Goal: Task Accomplishment & Management: Manage account settings

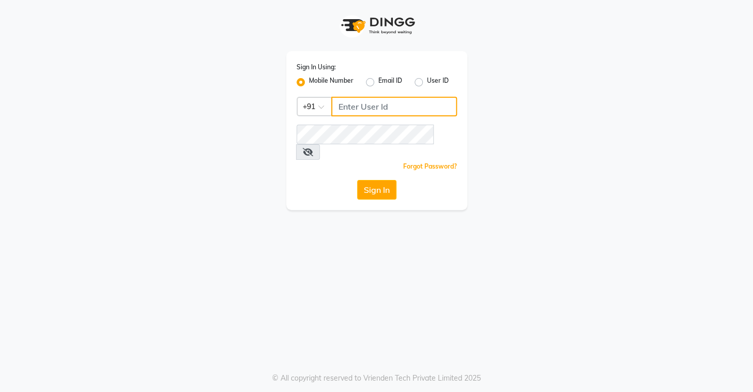
click at [377, 105] on input "Username" at bounding box center [394, 107] width 126 height 20
type input "9"
type input "8072066008"
click at [379, 180] on button "Sign In" at bounding box center [376, 190] width 39 height 20
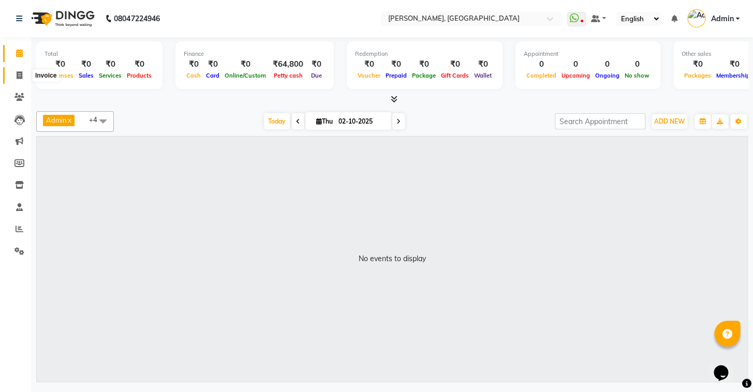
click at [15, 75] on span at bounding box center [19, 76] width 18 height 12
select select "service"
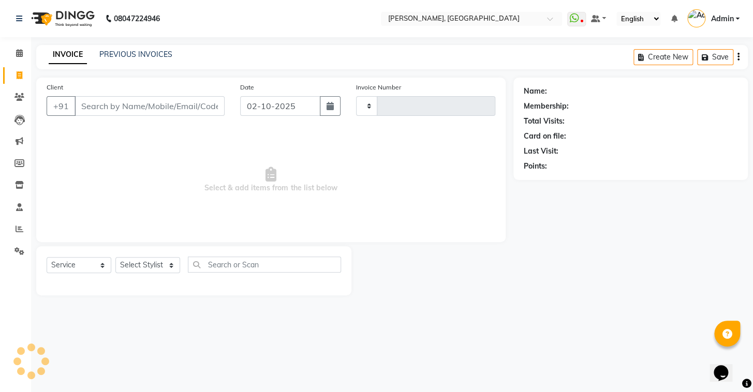
type input "1211"
select select "8667"
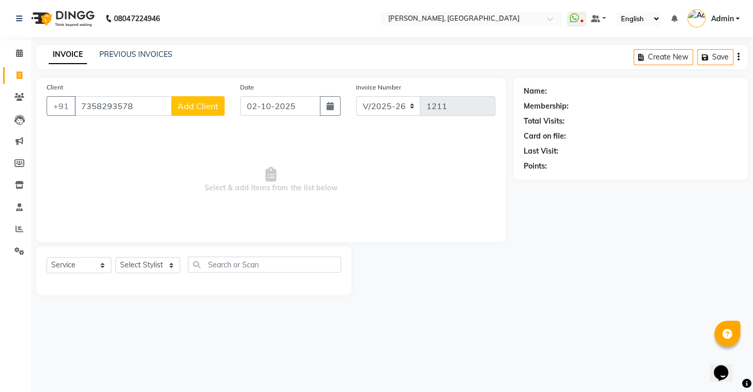
type input "7358293578"
click at [195, 111] on button "Add Client" at bounding box center [197, 106] width 53 height 20
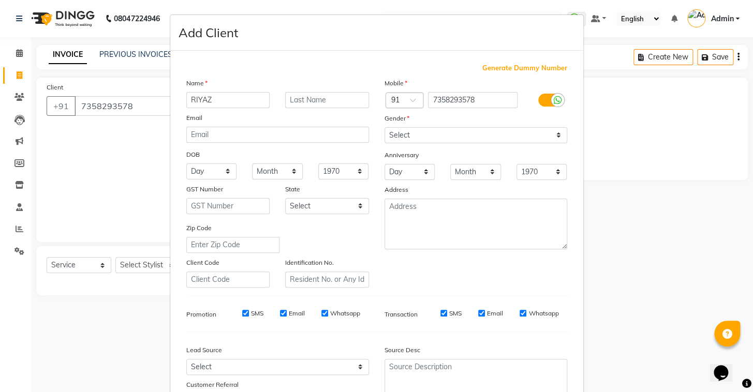
type input "RIYAZ"
click at [428, 138] on select "Select [DEMOGRAPHIC_DATA] [DEMOGRAPHIC_DATA] Other Prefer Not To Say" at bounding box center [475, 135] width 183 height 16
select select "[DEMOGRAPHIC_DATA]"
click at [384, 127] on select "Select [DEMOGRAPHIC_DATA] [DEMOGRAPHIC_DATA] Other Prefer Not To Say" at bounding box center [475, 135] width 183 height 16
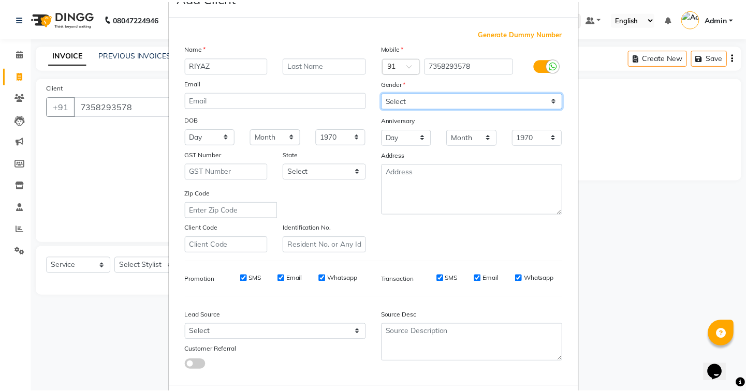
scroll to position [88, 0]
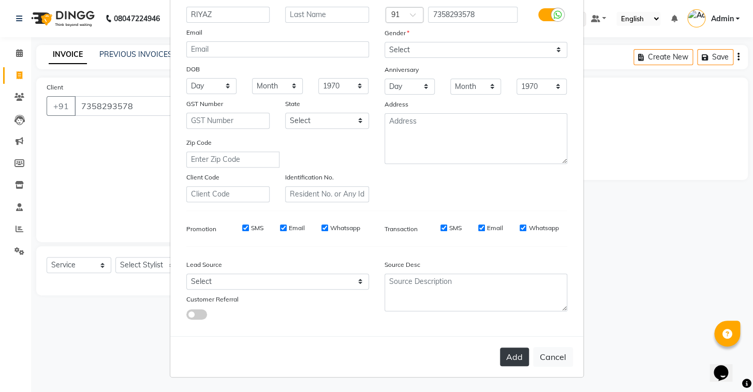
click at [506, 358] on button "Add" at bounding box center [514, 357] width 29 height 19
select select
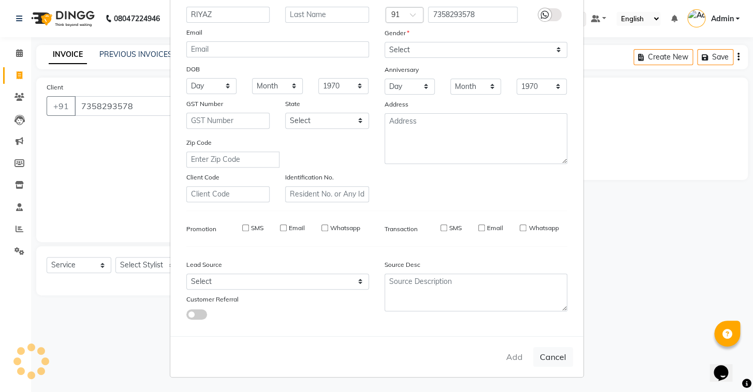
select select
checkbox input "false"
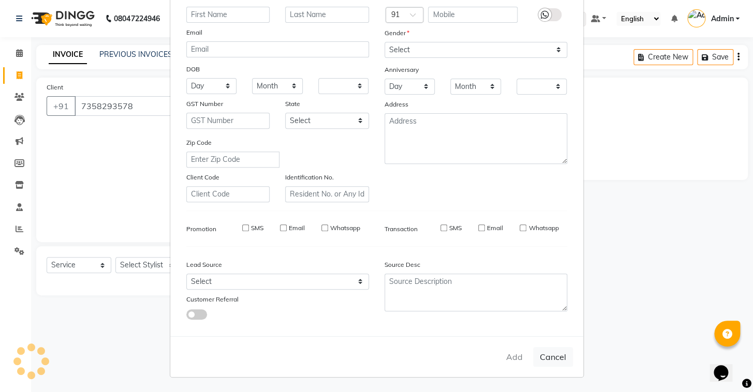
checkbox input "false"
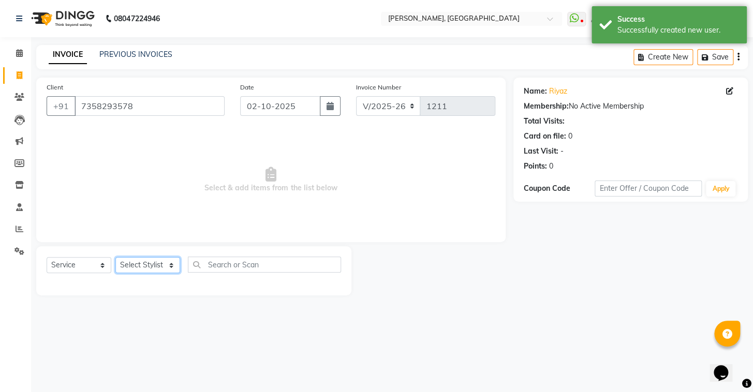
click at [139, 262] on select "Select Stylist Admin AMEER [PERSON_NAME] [PERSON_NAME] [PERSON_NAME]" at bounding box center [147, 265] width 65 height 16
select select "87511"
click at [115, 257] on select "Select Stylist Admin AMEER [PERSON_NAME] [PERSON_NAME] [PERSON_NAME]" at bounding box center [147, 265] width 65 height 16
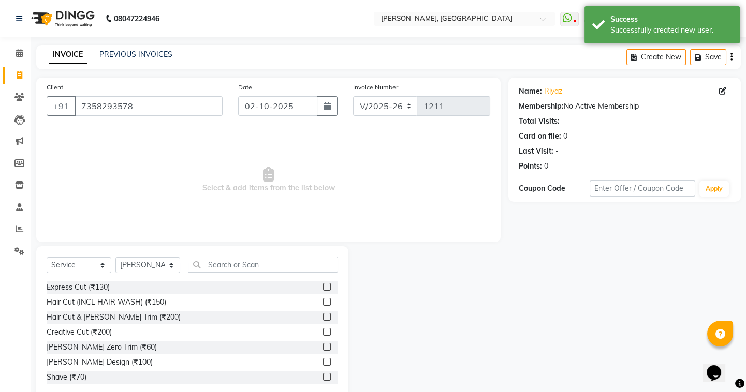
click at [323, 287] on label at bounding box center [327, 287] width 8 height 8
click at [323, 287] on input "checkbox" at bounding box center [326, 287] width 7 height 7
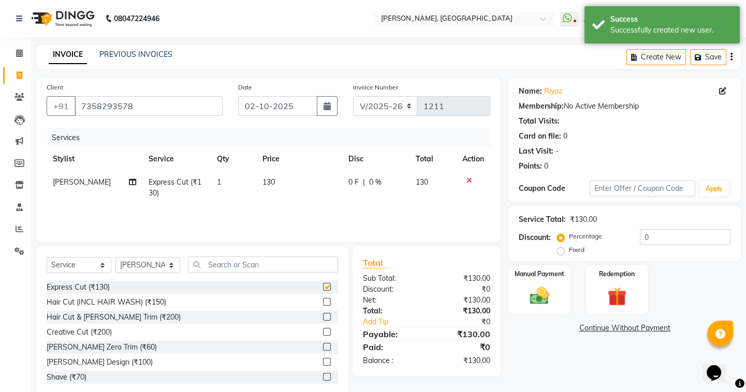
checkbox input "false"
click at [529, 305] on img at bounding box center [539, 296] width 32 height 23
click at [596, 329] on span "UPI" at bounding box center [591, 329] width 16 height 12
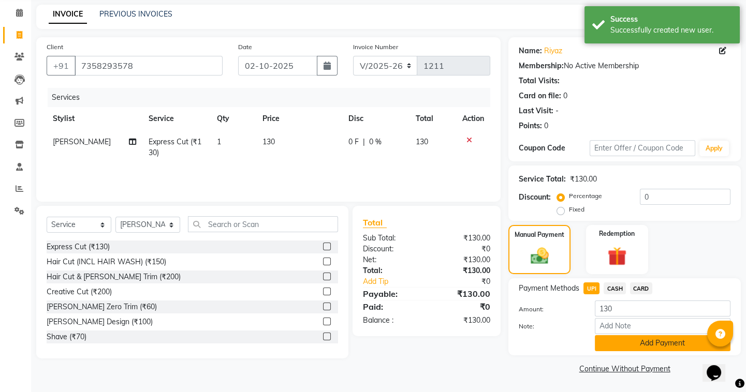
click at [610, 337] on button "Add Payment" at bounding box center [663, 343] width 136 height 16
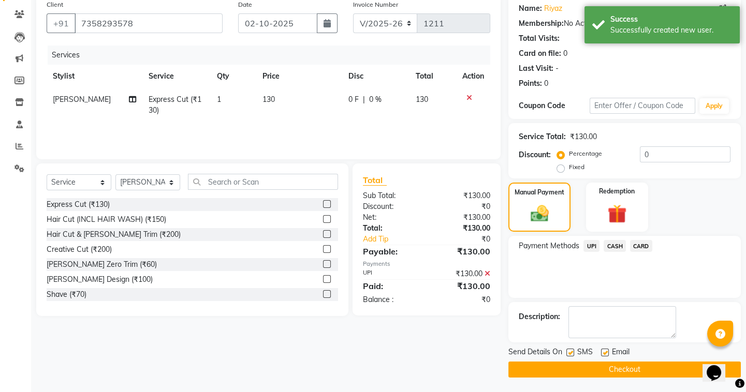
scroll to position [83, 0]
click at [581, 362] on button "Checkout" at bounding box center [624, 370] width 232 height 16
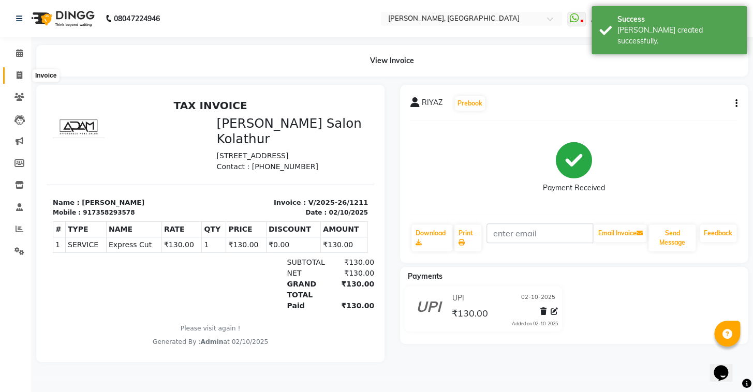
click at [19, 73] on icon at bounding box center [20, 75] width 6 height 8
select select "service"
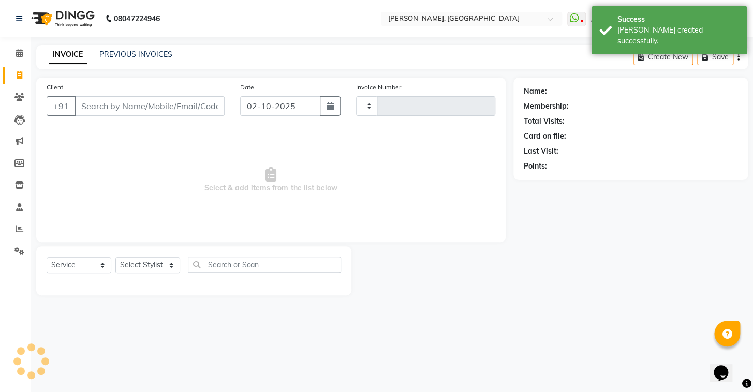
type input "1212"
select select "8667"
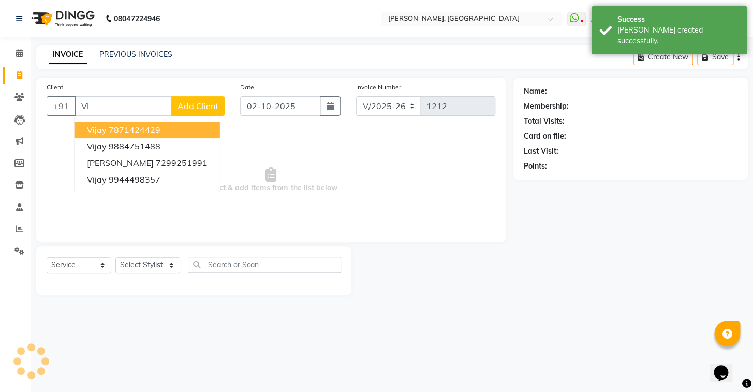
type input "V"
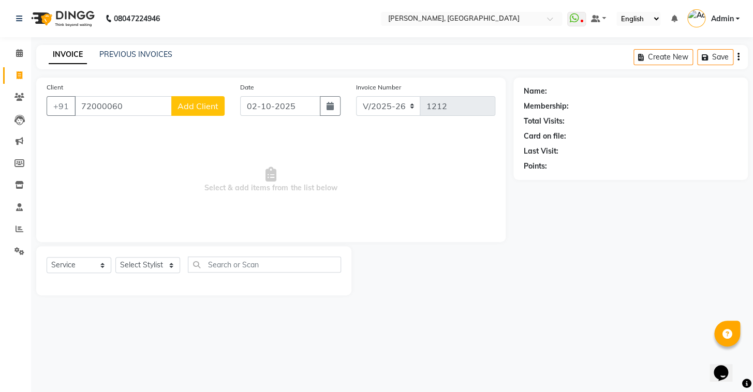
click at [108, 98] on input "72000060" at bounding box center [123, 106] width 97 height 20
click at [116, 108] on input "7200060" at bounding box center [123, 106] width 97 height 20
type input "7200060527"
click at [205, 107] on span "Add Client" at bounding box center [197, 106] width 41 height 10
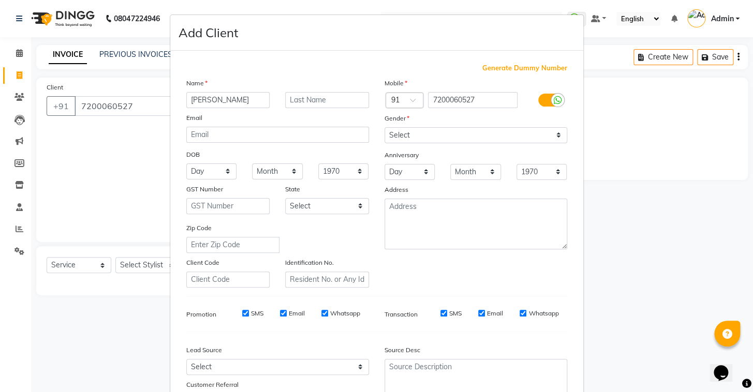
type input "[PERSON_NAME]"
click at [480, 139] on select "Select Male Female Other Prefer Not To Say" at bounding box center [475, 135] width 183 height 16
select select "male"
click at [384, 127] on select "Select Male Female Other Prefer Not To Say" at bounding box center [475, 135] width 183 height 16
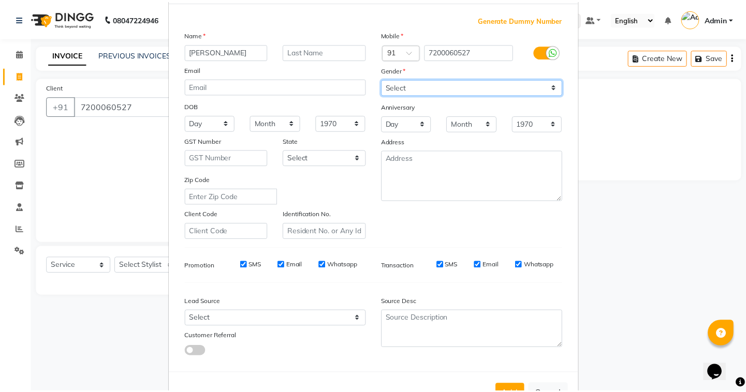
scroll to position [88, 0]
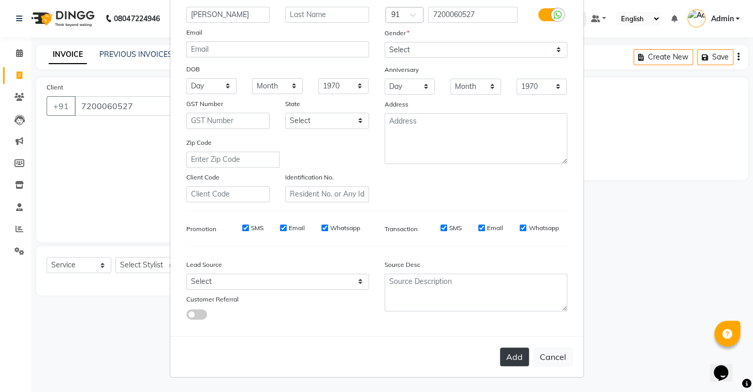
click at [512, 361] on button "Add" at bounding box center [514, 357] width 29 height 19
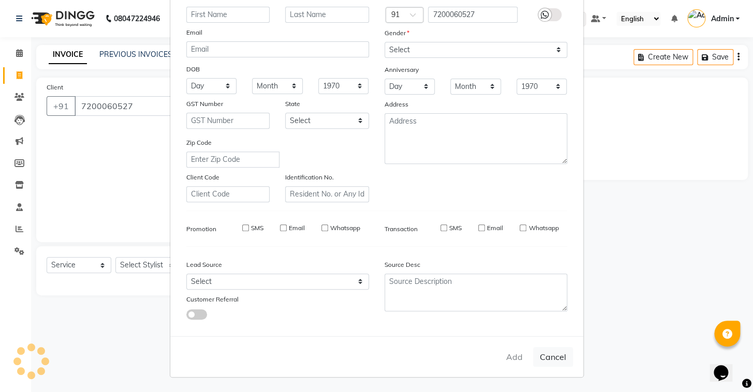
select select
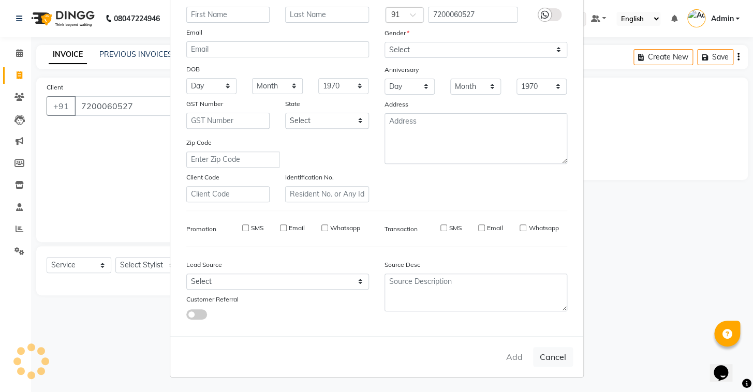
select select
checkbox input "false"
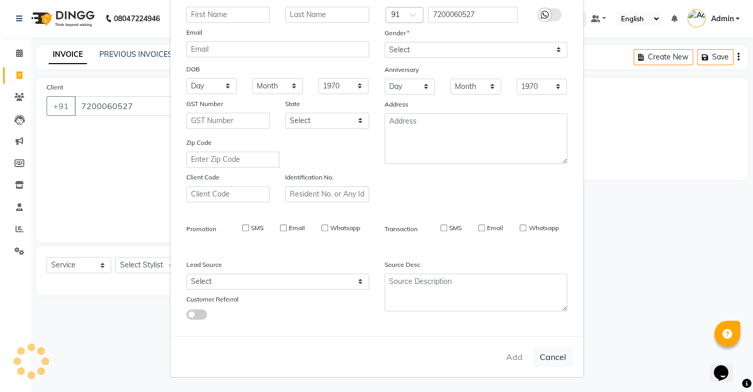
checkbox input "false"
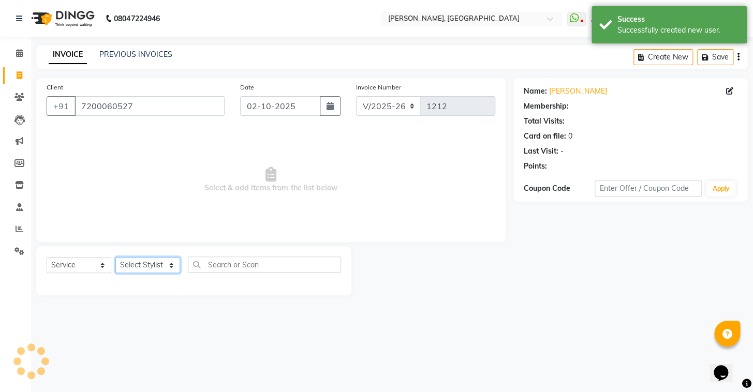
click at [148, 268] on select "Select Stylist Admin AMEER AHMAD MOHAMMED NAVAJISH MOHAMMED SANIR SHIVAM" at bounding box center [147, 265] width 65 height 16
select select "87511"
click at [115, 257] on select "Select Stylist Admin AMEER AHMAD MOHAMMED NAVAJISH MOHAMMED SANIR SHIVAM" at bounding box center [147, 265] width 65 height 16
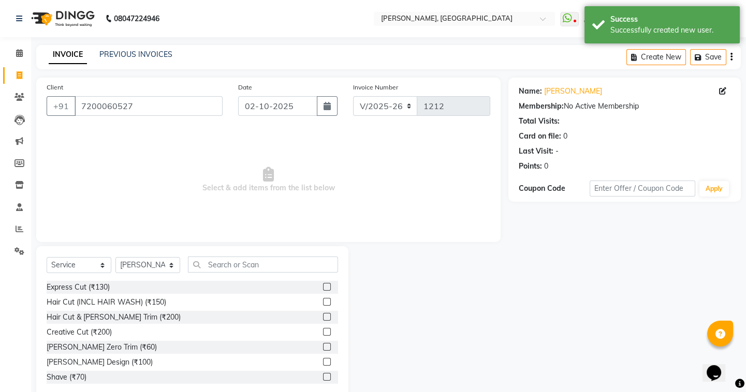
click at [323, 288] on label at bounding box center [327, 287] width 8 height 8
click at [323, 288] on input "checkbox" at bounding box center [326, 287] width 7 height 7
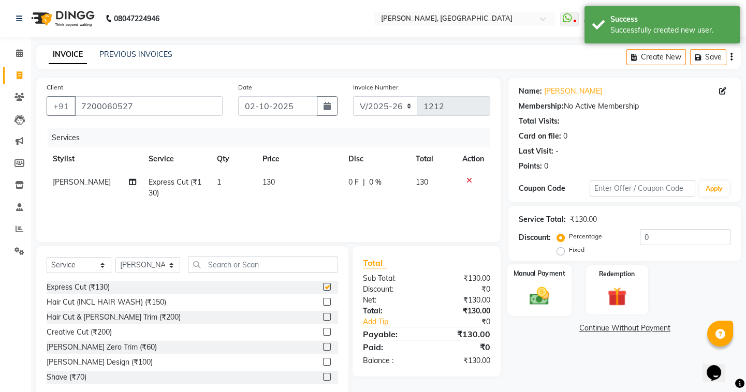
checkbox input "false"
click at [539, 297] on img at bounding box center [539, 296] width 32 height 23
click at [591, 330] on span "UPI" at bounding box center [591, 329] width 16 height 12
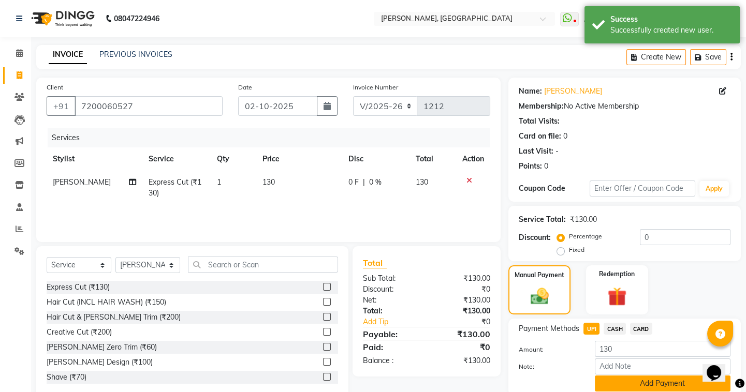
click at [615, 383] on button "Add Payment" at bounding box center [663, 384] width 136 height 16
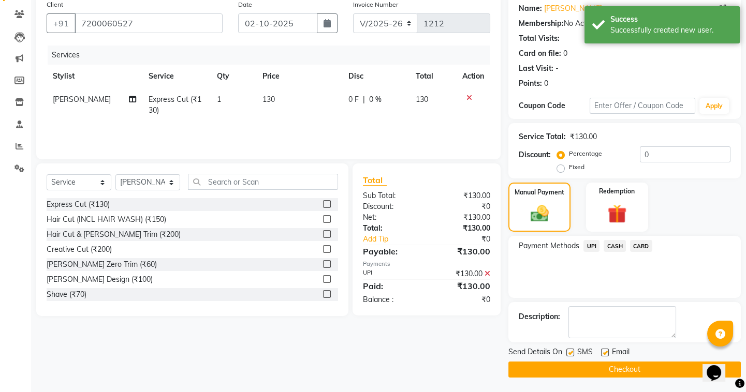
scroll to position [83, 0]
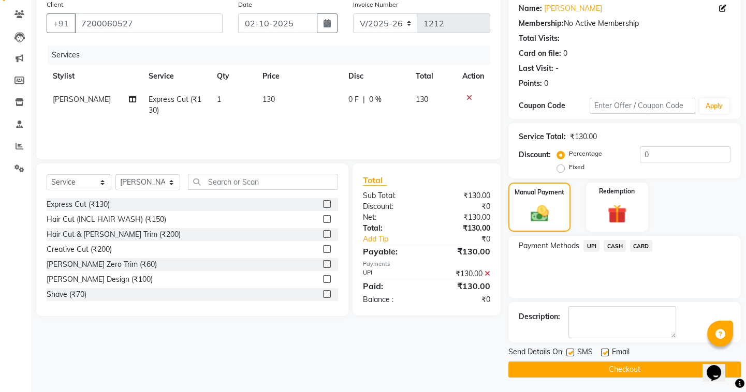
click at [584, 370] on button "Checkout" at bounding box center [624, 370] width 232 height 16
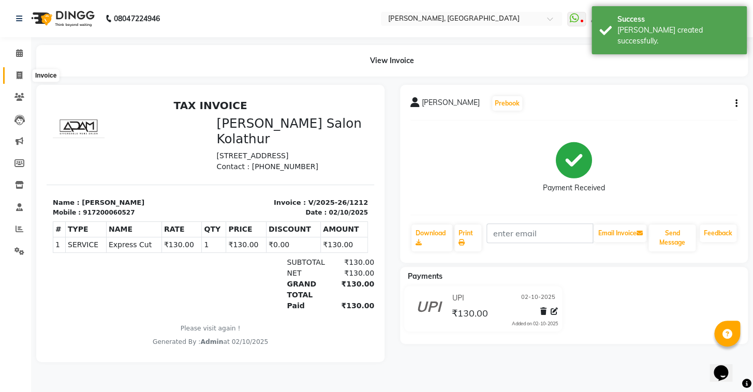
click at [18, 70] on span at bounding box center [19, 76] width 18 height 12
select select "8667"
select select "service"
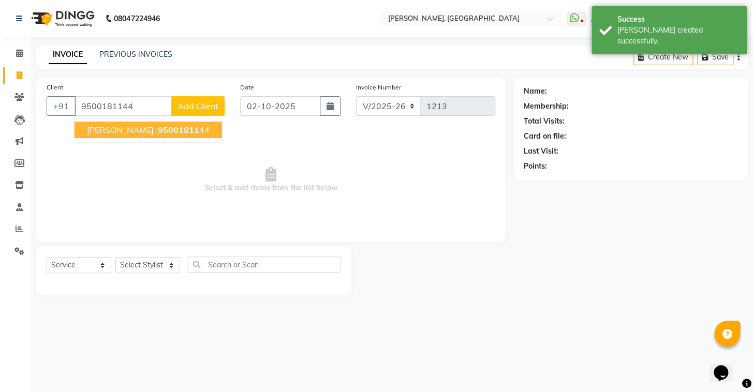
type input "9500181144"
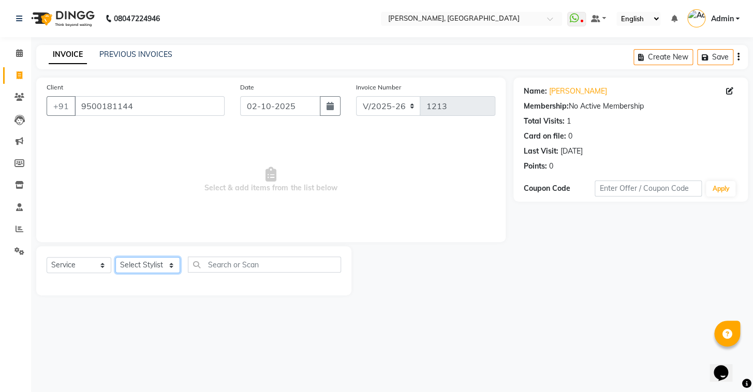
click at [150, 263] on select "Select Stylist Admin AMEER AHMAD MOHAMMED NAVAJISH MOHAMMED SANIR SHIVAM" at bounding box center [147, 265] width 65 height 16
select select "87511"
click at [115, 257] on select "Select Stylist Admin AMEER AHMAD MOHAMMED NAVAJISH MOHAMMED SANIR SHIVAM" at bounding box center [147, 265] width 65 height 16
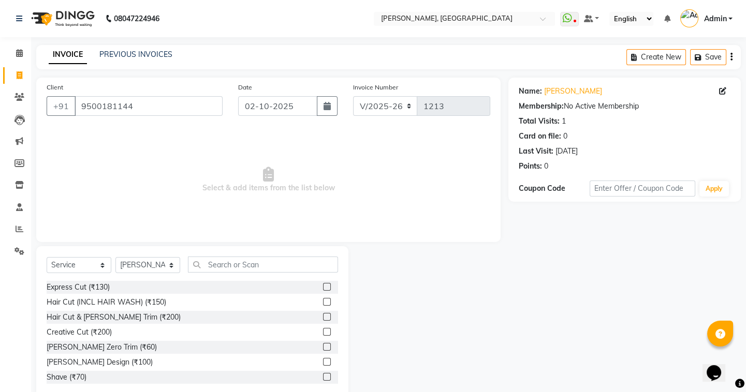
click at [323, 316] on label at bounding box center [327, 317] width 8 height 8
click at [323, 316] on input "checkbox" at bounding box center [326, 317] width 7 height 7
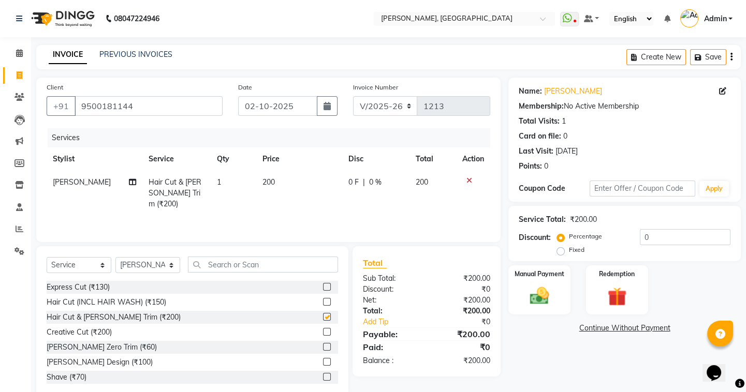
checkbox input "false"
click at [551, 283] on div "Manual Payment" at bounding box center [539, 289] width 64 height 51
click at [595, 325] on span "UPI" at bounding box center [591, 329] width 16 height 12
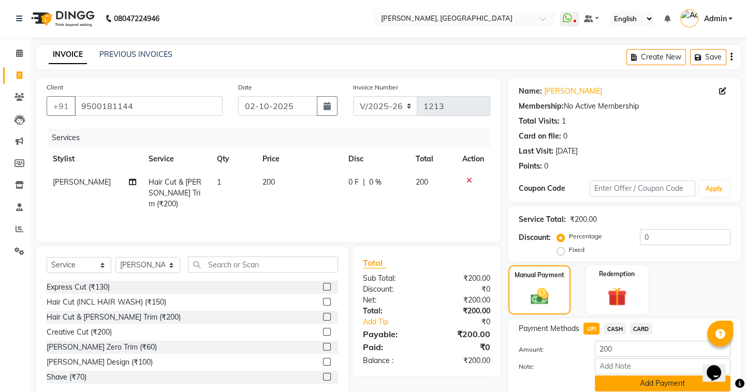
click at [632, 388] on button "Add Payment" at bounding box center [663, 384] width 136 height 16
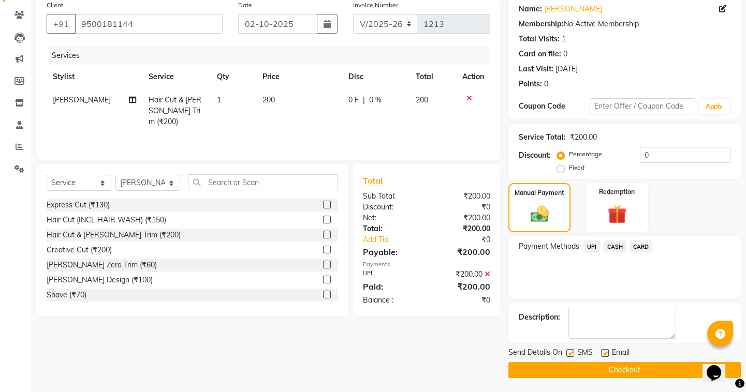
scroll to position [83, 0]
click at [621, 368] on button "Checkout" at bounding box center [624, 370] width 232 height 16
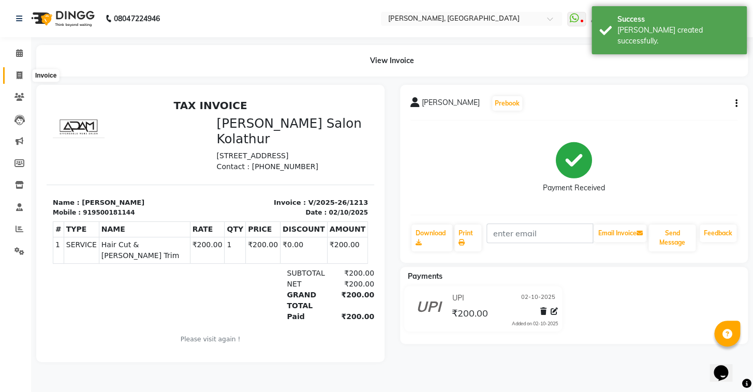
click at [21, 71] on icon at bounding box center [20, 75] width 6 height 8
select select "service"
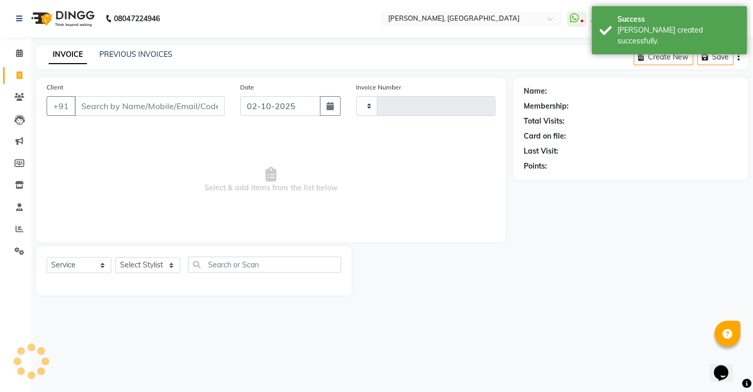
type input "1214"
select select "8667"
type input "9500181144"
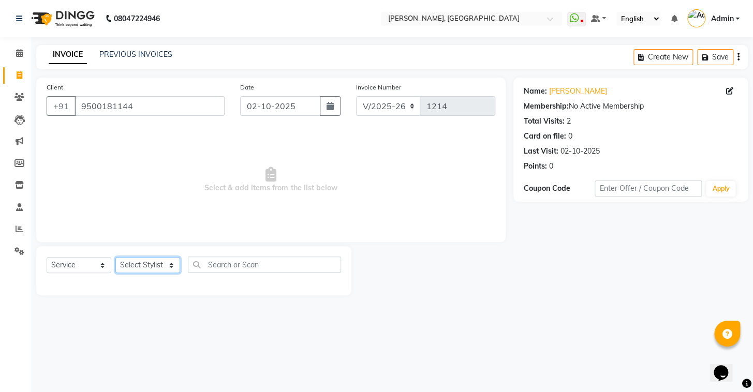
click at [138, 260] on select "Select Stylist Admin AMEER AHMAD MOHAMMED NAVAJISH MOHAMMED SANIR SHIVAM" at bounding box center [147, 265] width 65 height 16
select select "87513"
click at [115, 257] on select "Select Stylist Admin AMEER AHMAD MOHAMMED NAVAJISH MOHAMMED SANIR SHIVAM" at bounding box center [147, 265] width 65 height 16
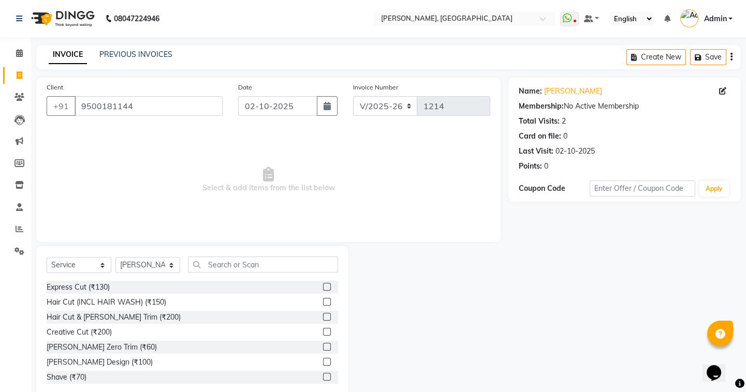
click at [323, 285] on label at bounding box center [327, 287] width 8 height 8
click at [323, 285] on input "checkbox" at bounding box center [326, 287] width 7 height 7
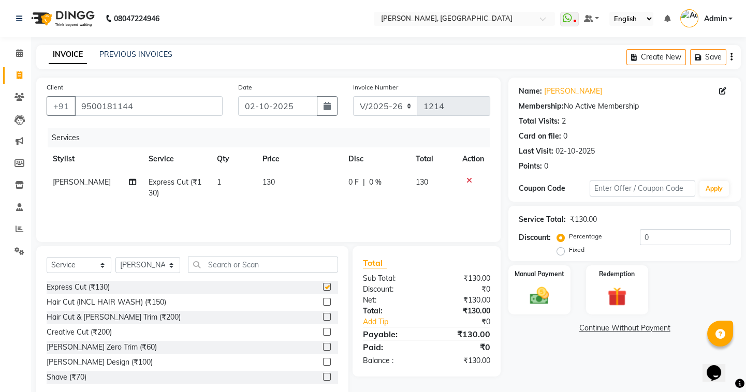
checkbox input "false"
click at [539, 283] on div "Manual Payment" at bounding box center [539, 289] width 64 height 51
click at [595, 326] on span "UPI" at bounding box center [591, 329] width 16 height 12
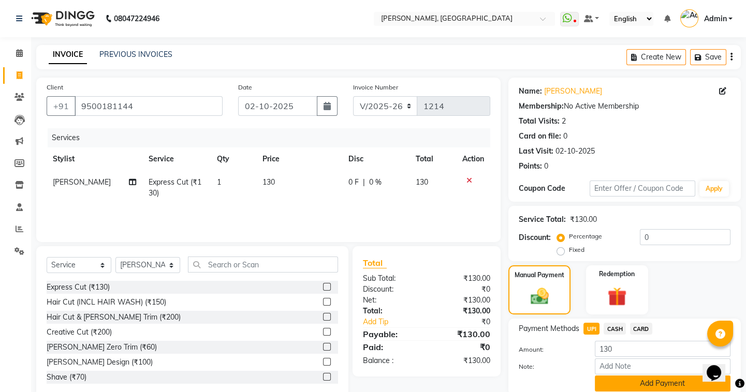
click at [627, 379] on button "Add Payment" at bounding box center [663, 384] width 136 height 16
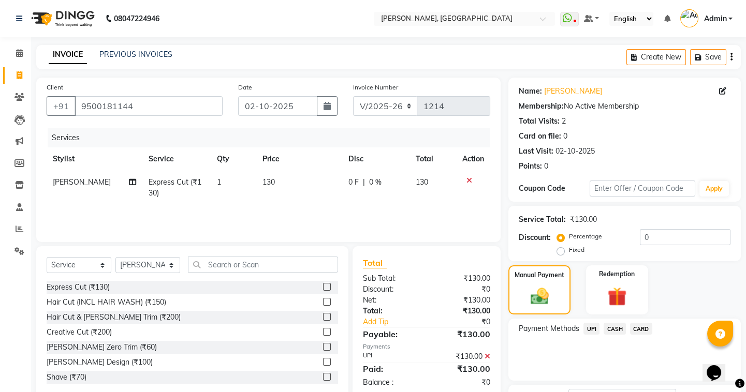
scroll to position [83, 0]
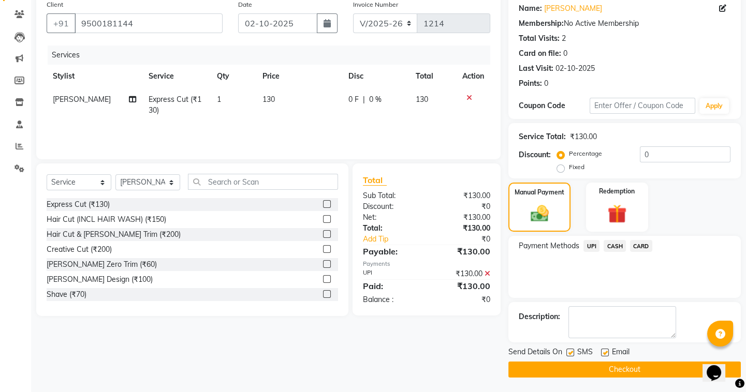
click at [618, 366] on button "Checkout" at bounding box center [624, 370] width 232 height 16
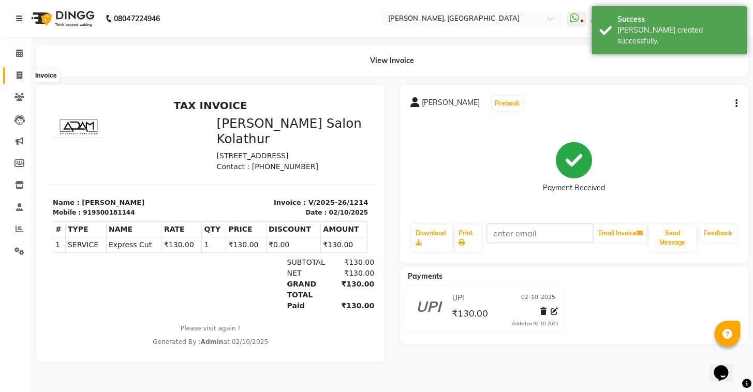
click at [18, 74] on icon at bounding box center [20, 75] width 6 height 8
select select "service"
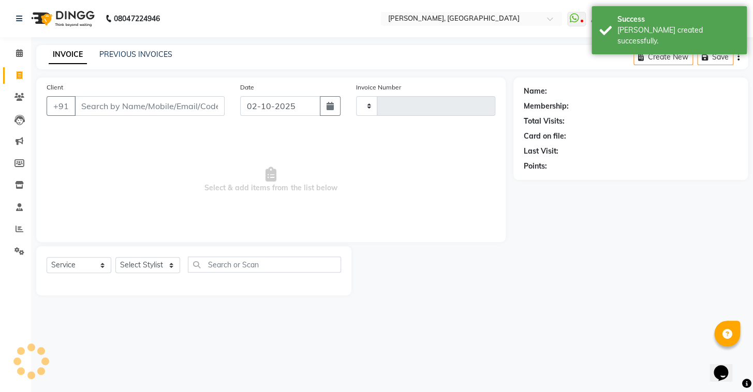
type input "1215"
select select "8667"
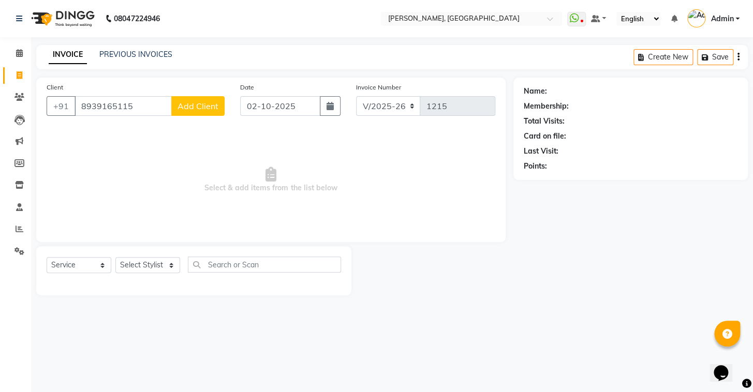
type input "8939165115"
click at [202, 112] on button "Add Client" at bounding box center [197, 106] width 53 height 20
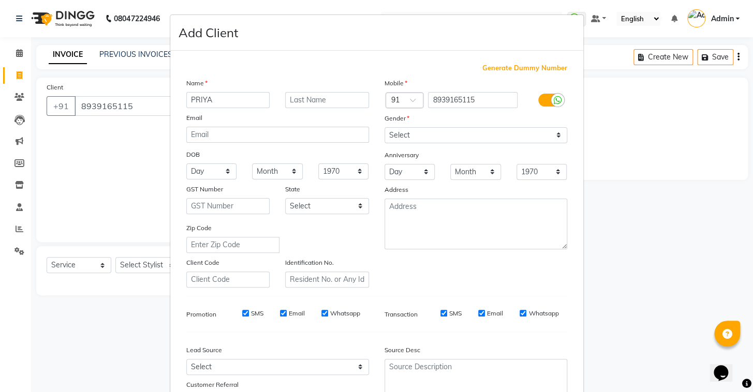
type input "PRIYA"
click at [398, 136] on select "Select Male Female Other Prefer Not To Say" at bounding box center [475, 135] width 183 height 16
select select "male"
click at [384, 127] on select "Select Male Female Other Prefer Not To Say" at bounding box center [475, 135] width 183 height 16
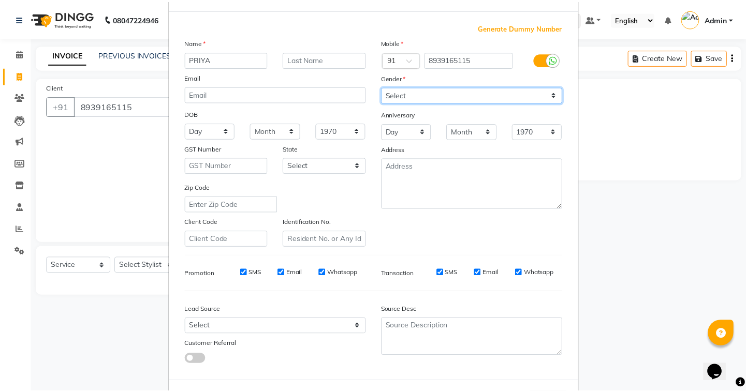
scroll to position [88, 0]
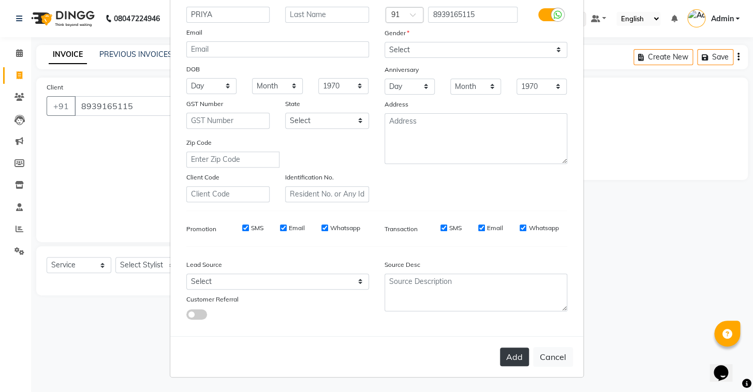
click at [518, 359] on button "Add" at bounding box center [514, 357] width 29 height 19
select select
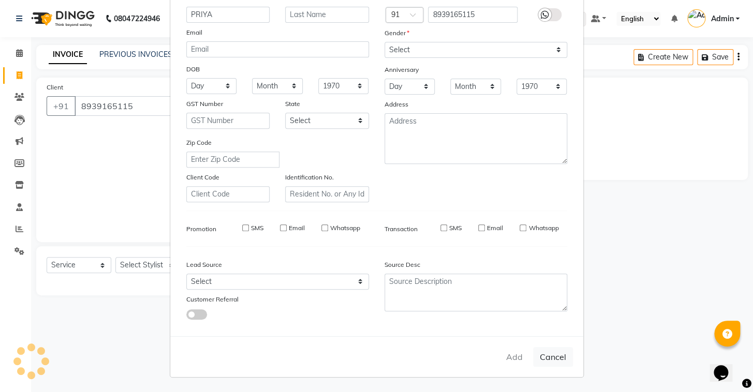
select select
checkbox input "false"
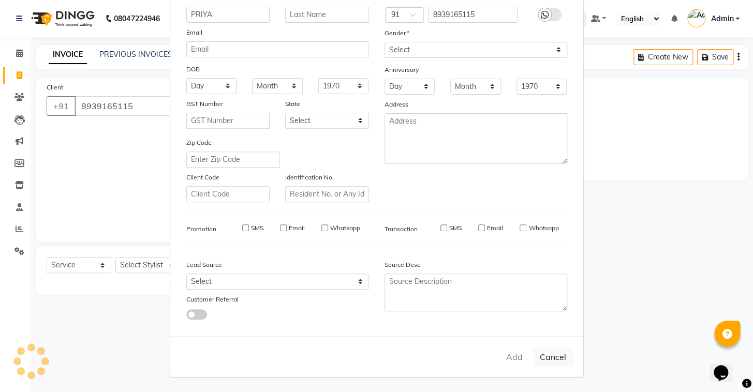
checkbox input "false"
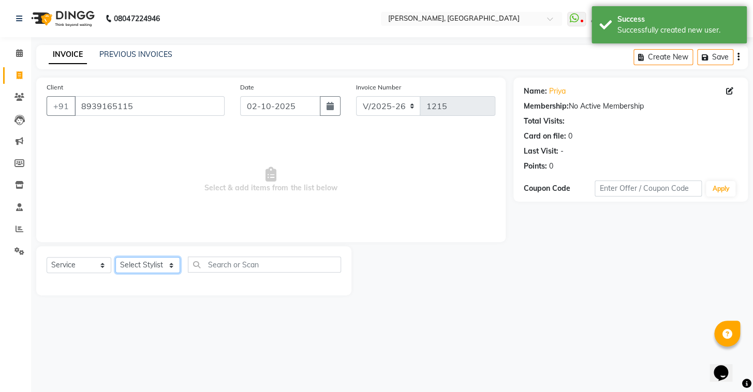
click at [133, 258] on select "Select Stylist Admin AMEER AHMAD MOHAMMED NAVAJISH MOHAMMED SANIR SHIVAM" at bounding box center [147, 265] width 65 height 16
select select "87511"
click at [115, 257] on select "Select Stylist Admin AMEER AHMAD MOHAMMED NAVAJISH MOHAMMED SANIR SHIVAM" at bounding box center [147, 265] width 65 height 16
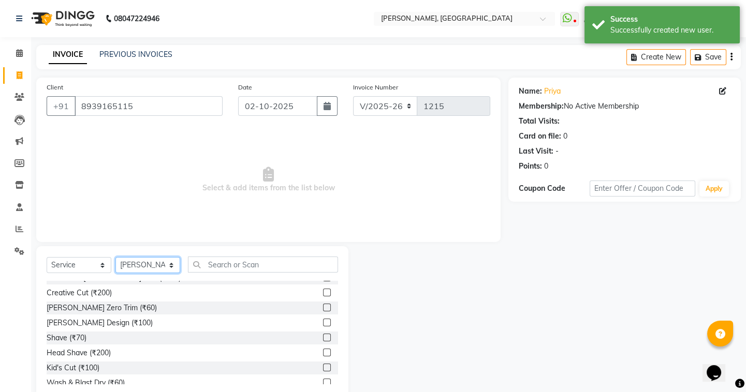
scroll to position [94, 0]
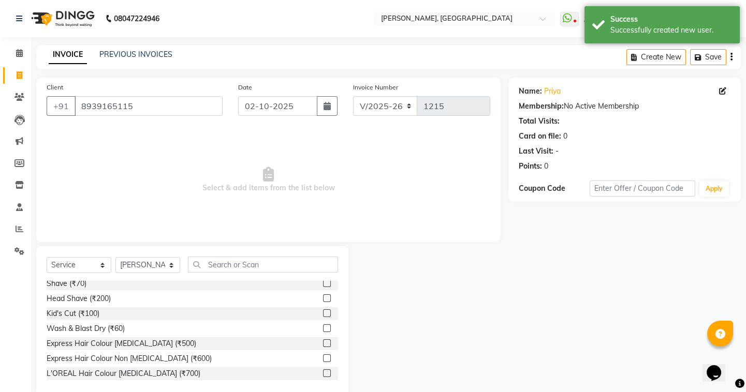
click at [323, 313] on label at bounding box center [327, 313] width 8 height 8
click at [323, 313] on input "checkbox" at bounding box center [326, 313] width 7 height 7
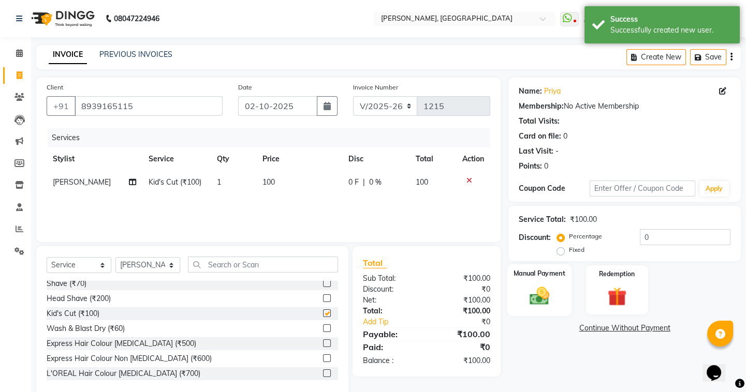
checkbox input "false"
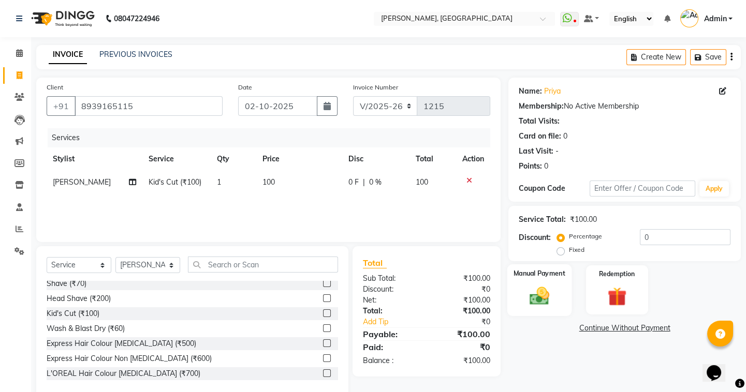
click at [559, 290] on div "Manual Payment" at bounding box center [539, 289] width 64 height 51
click at [595, 330] on span "UPI" at bounding box center [591, 329] width 16 height 12
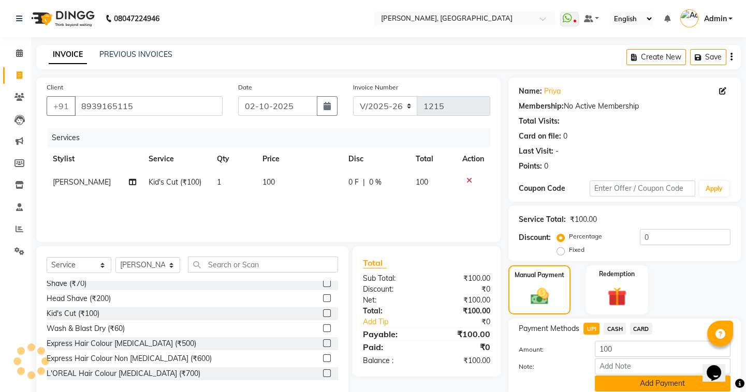
click at [601, 377] on button "Add Payment" at bounding box center [663, 384] width 136 height 16
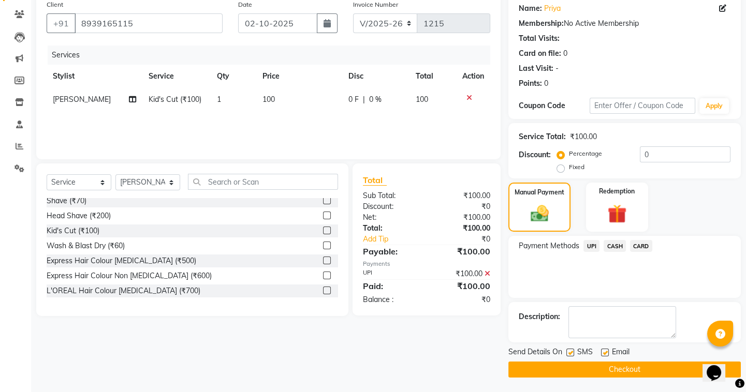
scroll to position [83, 0]
click at [602, 373] on button "Checkout" at bounding box center [624, 370] width 232 height 16
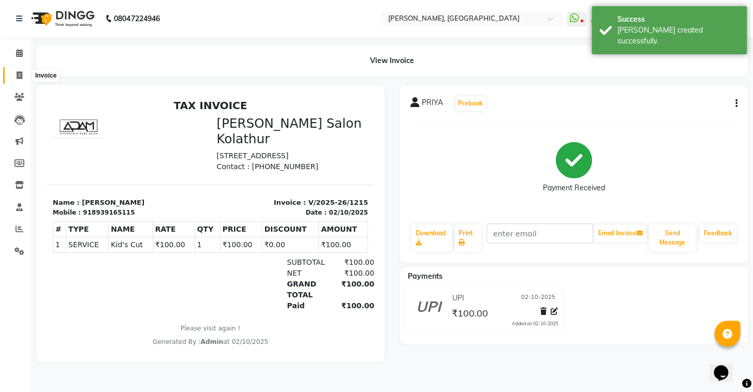
click at [17, 71] on icon at bounding box center [20, 75] width 6 height 8
select select "service"
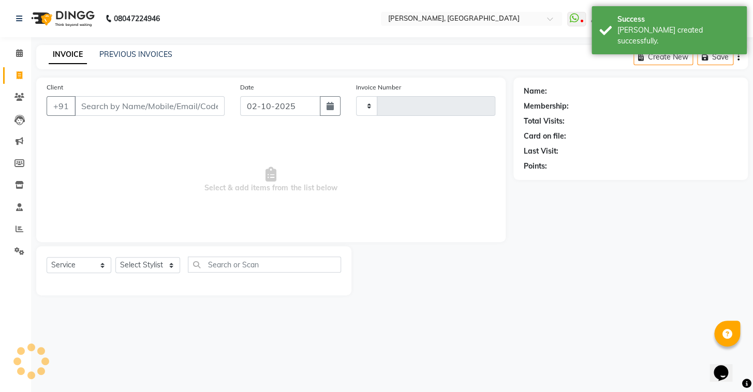
type input "1216"
select select "8667"
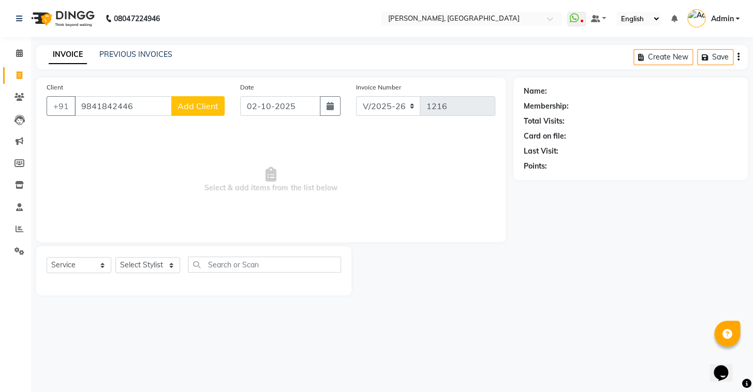
type input "9841842446"
click at [217, 108] on button "Add Client" at bounding box center [197, 106] width 53 height 20
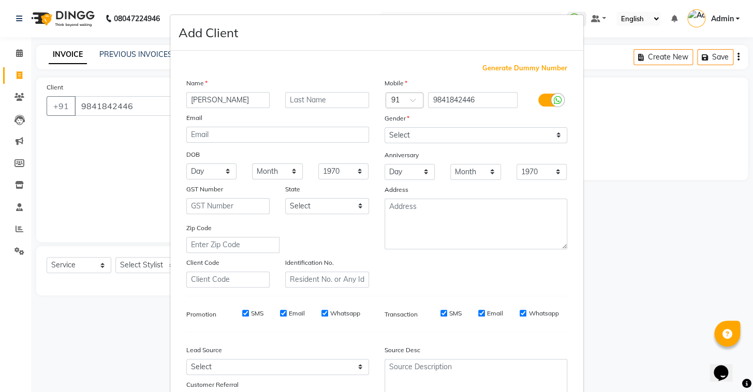
type input "[PERSON_NAME]"
drag, startPoint x: 527, startPoint y: 142, endPoint x: 522, endPoint y: 143, distance: 5.3
click at [522, 143] on select "Select Male Female Other Prefer Not To Say" at bounding box center [475, 135] width 183 height 16
select select "male"
click at [384, 127] on select "Select Male Female Other Prefer Not To Say" at bounding box center [475, 135] width 183 height 16
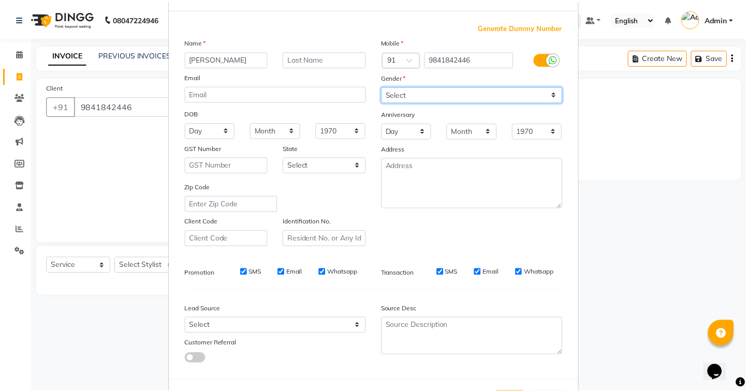
scroll to position [88, 0]
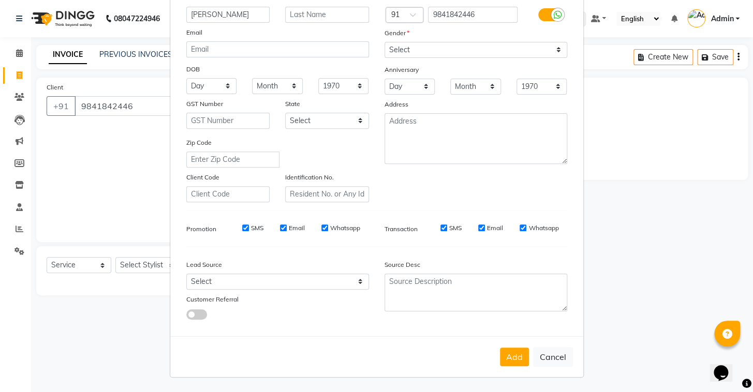
click at [511, 350] on button "Add" at bounding box center [514, 357] width 29 height 19
select select
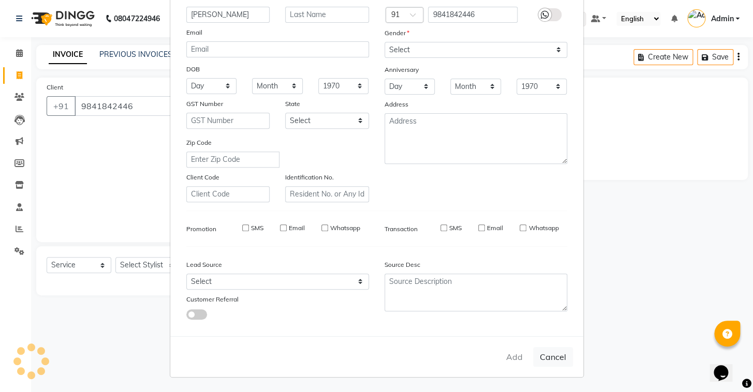
select select
checkbox input "false"
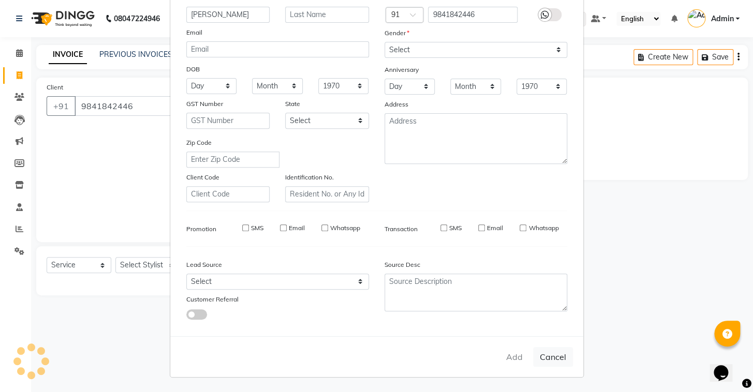
checkbox input "false"
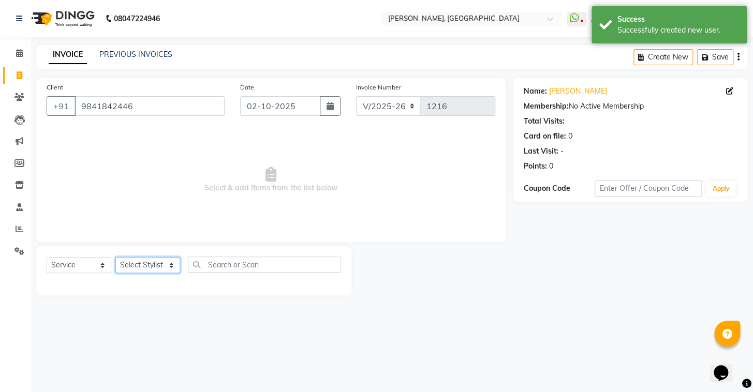
click at [157, 269] on select "Select Stylist Admin AMEER AHMAD MOHAMMED NAVAJISH MOHAMMED SANIR SHIVAM" at bounding box center [147, 265] width 65 height 16
select select "87511"
click at [115, 257] on select "Select Stylist Admin AMEER AHMAD MOHAMMED NAVAJISH MOHAMMED SANIR SHIVAM" at bounding box center [147, 265] width 65 height 16
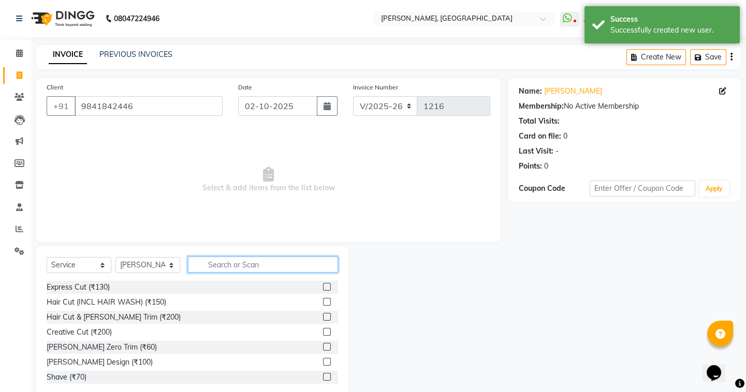
click at [305, 263] on input "text" at bounding box center [263, 265] width 150 height 16
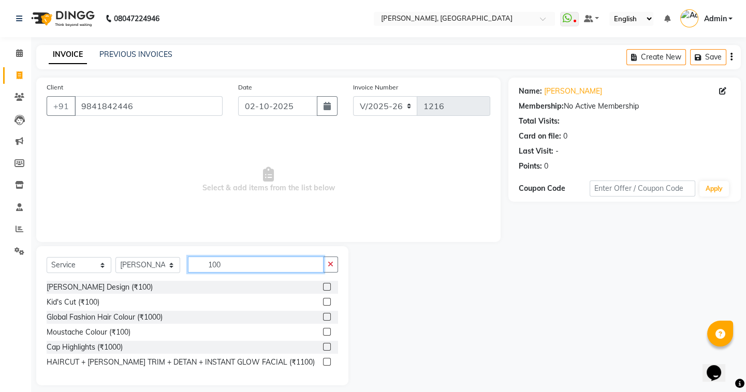
type input "100"
click at [325, 299] on label at bounding box center [327, 302] width 8 height 8
click at [325, 299] on input "checkbox" at bounding box center [326, 302] width 7 height 7
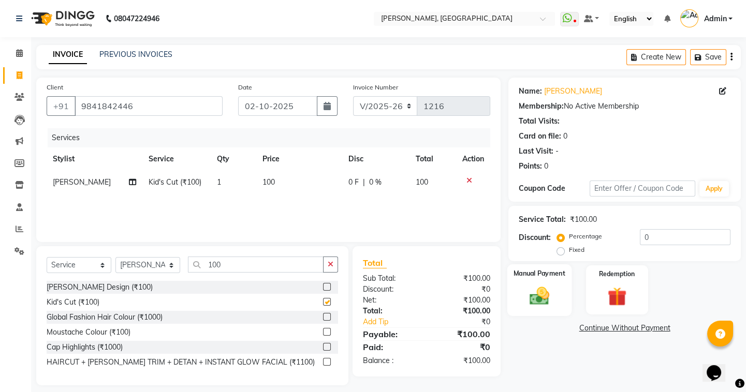
checkbox input "false"
click at [548, 290] on img at bounding box center [539, 296] width 32 height 23
click at [596, 329] on span "UPI" at bounding box center [591, 329] width 16 height 12
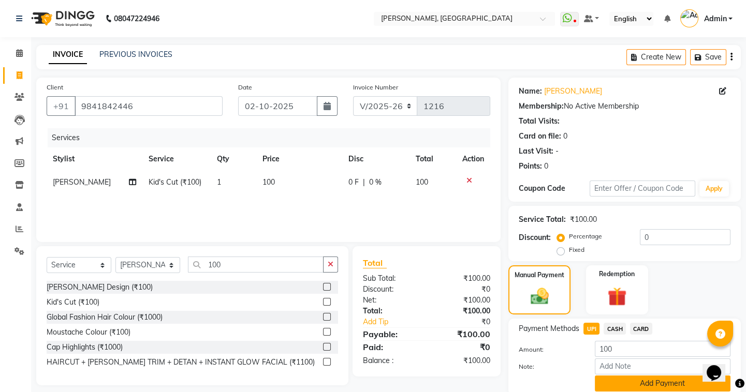
click at [605, 385] on button "Add Payment" at bounding box center [663, 384] width 136 height 16
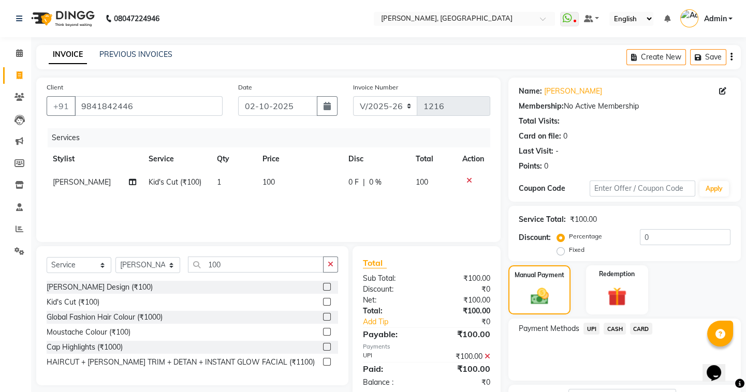
scroll to position [83, 0]
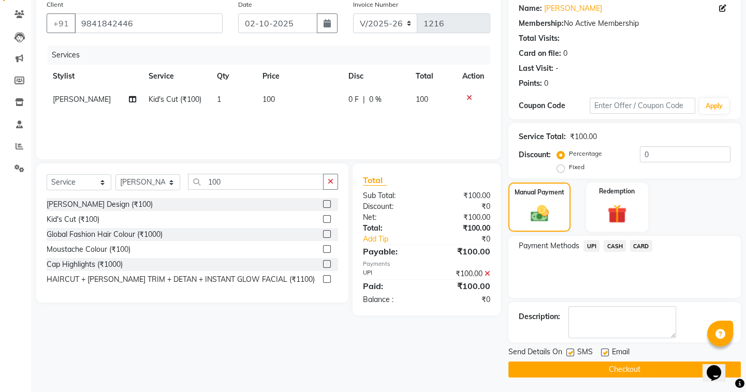
click at [615, 369] on button "Checkout" at bounding box center [624, 370] width 232 height 16
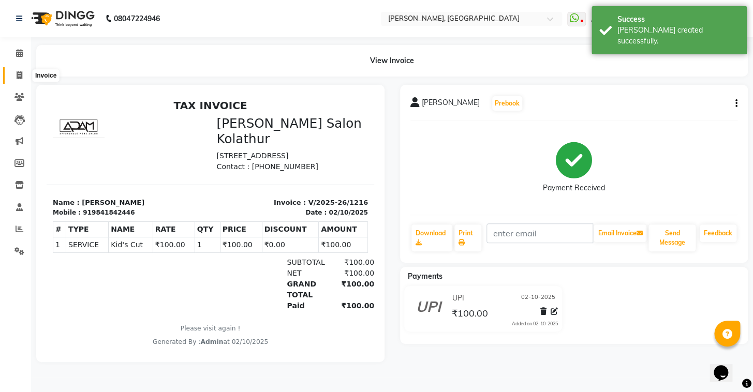
click at [17, 72] on icon at bounding box center [20, 75] width 6 height 8
select select "service"
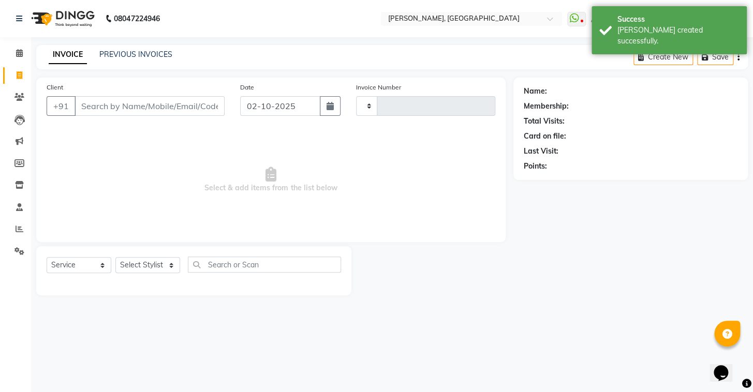
type input "1217"
select select "8667"
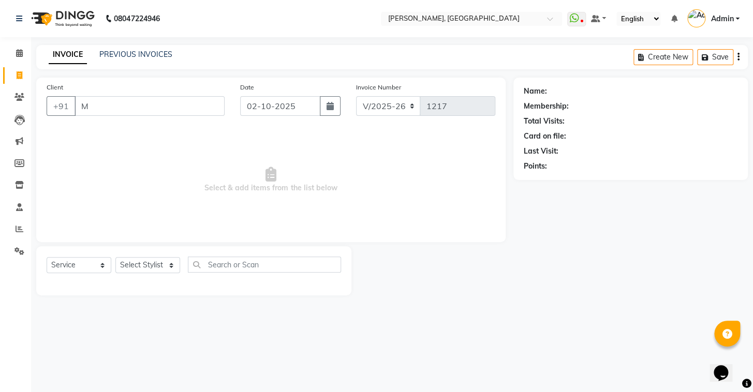
type input "M"
click at [140, 57] on link "PREVIOUS INVOICES" at bounding box center [135, 54] width 73 height 9
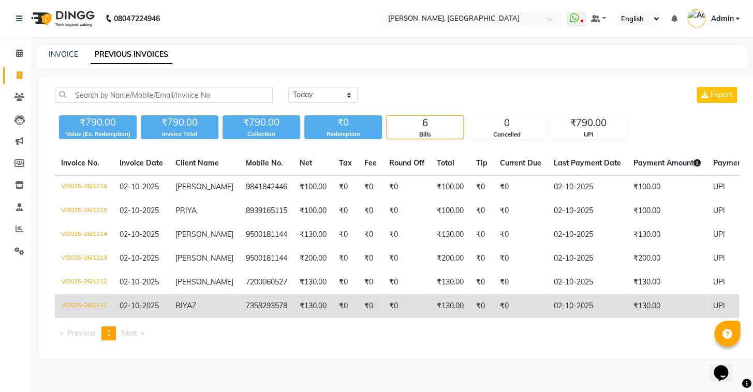
drag, startPoint x: 247, startPoint y: 186, endPoint x: 367, endPoint y: 311, distance: 173.8
click at [367, 311] on tbody "V/2025-26/1216 02-10-2025 MANIMARAN 9841842446 ₹100.00 ₹0 ₹0 ₹0 ₹100.00 ₹0 ₹0 0…" at bounding box center [471, 246] width 833 height 143
drag, startPoint x: 368, startPoint y: 308, endPoint x: 297, endPoint y: 300, distance: 71.9
click at [297, 300] on td "₹130.00" at bounding box center [312, 306] width 39 height 24
click at [438, 309] on td "₹130.00" at bounding box center [450, 306] width 39 height 24
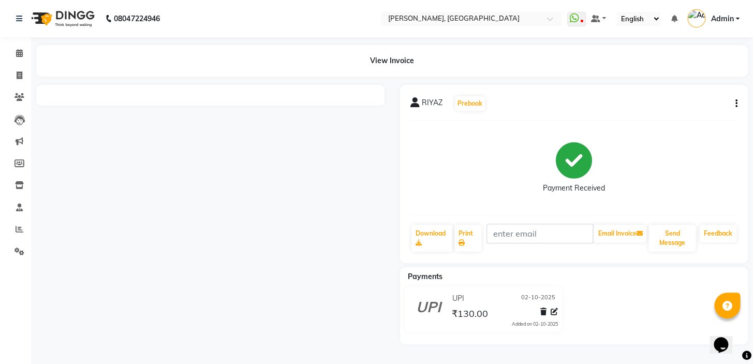
click at [736, 104] on icon "button" at bounding box center [736, 103] width 2 height 1
click at [690, 79] on div "Cancel Invoice" at bounding box center [684, 77] width 71 height 13
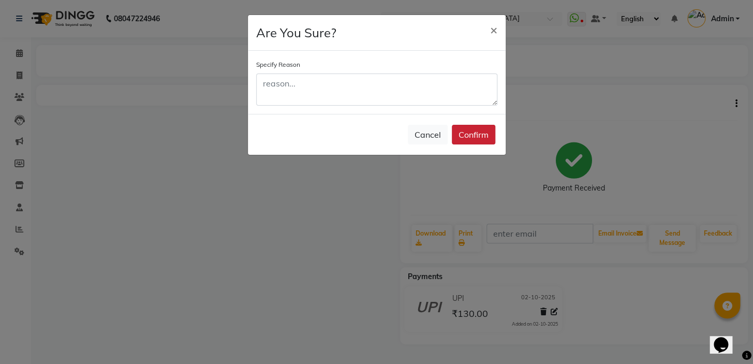
click at [463, 139] on button "Confirm" at bounding box center [473, 135] width 43 height 20
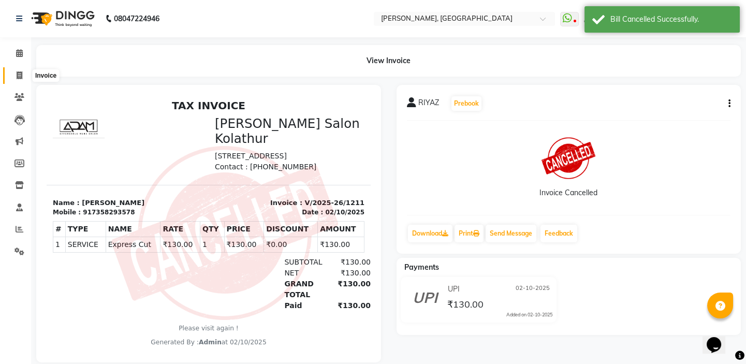
click at [18, 72] on icon at bounding box center [20, 75] width 6 height 8
select select "8667"
select select "service"
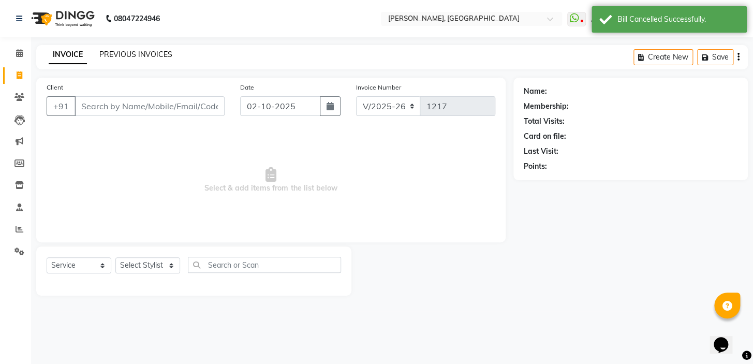
click at [158, 56] on link "PREVIOUS INVOICES" at bounding box center [135, 54] width 73 height 9
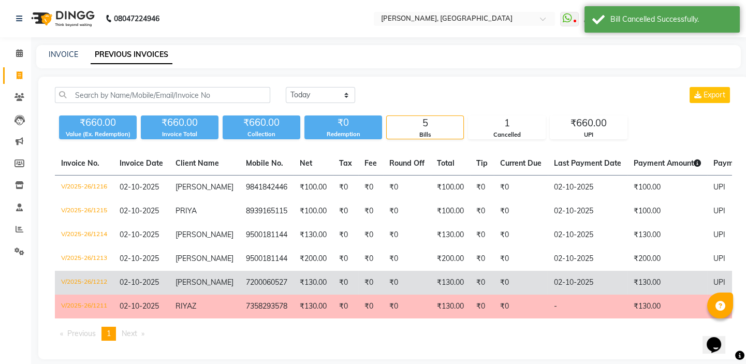
click at [274, 277] on td "7200060527" at bounding box center [267, 283] width 54 height 24
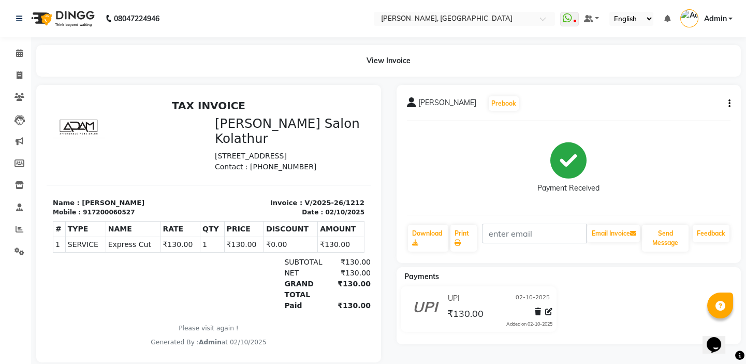
click at [732, 105] on div "[PERSON_NAME] Prebook Payment Received Download Print Email Invoice Send Messag…" at bounding box center [568, 174] width 345 height 178
click at [728, 103] on icon "button" at bounding box center [729, 103] width 2 height 1
click at [677, 76] on div "Cancel Invoice" at bounding box center [677, 77] width 71 height 13
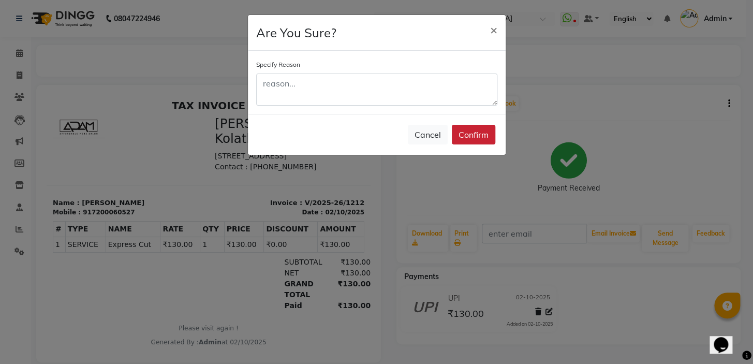
click at [481, 139] on button "Confirm" at bounding box center [473, 135] width 43 height 20
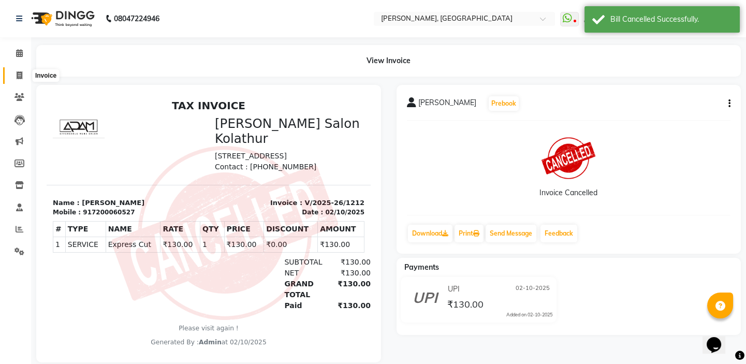
click at [15, 75] on span at bounding box center [19, 76] width 18 height 12
select select "service"
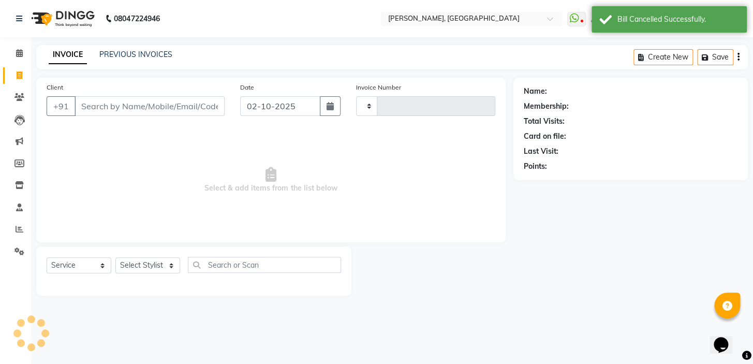
type input "1217"
select select "8667"
click at [109, 54] on link "PREVIOUS INVOICES" at bounding box center [135, 54] width 73 height 9
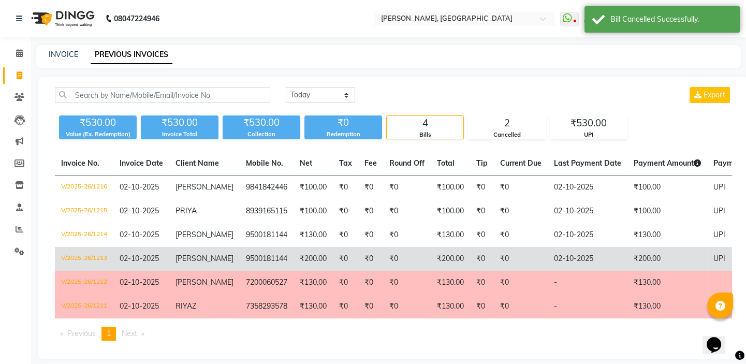
click at [191, 265] on td "[PERSON_NAME]" at bounding box center [204, 259] width 70 height 24
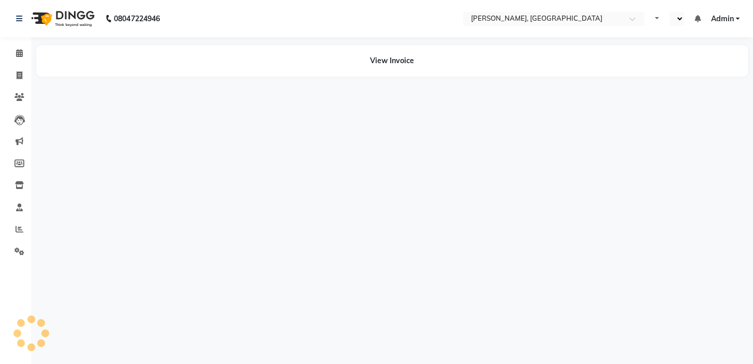
select select "en"
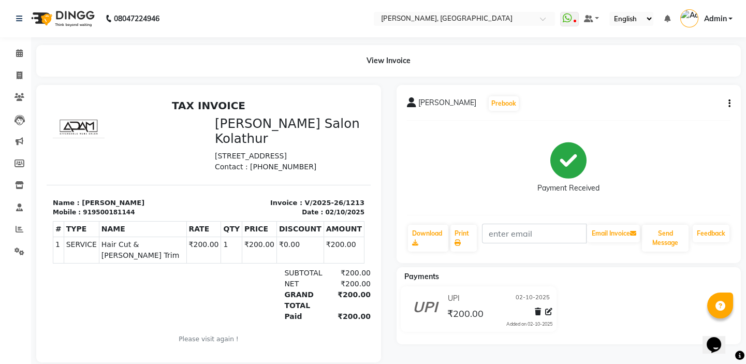
click at [728, 104] on icon "button" at bounding box center [729, 103] width 2 height 1
click at [678, 72] on div "Cancel Invoice" at bounding box center [677, 77] width 71 height 13
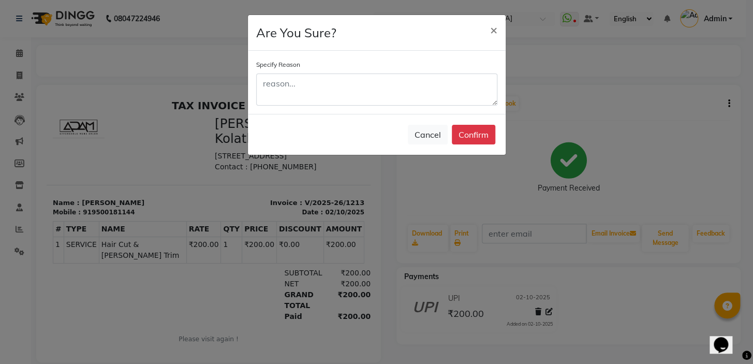
click at [492, 130] on button "Confirm" at bounding box center [473, 135] width 43 height 20
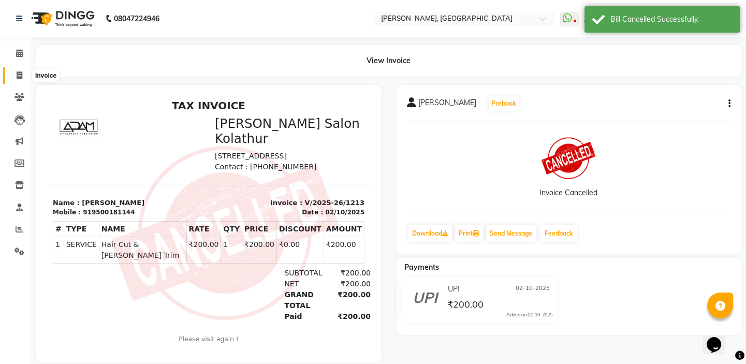
click at [20, 77] on icon at bounding box center [20, 75] width 6 height 8
select select "service"
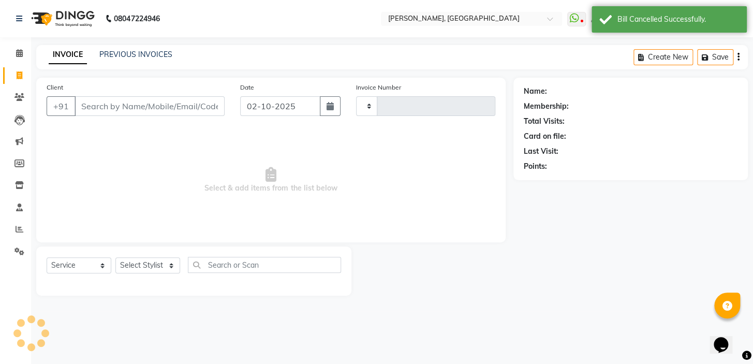
type input "1217"
select select "8667"
click at [128, 51] on link "PREVIOUS INVOICES" at bounding box center [135, 54] width 73 height 9
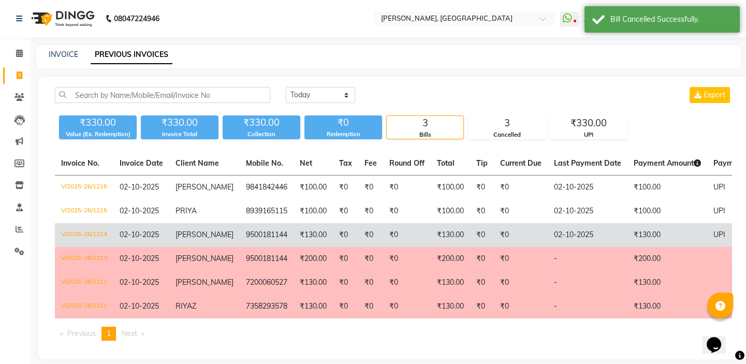
click at [207, 241] on td "[PERSON_NAME]" at bounding box center [204, 235] width 70 height 24
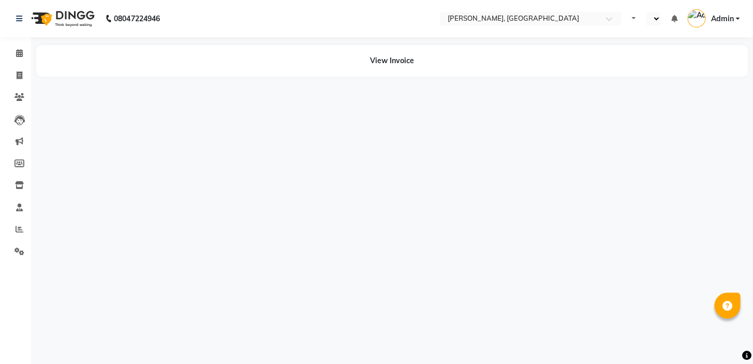
select select "en"
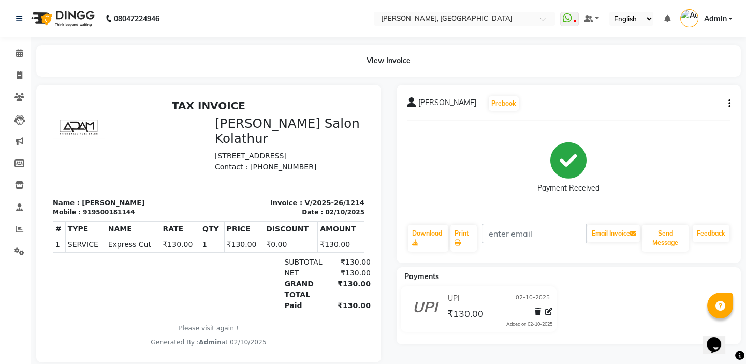
click at [730, 104] on icon "button" at bounding box center [729, 103] width 2 height 1
click at [706, 73] on div "Cancel Invoice" at bounding box center [677, 77] width 71 height 13
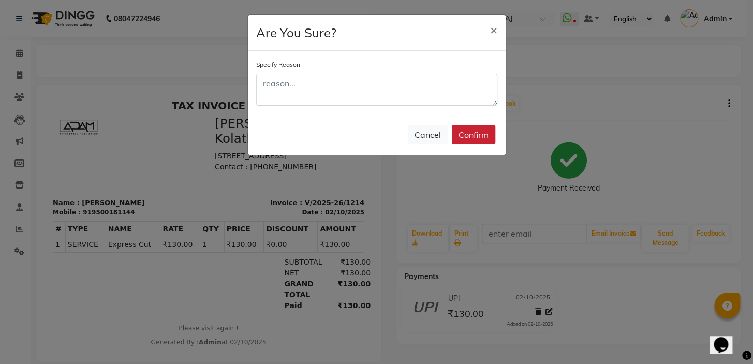
click at [472, 142] on button "Confirm" at bounding box center [473, 135] width 43 height 20
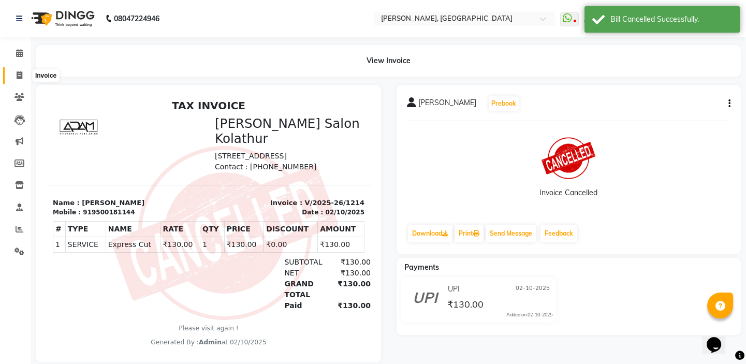
click at [18, 75] on icon at bounding box center [20, 75] width 6 height 8
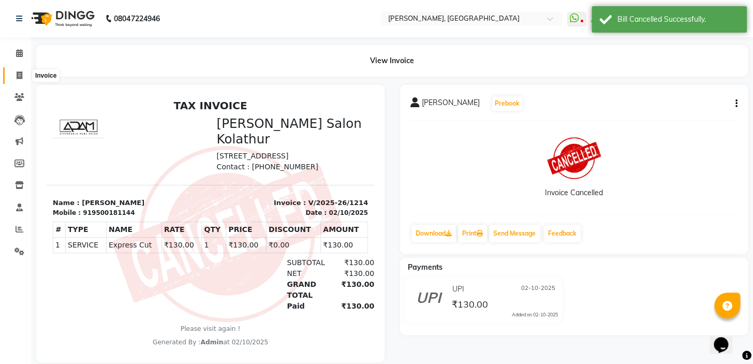
select select "8667"
select select "service"
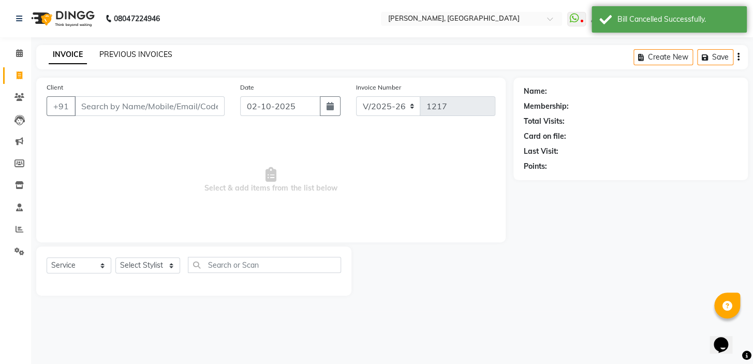
click at [140, 53] on link "PREVIOUS INVOICES" at bounding box center [135, 54] width 73 height 9
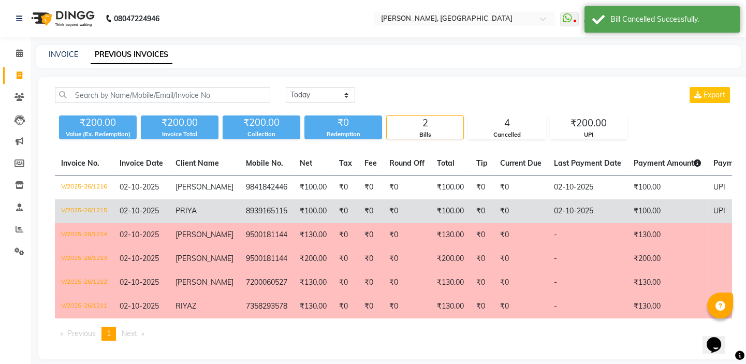
click at [205, 210] on td "PRIYA" at bounding box center [204, 211] width 70 height 24
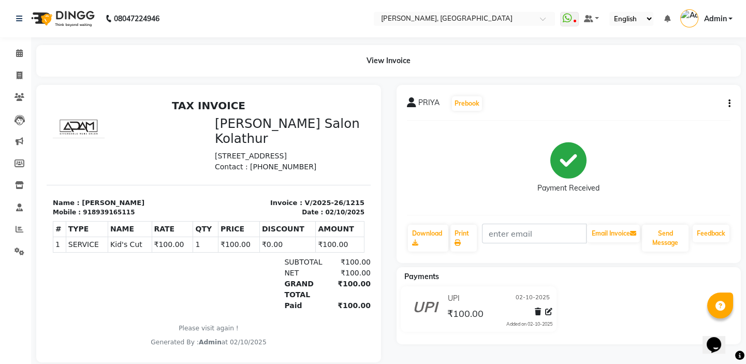
click at [728, 104] on icon "button" at bounding box center [729, 103] width 2 height 1
click at [654, 73] on div "Cancel Invoice" at bounding box center [677, 77] width 71 height 13
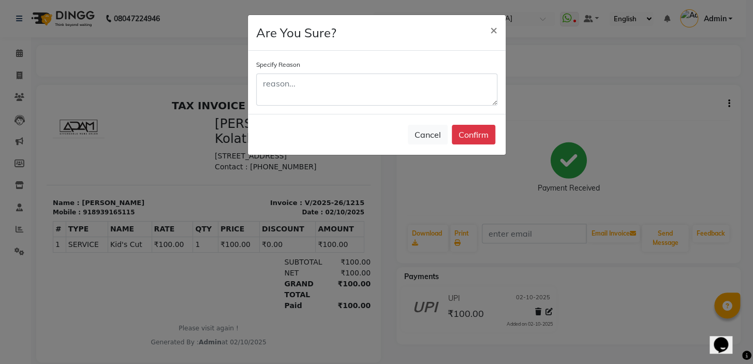
click at [471, 138] on button "Confirm" at bounding box center [473, 135] width 43 height 20
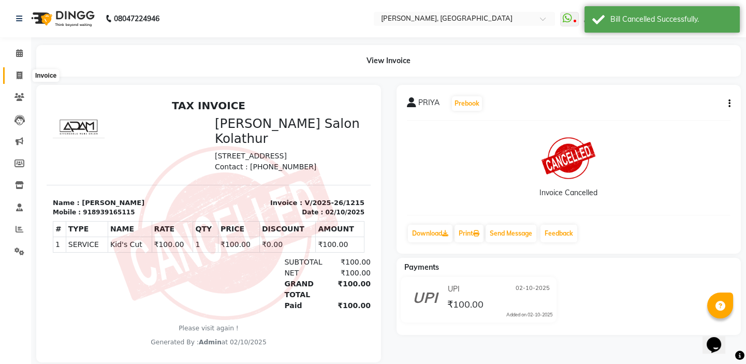
click at [20, 76] on icon at bounding box center [20, 75] width 6 height 8
select select "service"
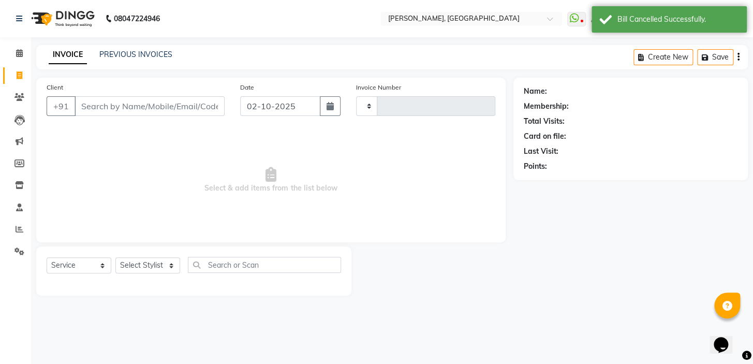
type input "1217"
select select "8667"
click at [138, 59] on div "PREVIOUS INVOICES" at bounding box center [135, 54] width 73 height 11
click at [138, 49] on div "INVOICE PREVIOUS INVOICES Create New Save" at bounding box center [391, 57] width 711 height 24
click at [135, 54] on link "PREVIOUS INVOICES" at bounding box center [135, 54] width 73 height 9
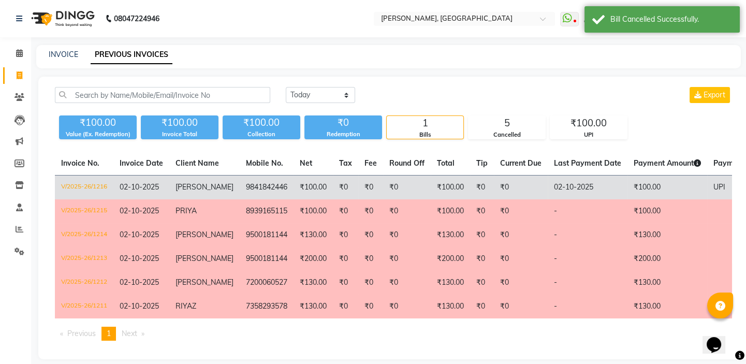
click at [225, 182] on td "[PERSON_NAME]" at bounding box center [204, 187] width 70 height 24
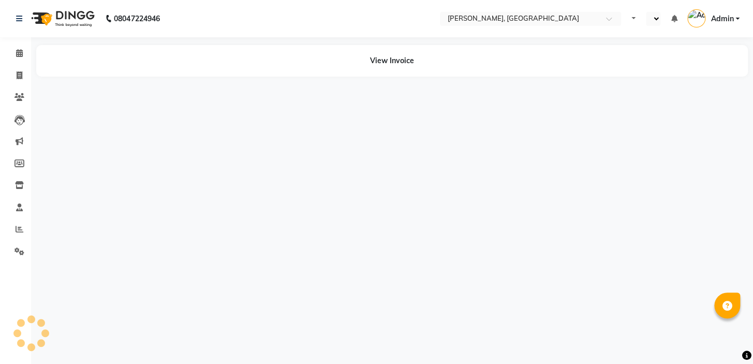
select select "en"
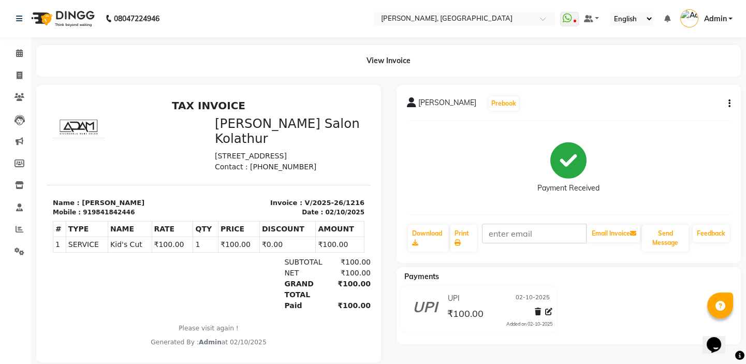
click at [730, 103] on icon "button" at bounding box center [729, 103] width 2 height 1
click at [687, 73] on div "Cancel Invoice" at bounding box center [677, 77] width 71 height 13
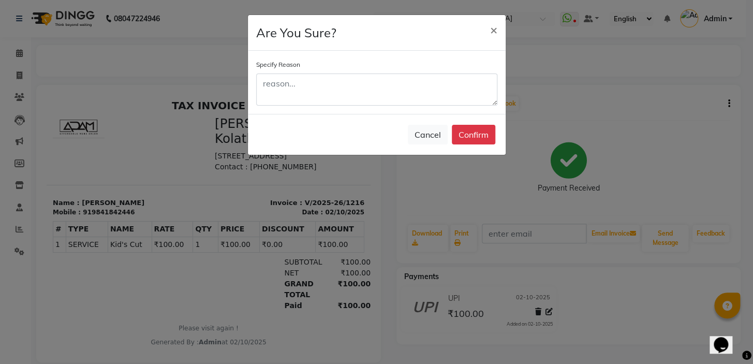
click at [473, 146] on div "Cancel Confirm" at bounding box center [377, 134] width 258 height 41
click at [478, 131] on button "Confirm" at bounding box center [473, 135] width 43 height 20
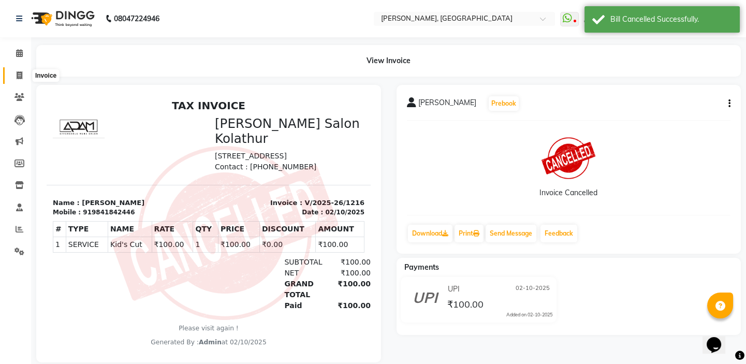
click at [14, 70] on span at bounding box center [19, 76] width 18 height 12
select select "8667"
select select "service"
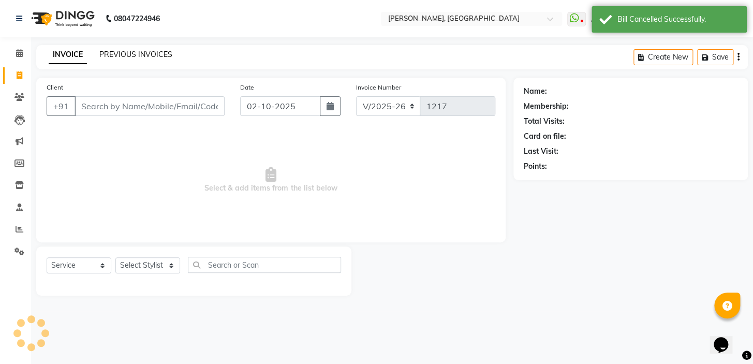
click at [114, 51] on link "PREVIOUS INVOICES" at bounding box center [135, 54] width 73 height 9
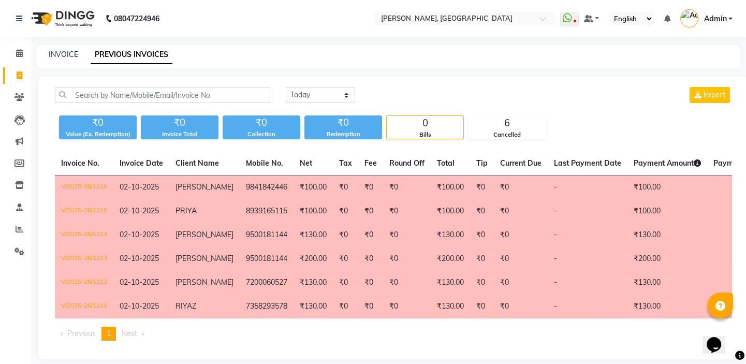
click at [73, 49] on div "INVOICE" at bounding box center [63, 54] width 29 height 11
click at [68, 51] on link "INVOICE" at bounding box center [63, 54] width 29 height 9
select select "8667"
select select "service"
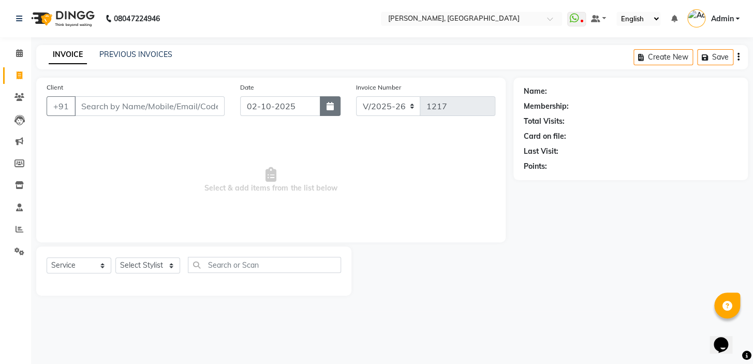
click at [330, 113] on button "button" at bounding box center [330, 106] width 21 height 20
select select "10"
select select "2025"
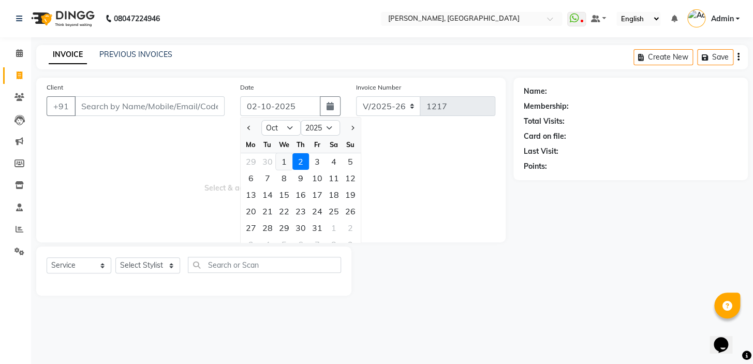
click at [288, 160] on div "1" at bounding box center [284, 161] width 17 height 17
type input "01-10-2025"
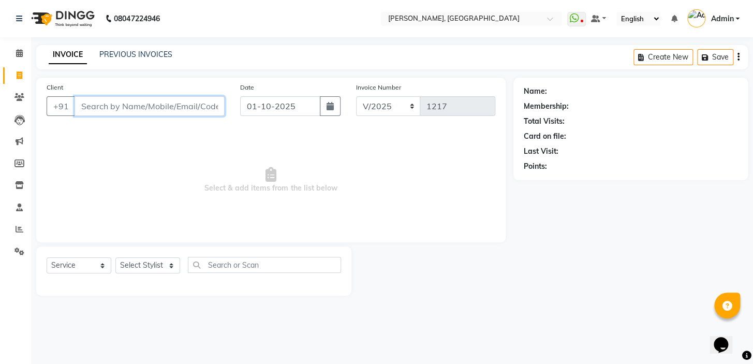
click at [160, 105] on input "Client" at bounding box center [150, 106] width 150 height 20
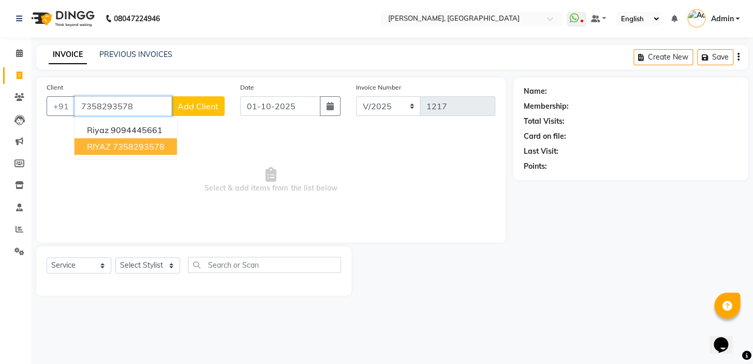
type input "7358293578"
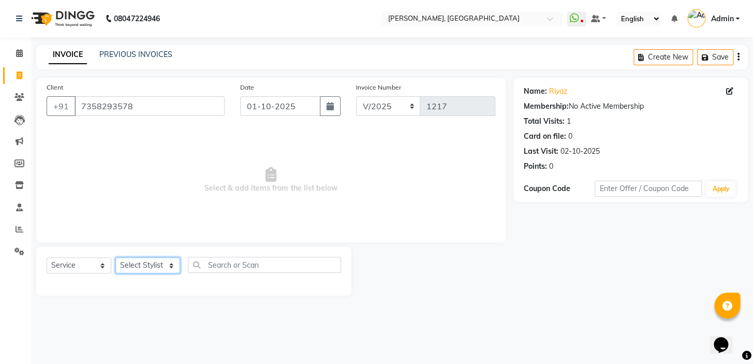
click at [130, 269] on select "Select Stylist Admin AMEER [PERSON_NAME] [PERSON_NAME] [PERSON_NAME]" at bounding box center [147, 265] width 65 height 16
select select "87511"
click at [115, 257] on select "Select Stylist Admin AMEER [PERSON_NAME] [PERSON_NAME] [PERSON_NAME]" at bounding box center [147, 265] width 65 height 16
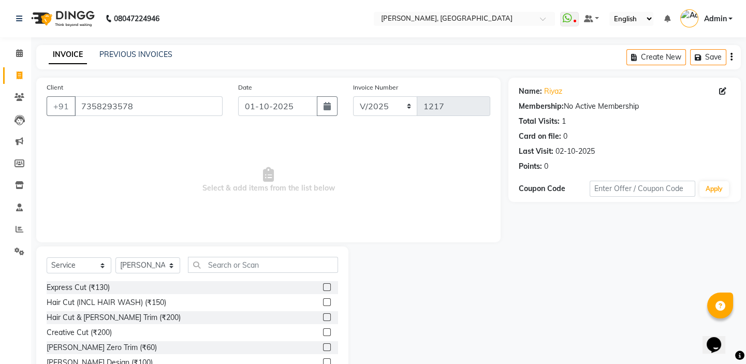
click at [323, 284] on label at bounding box center [327, 287] width 8 height 8
click at [323, 284] on input "checkbox" at bounding box center [326, 287] width 7 height 7
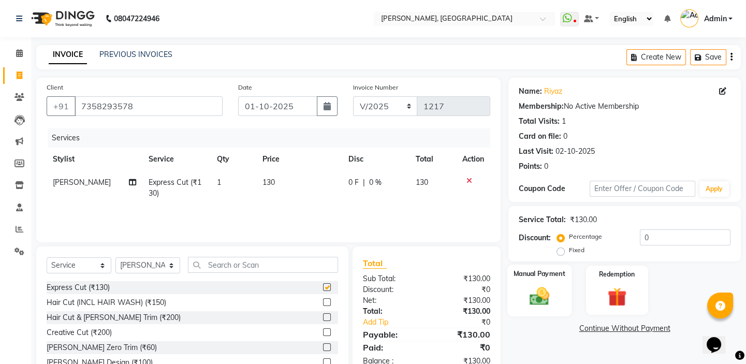
checkbox input "false"
click at [557, 299] on div "Manual Payment" at bounding box center [539, 289] width 64 height 51
click at [596, 329] on span "UPI" at bounding box center [591, 329] width 16 height 12
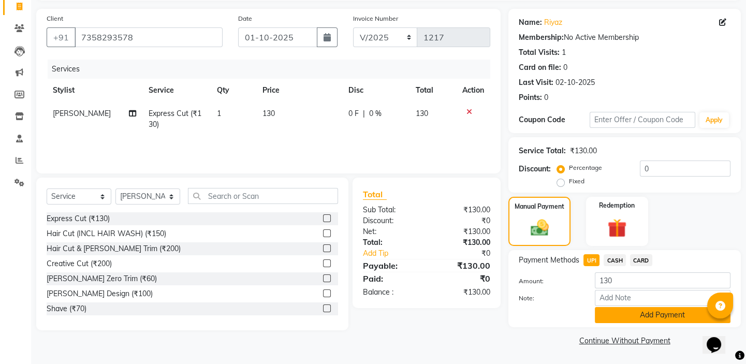
click at [615, 320] on button "Add Payment" at bounding box center [663, 315] width 136 height 16
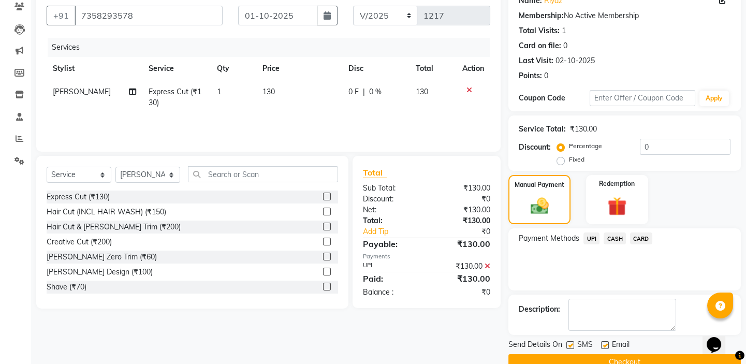
scroll to position [112, 0]
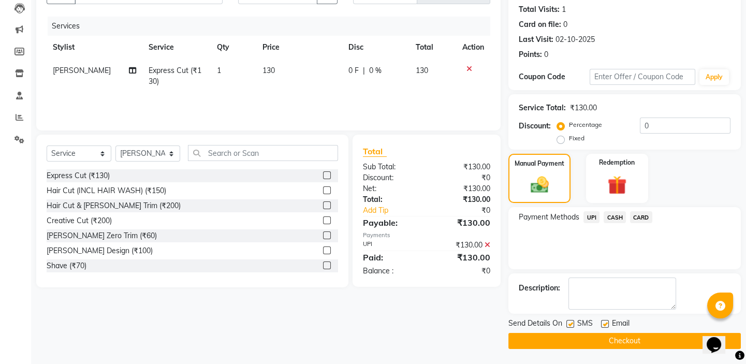
drag, startPoint x: 574, startPoint y: 342, endPoint x: 569, endPoint y: 344, distance: 5.8
click at [569, 344] on button "Checkout" at bounding box center [624, 341] width 232 height 16
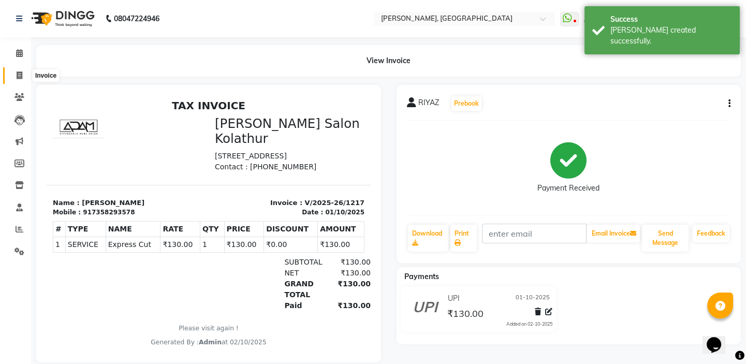
click at [18, 77] on icon at bounding box center [20, 75] width 6 height 8
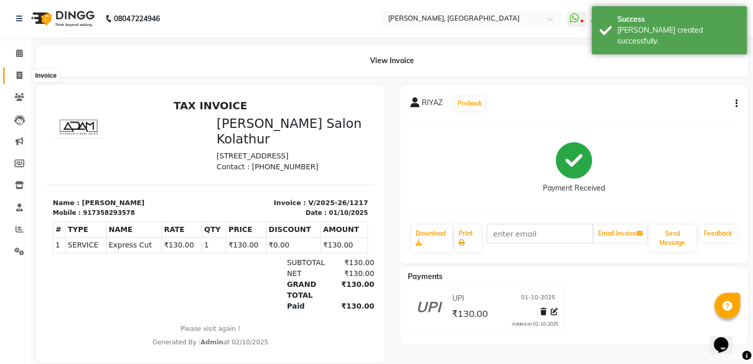
select select "8667"
select select "service"
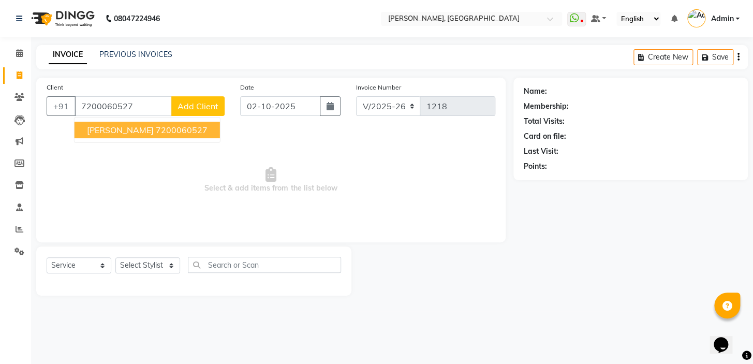
type input "7200060527"
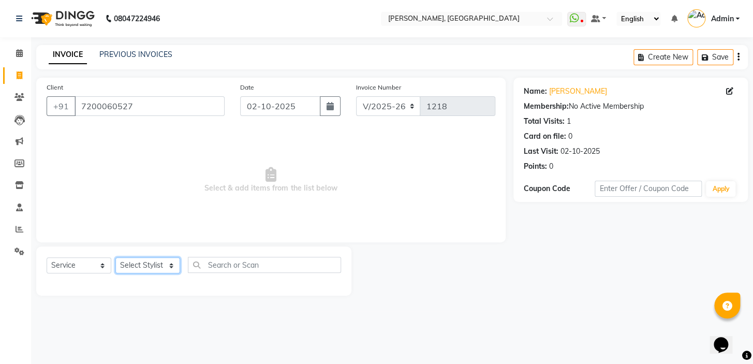
drag, startPoint x: 142, startPoint y: 261, endPoint x: 150, endPoint y: 270, distance: 11.7
click at [142, 261] on select "Select Stylist Admin AMEER [PERSON_NAME] [PERSON_NAME] [PERSON_NAME]" at bounding box center [147, 265] width 65 height 16
select select "87511"
click at [115, 257] on select "Select Stylist Admin AMEER [PERSON_NAME] [PERSON_NAME] [PERSON_NAME]" at bounding box center [147, 265] width 65 height 16
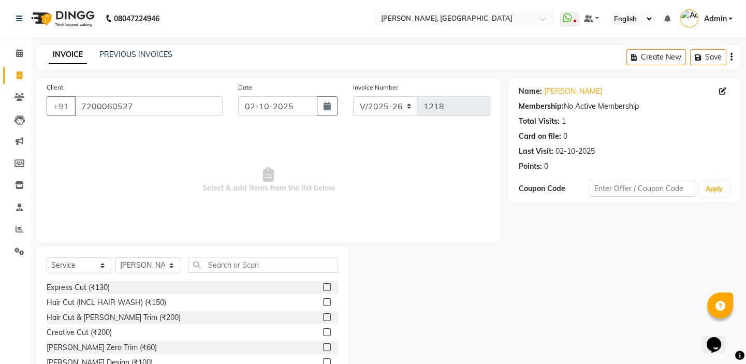
click at [323, 289] on label at bounding box center [327, 287] width 8 height 8
click at [323, 289] on input "checkbox" at bounding box center [326, 287] width 7 height 7
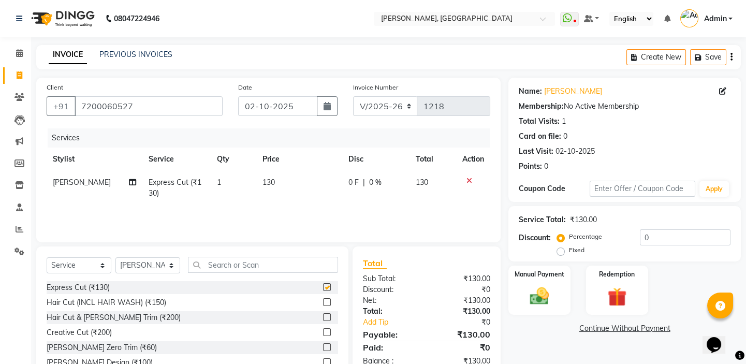
checkbox input "false"
drag, startPoint x: 525, startPoint y: 275, endPoint x: 520, endPoint y: 291, distance: 16.2
click at [525, 276] on label "Manual Payment" at bounding box center [539, 274] width 52 height 10
click at [588, 324] on span "UPI" at bounding box center [591, 329] width 16 height 12
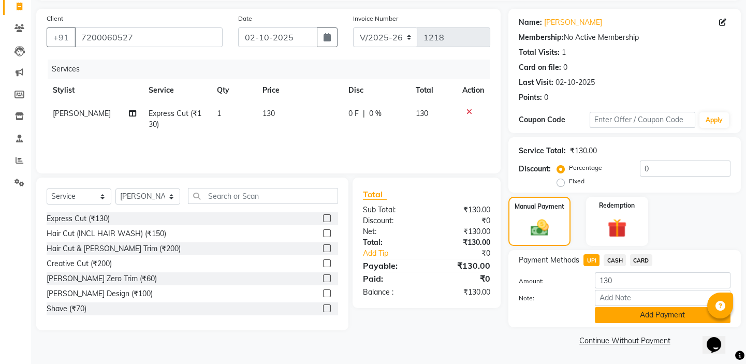
click at [615, 321] on button "Add Payment" at bounding box center [663, 315] width 136 height 16
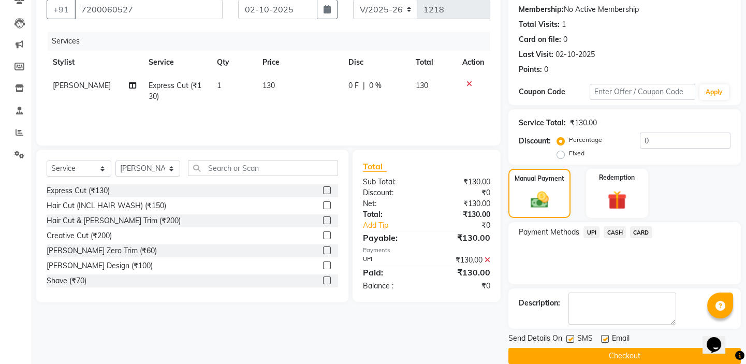
scroll to position [112, 0]
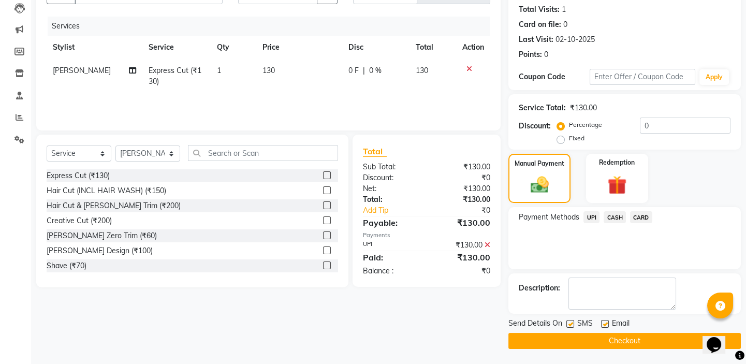
click at [587, 341] on button "Checkout" at bounding box center [624, 341] width 232 height 16
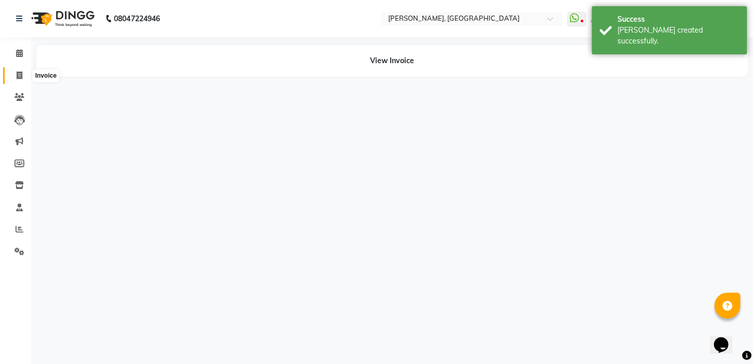
click at [19, 72] on icon at bounding box center [20, 75] width 6 height 8
select select "service"
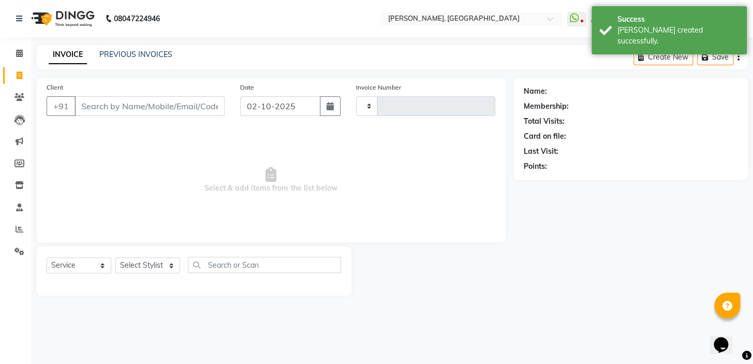
type input "1219"
select select "8667"
type input "9500181144"
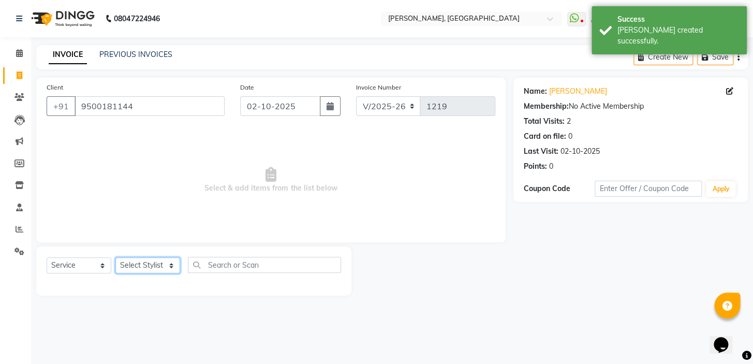
click at [168, 265] on select "Select Stylist Admin AMEER [PERSON_NAME] [PERSON_NAME] [PERSON_NAME]" at bounding box center [147, 265] width 65 height 16
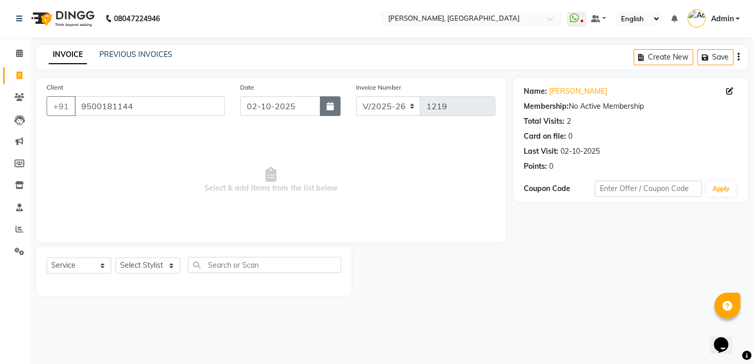
click at [338, 99] on button "button" at bounding box center [330, 106] width 21 height 20
select select "10"
select select "2025"
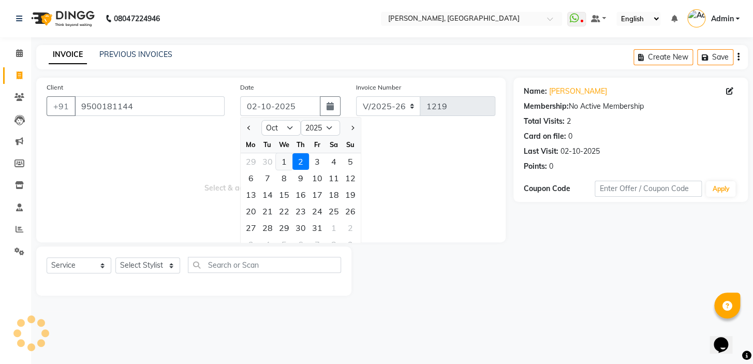
click at [286, 164] on div "1" at bounding box center [284, 161] width 17 height 17
type input "01-10-2025"
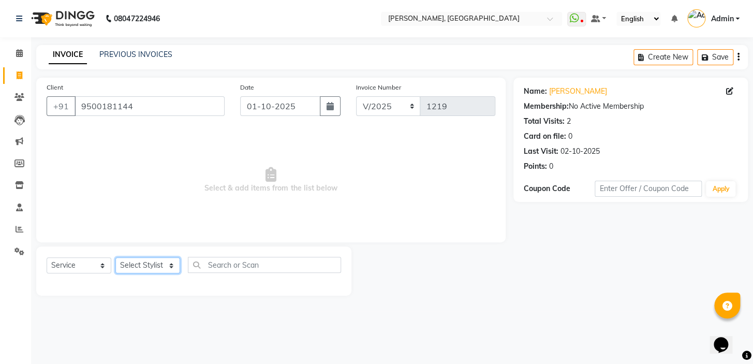
click at [153, 270] on select "Select Stylist Admin AMEER [PERSON_NAME] [PERSON_NAME] [PERSON_NAME]" at bounding box center [147, 265] width 65 height 16
select select "87511"
click at [115, 257] on select "Select Stylist Admin AMEER [PERSON_NAME] [PERSON_NAME] [PERSON_NAME]" at bounding box center [147, 265] width 65 height 16
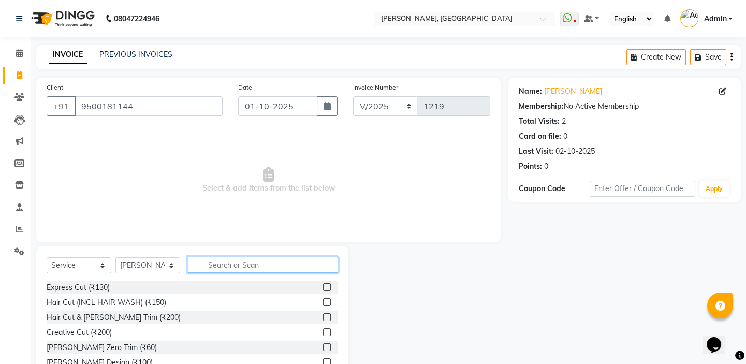
click at [269, 259] on input "text" at bounding box center [263, 265] width 150 height 16
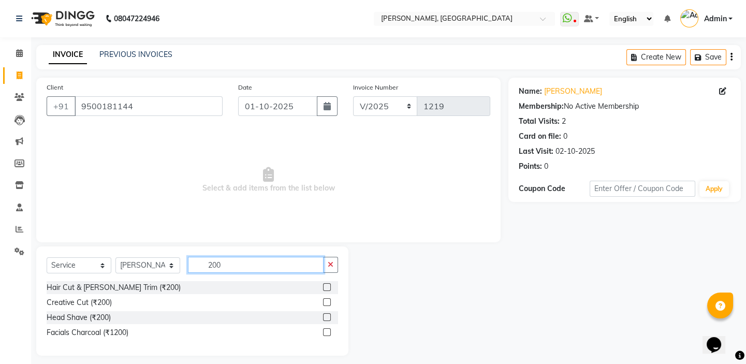
type input "200"
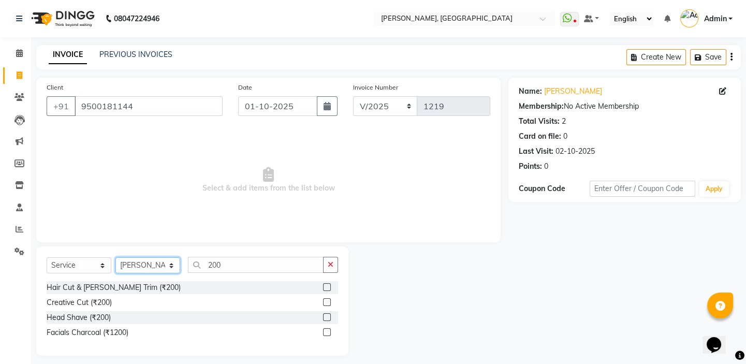
click at [140, 270] on select "Select Stylist Admin AMEER [PERSON_NAME] [PERSON_NAME] [PERSON_NAME]" at bounding box center [147, 265] width 65 height 16
click at [115, 257] on select "Select Stylist Admin AMEER [PERSON_NAME] [PERSON_NAME] [PERSON_NAME]" at bounding box center [147, 265] width 65 height 16
click at [326, 285] on label at bounding box center [327, 287] width 8 height 8
click at [326, 285] on input "checkbox" at bounding box center [326, 287] width 7 height 7
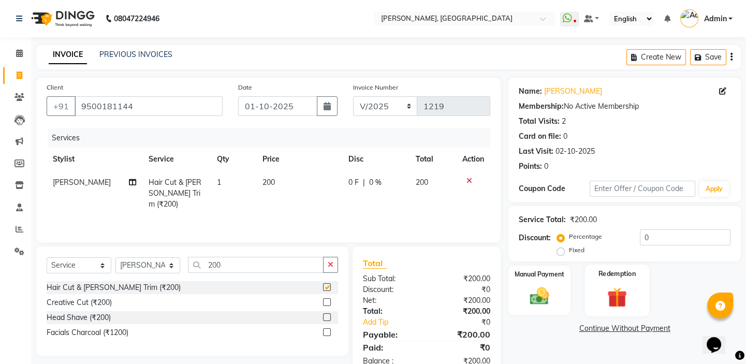
checkbox input "false"
click at [562, 301] on div "Manual Payment" at bounding box center [539, 289] width 64 height 51
click at [589, 333] on span "UPI" at bounding box center [591, 329] width 16 height 12
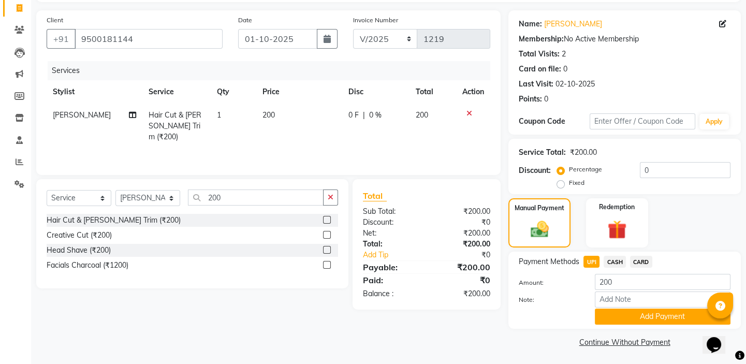
scroll to position [69, 0]
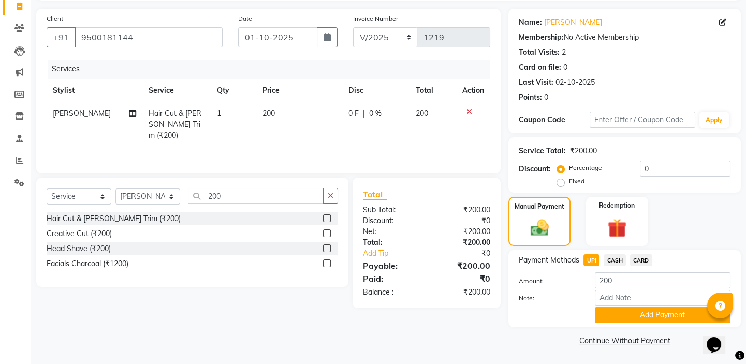
click at [628, 329] on div "Name: Parthasarathy Membership: No Active Membership Total Visits: 2 Card on fi…" at bounding box center [628, 178] width 240 height 339
click at [627, 323] on div "Payment Methods UPI CASH CARD Amount: 200 Note: Add Payment" at bounding box center [624, 288] width 232 height 77
click at [627, 320] on button "Add Payment" at bounding box center [663, 315] width 136 height 16
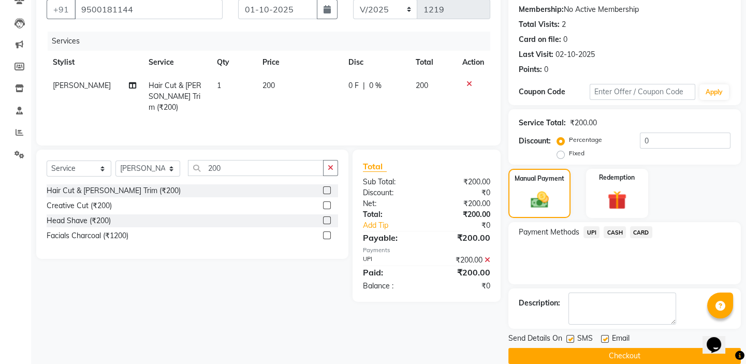
scroll to position [112, 0]
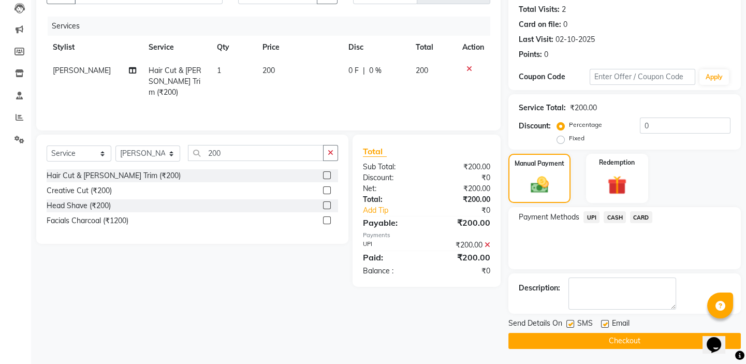
click at [605, 337] on button "Checkout" at bounding box center [624, 341] width 232 height 16
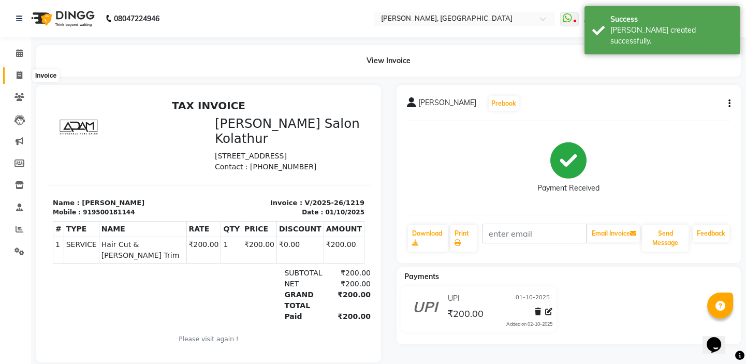
click at [22, 76] on span at bounding box center [19, 76] width 18 height 12
select select "service"
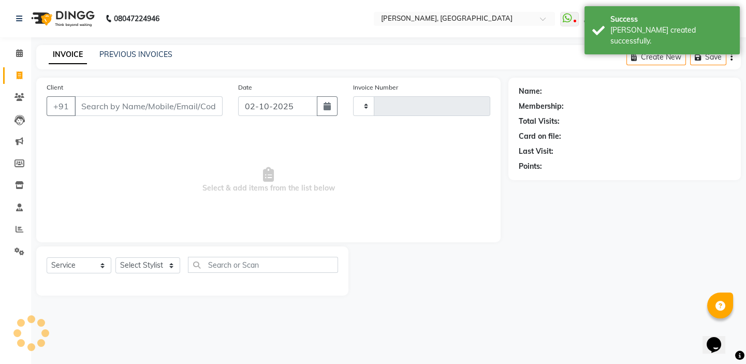
type input "1220"
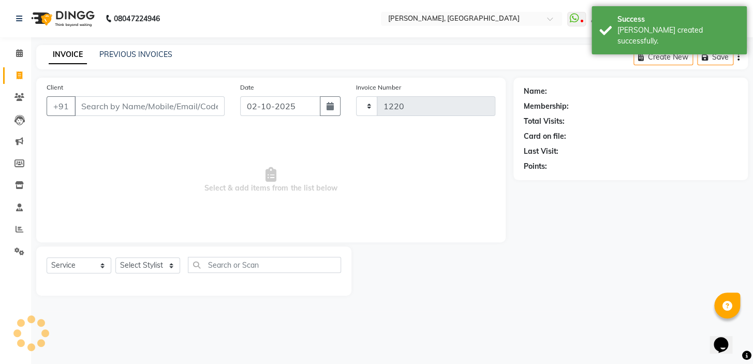
select select "8667"
type input "9500181144"
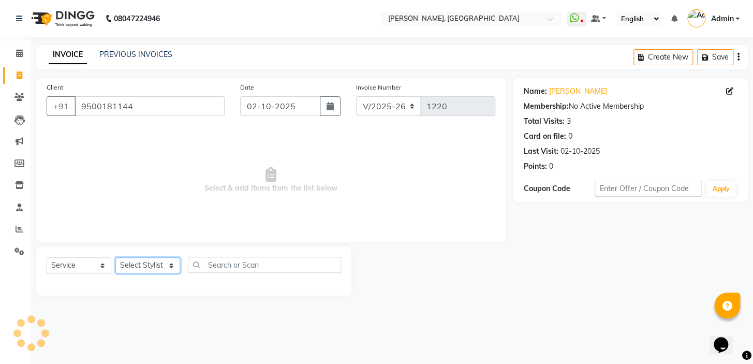
click at [120, 259] on select "Select Stylist Admin AMEER [PERSON_NAME] [PERSON_NAME] [PERSON_NAME]" at bounding box center [147, 265] width 65 height 16
select select "87513"
click at [115, 257] on select "Select Stylist Admin AMEER [PERSON_NAME] [PERSON_NAME] [PERSON_NAME]" at bounding box center [147, 265] width 65 height 16
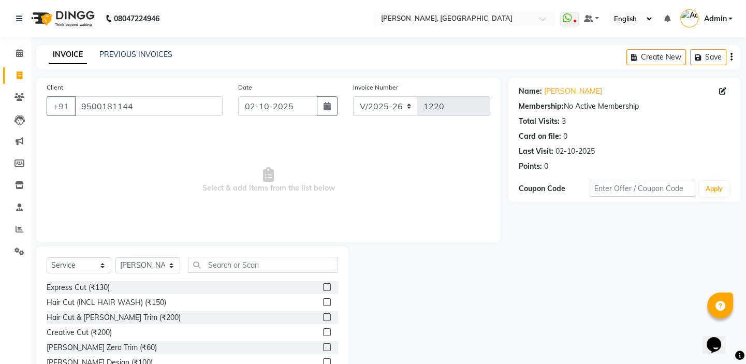
click at [323, 284] on label at bounding box center [327, 287] width 8 height 8
click at [323, 284] on input "checkbox" at bounding box center [326, 287] width 7 height 7
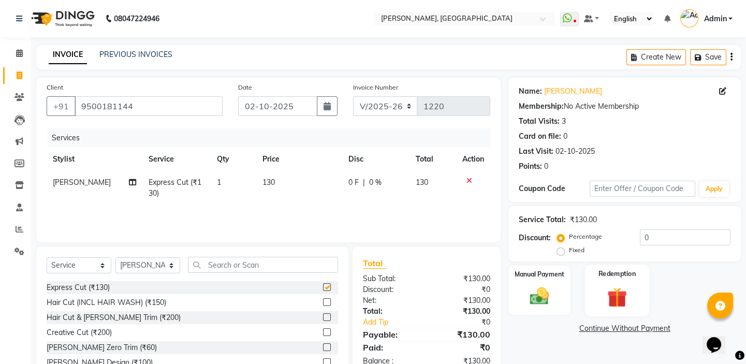
checkbox input "false"
drag, startPoint x: 545, startPoint y: 271, endPoint x: 558, endPoint y: 308, distance: 39.9
click at [545, 271] on label "Manual Payment" at bounding box center [539, 274] width 52 height 10
click at [590, 324] on span "UPI" at bounding box center [591, 329] width 16 height 12
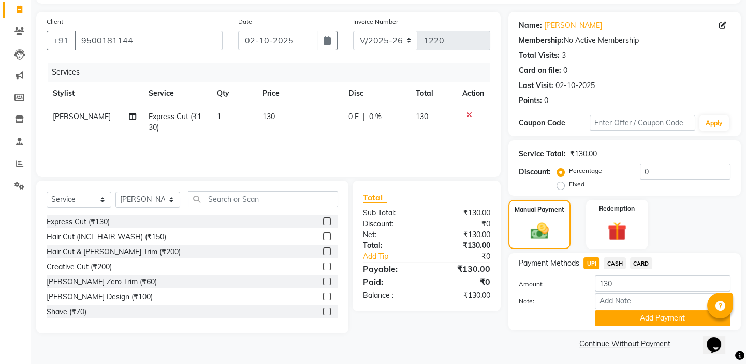
scroll to position [69, 0]
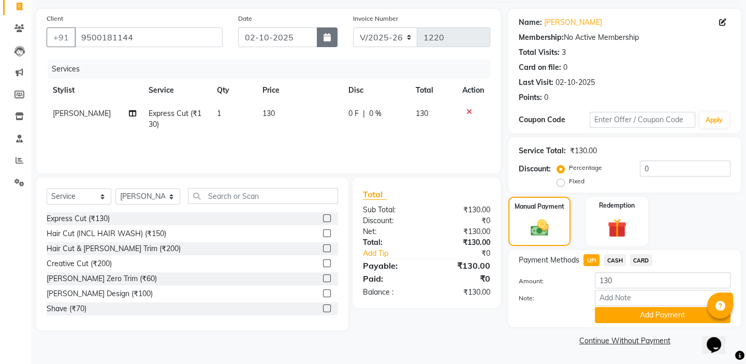
click at [334, 40] on button "button" at bounding box center [327, 37] width 21 height 20
select select "10"
select select "2025"
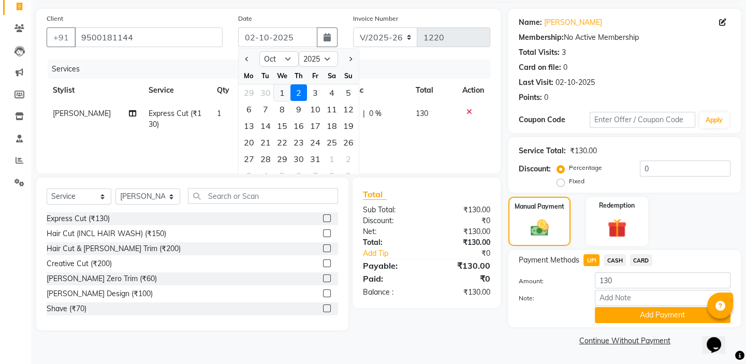
click at [281, 93] on div "1" at bounding box center [282, 92] width 17 height 17
type input "01-10-2025"
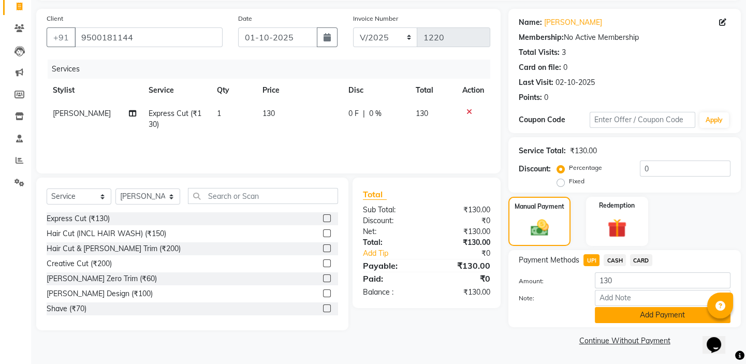
click at [603, 310] on button "Add Payment" at bounding box center [663, 315] width 136 height 16
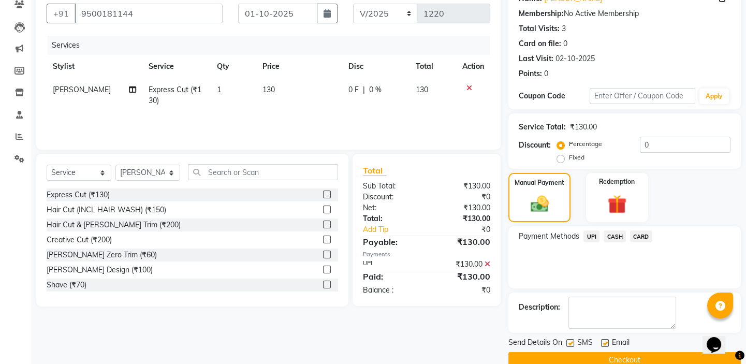
scroll to position [112, 0]
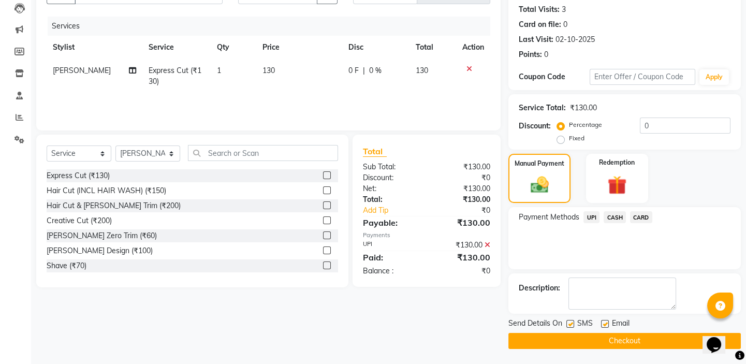
click at [613, 341] on button "Checkout" at bounding box center [624, 341] width 232 height 16
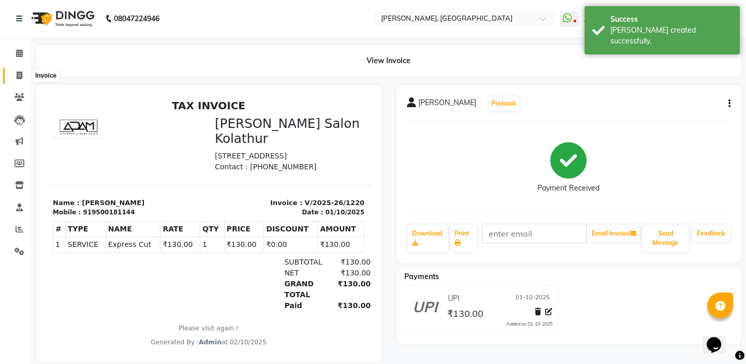
click at [13, 72] on span at bounding box center [19, 76] width 18 height 12
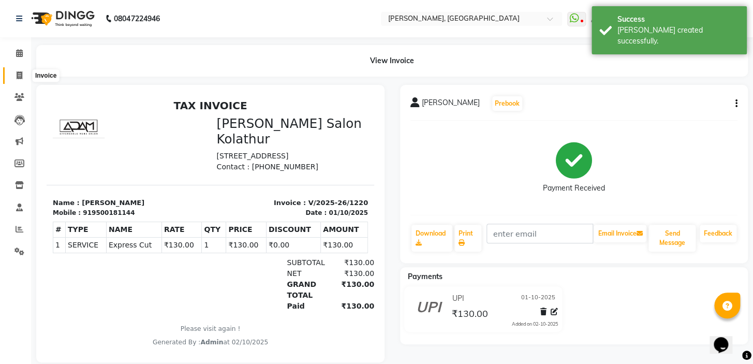
select select "8667"
select select "service"
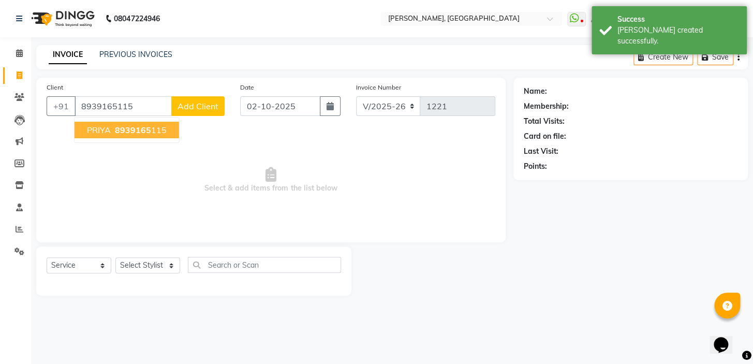
type input "8939165115"
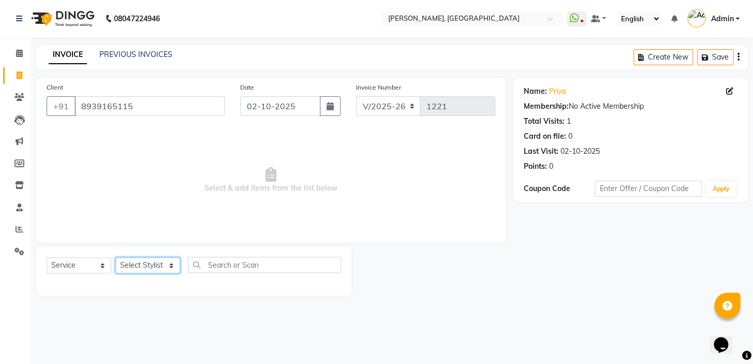
click at [148, 268] on select "Select Stylist Admin AMEER [PERSON_NAME] [PERSON_NAME] [PERSON_NAME]" at bounding box center [147, 265] width 65 height 16
select select "87511"
click at [115, 257] on select "Select Stylist Admin AMEER [PERSON_NAME] [PERSON_NAME] [PERSON_NAME]" at bounding box center [147, 265] width 65 height 16
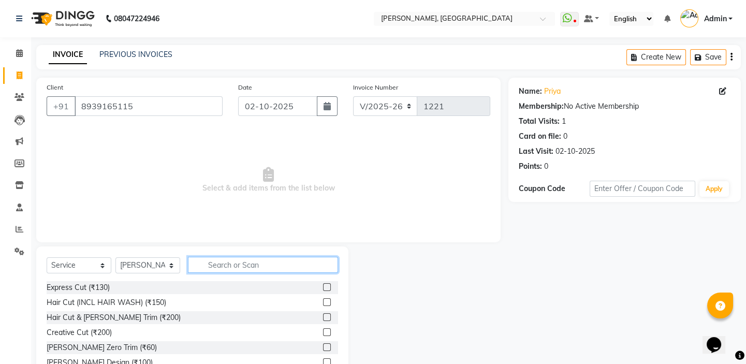
click at [279, 265] on input "text" at bounding box center [263, 265] width 150 height 16
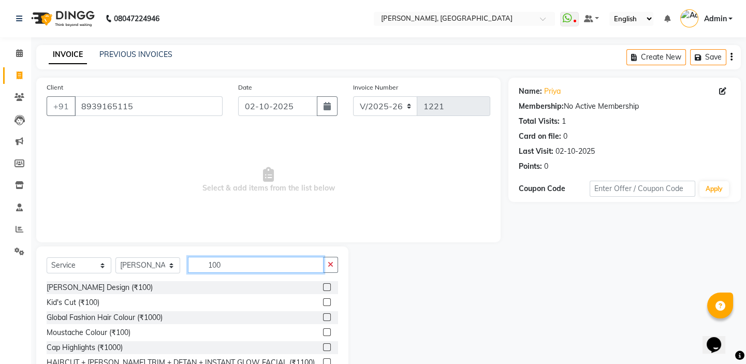
type input "100"
click at [326, 298] on div at bounding box center [330, 302] width 15 height 13
click at [327, 302] on label at bounding box center [327, 302] width 8 height 8
click at [327, 302] on input "checkbox" at bounding box center [326, 302] width 7 height 7
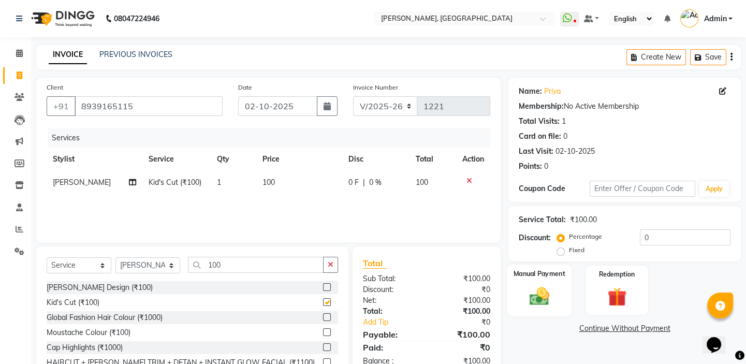
checkbox input "false"
click at [560, 300] on div "Manual Payment" at bounding box center [539, 289] width 64 height 51
click at [591, 326] on span "UPI" at bounding box center [591, 329] width 16 height 12
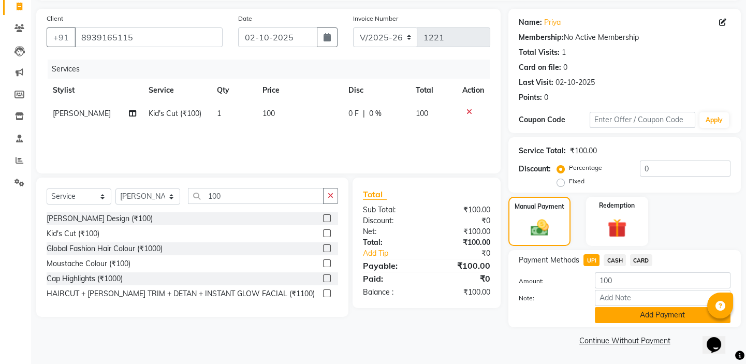
click at [599, 319] on button "Add Payment" at bounding box center [663, 315] width 136 height 16
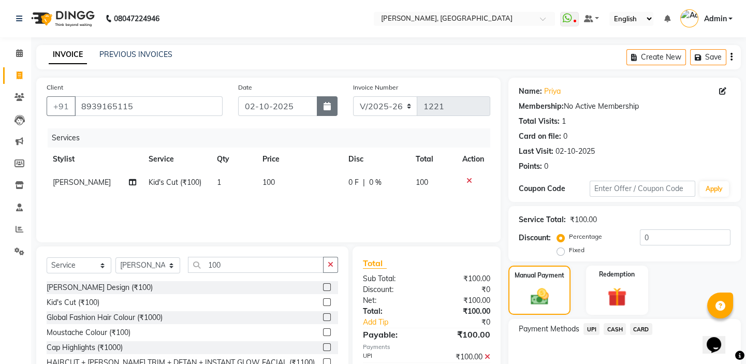
click at [320, 106] on button "button" at bounding box center [327, 106] width 21 height 20
select select "10"
select select "2025"
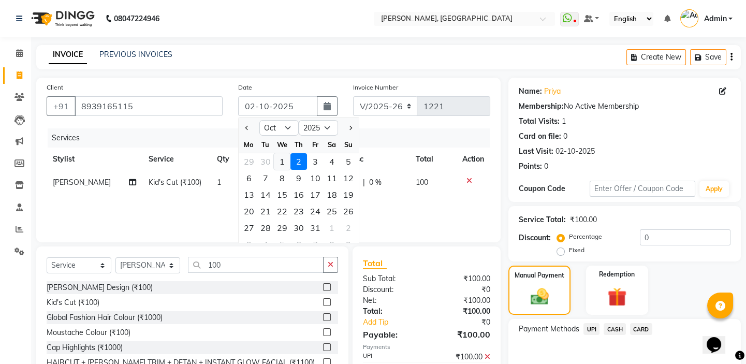
click at [285, 161] on div "1" at bounding box center [282, 161] width 17 height 17
type input "01-10-2025"
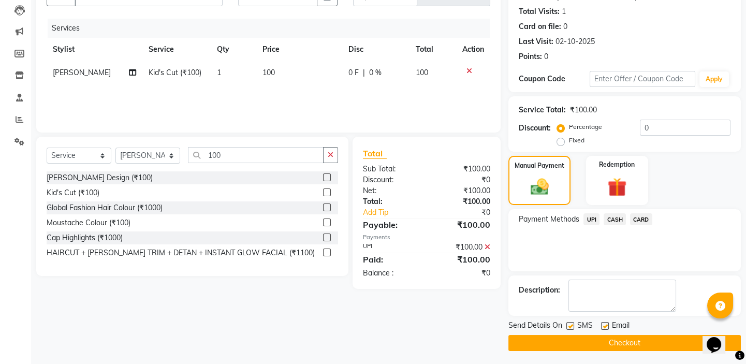
scroll to position [112, 0]
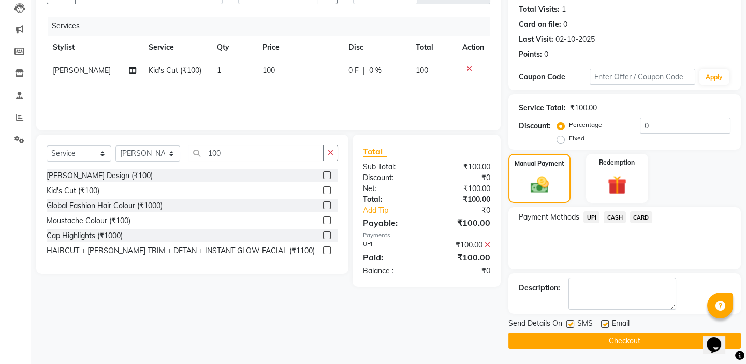
click at [609, 345] on button "Checkout" at bounding box center [624, 341] width 232 height 16
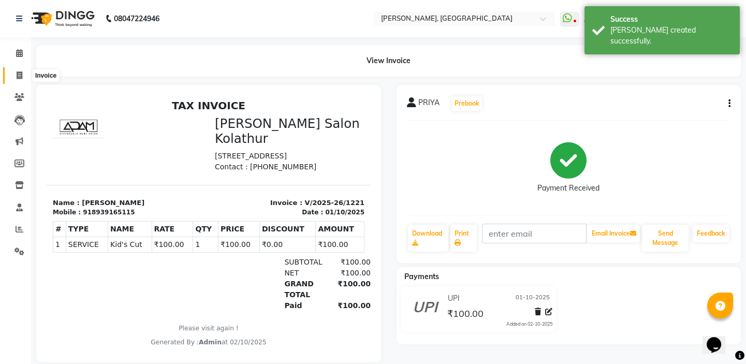
click at [21, 76] on icon at bounding box center [20, 75] width 6 height 8
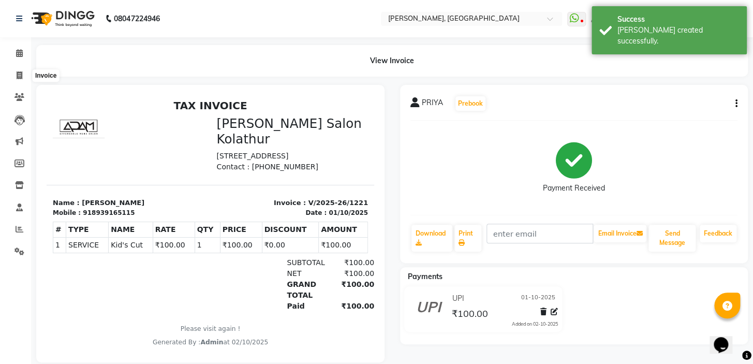
select select "8667"
select select "service"
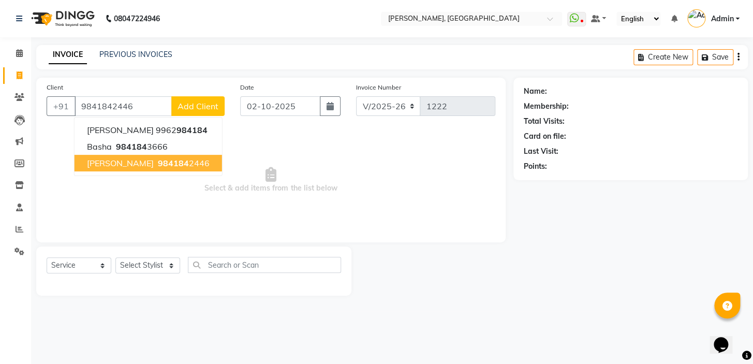
type input "9841842446"
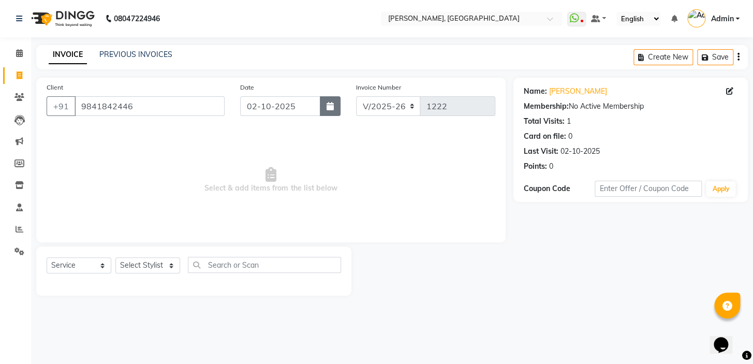
click at [338, 97] on button "button" at bounding box center [330, 106] width 21 height 20
select select "10"
select select "2025"
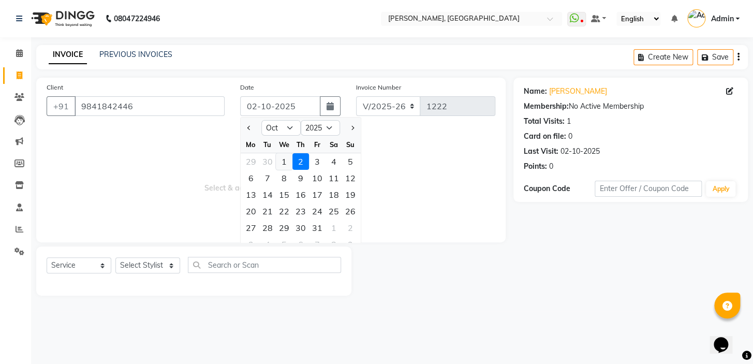
click at [280, 160] on div "1" at bounding box center [284, 161] width 17 height 17
type input "01-10-2025"
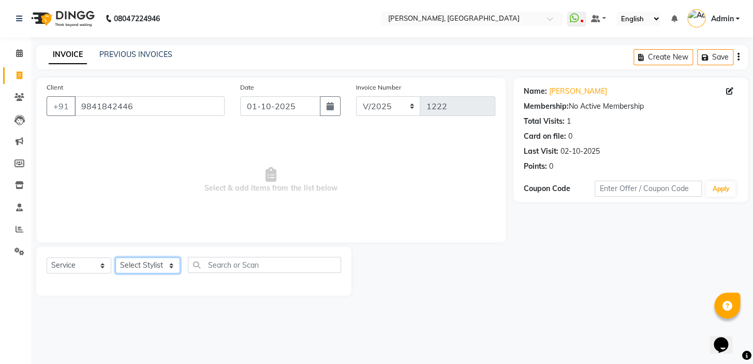
click at [154, 266] on select "Select Stylist Admin AMEER [PERSON_NAME] [PERSON_NAME] [PERSON_NAME]" at bounding box center [147, 265] width 65 height 16
select select "87511"
click at [115, 257] on select "Select Stylist Admin AMEER [PERSON_NAME] [PERSON_NAME] [PERSON_NAME]" at bounding box center [147, 265] width 65 height 16
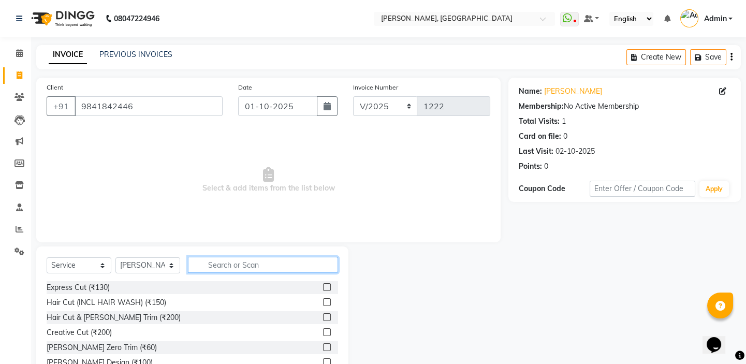
click at [269, 268] on input "text" at bounding box center [263, 265] width 150 height 16
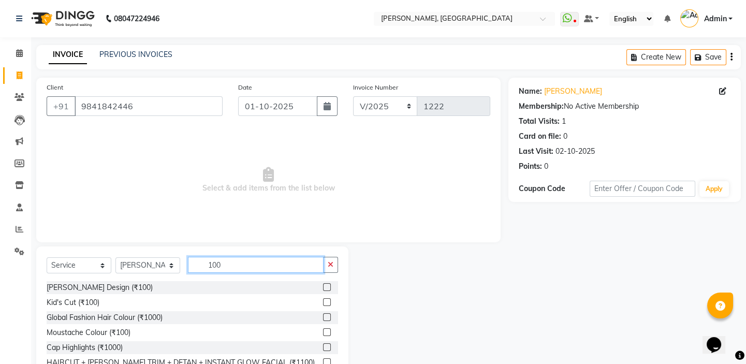
type input "100"
click at [327, 287] on label at bounding box center [327, 287] width 8 height 8
click at [327, 287] on input "checkbox" at bounding box center [326, 287] width 7 height 7
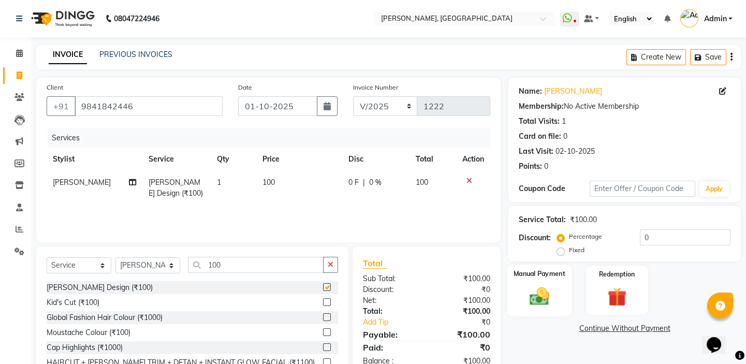
checkbox input "false"
drag, startPoint x: 552, startPoint y: 302, endPoint x: 561, endPoint y: 299, distance: 9.7
click at [552, 301] on img at bounding box center [539, 296] width 32 height 23
click at [585, 330] on span "UPI" at bounding box center [591, 329] width 16 height 12
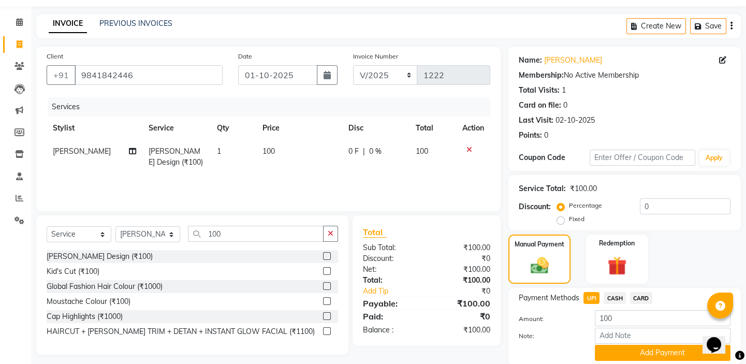
scroll to position [69, 0]
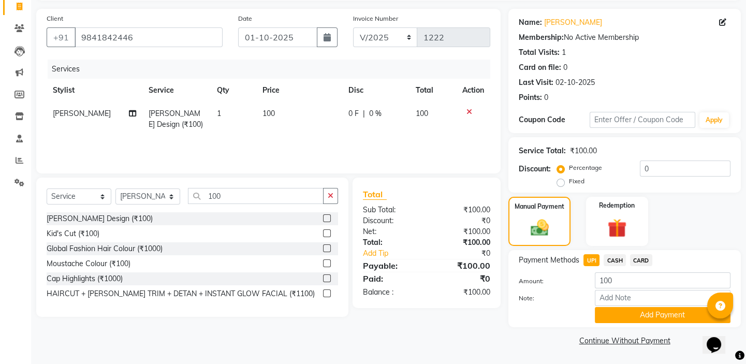
click at [615, 263] on span "CASH" at bounding box center [614, 260] width 22 height 12
click at [610, 321] on button "Add Payment" at bounding box center [663, 315] width 136 height 16
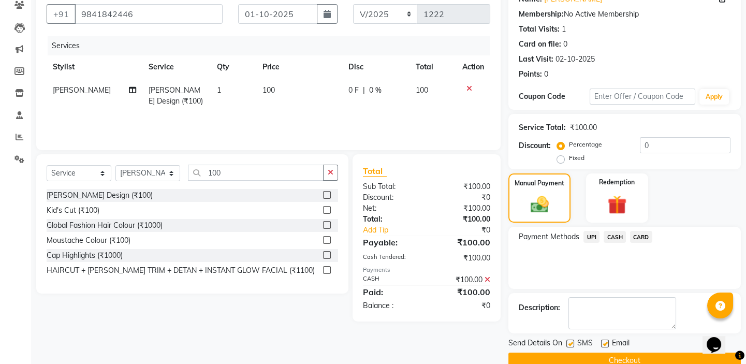
scroll to position [112, 0]
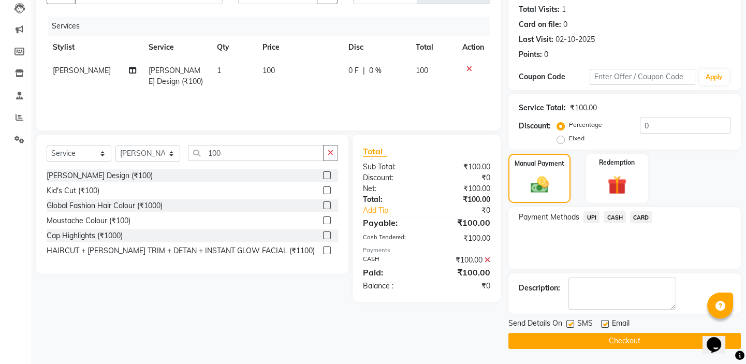
click at [597, 336] on button "Checkout" at bounding box center [624, 341] width 232 height 16
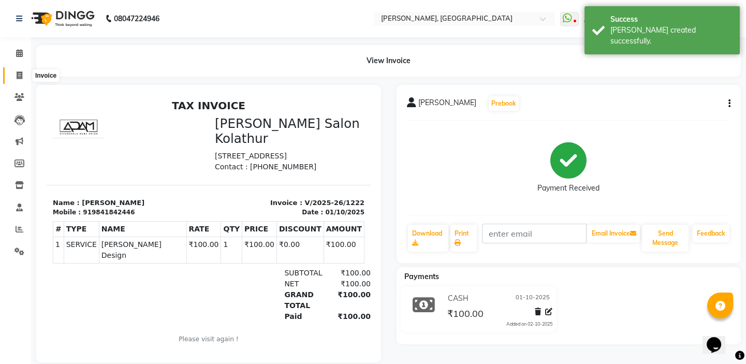
click at [19, 75] on icon at bounding box center [20, 75] width 6 height 8
select select "service"
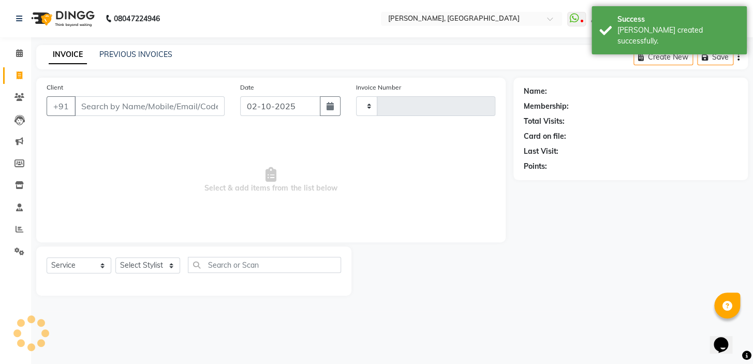
type input "1223"
select select "8667"
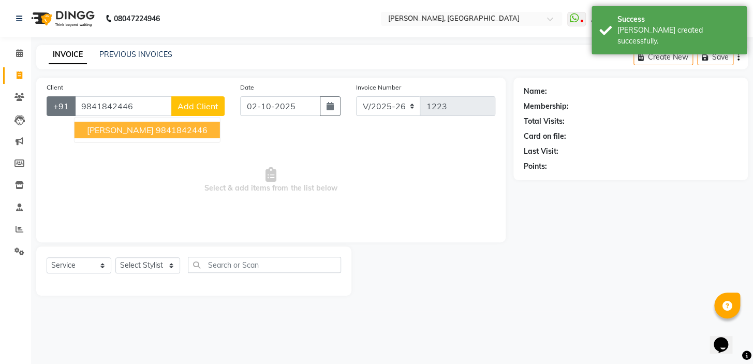
type input "9841842446"
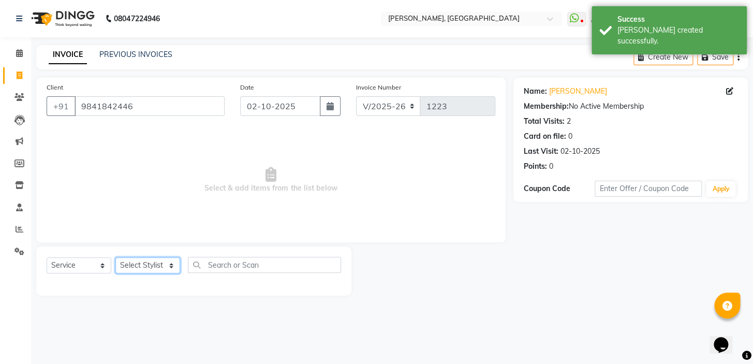
click at [118, 263] on select "Select Stylist Admin AMEER AHMAD MOHAMMED NAVAJISH MOHAMMED SANIR SHIVAM" at bounding box center [147, 265] width 65 height 16
select select "87513"
click at [115, 257] on select "Select Stylist Admin AMEER AHMAD MOHAMMED NAVAJISH MOHAMMED SANIR SHIVAM" at bounding box center [147, 265] width 65 height 16
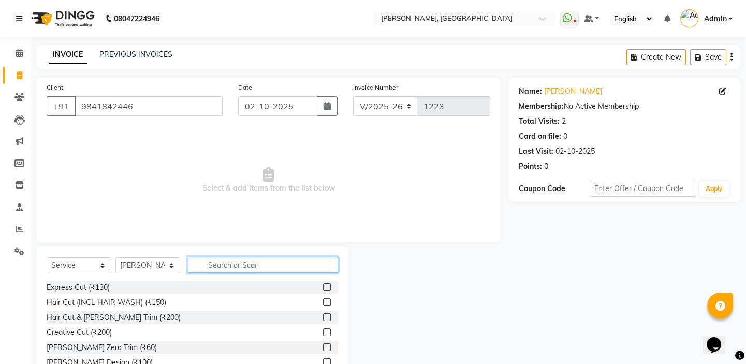
click at [251, 269] on input "text" at bounding box center [263, 265] width 150 height 16
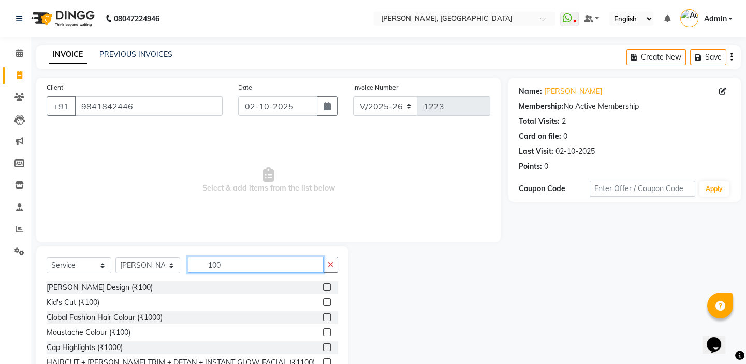
type input "100"
click at [329, 287] on label at bounding box center [327, 287] width 8 height 8
click at [329, 287] on input "checkbox" at bounding box center [326, 287] width 7 height 7
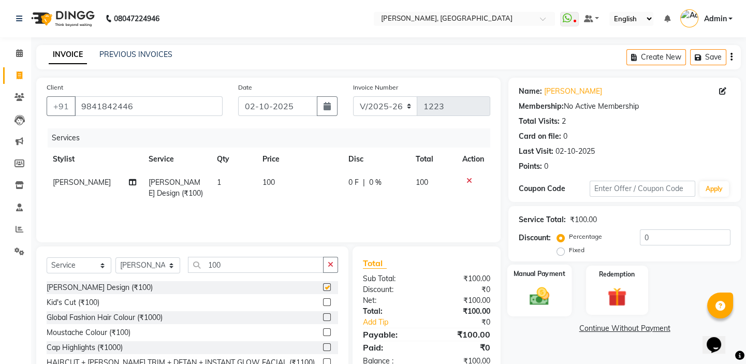
checkbox input "false"
click at [529, 314] on div "Manual Payment" at bounding box center [539, 289] width 64 height 51
click at [595, 333] on span "UPI" at bounding box center [591, 329] width 16 height 12
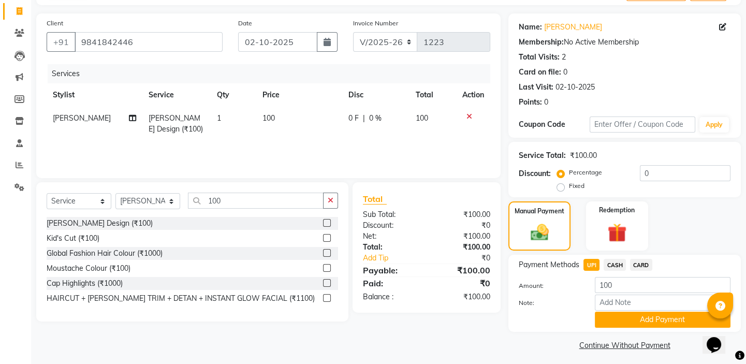
scroll to position [69, 0]
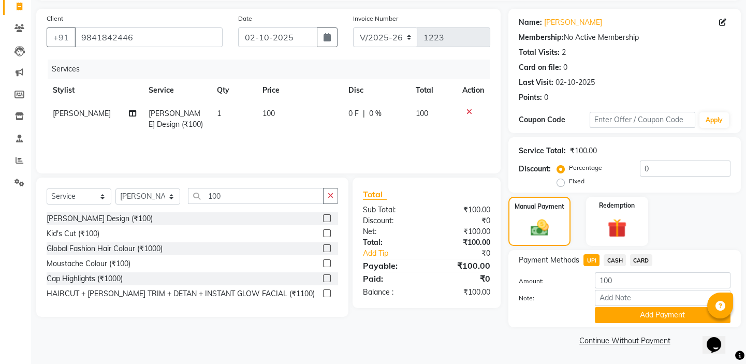
click at [617, 259] on span "CASH" at bounding box center [614, 260] width 22 height 12
click at [619, 311] on button "Add Payment" at bounding box center [663, 315] width 136 height 16
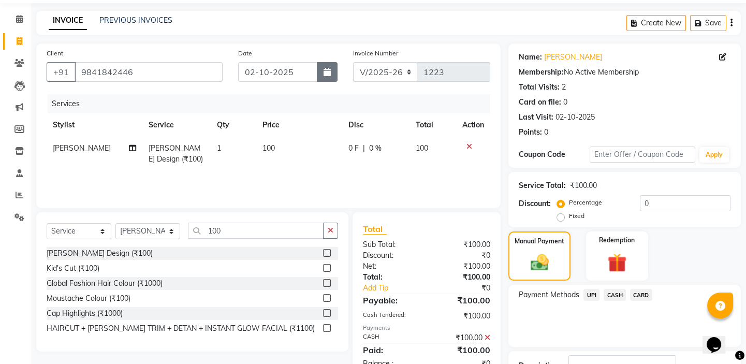
click at [319, 44] on main "INVOICE PREVIOUS INVOICES Create New Save Client +91 9841842446 Date 02-10-2025…" at bounding box center [388, 226] width 715 height 431
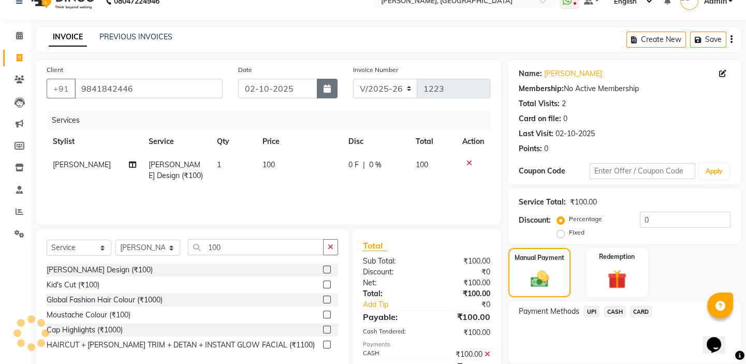
click at [325, 92] on icon "button" at bounding box center [326, 88] width 7 height 8
select select "10"
select select "2025"
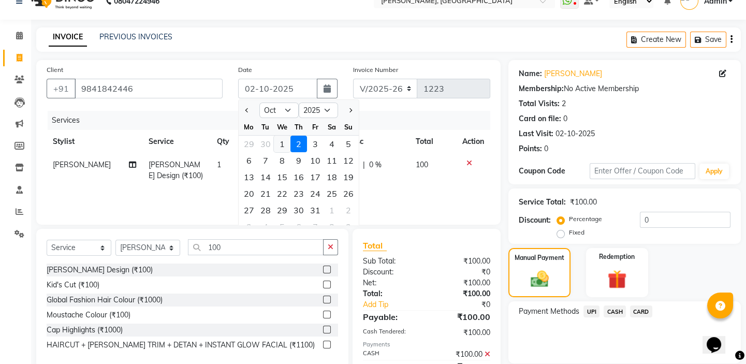
click at [276, 140] on div "1" at bounding box center [282, 144] width 17 height 17
type input "01-10-2025"
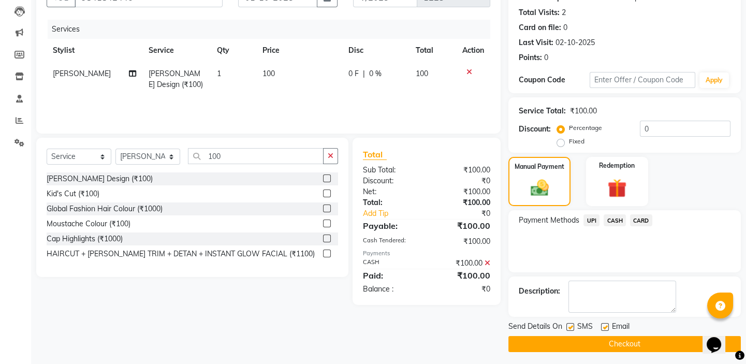
scroll to position [112, 0]
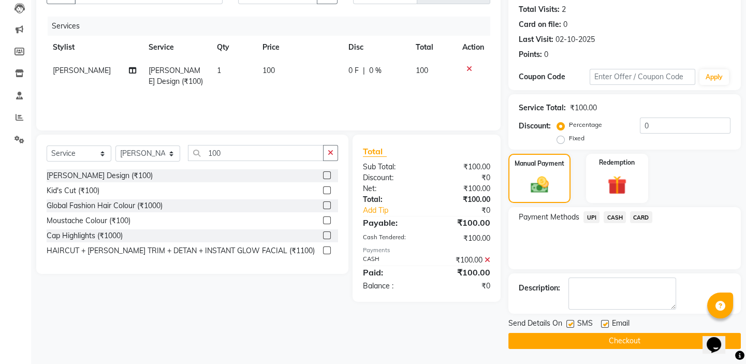
click at [557, 338] on button "Checkout" at bounding box center [624, 341] width 232 height 16
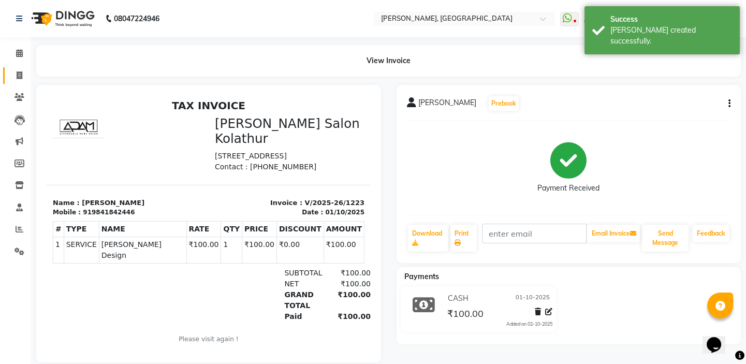
click at [22, 67] on link "Invoice" at bounding box center [15, 75] width 25 height 17
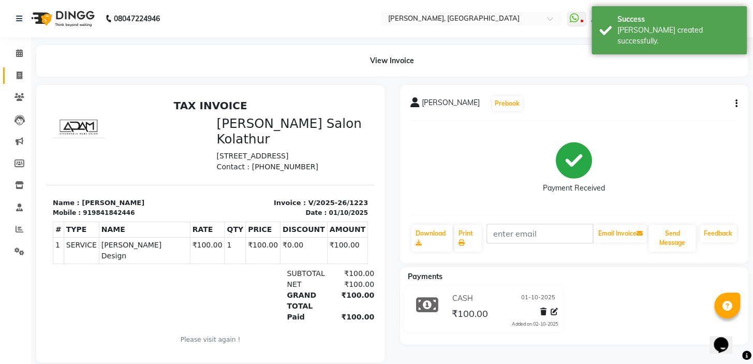
select select "8667"
select select "service"
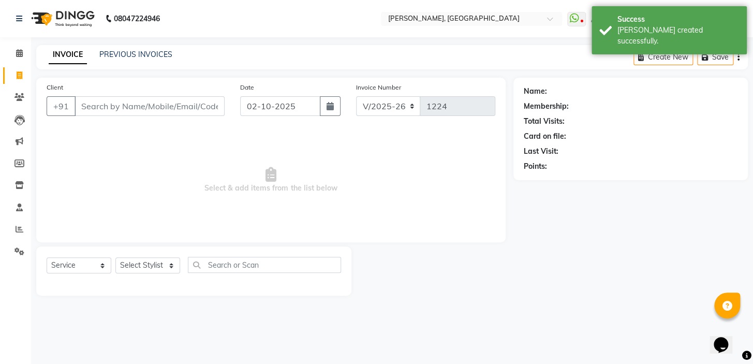
click at [135, 111] on input "Client" at bounding box center [150, 106] width 150 height 20
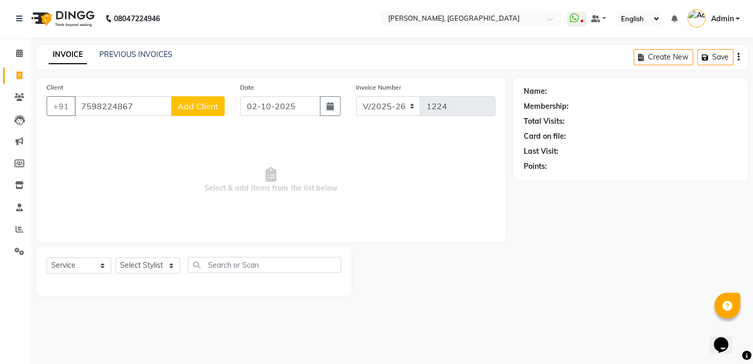
type input "7598224867"
click at [197, 105] on span "Add Client" at bounding box center [197, 106] width 41 height 10
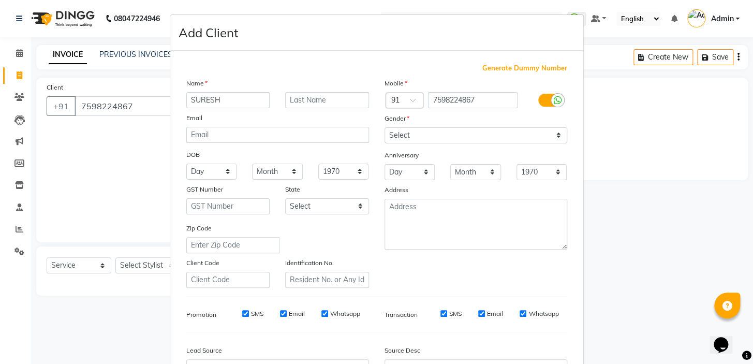
type input "SURESH"
drag, startPoint x: 397, startPoint y: 137, endPoint x: 400, endPoint y: 142, distance: 6.5
click at [397, 137] on select "Select Male Female Other Prefer Not To Say" at bounding box center [475, 135] width 183 height 16
select select "male"
click at [384, 127] on select "Select Male Female Other Prefer Not To Say" at bounding box center [475, 135] width 183 height 16
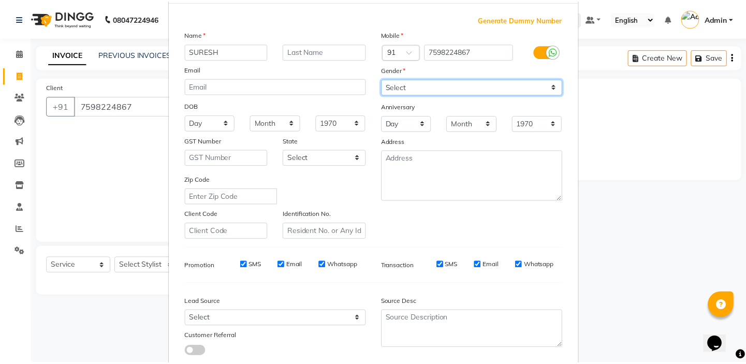
scroll to position [117, 0]
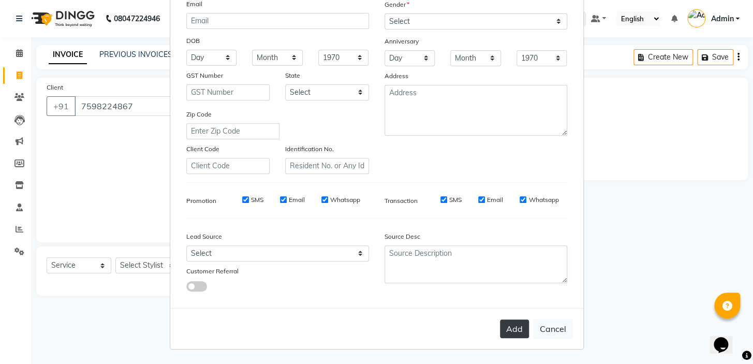
click at [500, 324] on button "Add" at bounding box center [514, 328] width 29 height 19
select select
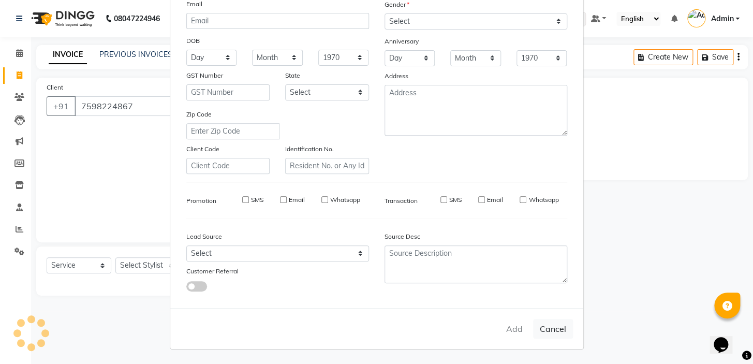
select select
checkbox input "false"
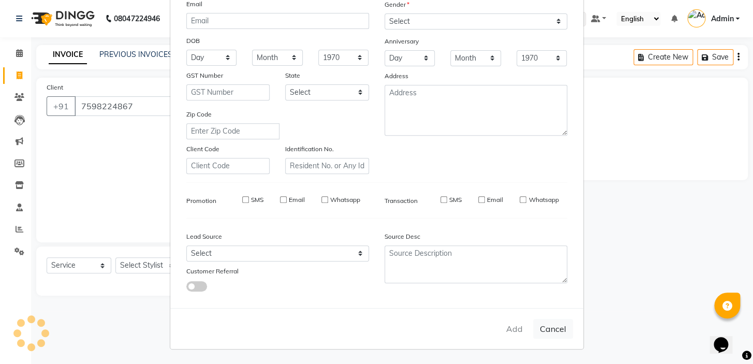
checkbox input "false"
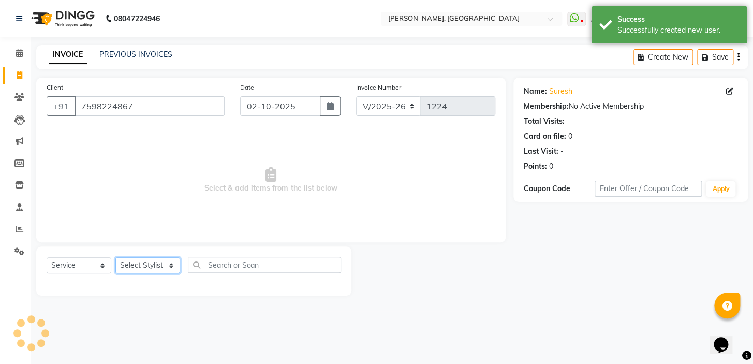
click at [155, 271] on select "Select Stylist Admin AMEER AHMAD MOHAMMED NAVAJISH MOHAMMED SANIR SHIVAM" at bounding box center [147, 265] width 65 height 16
select select "87513"
click at [115, 257] on select "Select Stylist Admin AMEER AHMAD MOHAMMED NAVAJISH MOHAMMED SANIR SHIVAM" at bounding box center [147, 265] width 65 height 16
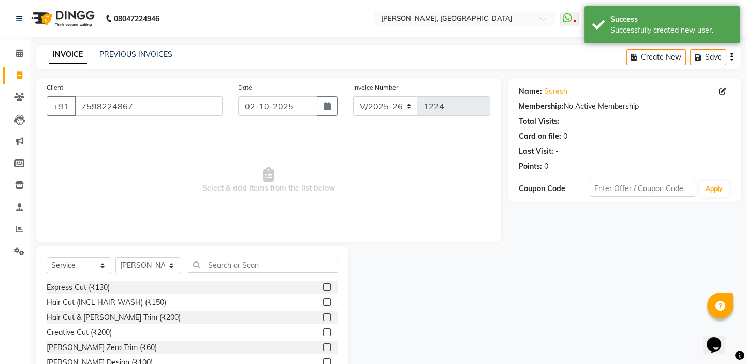
click at [323, 287] on label at bounding box center [327, 287] width 8 height 8
click at [323, 287] on input "checkbox" at bounding box center [326, 287] width 7 height 7
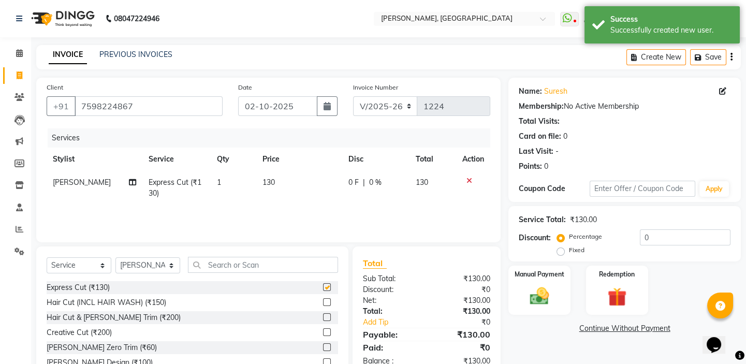
checkbox input "false"
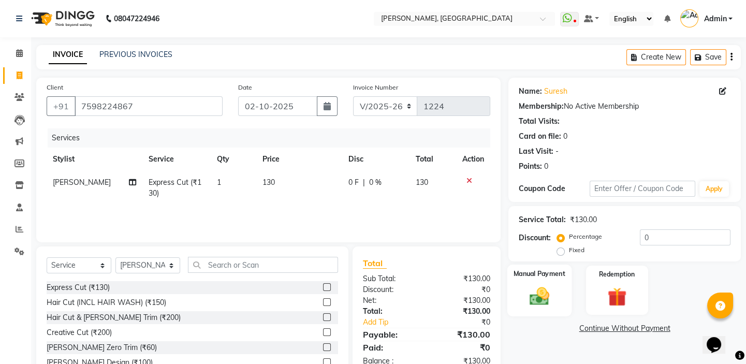
click at [552, 285] on img at bounding box center [539, 296] width 32 height 23
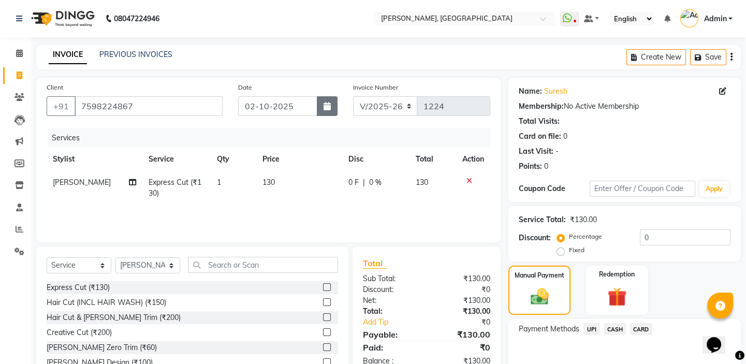
click at [334, 108] on button "button" at bounding box center [327, 106] width 21 height 20
select select "10"
select select "2025"
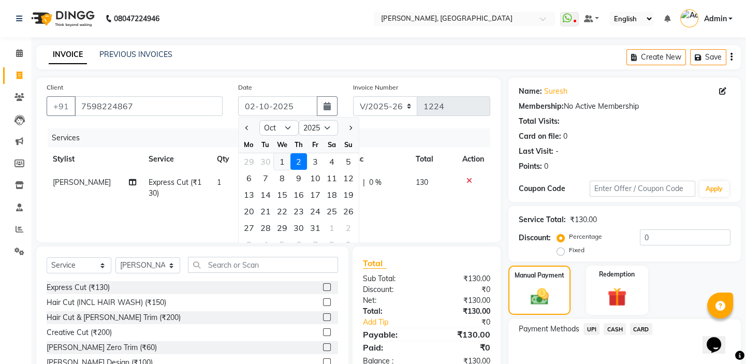
click at [283, 161] on div "1" at bounding box center [282, 161] width 17 height 17
type input "01-10-2025"
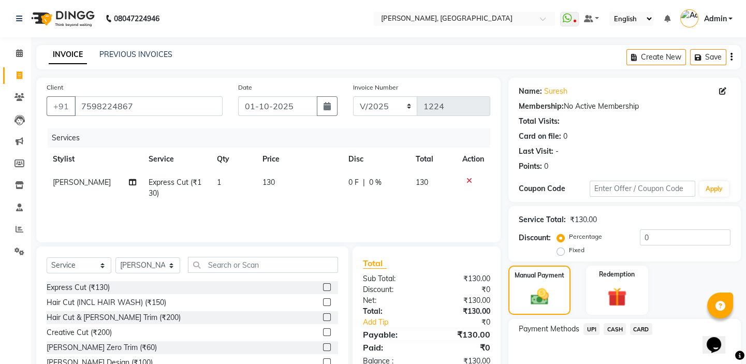
drag, startPoint x: 611, startPoint y: 329, endPoint x: 603, endPoint y: 325, distance: 8.1
click at [604, 326] on span "CASH" at bounding box center [614, 329] width 22 height 12
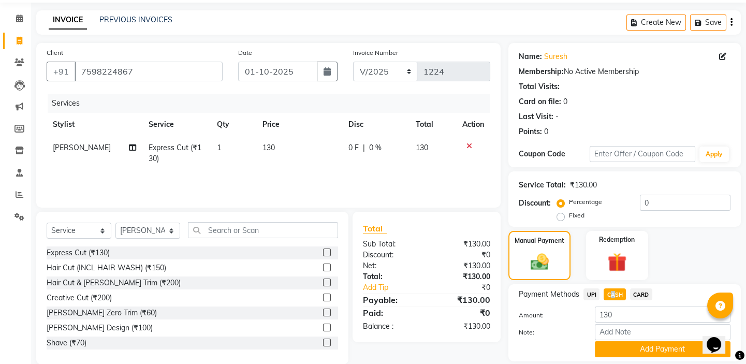
scroll to position [69, 0]
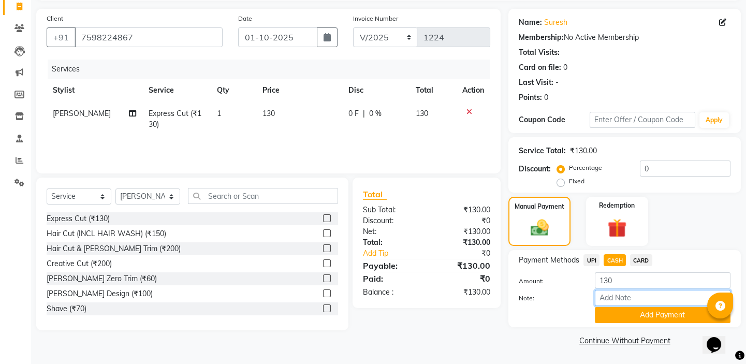
click at [606, 303] on input "Note:" at bounding box center [663, 298] width 136 height 16
click at [611, 317] on button "Add Payment" at bounding box center [663, 315] width 136 height 16
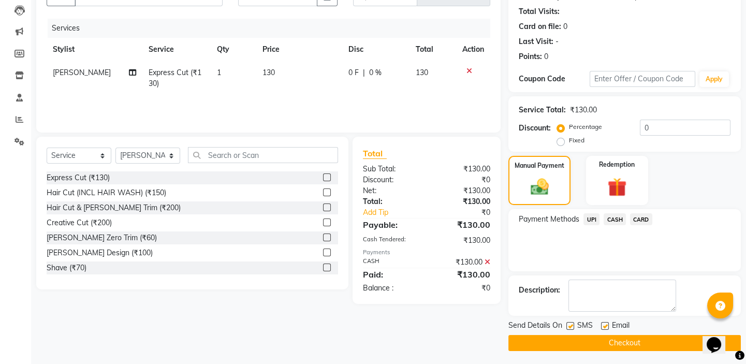
scroll to position [112, 0]
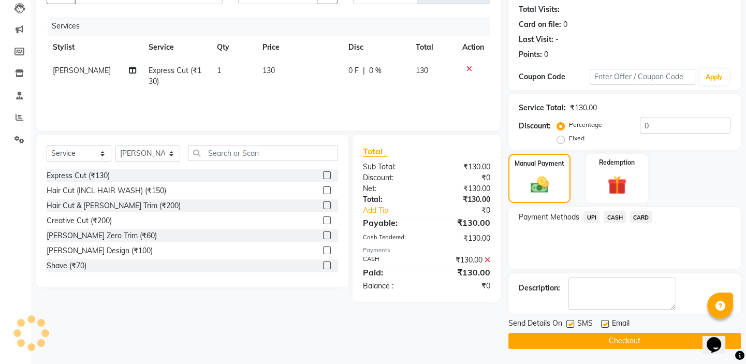
click at [596, 342] on button "Checkout" at bounding box center [624, 341] width 232 height 16
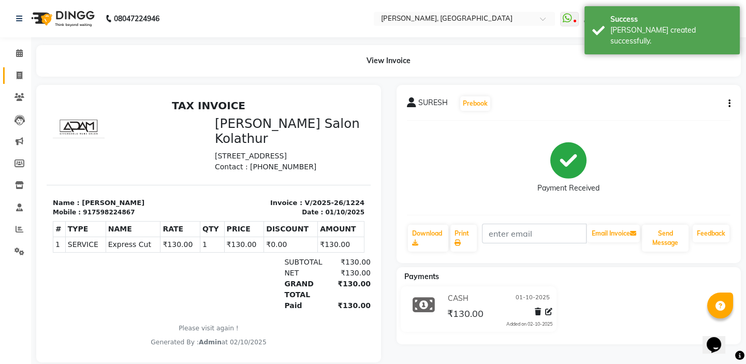
click at [22, 75] on span at bounding box center [19, 76] width 18 height 12
select select "service"
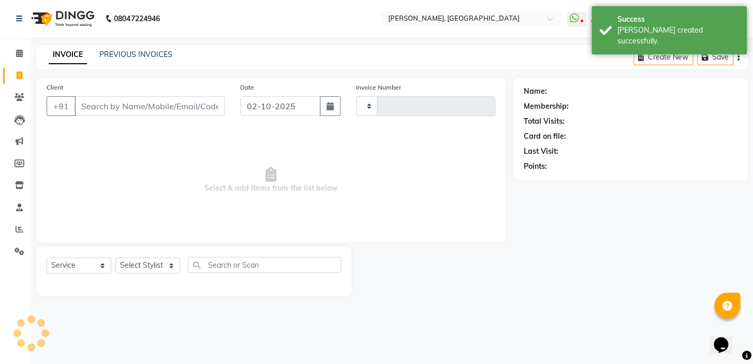
type input "1225"
select select "8667"
type input "9940537912"
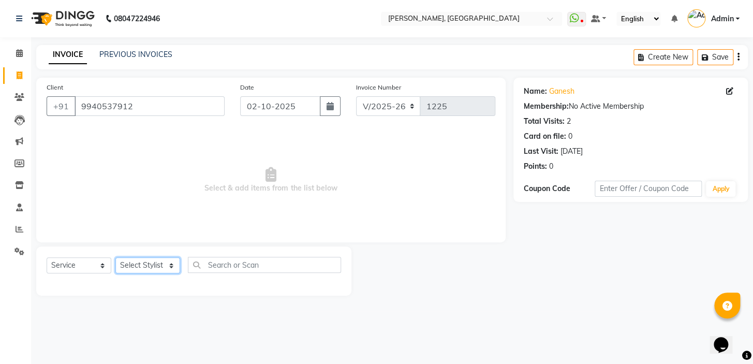
click at [164, 272] on select "Select Stylist Admin AMEER AHMAD MOHAMMED NAVAJISH MOHAMMED SANIR SHIVAM" at bounding box center [147, 265] width 65 height 16
select select "87511"
click at [115, 257] on select "Select Stylist Admin AMEER AHMAD MOHAMMED NAVAJISH MOHAMMED SANIR SHIVAM" at bounding box center [147, 265] width 65 height 16
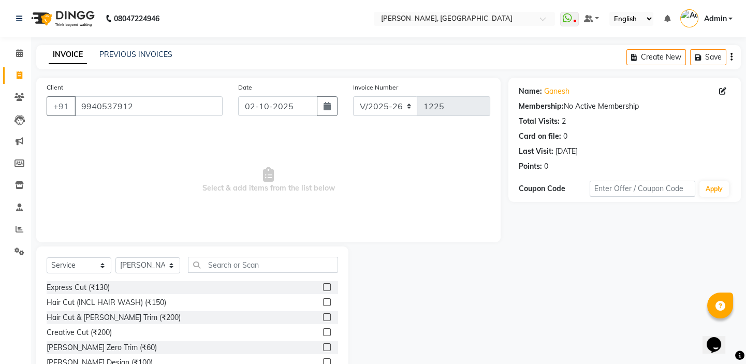
click at [243, 253] on div "Select Service Product Membership Package Voucher Prepaid Gift Card Select Styl…" at bounding box center [192, 322] width 312 height 153
click at [239, 265] on input "text" at bounding box center [263, 265] width 150 height 16
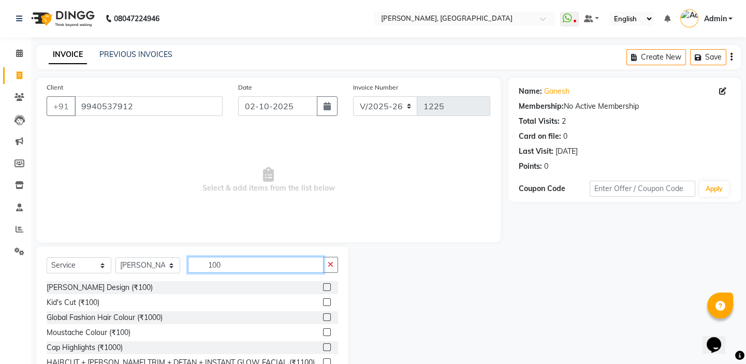
type input "100"
click at [327, 302] on label at bounding box center [327, 302] width 8 height 8
click at [327, 302] on input "checkbox" at bounding box center [326, 302] width 7 height 7
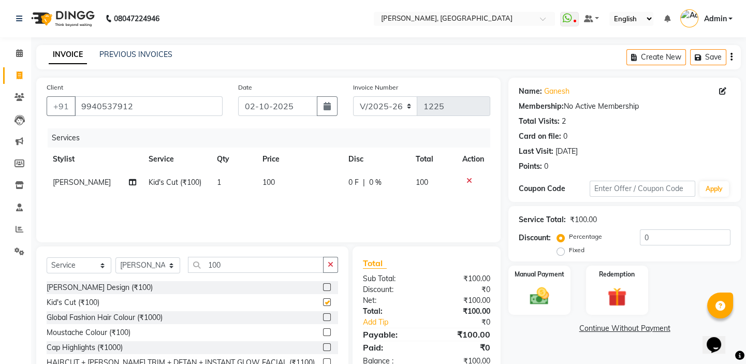
checkbox input "false"
click at [562, 290] on div "Manual Payment" at bounding box center [539, 289] width 64 height 51
click at [587, 326] on span "UPI" at bounding box center [591, 329] width 16 height 12
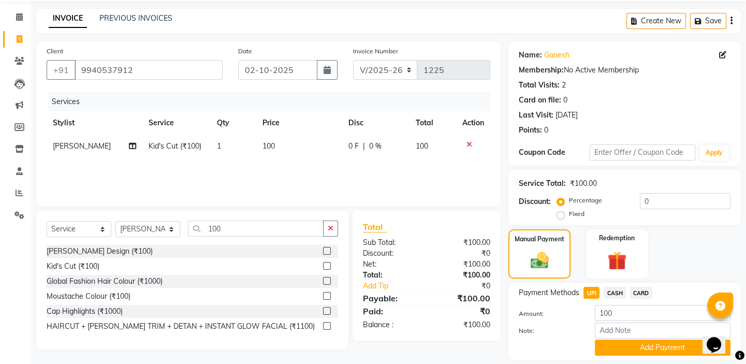
scroll to position [69, 0]
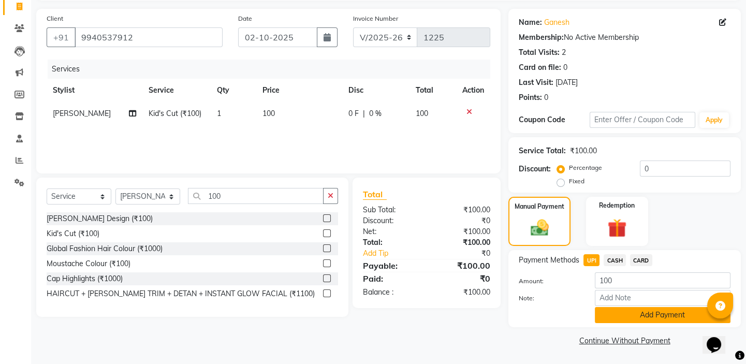
click at [633, 319] on button "Add Payment" at bounding box center [663, 315] width 136 height 16
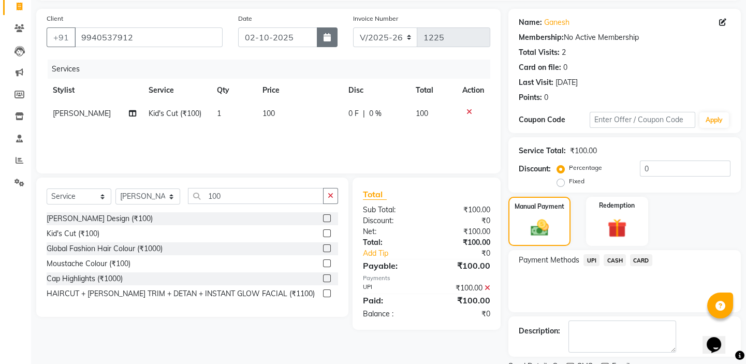
click at [322, 32] on button "button" at bounding box center [327, 37] width 21 height 20
select select "10"
select select "2025"
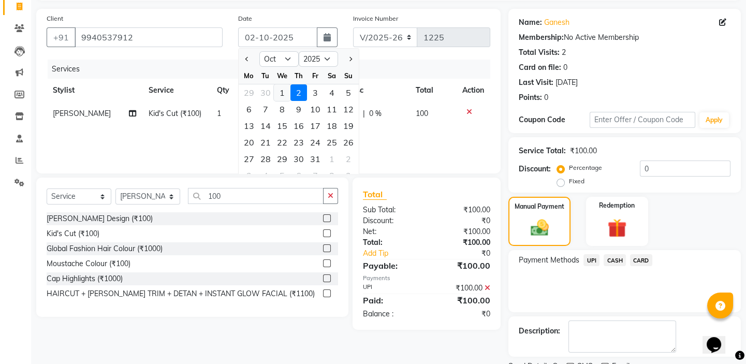
click at [281, 92] on div "1" at bounding box center [282, 92] width 17 height 17
type input "01-10-2025"
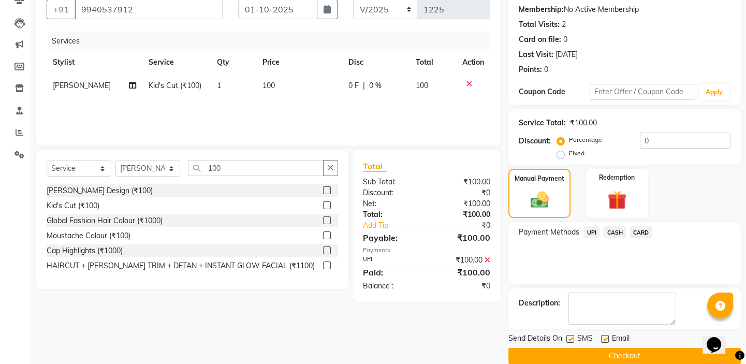
scroll to position [112, 0]
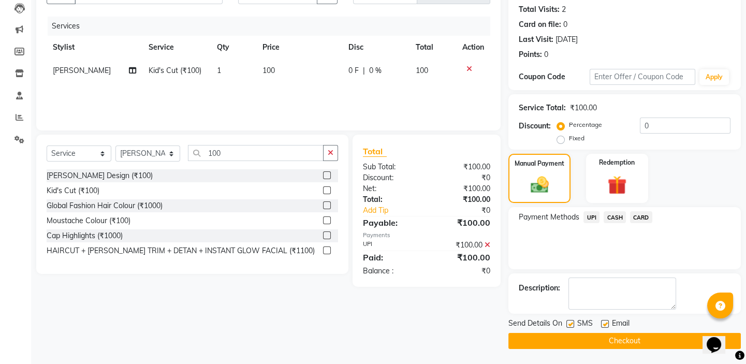
click at [597, 343] on button "Checkout" at bounding box center [624, 341] width 232 height 16
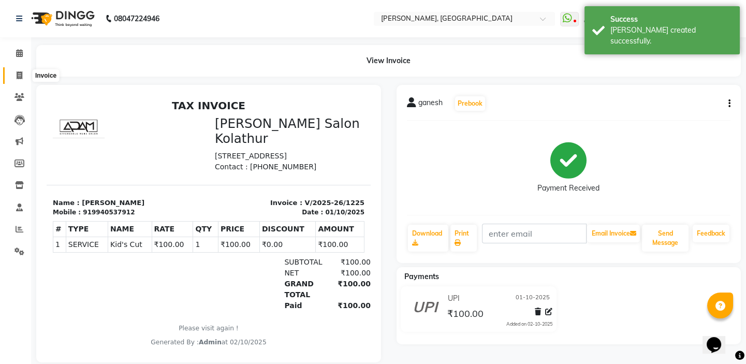
click at [22, 70] on span at bounding box center [19, 76] width 18 height 12
select select "service"
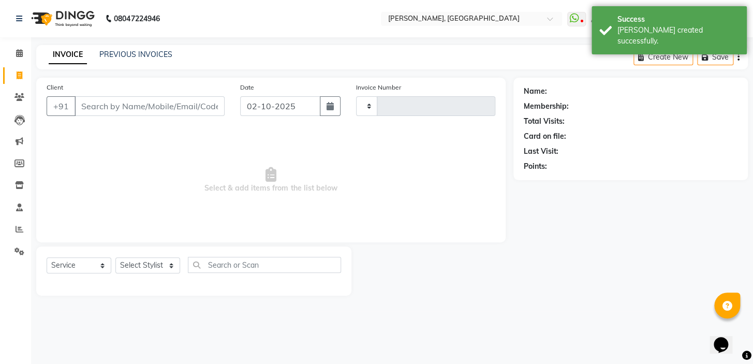
type input "1226"
select select "8667"
click at [20, 74] on icon at bounding box center [20, 75] width 6 height 8
select select "8667"
select select "service"
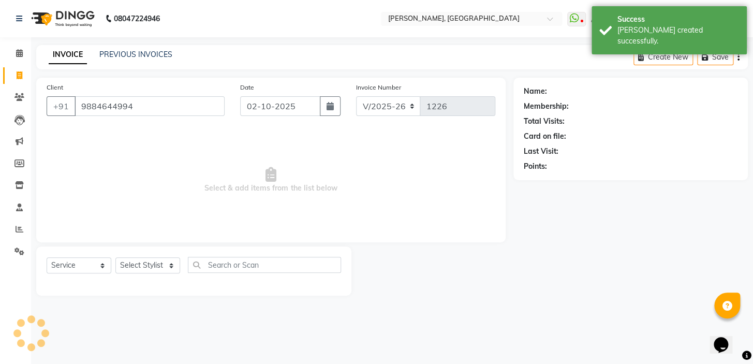
type input "9884644994"
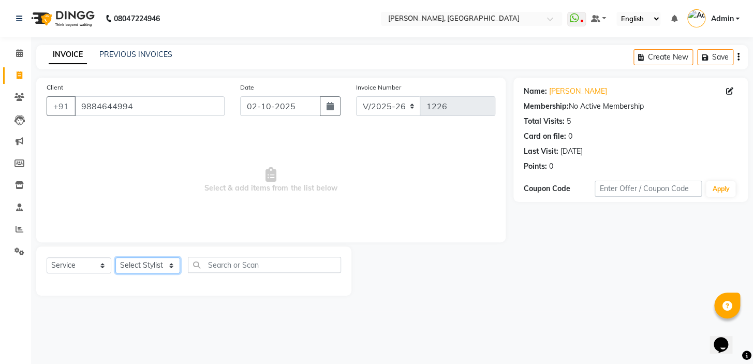
click at [155, 267] on select "Select Stylist Admin AMEER AHMAD MOHAMMED NAVAJISH MOHAMMED SANIR SHIVAM" at bounding box center [147, 265] width 65 height 16
select select "87513"
click at [115, 257] on select "Select Stylist Admin AMEER AHMAD MOHAMMED NAVAJISH MOHAMMED SANIR SHIVAM" at bounding box center [147, 265] width 65 height 16
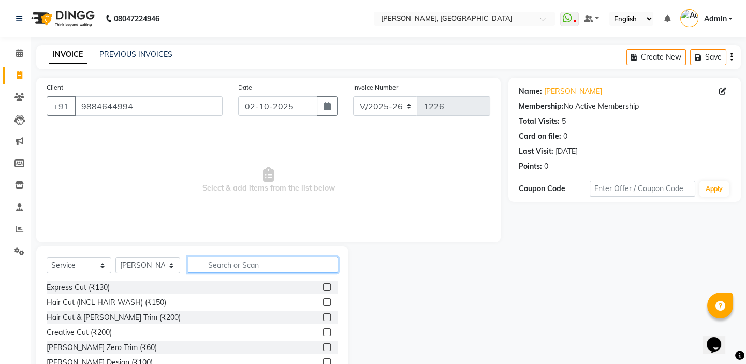
click at [205, 264] on input "text" at bounding box center [263, 265] width 150 height 16
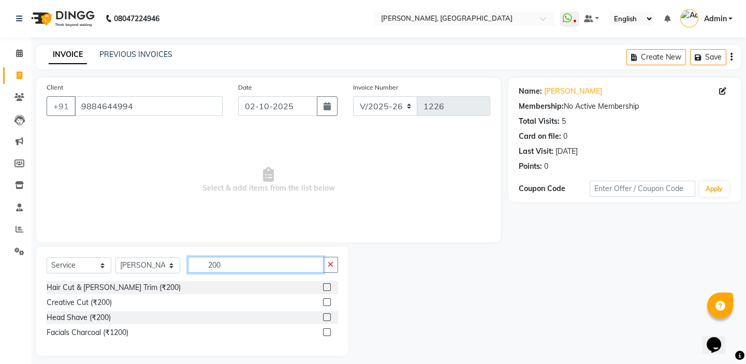
type input "200"
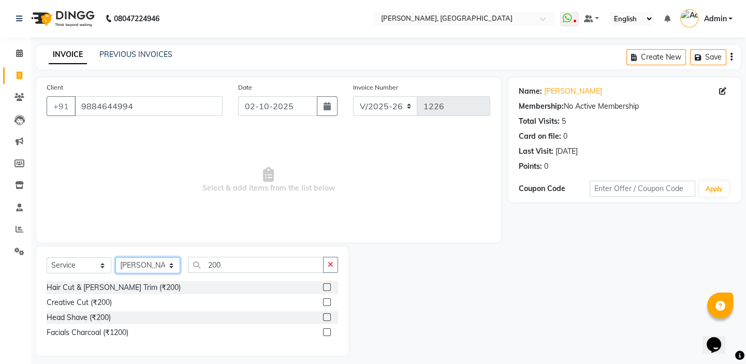
click at [148, 261] on select "Select Stylist Admin AMEER AHMAD MOHAMMED NAVAJISH MOHAMMED SANIR SHIVAM" at bounding box center [147, 265] width 65 height 16
click at [148, 260] on select "Select Stylist Admin AMEER AHMAD MOHAMMED NAVAJISH MOHAMMED SANIR SHIVAM" at bounding box center [147, 265] width 65 height 16
click at [329, 286] on label at bounding box center [327, 287] width 8 height 8
click at [329, 286] on input "checkbox" at bounding box center [326, 287] width 7 height 7
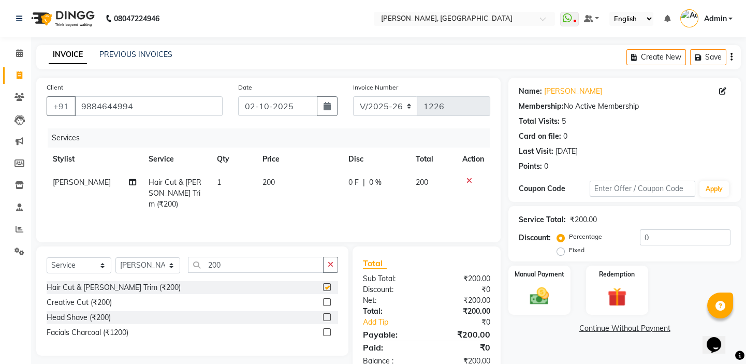
checkbox input "false"
click at [555, 303] on div "Manual Payment" at bounding box center [539, 289] width 64 height 51
click at [135, 56] on link "PREVIOUS INVOICES" at bounding box center [135, 54] width 73 height 9
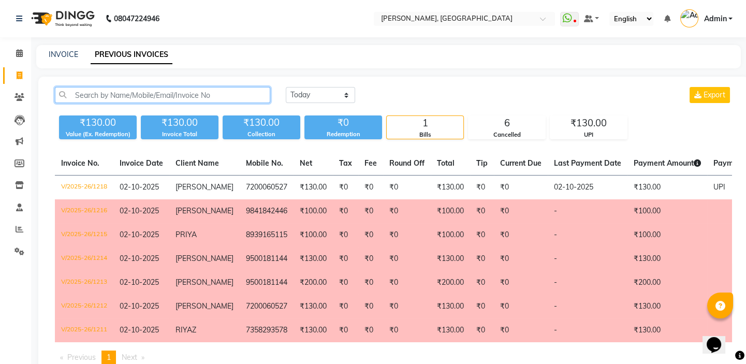
click at [91, 98] on input "text" at bounding box center [162, 95] width 215 height 16
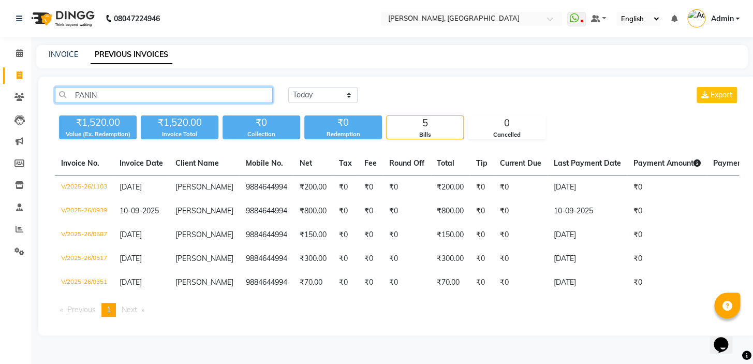
type input "PANIN"
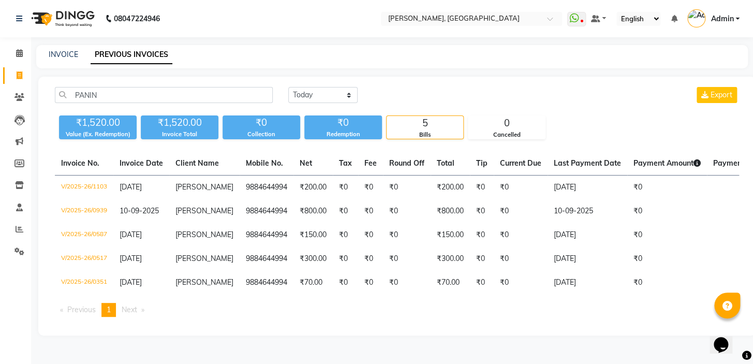
click at [72, 59] on div "INVOICE" at bounding box center [63, 54] width 29 height 11
click at [68, 54] on link "INVOICE" at bounding box center [63, 54] width 29 height 9
select select "8667"
select select "service"
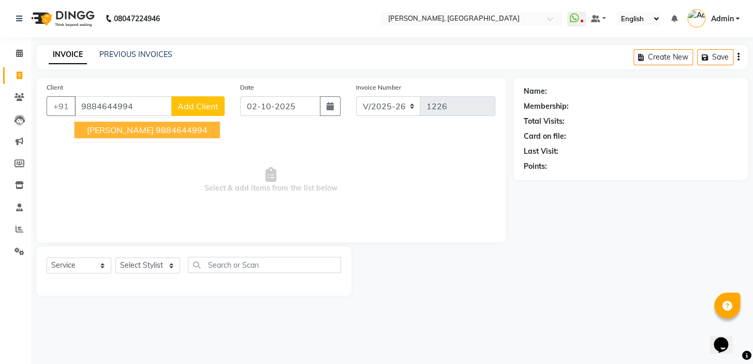
type input "9884644994"
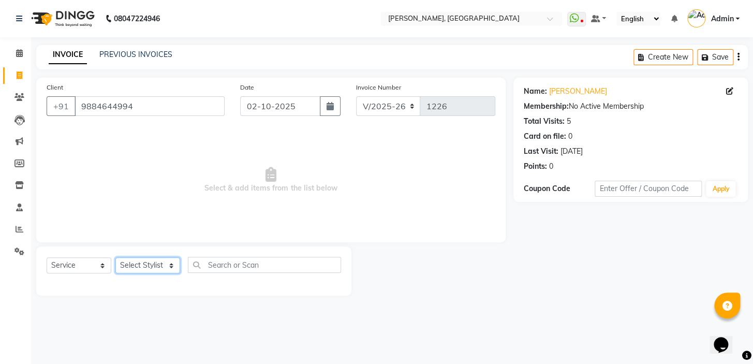
click at [139, 262] on select "Select Stylist Admin AMEER AHMAD MOHAMMED NAVAJISH MOHAMMED SANIR SHIVAM" at bounding box center [147, 265] width 65 height 16
select select "87513"
click at [115, 257] on select "Select Stylist Admin AMEER AHMAD MOHAMMED NAVAJISH MOHAMMED SANIR SHIVAM" at bounding box center [147, 265] width 65 height 16
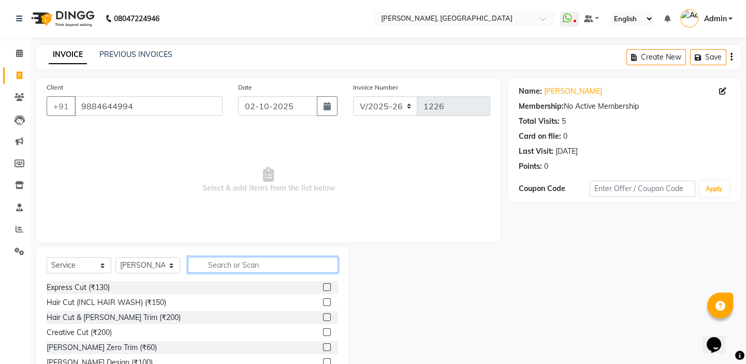
click at [266, 263] on input "text" at bounding box center [263, 265] width 150 height 16
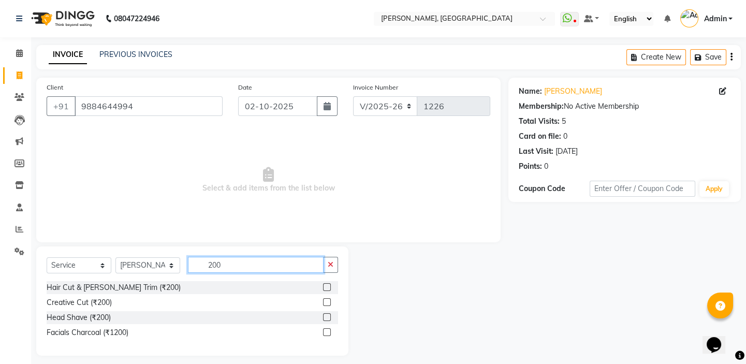
type input "200"
click at [325, 285] on label at bounding box center [327, 287] width 8 height 8
click at [325, 285] on input "checkbox" at bounding box center [326, 287] width 7 height 7
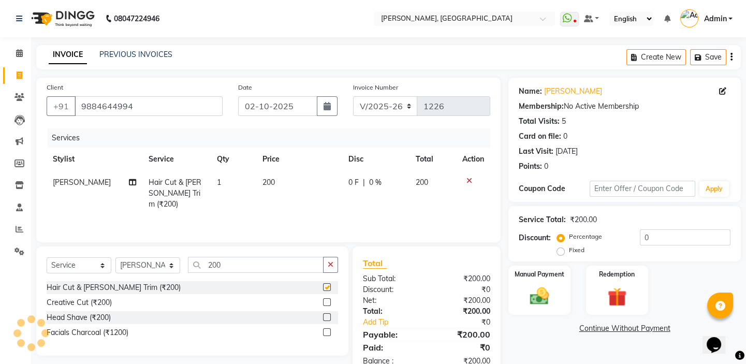
checkbox input "false"
click at [546, 301] on img at bounding box center [539, 296] width 32 height 23
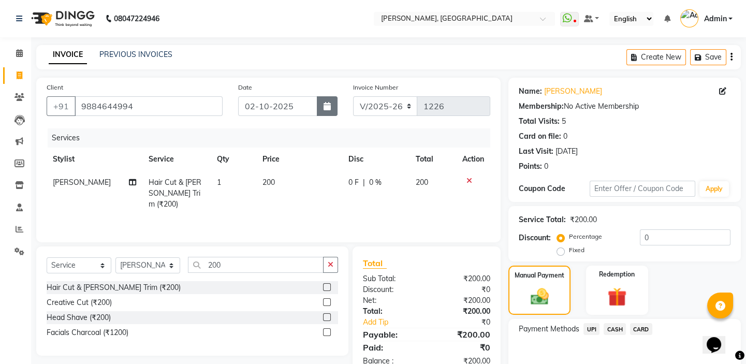
click at [334, 100] on button "button" at bounding box center [327, 106] width 21 height 20
select select "10"
select select "2025"
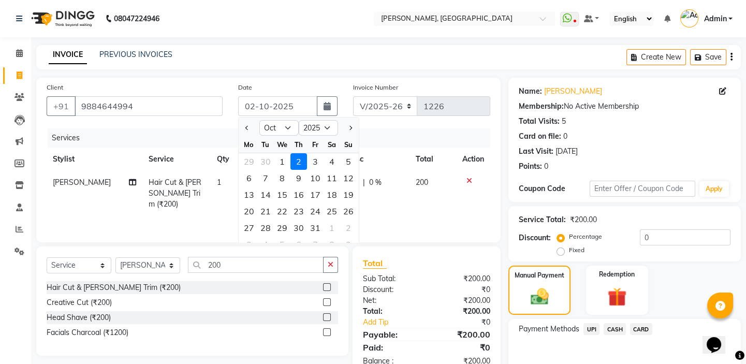
drag, startPoint x: 288, startPoint y: 158, endPoint x: 295, endPoint y: 180, distance: 23.6
click at [282, 160] on div "1" at bounding box center [282, 161] width 17 height 17
type input "01-10-2025"
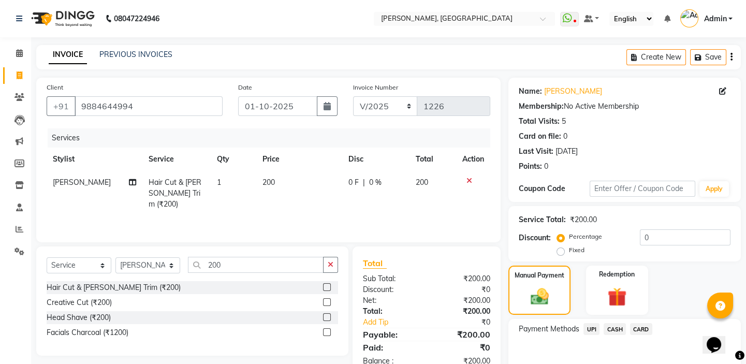
click at [595, 327] on span "UPI" at bounding box center [591, 329] width 16 height 12
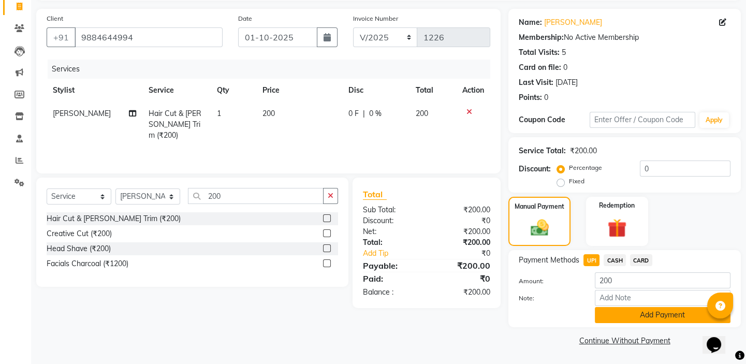
click at [614, 314] on button "Add Payment" at bounding box center [663, 315] width 136 height 16
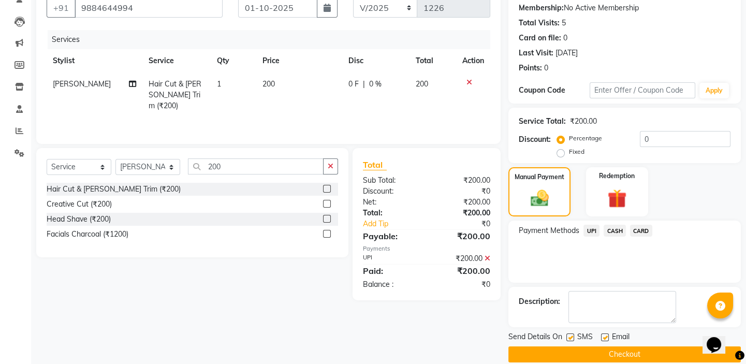
scroll to position [112, 0]
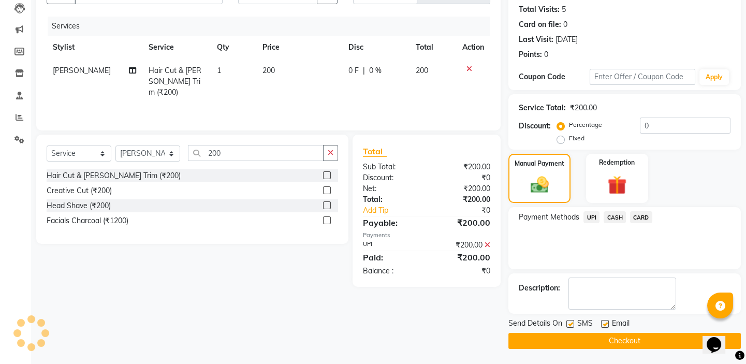
click at [563, 339] on button "Checkout" at bounding box center [624, 341] width 232 height 16
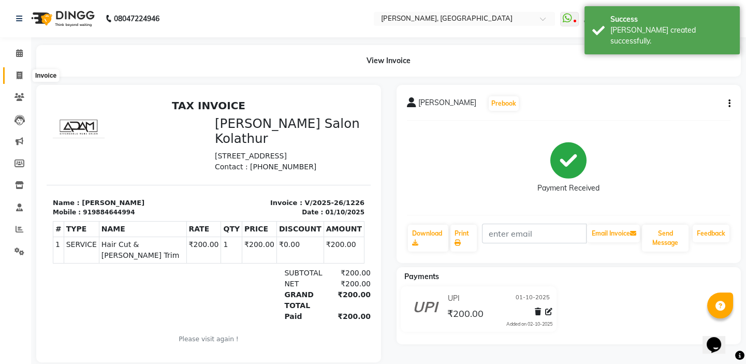
click at [26, 72] on span at bounding box center [19, 76] width 18 height 12
select select "8667"
select select "service"
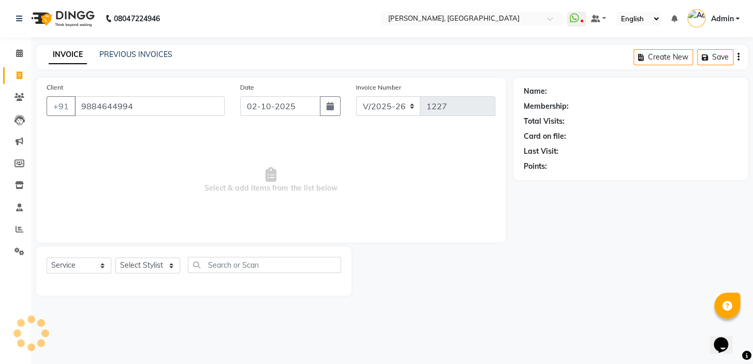
type input "9884644994"
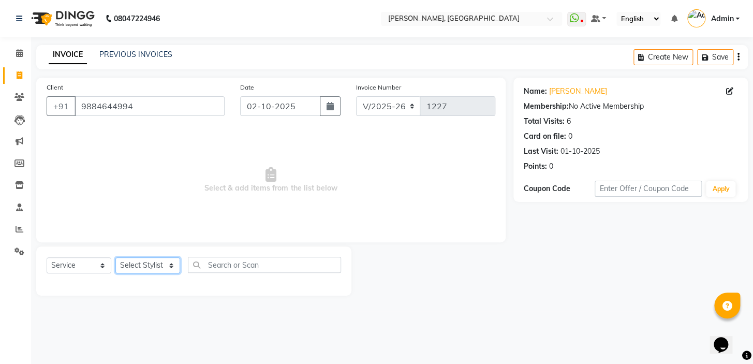
click at [165, 264] on select "Select Stylist Admin AMEER AHMAD MOHAMMED NAVAJISH MOHAMMED SANIR SHIVAM" at bounding box center [147, 265] width 65 height 16
select select "87511"
click at [115, 257] on select "Select Stylist Admin AMEER AHMAD MOHAMMED NAVAJISH MOHAMMED SANIR SHIVAM" at bounding box center [147, 265] width 65 height 16
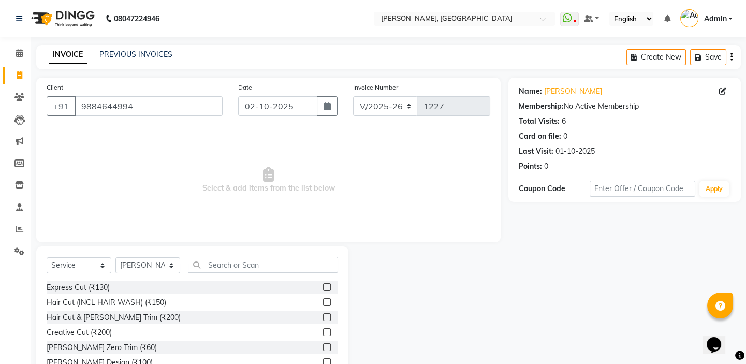
click at [323, 301] on label at bounding box center [327, 302] width 8 height 8
click at [323, 301] on input "checkbox" at bounding box center [326, 302] width 7 height 7
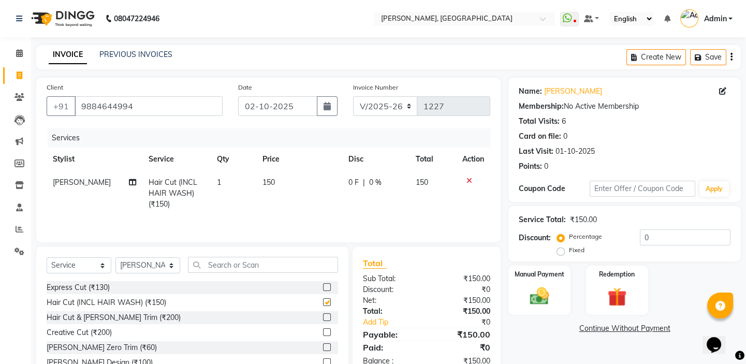
checkbox input "false"
click at [554, 292] on img at bounding box center [539, 296] width 32 height 23
click at [590, 327] on span "UPI" at bounding box center [591, 329] width 16 height 12
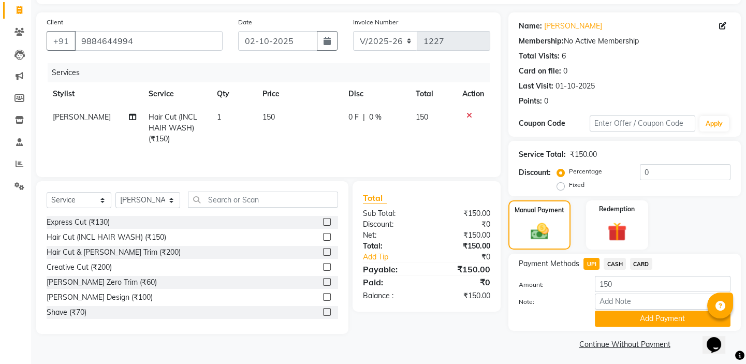
scroll to position [69, 0]
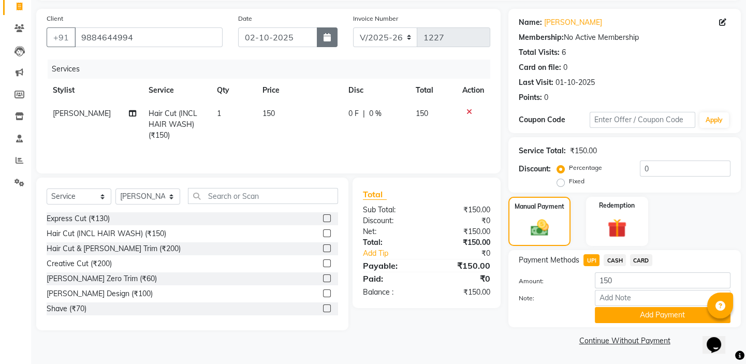
click at [321, 41] on button "button" at bounding box center [327, 37] width 21 height 20
select select "10"
select select "2025"
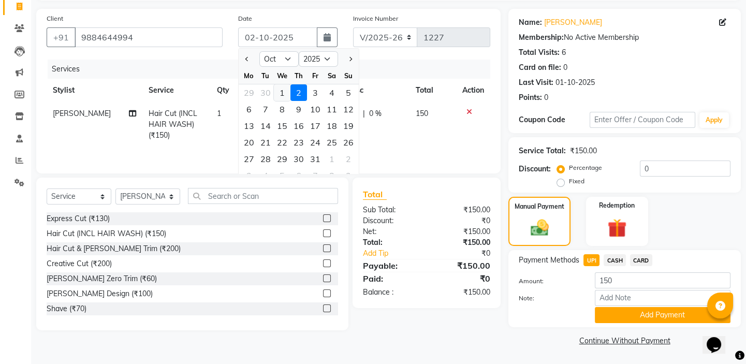
click at [283, 90] on div "1" at bounding box center [282, 92] width 17 height 17
type input "01-10-2025"
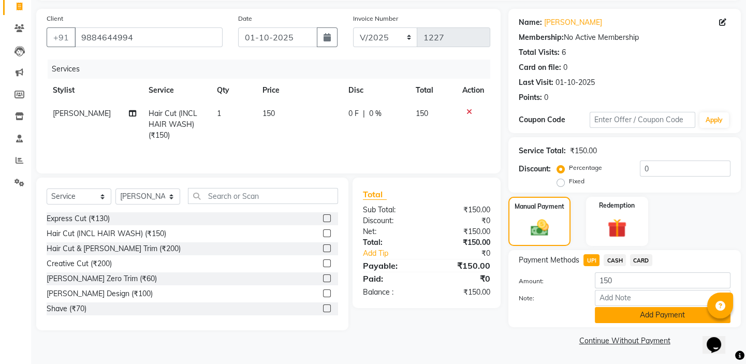
click at [629, 310] on button "Add Payment" at bounding box center [663, 315] width 136 height 16
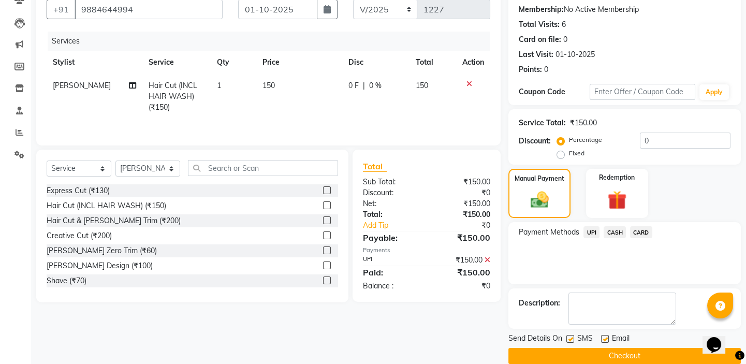
scroll to position [112, 0]
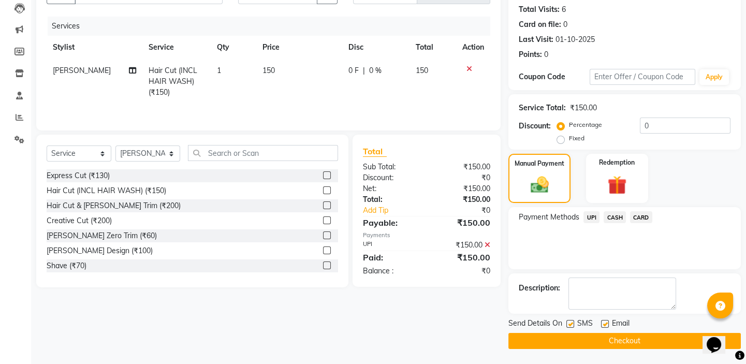
click at [593, 340] on button "Checkout" at bounding box center [624, 341] width 232 height 16
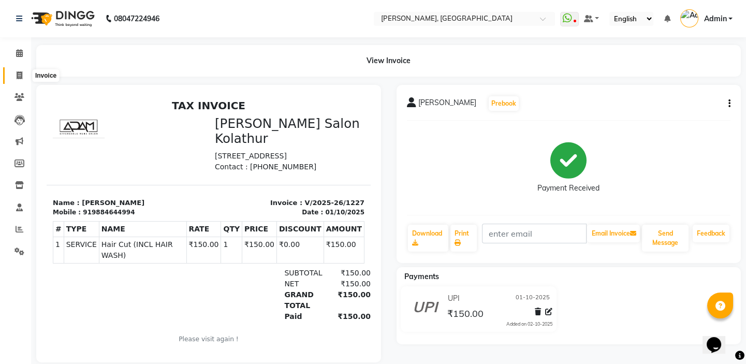
click at [19, 74] on icon at bounding box center [20, 75] width 6 height 8
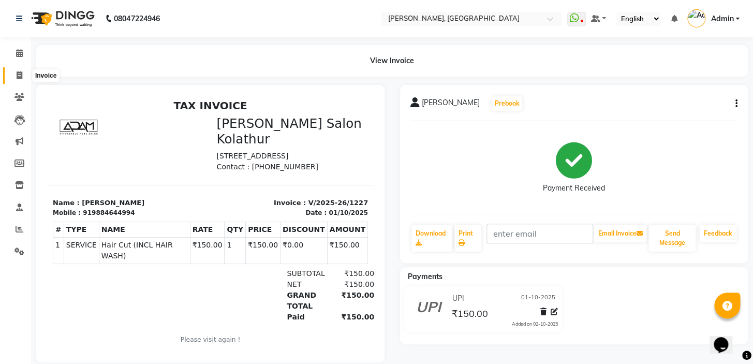
select select "8667"
select select "service"
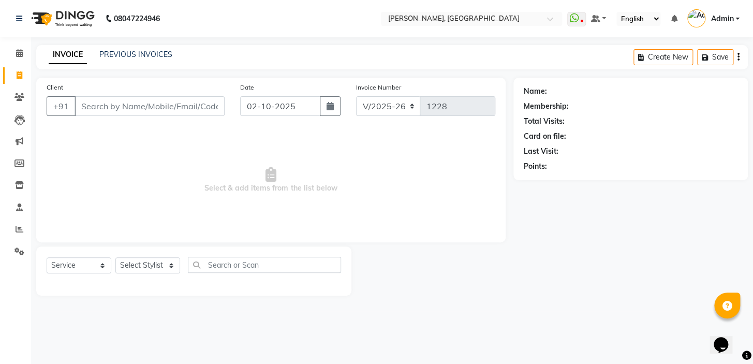
click at [142, 61] on div "INVOICE PREVIOUS INVOICES" at bounding box center [110, 55] width 149 height 12
click at [147, 54] on link "PREVIOUS INVOICES" at bounding box center [135, 54] width 73 height 9
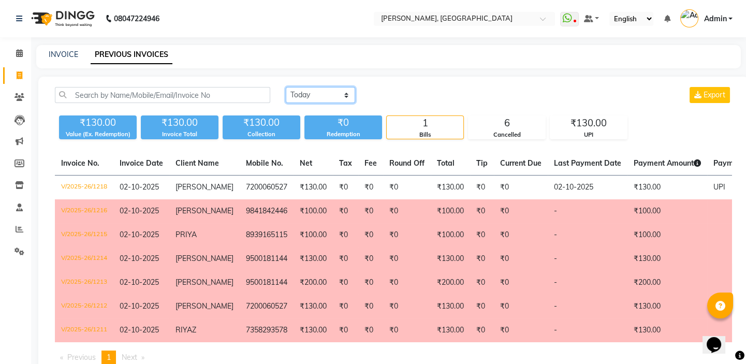
click at [310, 94] on select "[DATE] [DATE] Custom Range" at bounding box center [320, 95] width 69 height 16
select select "[DATE]"
click at [286, 87] on select "[DATE] [DATE] Custom Range" at bounding box center [320, 95] width 69 height 16
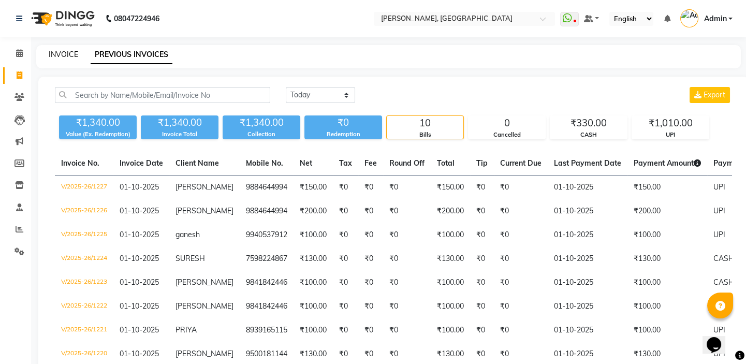
click at [62, 53] on link "INVOICE" at bounding box center [63, 54] width 29 height 9
select select "8667"
select select "service"
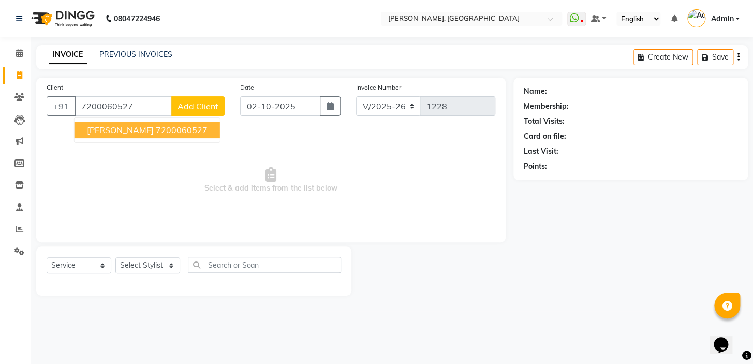
type input "7200060527"
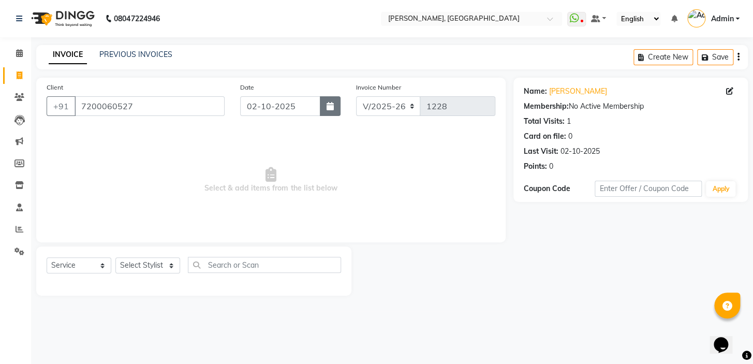
drag, startPoint x: 336, startPoint y: 105, endPoint x: 333, endPoint y: 113, distance: 8.8
click at [336, 105] on button "button" at bounding box center [330, 106] width 21 height 20
select select "10"
select select "2025"
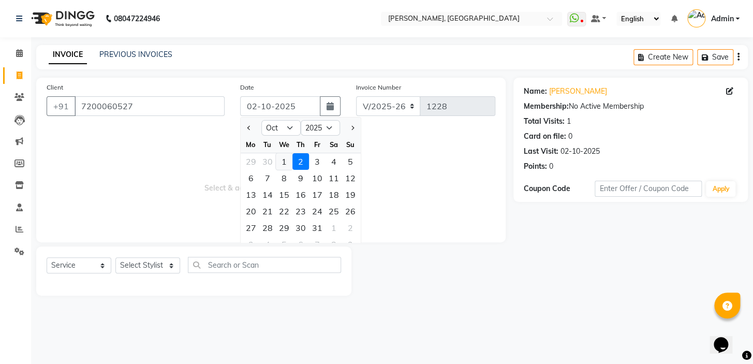
click at [283, 157] on div "1" at bounding box center [284, 161] width 17 height 17
type input "01-10-2025"
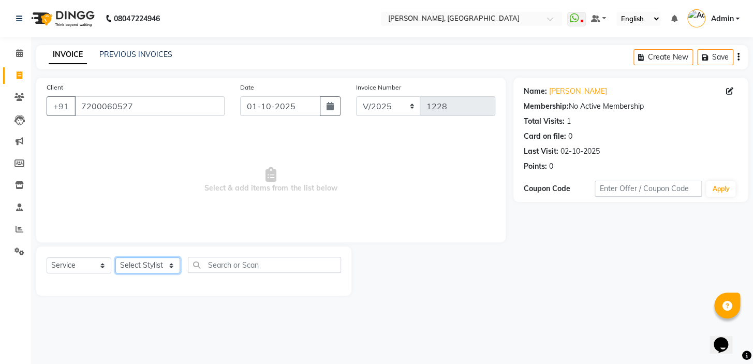
click at [164, 268] on select "Select Stylist Admin AMEER [PERSON_NAME] [PERSON_NAME] [PERSON_NAME]" at bounding box center [147, 265] width 65 height 16
select select "87511"
click at [115, 257] on select "Select Stylist Admin AMEER [PERSON_NAME] [PERSON_NAME] [PERSON_NAME]" at bounding box center [147, 265] width 65 height 16
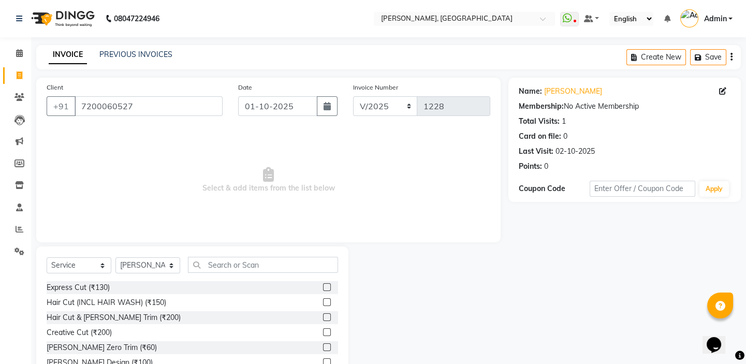
click at [323, 286] on label at bounding box center [327, 287] width 8 height 8
click at [323, 286] on input "checkbox" at bounding box center [326, 287] width 7 height 7
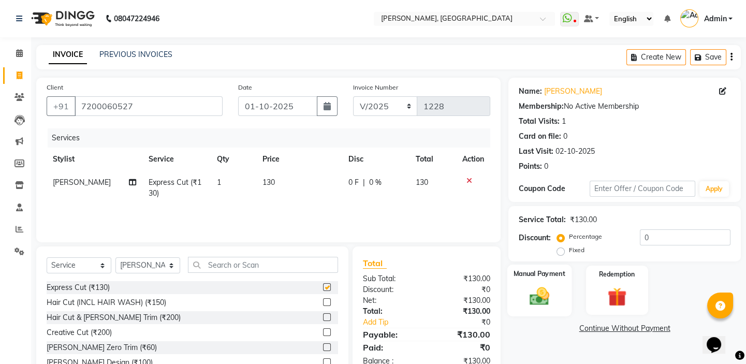
checkbox input "false"
click at [544, 292] on img at bounding box center [539, 296] width 32 height 23
click at [590, 328] on span "UPI" at bounding box center [591, 329] width 16 height 12
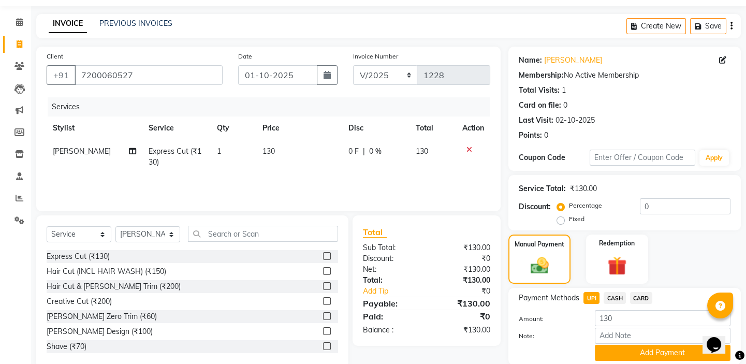
scroll to position [69, 0]
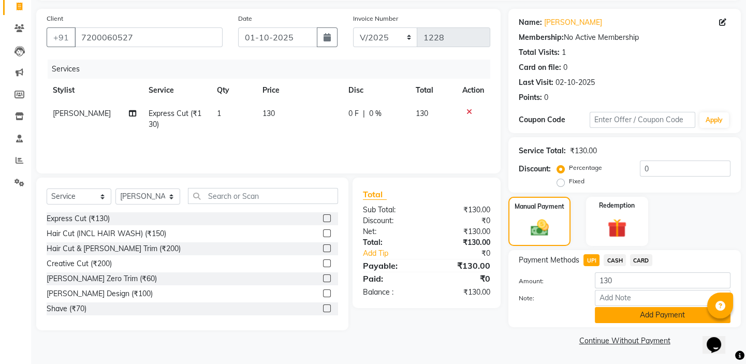
click at [610, 318] on button "Add Payment" at bounding box center [663, 315] width 136 height 16
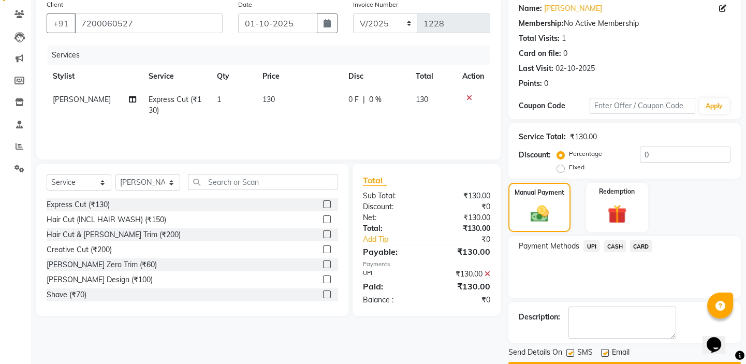
scroll to position [112, 0]
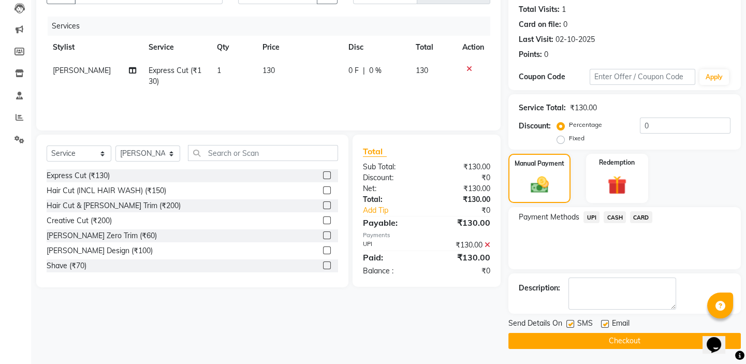
click at [603, 339] on button "Checkout" at bounding box center [624, 341] width 232 height 16
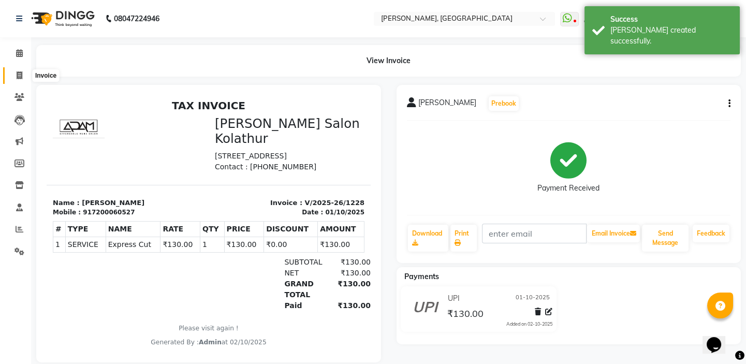
click at [20, 72] on icon at bounding box center [20, 75] width 6 height 8
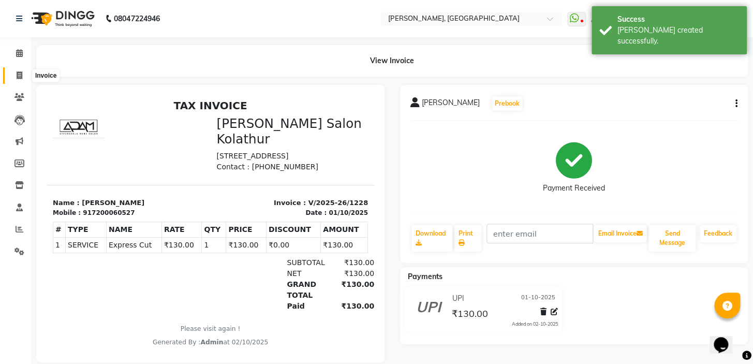
select select "8667"
select select "service"
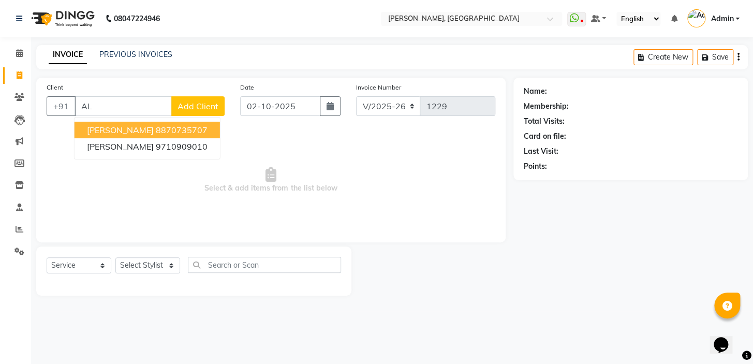
type input "A"
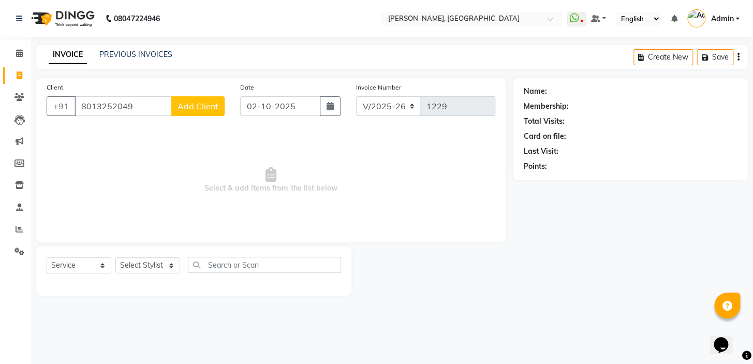
type input "8013252049"
click at [207, 111] on span "Add Client" at bounding box center [197, 106] width 41 height 10
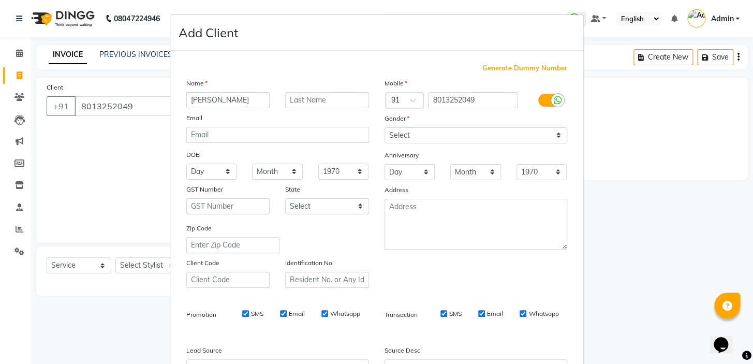
type input "[PERSON_NAME]"
click at [432, 128] on select "Select [DEMOGRAPHIC_DATA] [DEMOGRAPHIC_DATA] Other Prefer Not To Say" at bounding box center [475, 135] width 183 height 16
select select "[DEMOGRAPHIC_DATA]"
click at [384, 127] on select "Select [DEMOGRAPHIC_DATA] [DEMOGRAPHIC_DATA] Other Prefer Not To Say" at bounding box center [475, 135] width 183 height 16
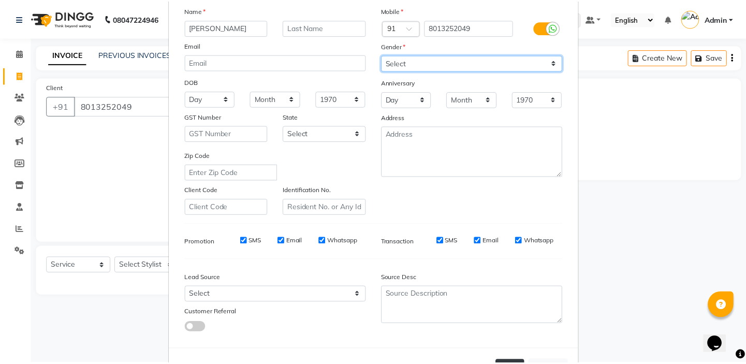
scroll to position [117, 0]
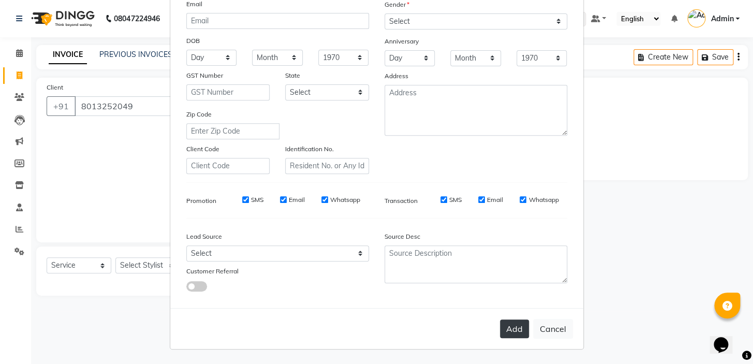
click at [515, 329] on button "Add" at bounding box center [514, 328] width 29 height 19
select select
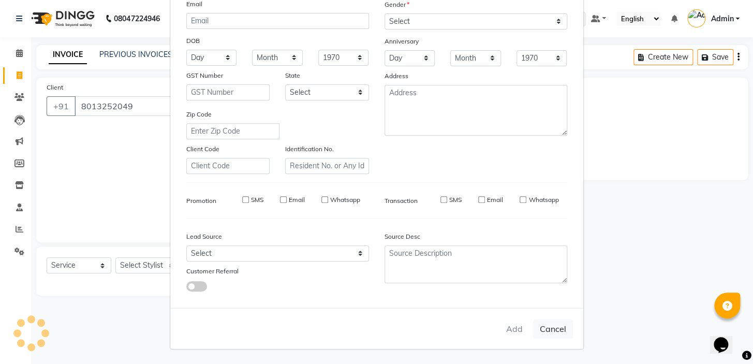
select select
checkbox input "false"
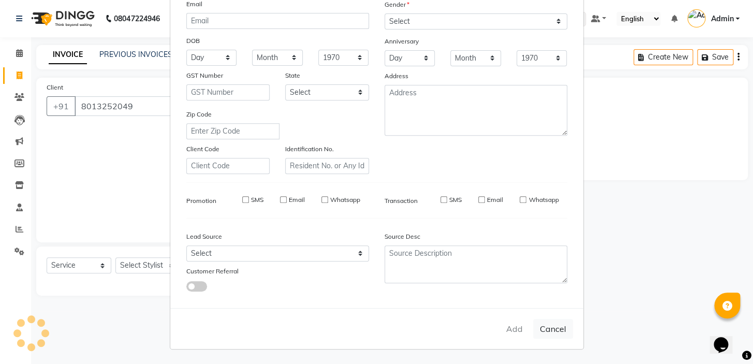
checkbox input "false"
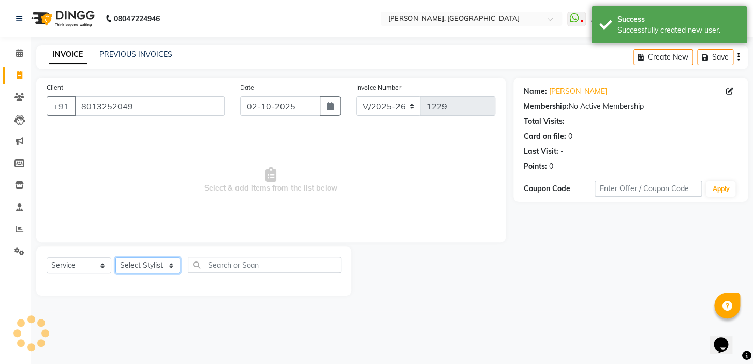
click at [131, 271] on select "Select Stylist Admin AMEER [PERSON_NAME] [PERSON_NAME] [PERSON_NAME]" at bounding box center [147, 265] width 65 height 16
select select "87511"
click at [115, 257] on select "Select Stylist Admin AMEER [PERSON_NAME] [PERSON_NAME] [PERSON_NAME]" at bounding box center [147, 265] width 65 height 16
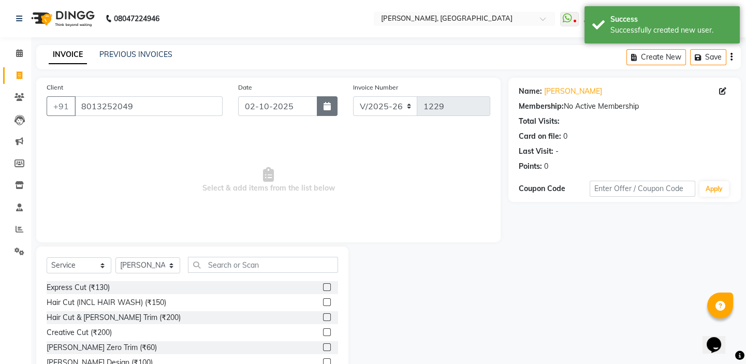
click at [319, 104] on button "button" at bounding box center [327, 106] width 21 height 20
select select "10"
select select "2025"
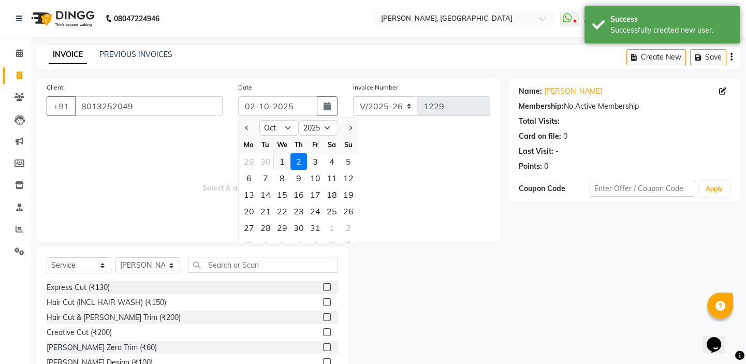
click at [279, 162] on div "1" at bounding box center [282, 161] width 17 height 17
type input "01-10-2025"
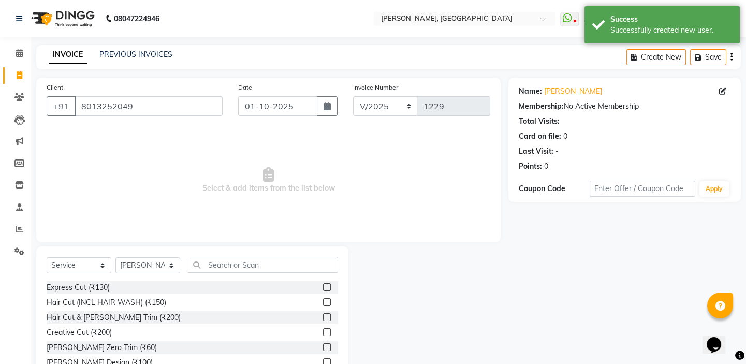
click at [323, 319] on label at bounding box center [327, 317] width 8 height 8
click at [323, 319] on input "checkbox" at bounding box center [326, 317] width 7 height 7
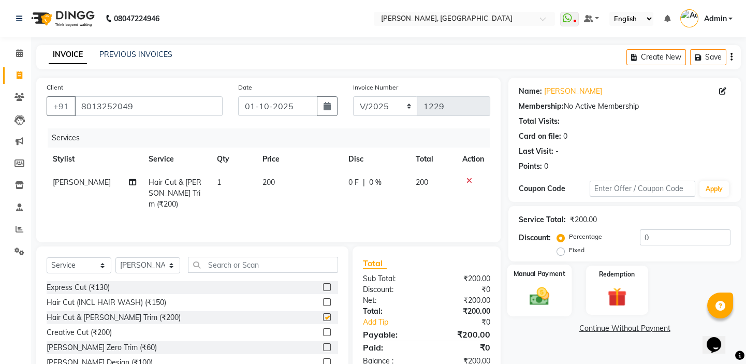
checkbox input "false"
click at [542, 300] on img at bounding box center [539, 296] width 32 height 23
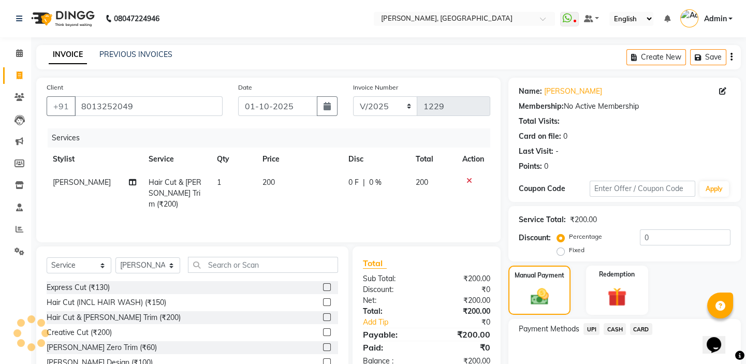
click at [592, 331] on span "UPI" at bounding box center [591, 329] width 16 height 12
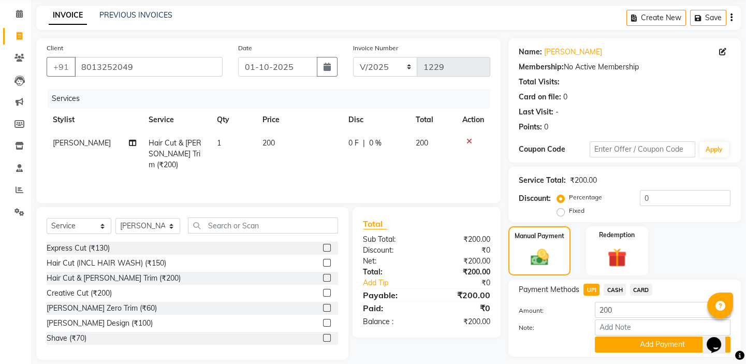
scroll to position [69, 0]
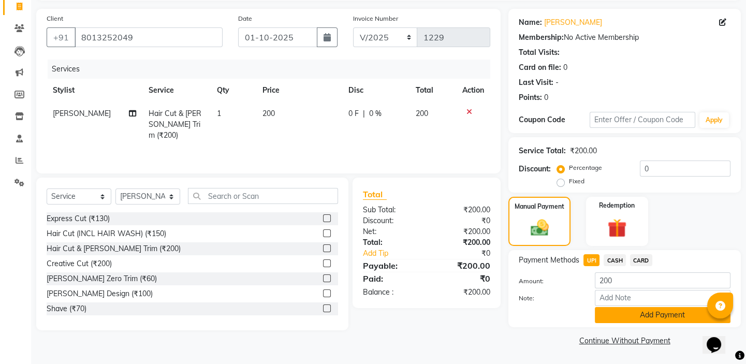
click at [622, 315] on button "Add Payment" at bounding box center [663, 315] width 136 height 16
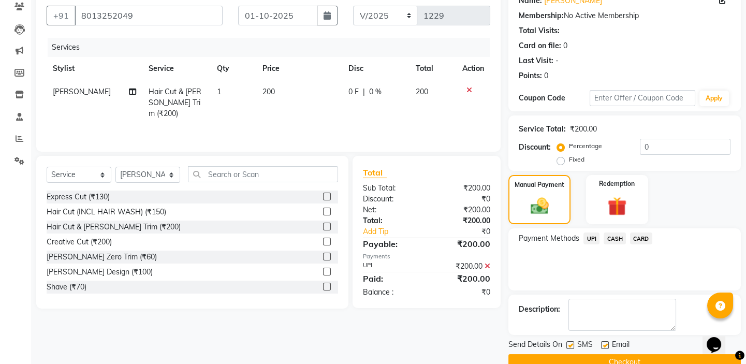
scroll to position [112, 0]
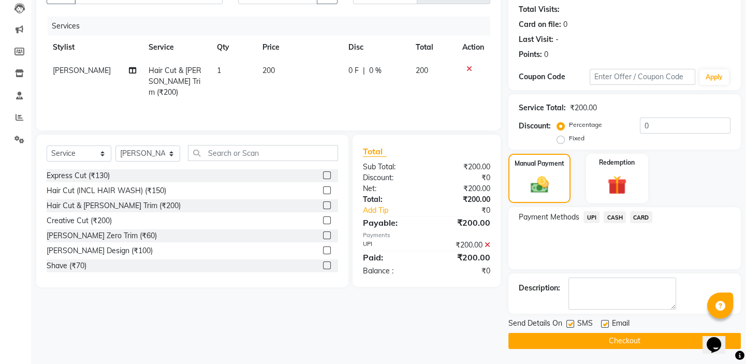
click at [590, 335] on button "Checkout" at bounding box center [624, 341] width 232 height 16
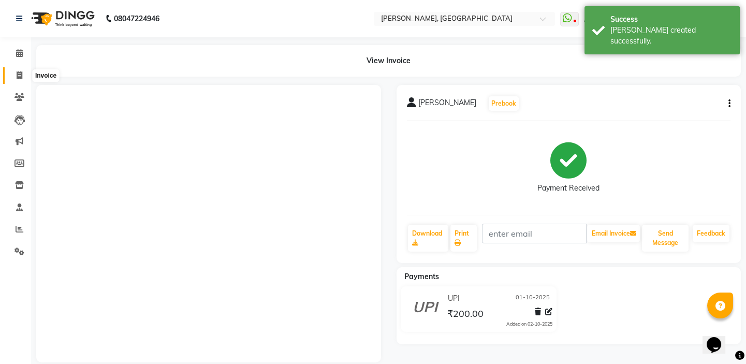
click at [18, 76] on icon at bounding box center [20, 75] width 6 height 8
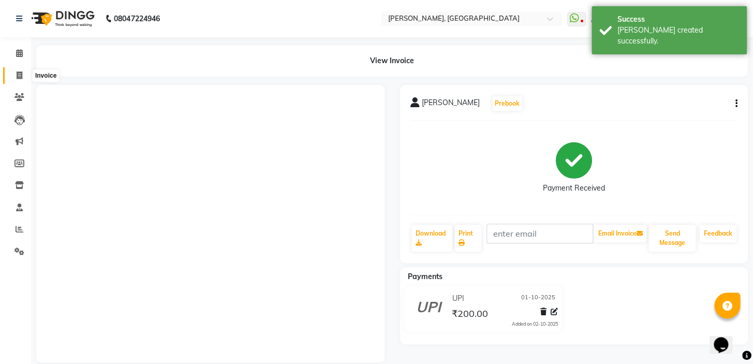
select select "8667"
select select "service"
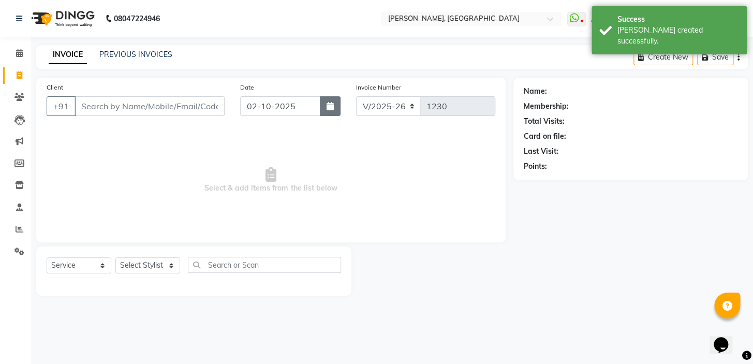
drag, startPoint x: 338, startPoint y: 110, endPoint x: 330, endPoint y: 114, distance: 9.0
click at [338, 110] on button "button" at bounding box center [330, 106] width 21 height 20
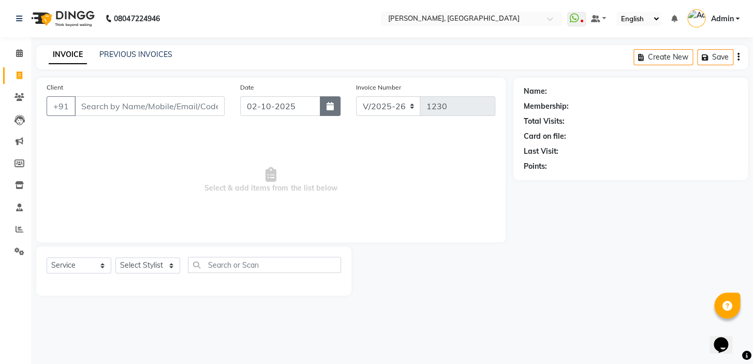
select select "10"
select select "2025"
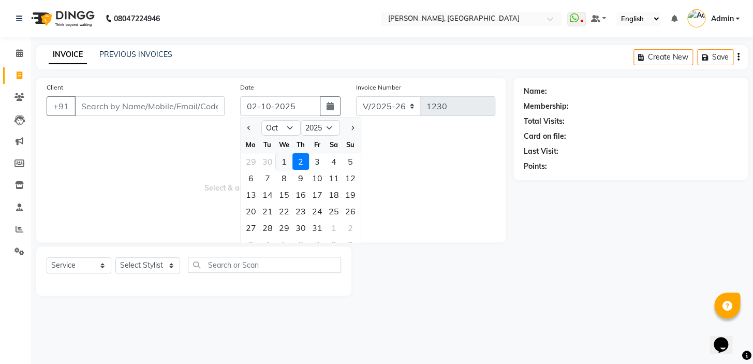
click at [286, 154] on div "1" at bounding box center [284, 161] width 17 height 17
type input "01-10-2025"
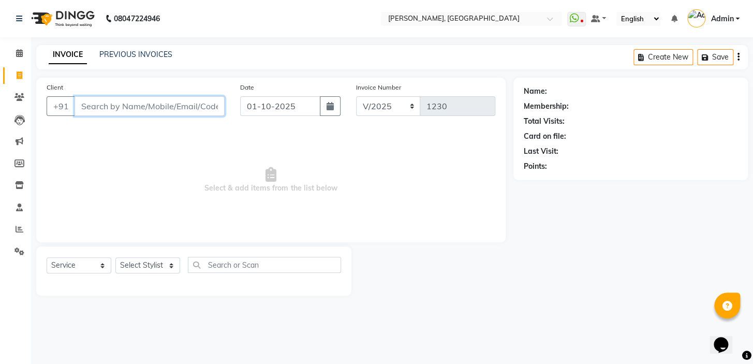
click at [97, 106] on input "Client" at bounding box center [150, 106] width 150 height 20
type input "9087169479"
click at [215, 115] on button "Add Client" at bounding box center [197, 106] width 53 height 20
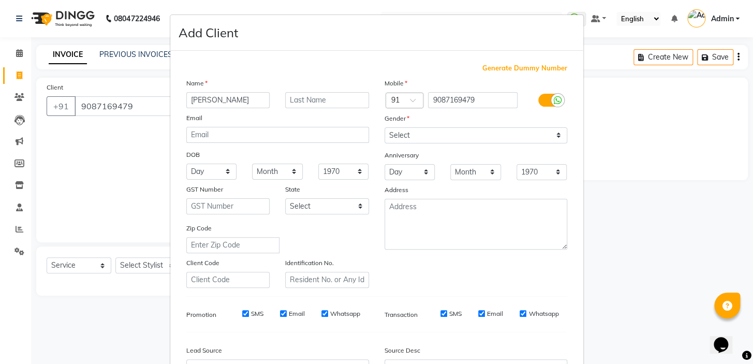
type input "[PERSON_NAME]"
click at [416, 139] on select "Select [DEMOGRAPHIC_DATA] [DEMOGRAPHIC_DATA] Other Prefer Not To Say" at bounding box center [475, 135] width 183 height 16
select select "[DEMOGRAPHIC_DATA]"
click at [384, 127] on select "Select [DEMOGRAPHIC_DATA] [DEMOGRAPHIC_DATA] Other Prefer Not To Say" at bounding box center [475, 135] width 183 height 16
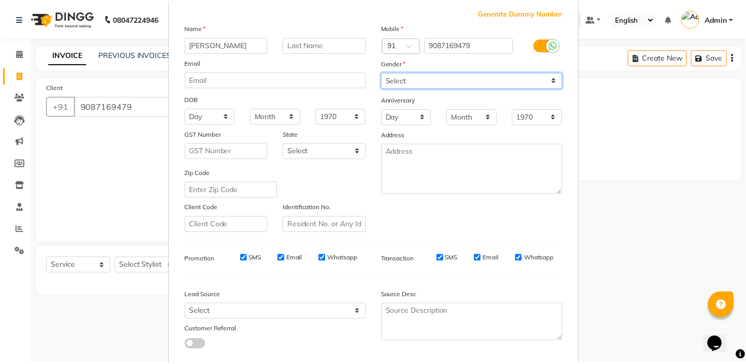
scroll to position [117, 0]
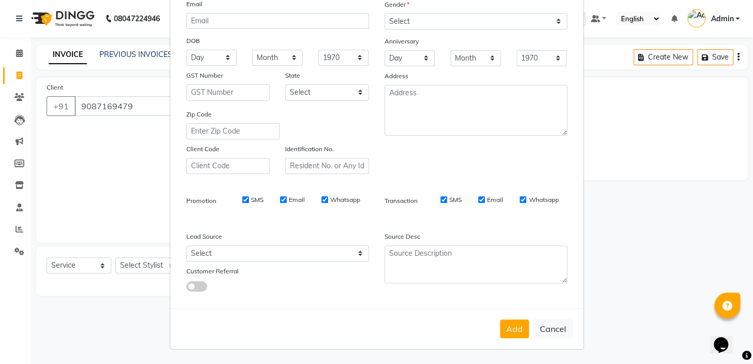
click at [504, 321] on button "Add" at bounding box center [514, 328] width 29 height 19
select select
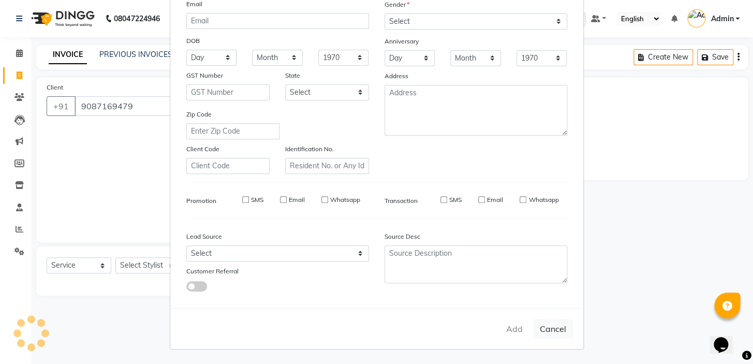
select select
checkbox input "false"
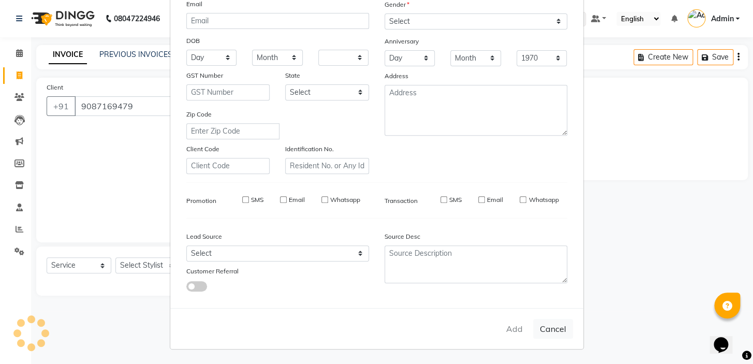
checkbox input "false"
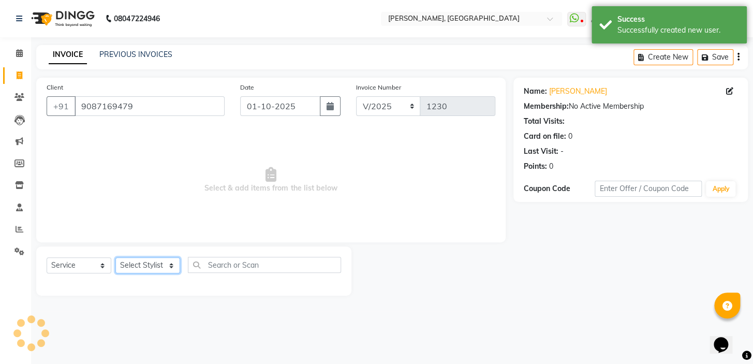
click at [156, 262] on select "Select Stylist Admin AMEER [PERSON_NAME] [PERSON_NAME] [PERSON_NAME]" at bounding box center [147, 265] width 65 height 16
select select "87509"
click at [115, 257] on select "Select Stylist Admin AMEER [PERSON_NAME] [PERSON_NAME] [PERSON_NAME]" at bounding box center [147, 265] width 65 height 16
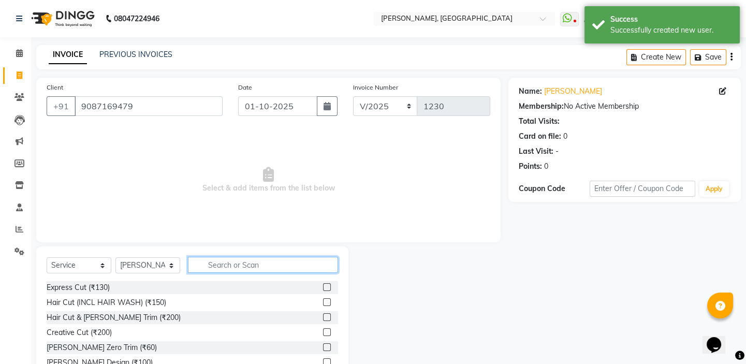
click at [248, 267] on input "text" at bounding box center [263, 265] width 150 height 16
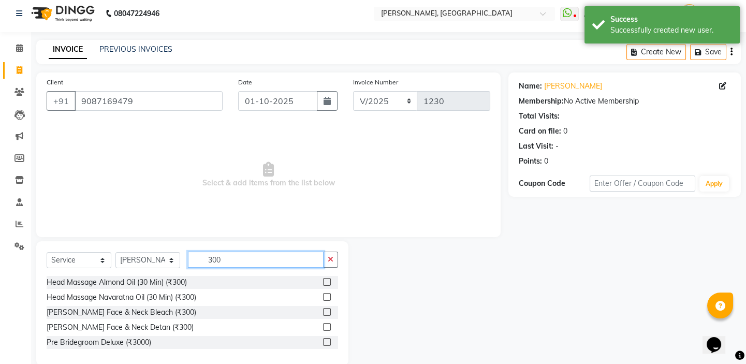
scroll to position [22, 0]
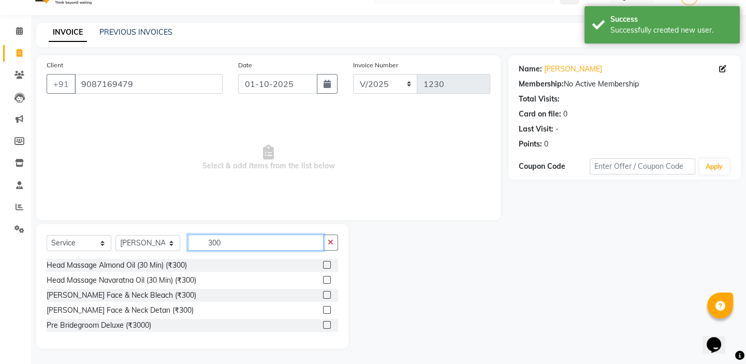
type input "300"
click at [324, 292] on label at bounding box center [327, 295] width 8 height 8
click at [324, 292] on input "checkbox" at bounding box center [326, 295] width 7 height 7
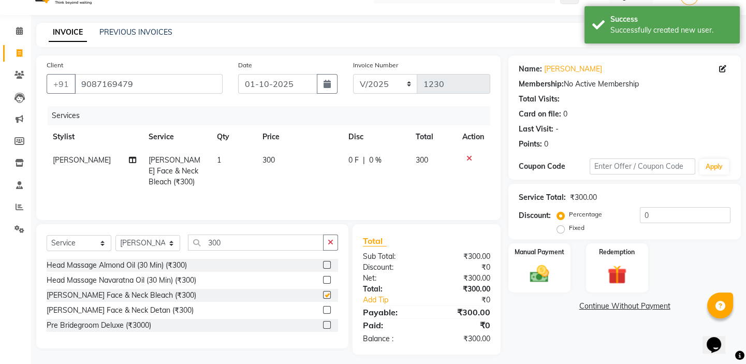
checkbox input "false"
drag, startPoint x: 553, startPoint y: 278, endPoint x: 565, endPoint y: 289, distance: 16.1
click at [553, 277] on img at bounding box center [539, 273] width 32 height 23
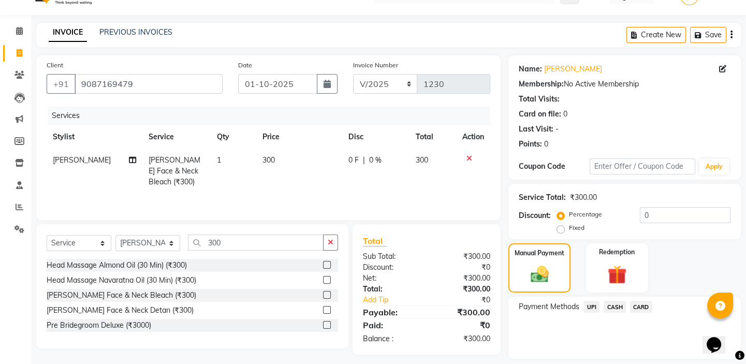
click at [591, 305] on span "UPI" at bounding box center [591, 307] width 16 height 12
click at [632, 358] on button "Add Payment" at bounding box center [663, 361] width 136 height 16
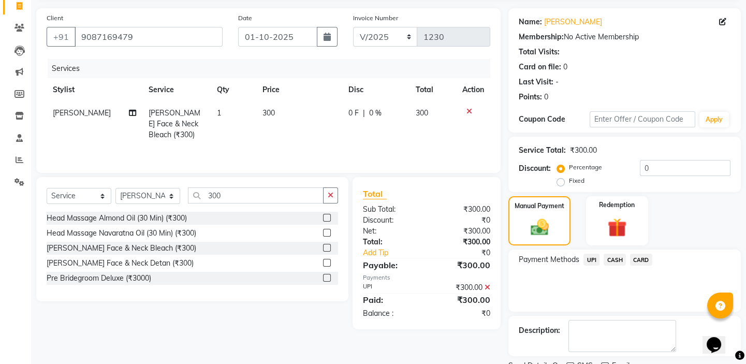
scroll to position [112, 0]
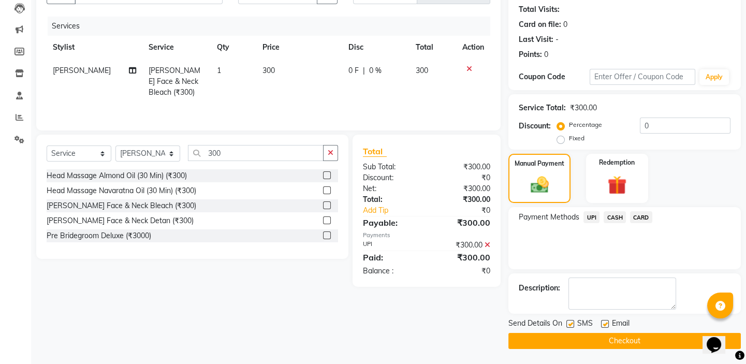
click at [583, 336] on button "Checkout" at bounding box center [624, 341] width 232 height 16
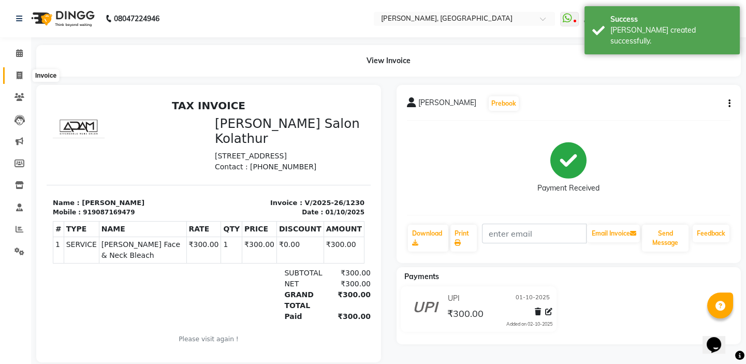
click at [15, 76] on span at bounding box center [19, 76] width 18 height 12
select select "8667"
select select "service"
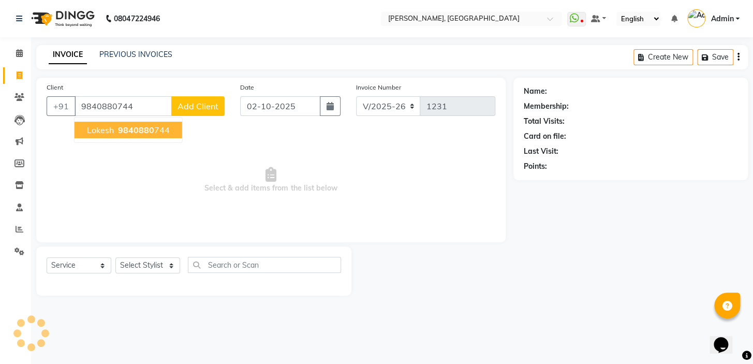
type input "9840880744"
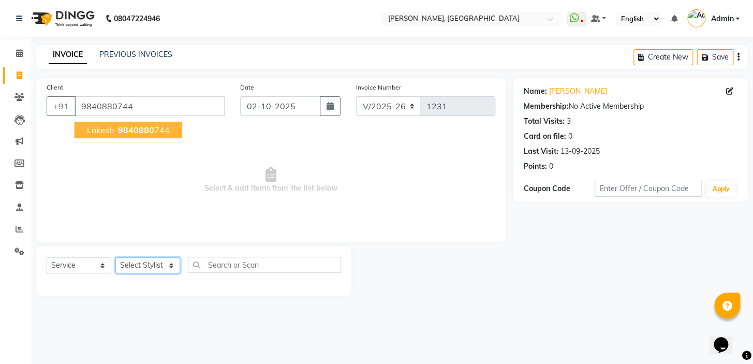
click at [151, 265] on select "Select Stylist Admin AMEER AHMAD MOHAMMED NAVAJISH MOHAMMED SANIR SHIVAM" at bounding box center [147, 265] width 65 height 16
select select "87509"
click at [115, 257] on select "Select Stylist Admin AMEER AHMAD MOHAMMED NAVAJISH MOHAMMED SANIR SHIVAM" at bounding box center [147, 265] width 65 height 16
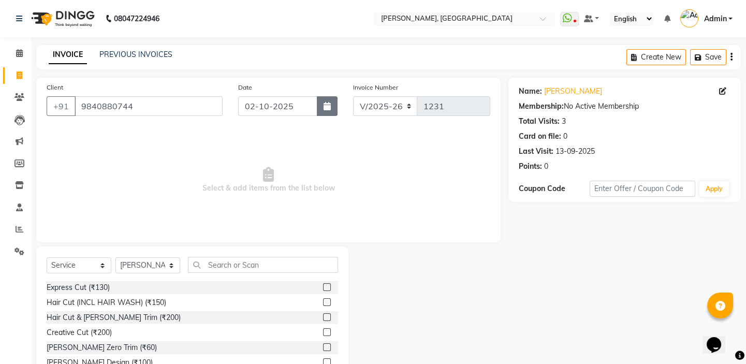
click at [325, 107] on icon "button" at bounding box center [326, 106] width 7 height 8
select select "10"
select select "2025"
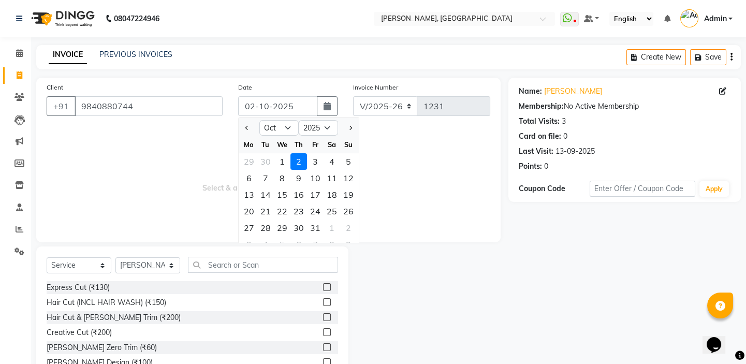
click at [283, 163] on div "1" at bounding box center [282, 161] width 17 height 17
type input "01-10-2025"
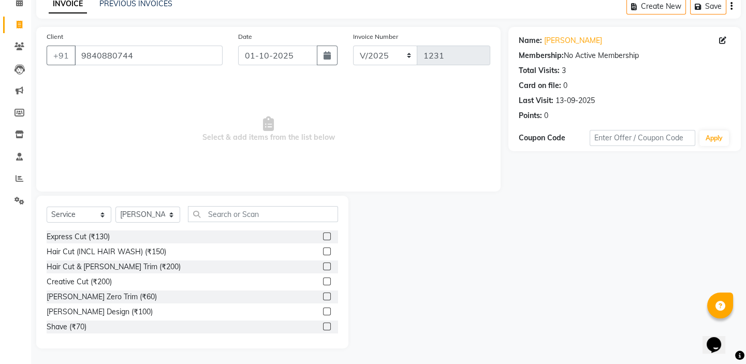
scroll to position [51, 0]
click at [248, 206] on input "text" at bounding box center [263, 214] width 150 height 16
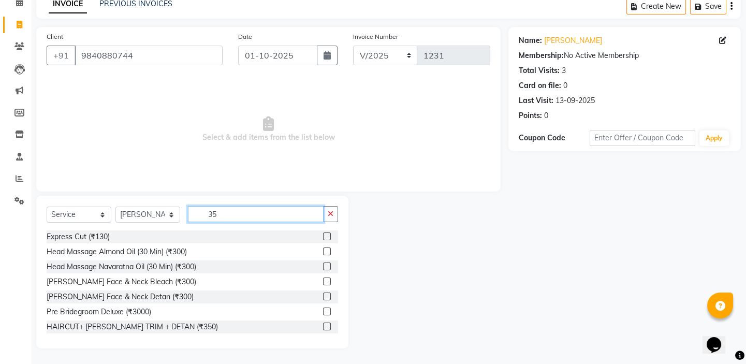
scroll to position [0, 0]
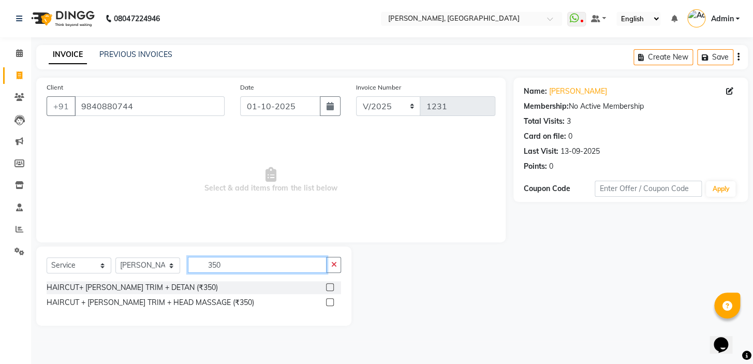
type input "350"
drag, startPoint x: 332, startPoint y: 289, endPoint x: 316, endPoint y: 264, distance: 30.0
click at [329, 289] on label at bounding box center [330, 287] width 8 height 8
click at [329, 289] on input "checkbox" at bounding box center [329, 287] width 7 height 7
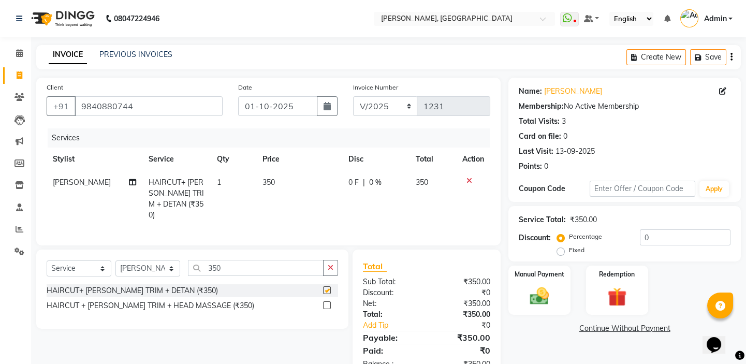
checkbox input "false"
click at [262, 183] on span "350" at bounding box center [268, 181] width 12 height 9
select select "87509"
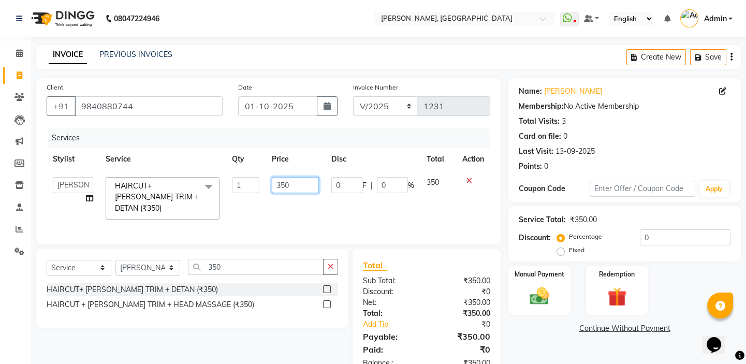
click at [283, 179] on input "350" at bounding box center [295, 185] width 47 height 16
type input "300"
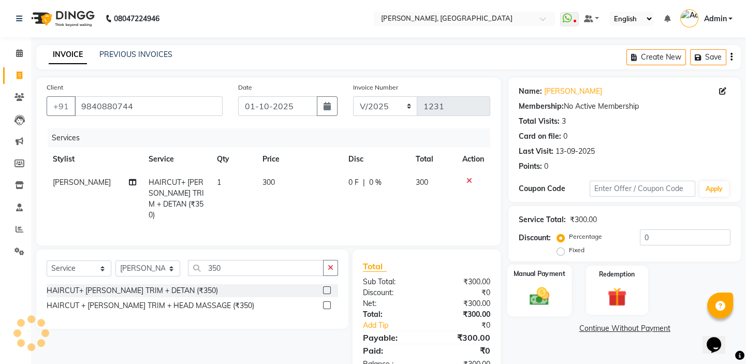
click at [548, 279] on div "Manual Payment" at bounding box center [539, 289] width 64 height 51
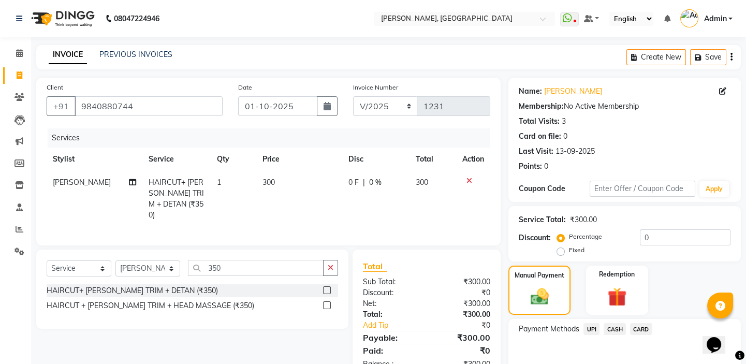
click at [596, 325] on span "UPI" at bounding box center [591, 329] width 16 height 12
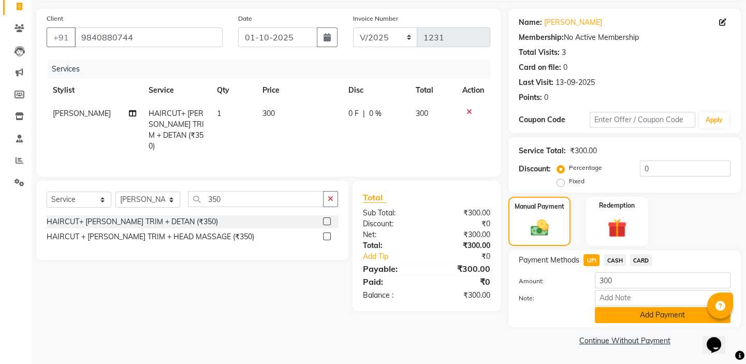
click at [608, 321] on button "Add Payment" at bounding box center [663, 315] width 136 height 16
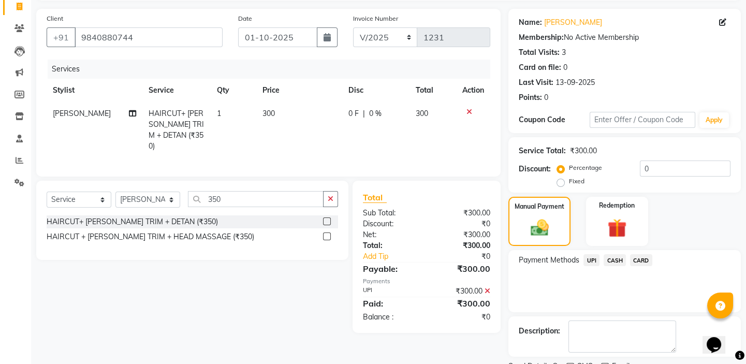
scroll to position [112, 0]
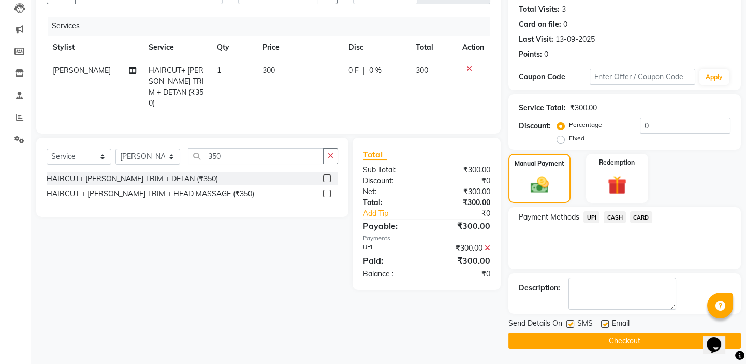
click at [582, 342] on button "Checkout" at bounding box center [624, 341] width 232 height 16
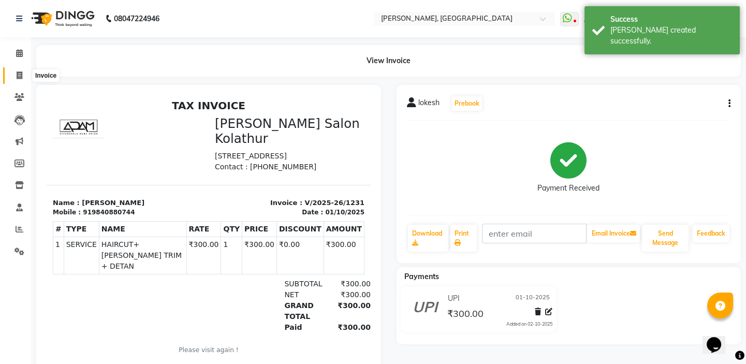
click at [15, 78] on span at bounding box center [19, 76] width 18 height 12
select select "8667"
select select "service"
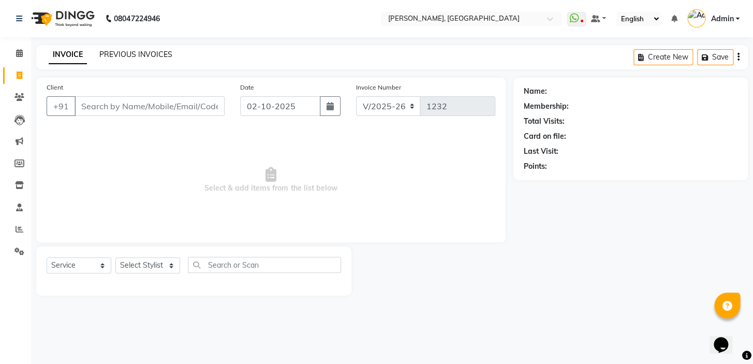
click at [135, 55] on link "PREVIOUS INVOICES" at bounding box center [135, 54] width 73 height 9
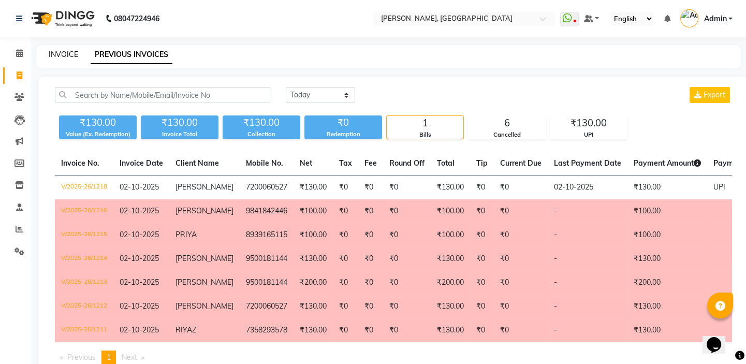
click at [58, 54] on link "INVOICE" at bounding box center [63, 54] width 29 height 9
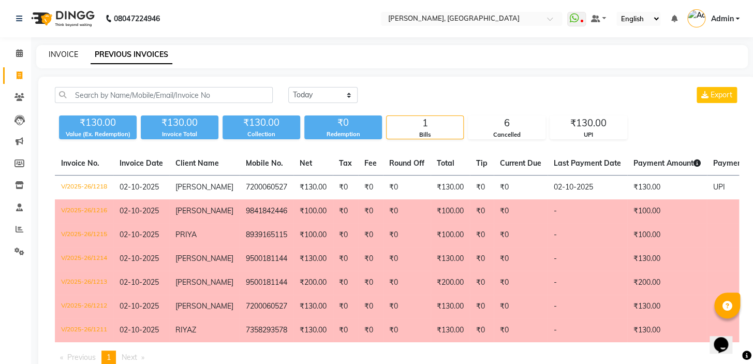
select select "8667"
select select "service"
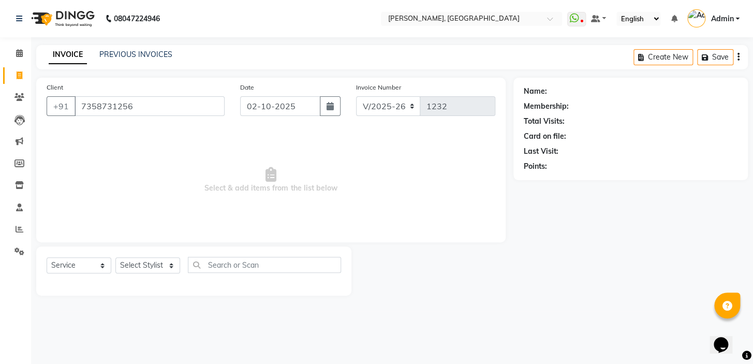
type input "7358731256"
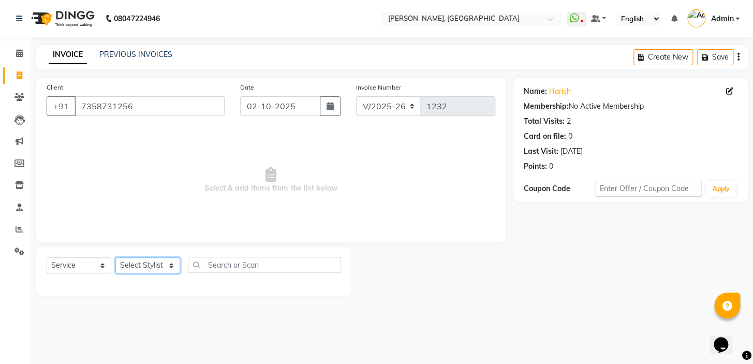
click at [153, 265] on select "Select Stylist Admin AMEER [PERSON_NAME] [PERSON_NAME] [PERSON_NAME]" at bounding box center [147, 265] width 65 height 16
select select "87509"
click at [115, 257] on select "Select Stylist Admin AMEER [PERSON_NAME] [PERSON_NAME] [PERSON_NAME]" at bounding box center [147, 265] width 65 height 16
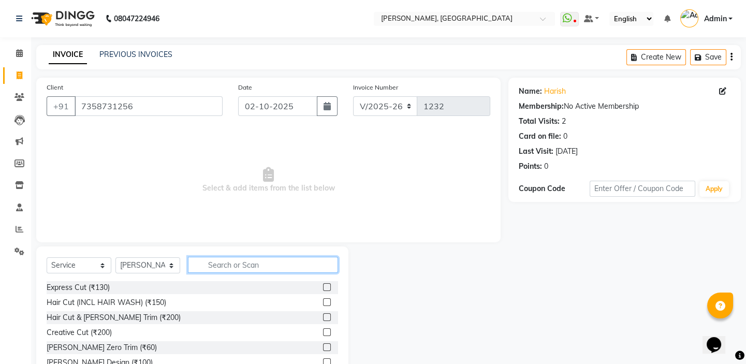
click at [240, 263] on input "text" at bounding box center [263, 265] width 150 height 16
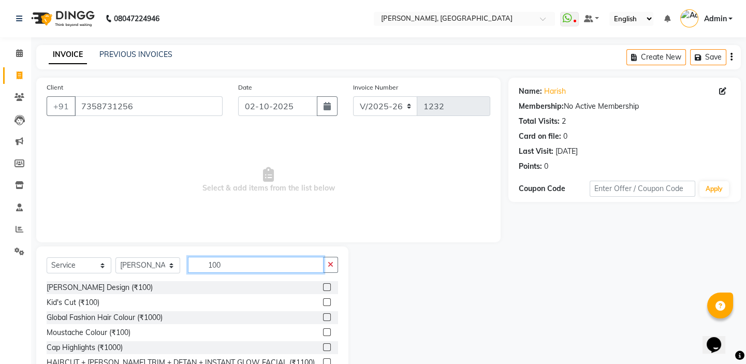
type input "100"
click at [330, 286] on label at bounding box center [327, 287] width 8 height 8
click at [330, 286] on input "checkbox" at bounding box center [326, 287] width 7 height 7
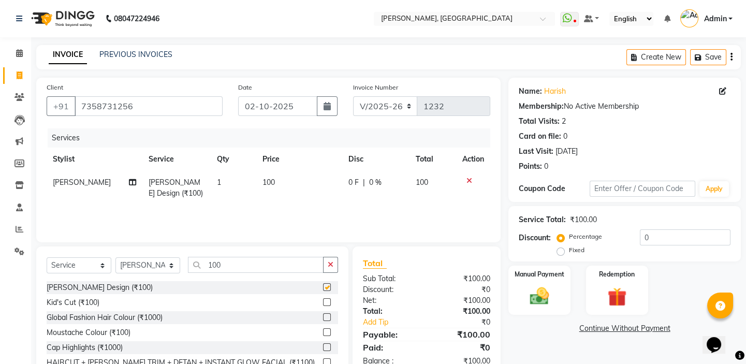
checkbox input "false"
click at [330, 114] on button "button" at bounding box center [327, 106] width 21 height 20
select select "10"
select select "2025"
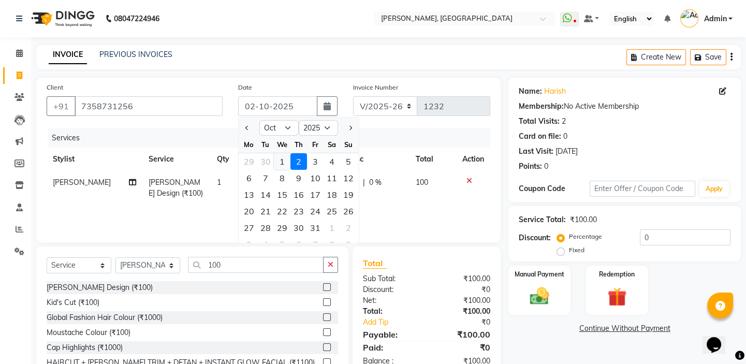
click at [281, 167] on div "1" at bounding box center [282, 161] width 17 height 17
type input "01-10-2025"
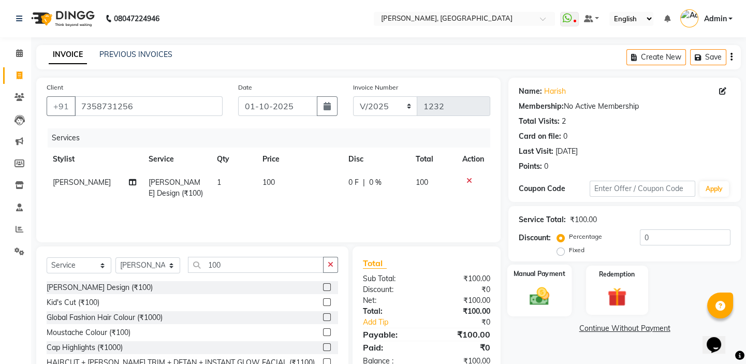
click at [515, 299] on div "Manual Payment" at bounding box center [539, 289] width 64 height 51
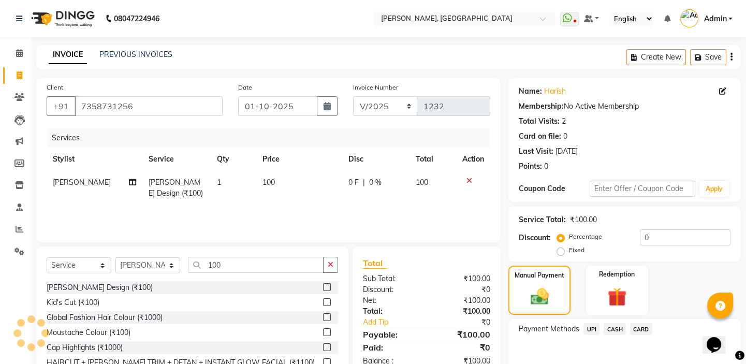
click at [609, 330] on span "CASH" at bounding box center [614, 329] width 22 height 12
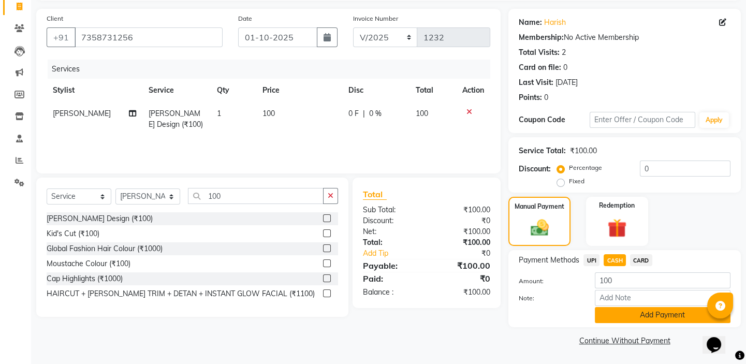
click at [603, 315] on button "Add Payment" at bounding box center [663, 315] width 136 height 16
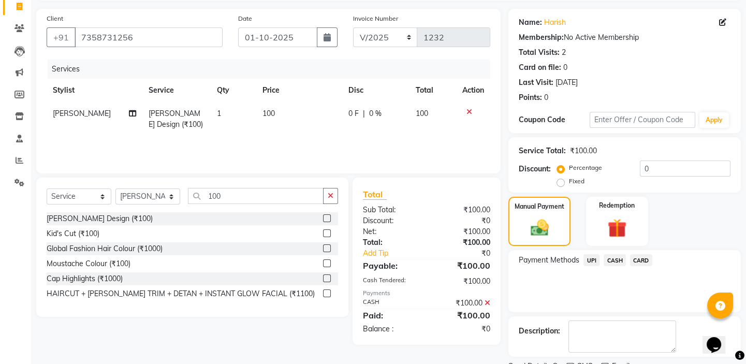
scroll to position [112, 0]
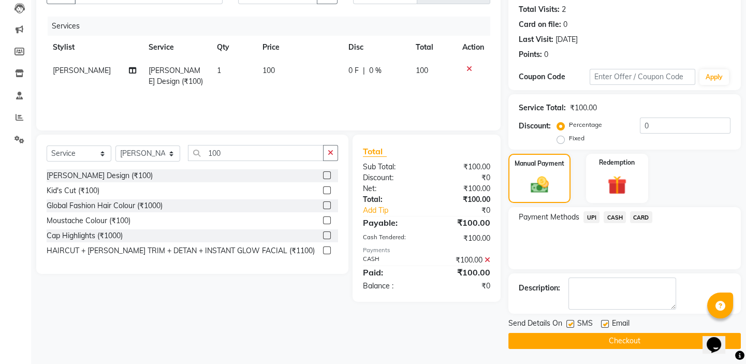
click at [588, 340] on button "Checkout" at bounding box center [624, 341] width 232 height 16
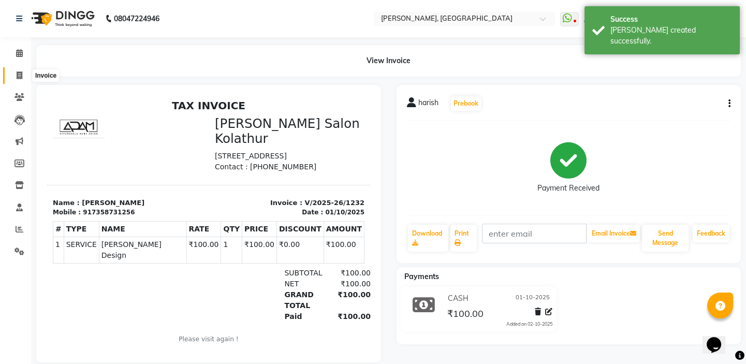
click at [15, 72] on span at bounding box center [19, 76] width 18 height 12
select select "service"
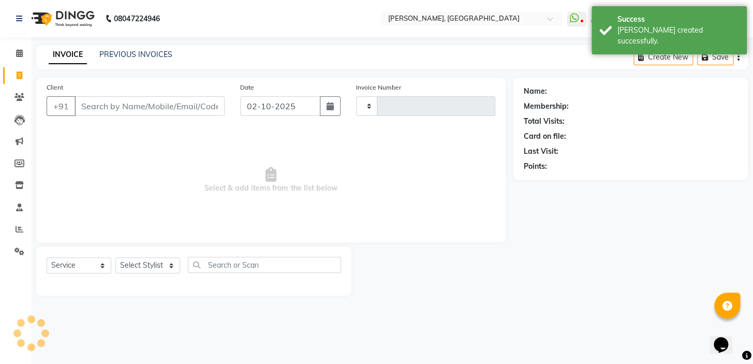
type input "1233"
select select "8667"
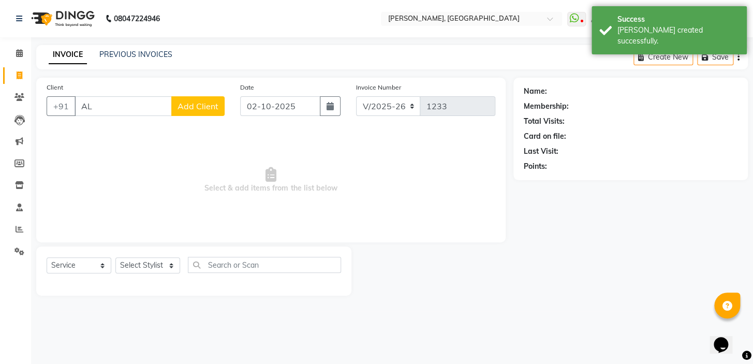
type input "A"
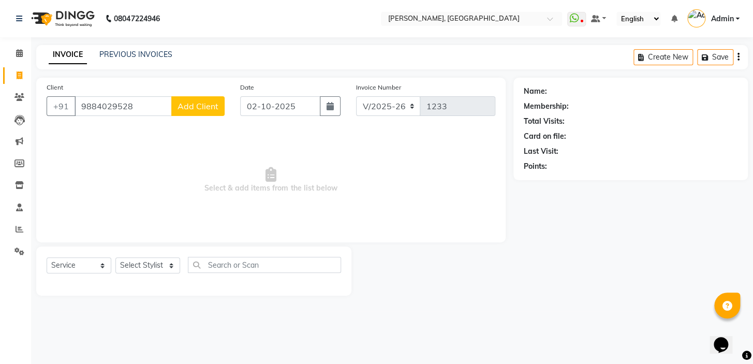
type input "9884029528"
click at [188, 101] on span "Add Client" at bounding box center [197, 106] width 41 height 10
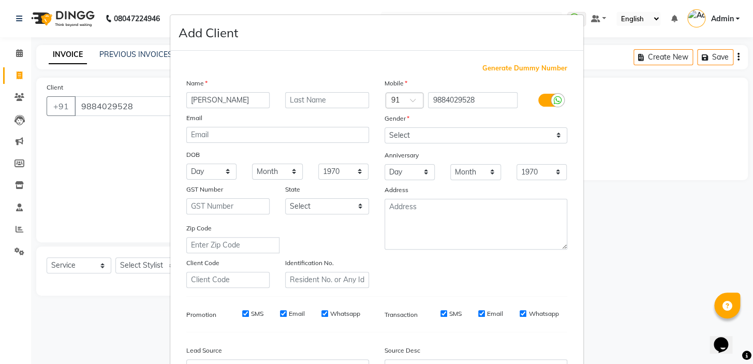
type input "ALLEN"
click at [438, 141] on select "Select [DEMOGRAPHIC_DATA] [DEMOGRAPHIC_DATA] Other Prefer Not To Say" at bounding box center [475, 135] width 183 height 16
select select "[DEMOGRAPHIC_DATA]"
click at [384, 127] on select "Select [DEMOGRAPHIC_DATA] [DEMOGRAPHIC_DATA] Other Prefer Not To Say" at bounding box center [475, 135] width 183 height 16
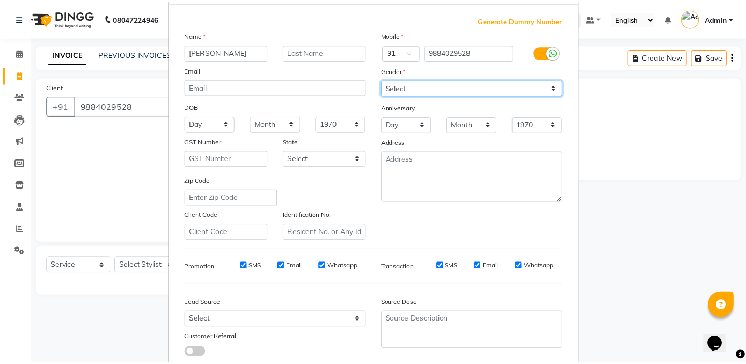
scroll to position [117, 0]
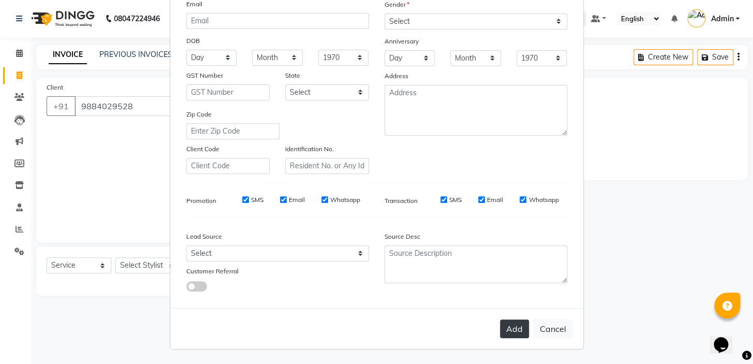
click at [517, 323] on button "Add" at bounding box center [514, 328] width 29 height 19
select select
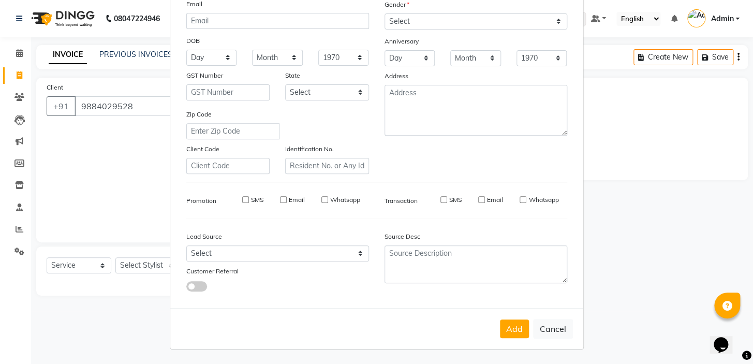
select select
checkbox input "false"
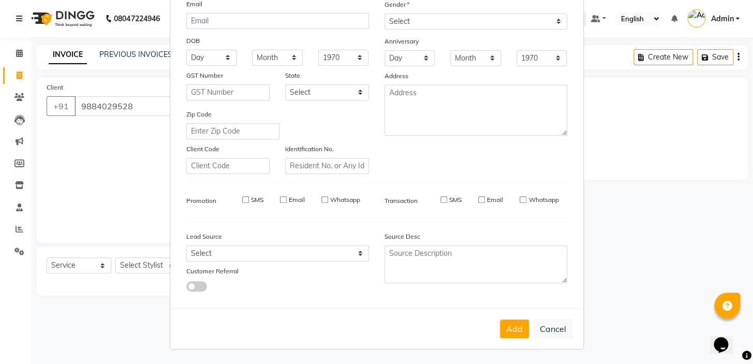
checkbox input "false"
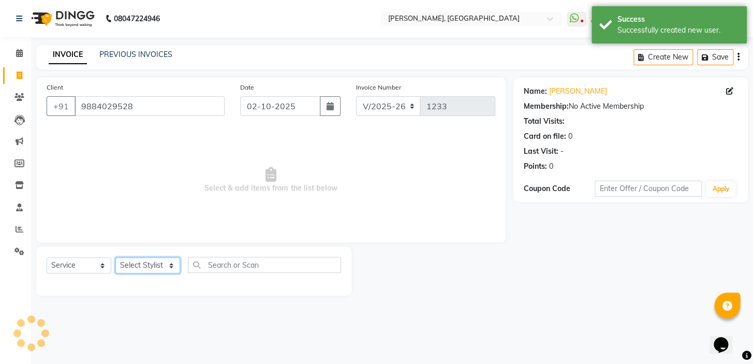
click at [143, 263] on select "Select Stylist Admin AMEER [PERSON_NAME] [PERSON_NAME] [PERSON_NAME]" at bounding box center [147, 265] width 65 height 16
select select "87509"
click at [115, 257] on select "Select Stylist Admin AMEER [PERSON_NAME] [PERSON_NAME] [PERSON_NAME]" at bounding box center [147, 265] width 65 height 16
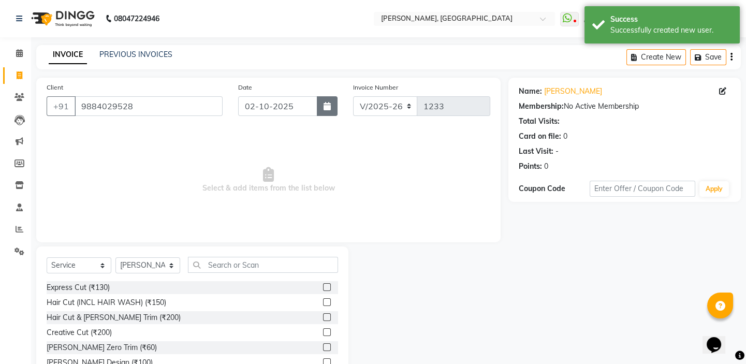
click at [327, 105] on icon "button" at bounding box center [326, 106] width 7 height 8
select select "10"
select select "2025"
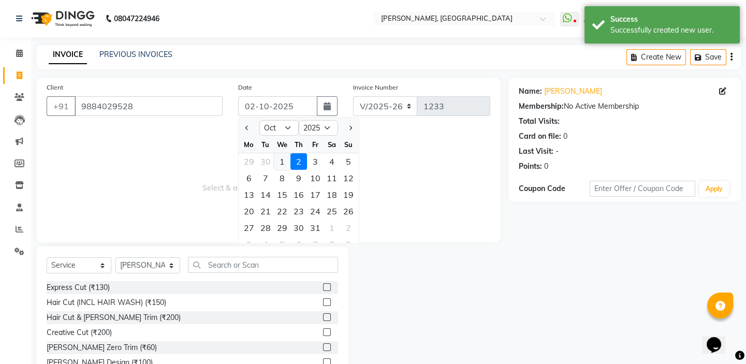
click at [282, 161] on div "1" at bounding box center [282, 161] width 17 height 17
type input "01-10-2025"
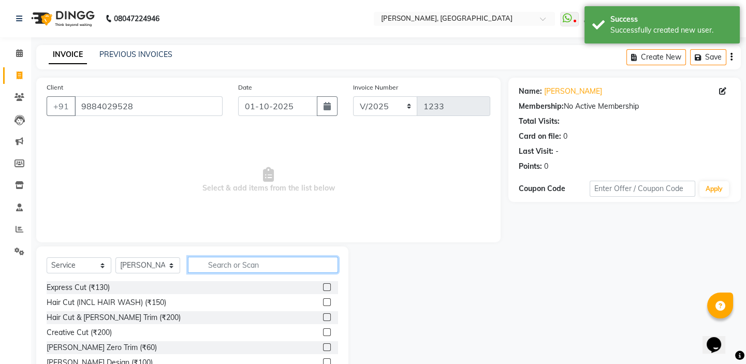
click at [276, 263] on input "text" at bounding box center [263, 265] width 150 height 16
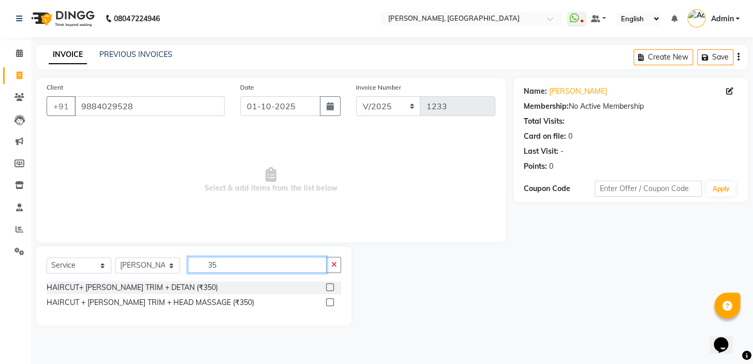
type input "35"
click at [332, 285] on label at bounding box center [330, 287] width 8 height 8
click at [332, 285] on input "checkbox" at bounding box center [329, 287] width 7 height 7
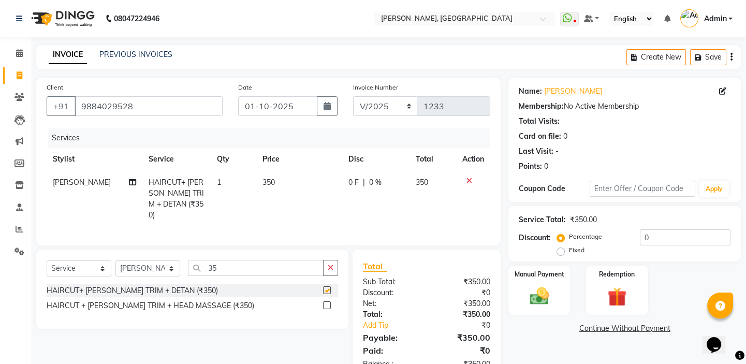
checkbox input "false"
click at [268, 180] on span "350" at bounding box center [268, 181] width 12 height 9
select select "87509"
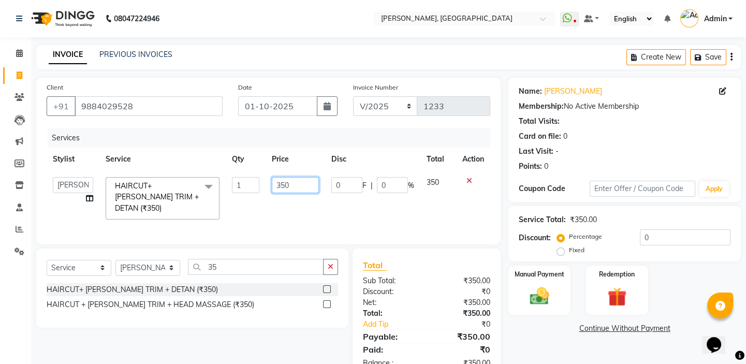
click at [283, 185] on input "350" at bounding box center [295, 185] width 47 height 16
type input "300"
click at [519, 275] on label "Manual Payment" at bounding box center [539, 274] width 52 height 10
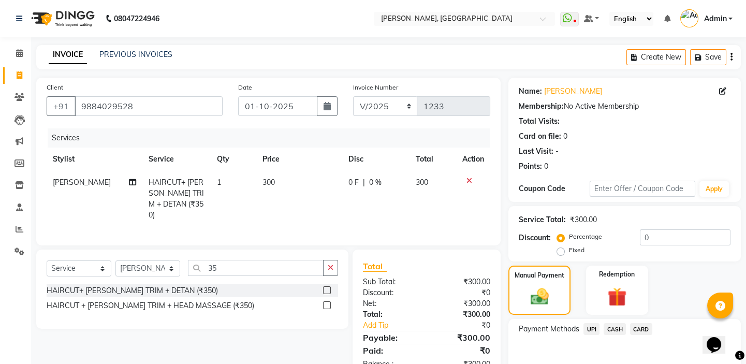
click at [609, 331] on span "CASH" at bounding box center [614, 329] width 22 height 12
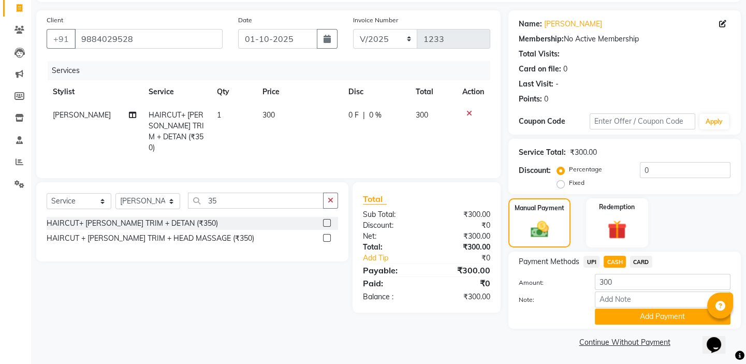
scroll to position [69, 0]
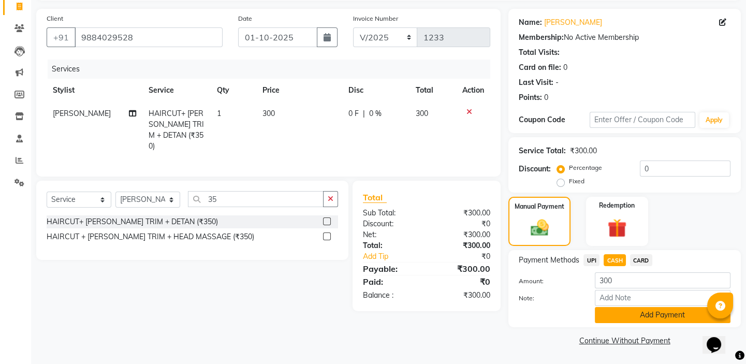
click at [609, 319] on button "Add Payment" at bounding box center [663, 315] width 136 height 16
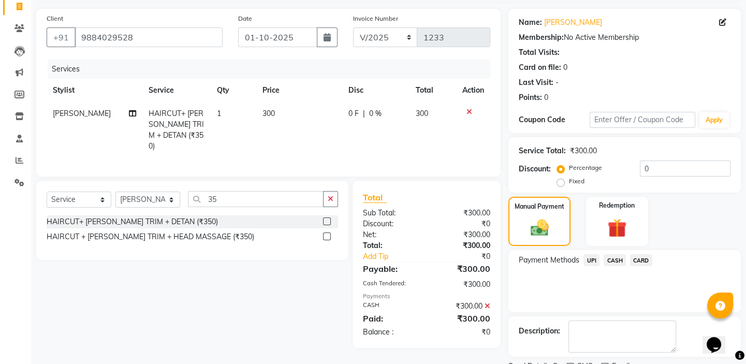
scroll to position [112, 0]
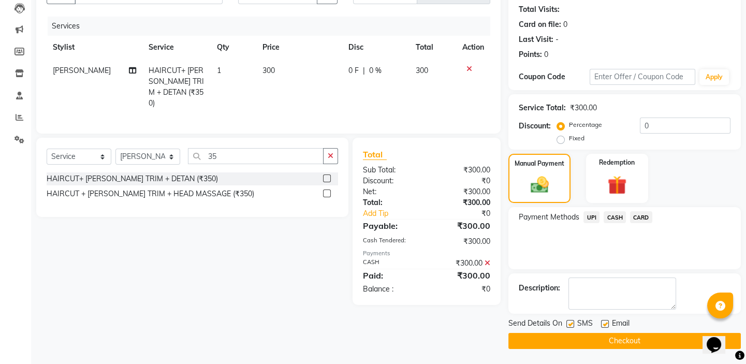
click at [584, 337] on button "Checkout" at bounding box center [624, 341] width 232 height 16
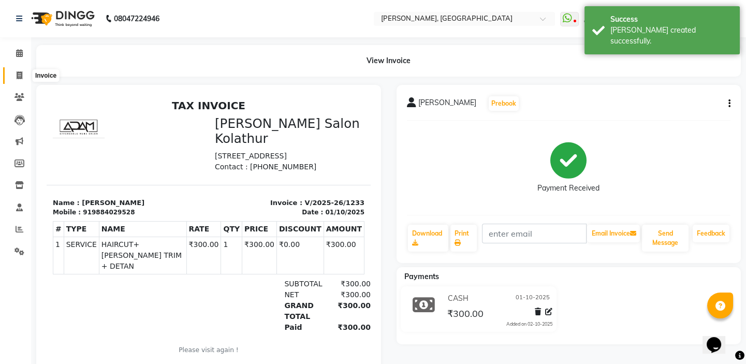
click at [23, 72] on span at bounding box center [19, 76] width 18 height 12
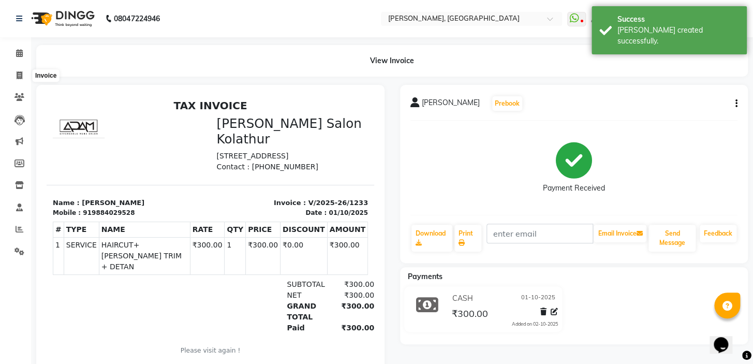
select select "8667"
select select "service"
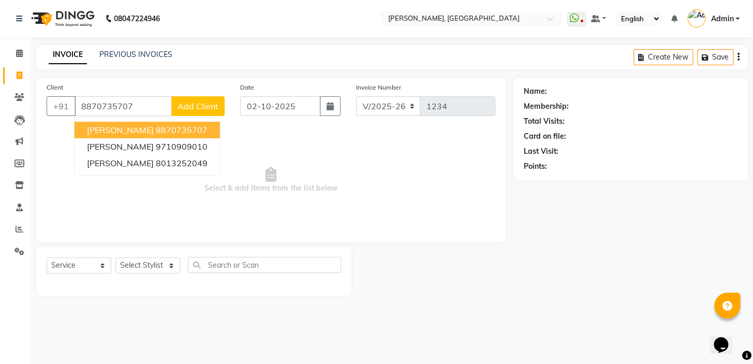
type input "8870735707"
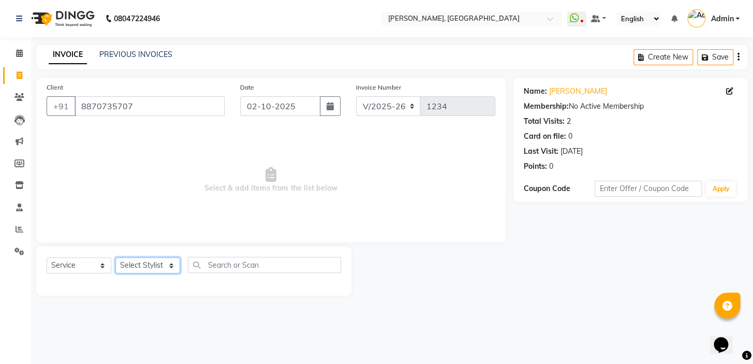
click at [146, 269] on select "Select Stylist Admin AMEER [PERSON_NAME] [PERSON_NAME] [PERSON_NAME]" at bounding box center [147, 265] width 65 height 16
select select "87509"
click at [115, 257] on select "Select Stylist Admin AMEER [PERSON_NAME] [PERSON_NAME] [PERSON_NAME]" at bounding box center [147, 265] width 65 height 16
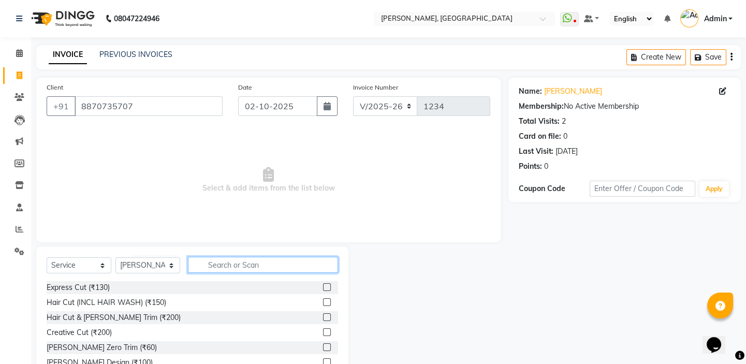
click at [213, 270] on input "text" at bounding box center [263, 265] width 150 height 16
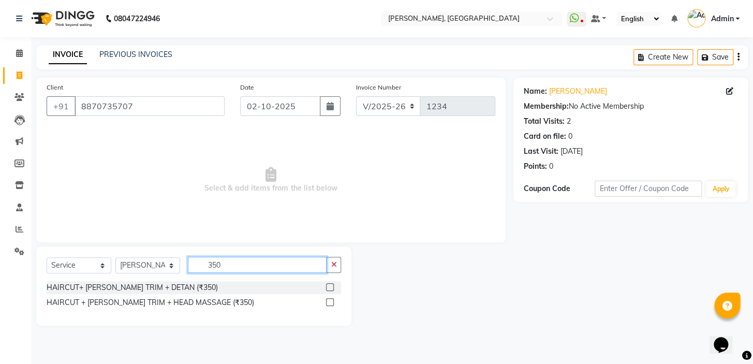
type input "350"
click at [330, 290] on label at bounding box center [330, 287] width 8 height 8
click at [330, 290] on input "checkbox" at bounding box center [329, 287] width 7 height 7
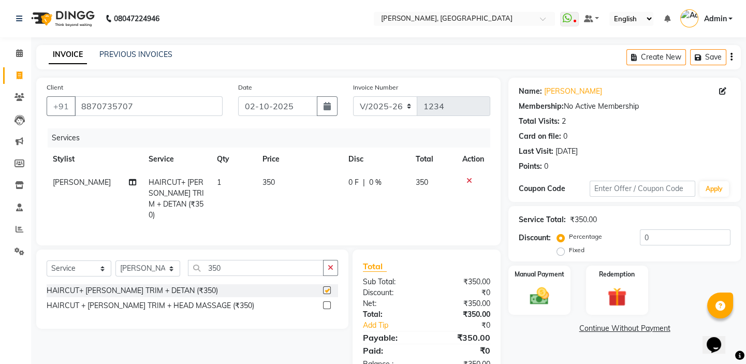
checkbox input "false"
click at [272, 181] on td "350" at bounding box center [299, 199] width 86 height 56
select select "87509"
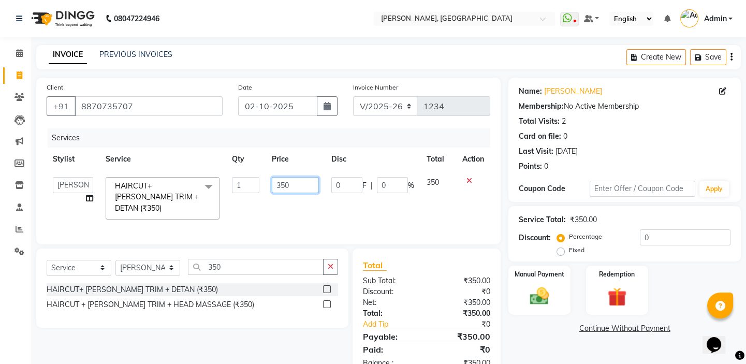
click at [285, 183] on input "350" at bounding box center [295, 185] width 47 height 16
type input "300"
click at [555, 284] on div "Manual Payment" at bounding box center [539, 289] width 64 height 51
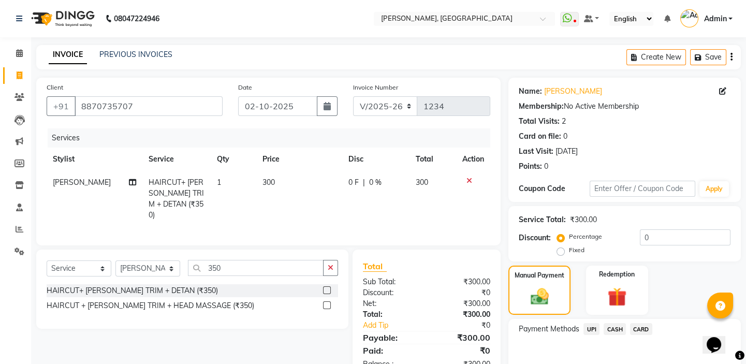
click at [596, 329] on span "UPI" at bounding box center [591, 329] width 16 height 12
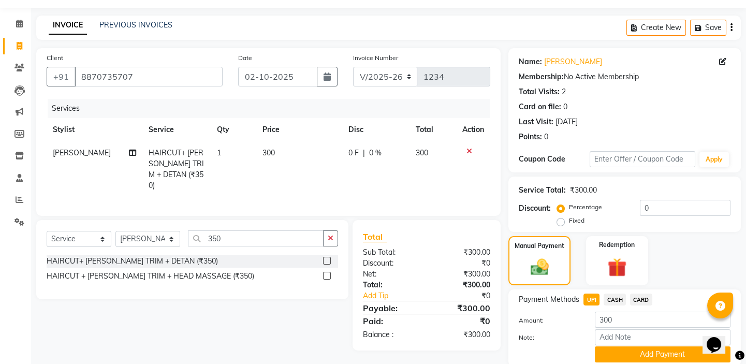
scroll to position [69, 0]
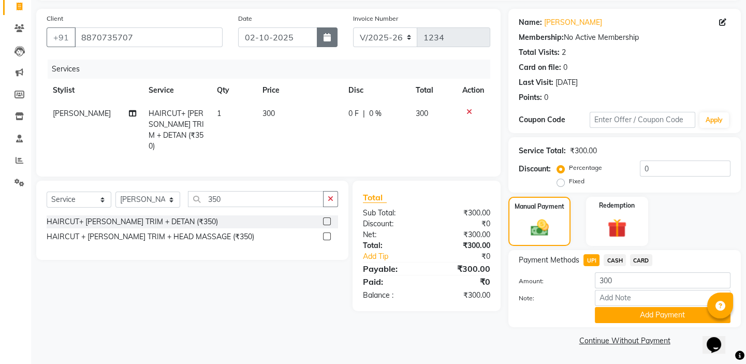
click at [328, 28] on button "button" at bounding box center [327, 37] width 21 height 20
select select "10"
select select "2025"
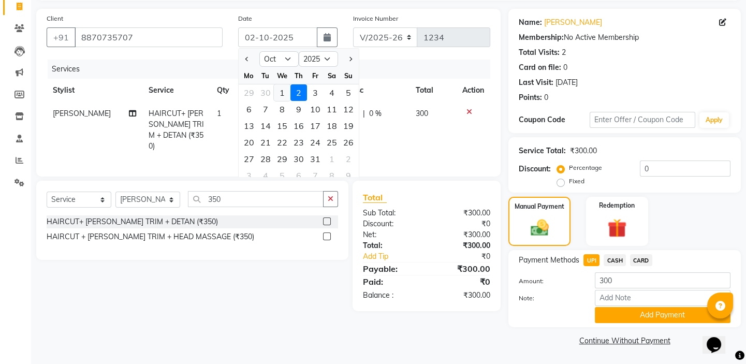
click at [282, 86] on div "1" at bounding box center [282, 92] width 17 height 17
type input "01-10-2025"
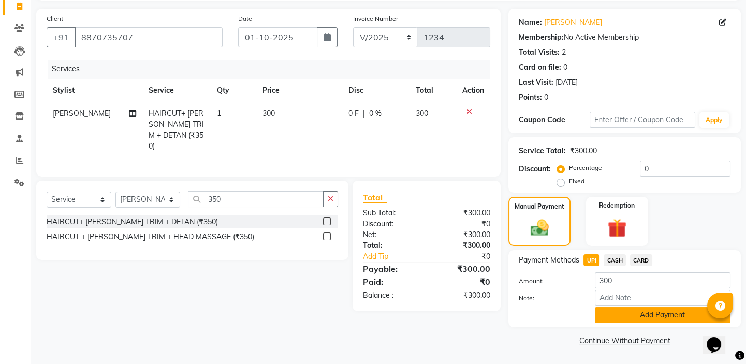
click at [625, 316] on button "Add Payment" at bounding box center [663, 315] width 136 height 16
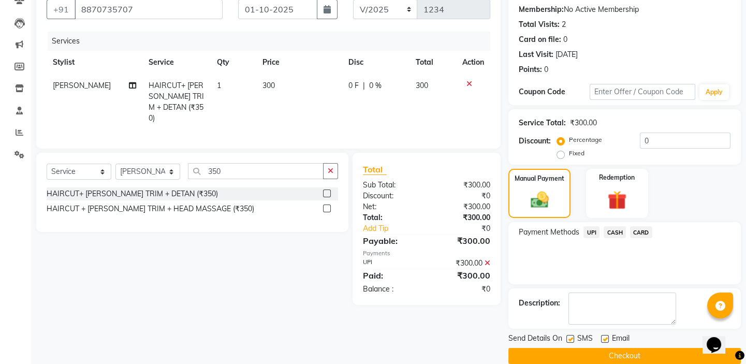
scroll to position [112, 0]
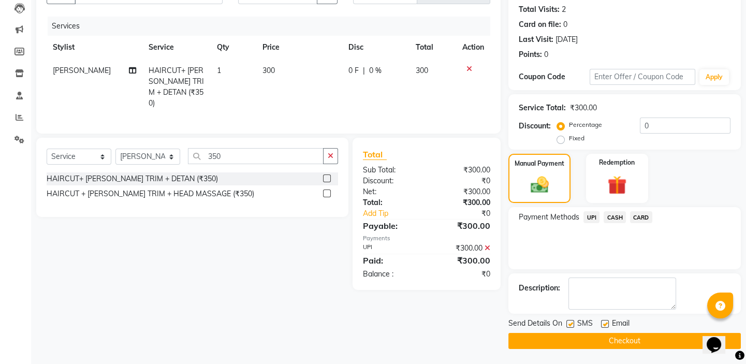
click at [602, 338] on button "Checkout" at bounding box center [624, 341] width 232 height 16
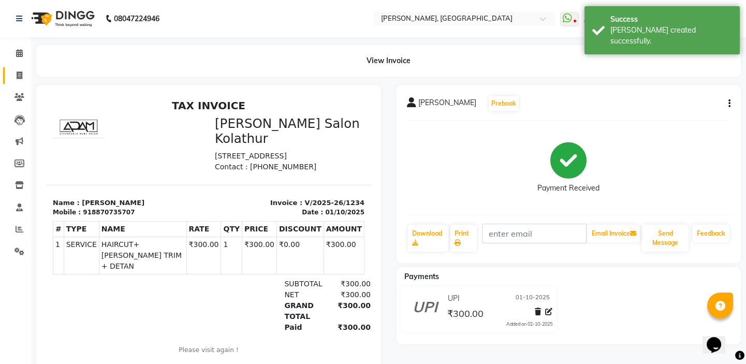
click at [19, 72] on icon at bounding box center [20, 75] width 6 height 8
select select "8667"
select select "service"
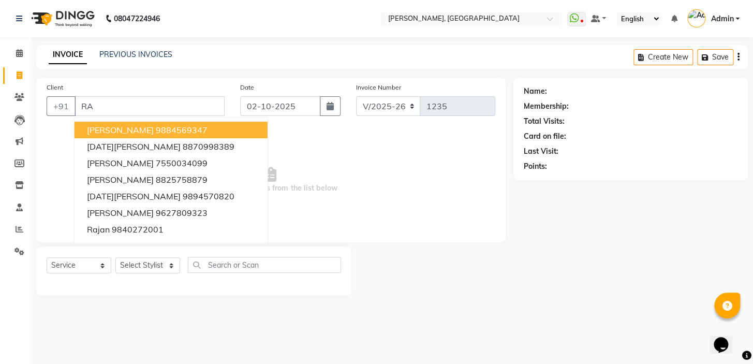
type input "R"
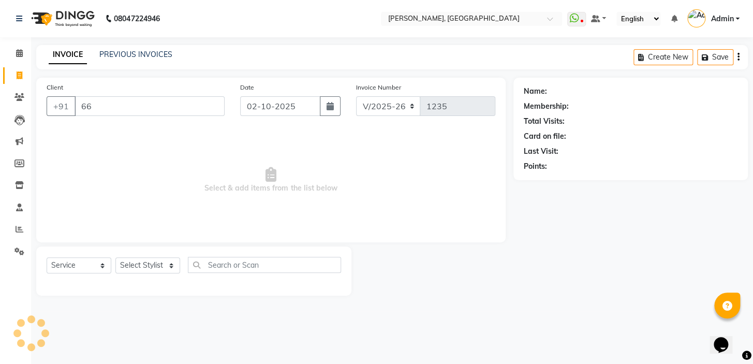
type input "6"
type input "9790826609"
click at [220, 110] on button "Add Client" at bounding box center [197, 106] width 53 height 20
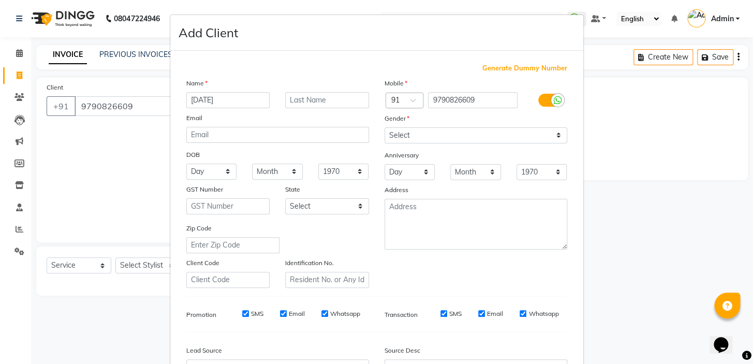
type input "RAJA"
click at [397, 138] on select "Select [DEMOGRAPHIC_DATA] [DEMOGRAPHIC_DATA] Other Prefer Not To Say" at bounding box center [475, 135] width 183 height 16
select select "[DEMOGRAPHIC_DATA]"
click at [384, 127] on select "Select [DEMOGRAPHIC_DATA] [DEMOGRAPHIC_DATA] Other Prefer Not To Say" at bounding box center [475, 135] width 183 height 16
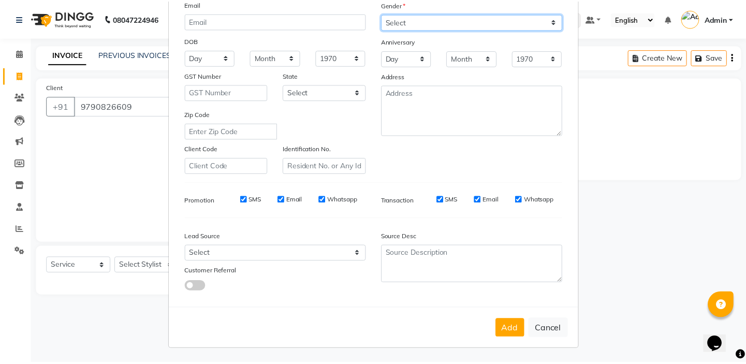
scroll to position [117, 0]
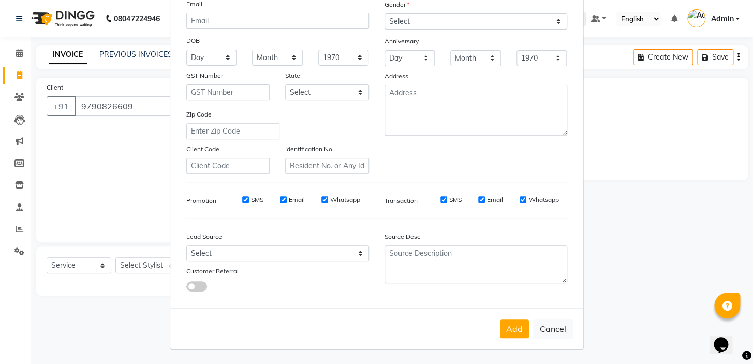
click at [502, 339] on div "Add Cancel" at bounding box center [376, 328] width 413 height 41
click at [507, 326] on button "Add" at bounding box center [514, 328] width 29 height 19
select select
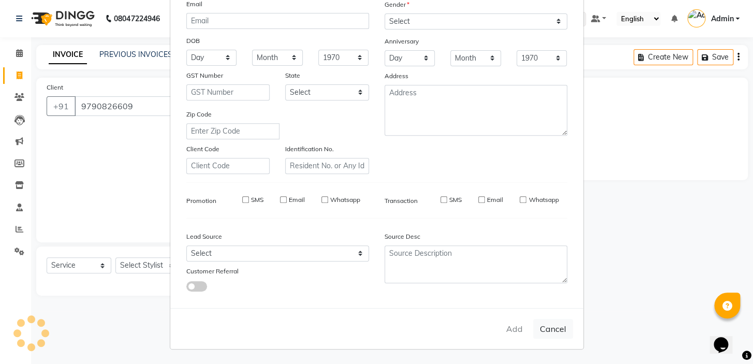
select select
checkbox input "false"
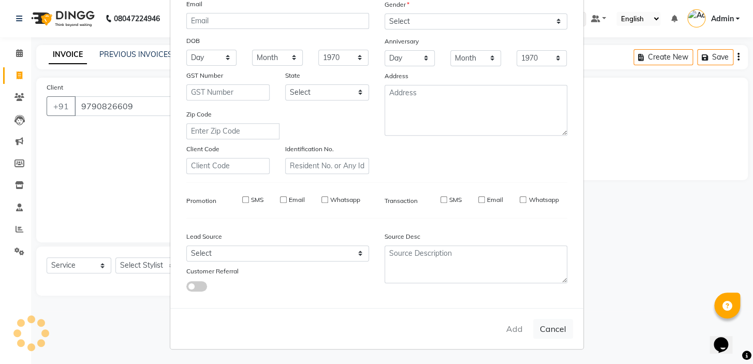
checkbox input "false"
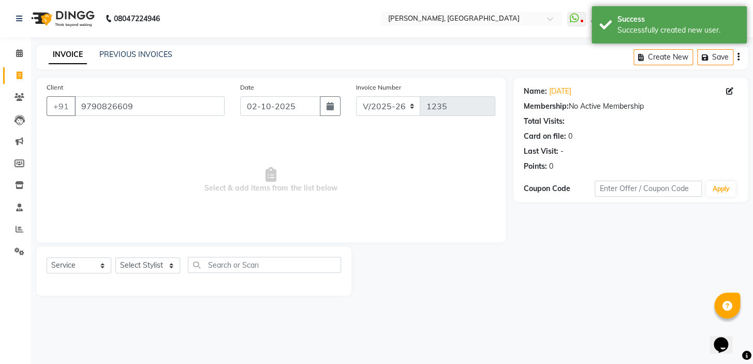
click at [169, 274] on div "Select Service Product Membership Package Voucher Prepaid Gift Card Select Styl…" at bounding box center [194, 269] width 294 height 24
click at [161, 266] on select "Select Stylist Admin AMEER [PERSON_NAME] [PERSON_NAME] [PERSON_NAME]" at bounding box center [147, 265] width 65 height 16
select select "87511"
click at [115, 257] on select "Select Stylist Admin AMEER [PERSON_NAME] [PERSON_NAME] [PERSON_NAME]" at bounding box center [147, 265] width 65 height 16
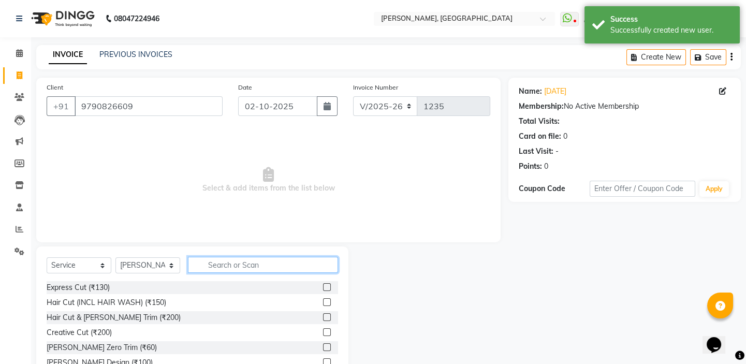
click at [223, 263] on input "text" at bounding box center [263, 265] width 150 height 16
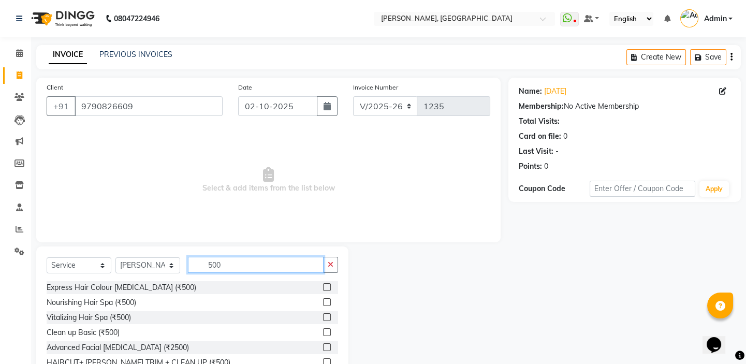
scroll to position [1, 0]
type input "500"
click at [323, 361] on label at bounding box center [327, 361] width 8 height 8
click at [323, 361] on input "checkbox" at bounding box center [326, 361] width 7 height 7
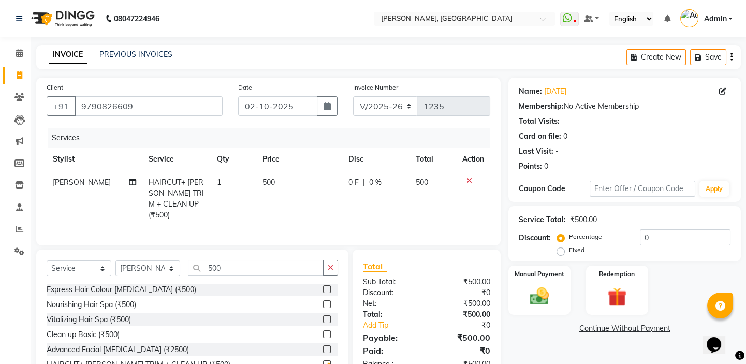
checkbox input "false"
click at [552, 294] on img at bounding box center [539, 296] width 32 height 23
click at [612, 328] on span "CASH" at bounding box center [614, 329] width 22 height 12
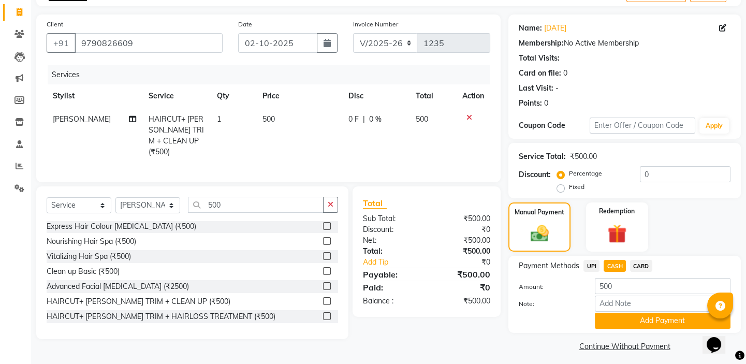
scroll to position [69, 0]
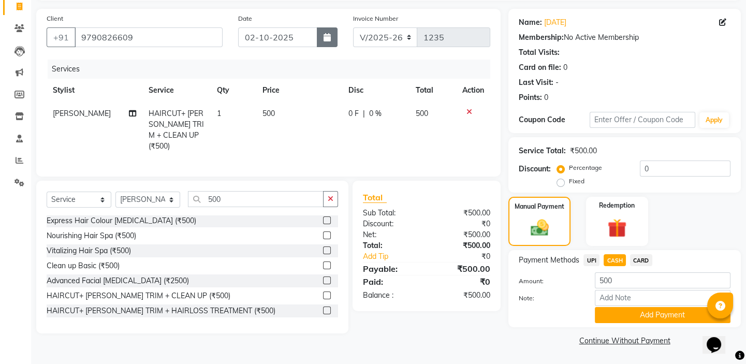
click at [323, 40] on icon "button" at bounding box center [326, 37] width 7 height 8
select select "10"
select select "2025"
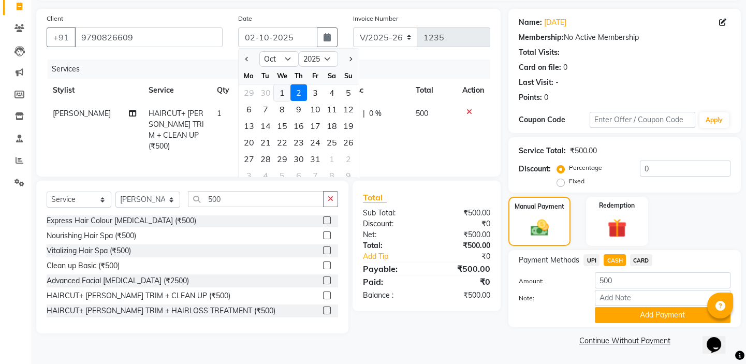
click at [283, 90] on div "1" at bounding box center [282, 92] width 17 height 17
type input "01-10-2025"
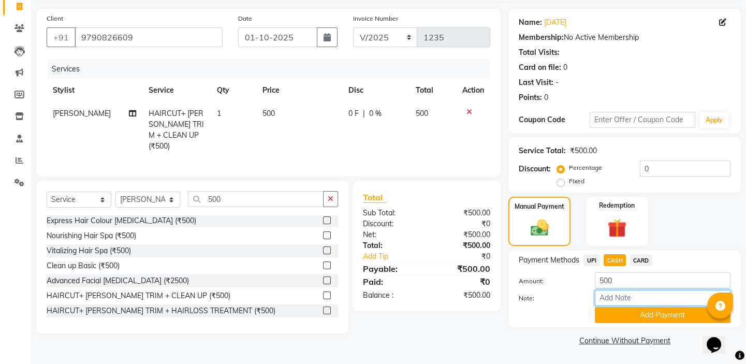
click at [612, 301] on input "Note:" at bounding box center [663, 298] width 136 height 16
click at [608, 310] on button "Add Payment" at bounding box center [663, 315] width 136 height 16
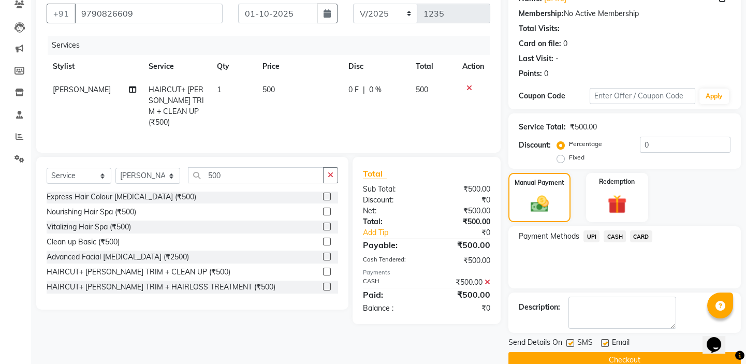
scroll to position [112, 0]
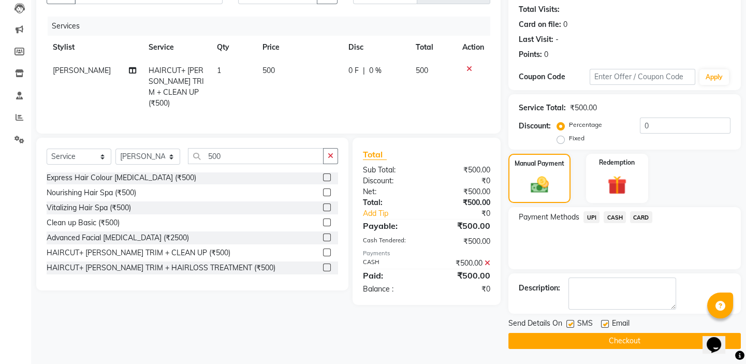
click at [584, 338] on button "Checkout" at bounding box center [624, 341] width 232 height 16
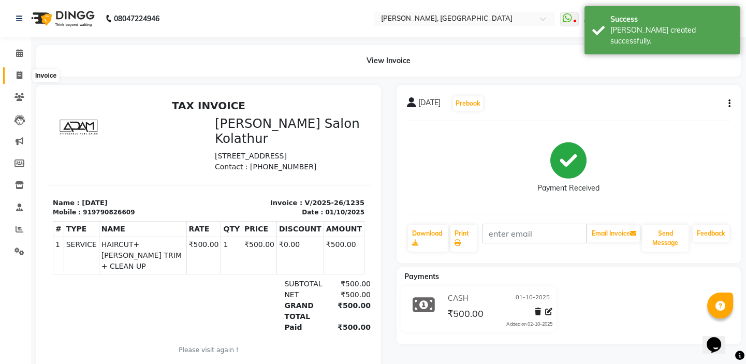
click at [15, 78] on span at bounding box center [19, 76] width 18 height 12
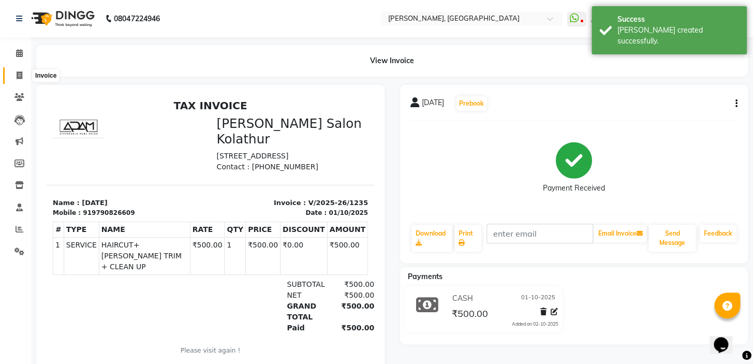
select select "8667"
select select "service"
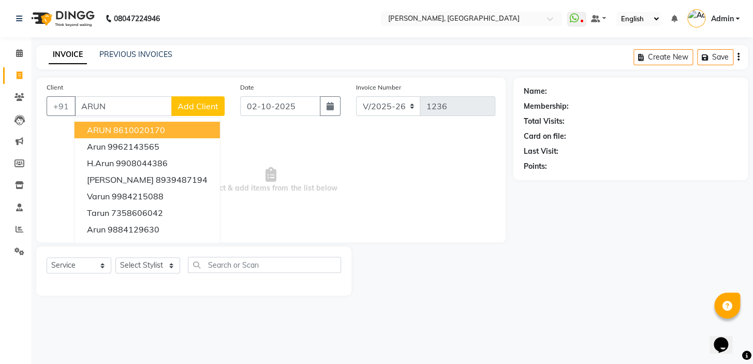
click at [129, 123] on button "ARUN 8610020170" at bounding box center [147, 130] width 145 height 17
type input "8610020170"
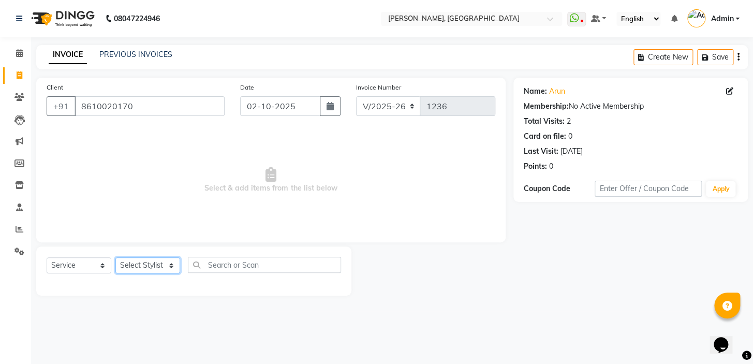
click at [173, 271] on select "Select Stylist Admin AMEER [PERSON_NAME] [PERSON_NAME] [PERSON_NAME]" at bounding box center [147, 265] width 65 height 16
select select "87509"
click at [115, 257] on select "Select Stylist Admin AMEER [PERSON_NAME] [PERSON_NAME] [PERSON_NAME]" at bounding box center [147, 265] width 65 height 16
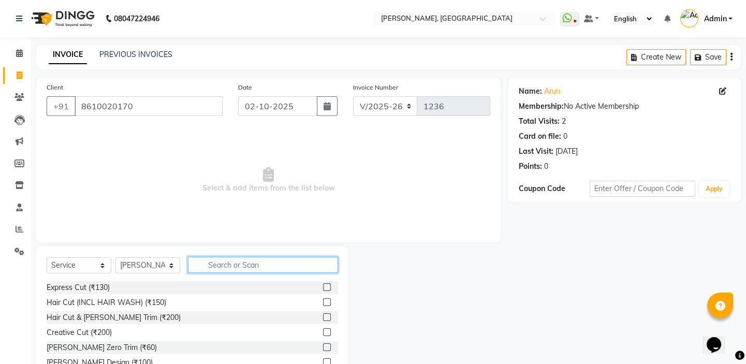
click at [233, 266] on input "text" at bounding box center [263, 265] width 150 height 16
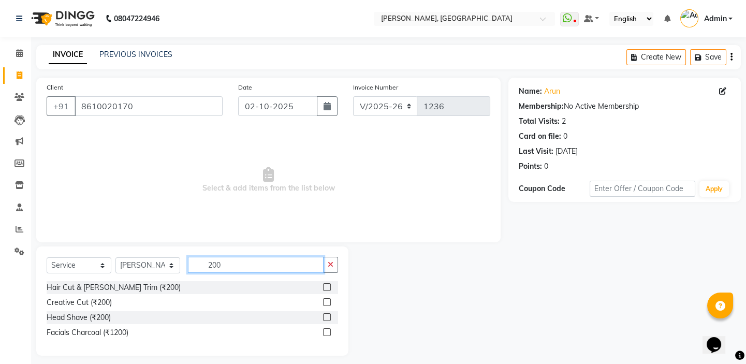
type input "200"
click at [325, 288] on label at bounding box center [327, 287] width 8 height 8
click at [325, 288] on input "checkbox" at bounding box center [326, 287] width 7 height 7
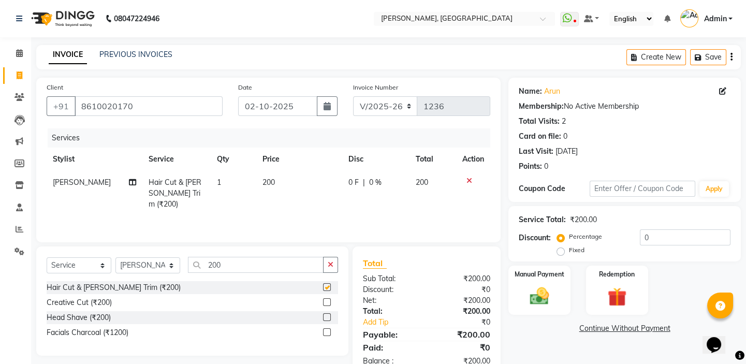
checkbox input "false"
click at [321, 112] on button "button" at bounding box center [327, 106] width 21 height 20
select select "10"
select select "2025"
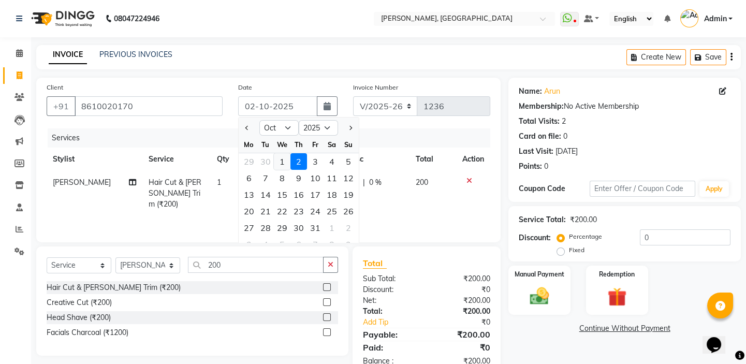
click at [276, 165] on div "1" at bounding box center [282, 161] width 17 height 17
type input "01-10-2025"
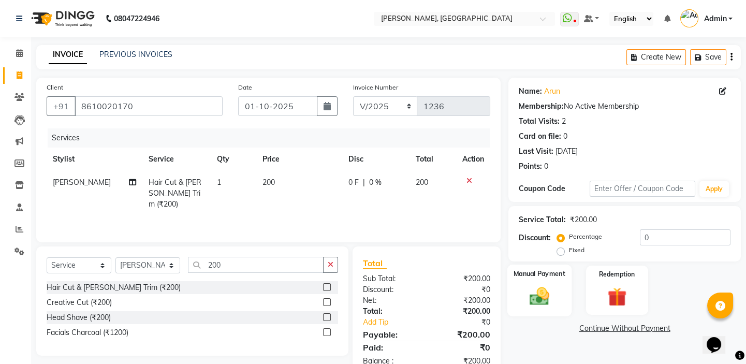
click at [552, 300] on img at bounding box center [539, 296] width 32 height 23
click at [598, 327] on span "UPI" at bounding box center [591, 329] width 16 height 12
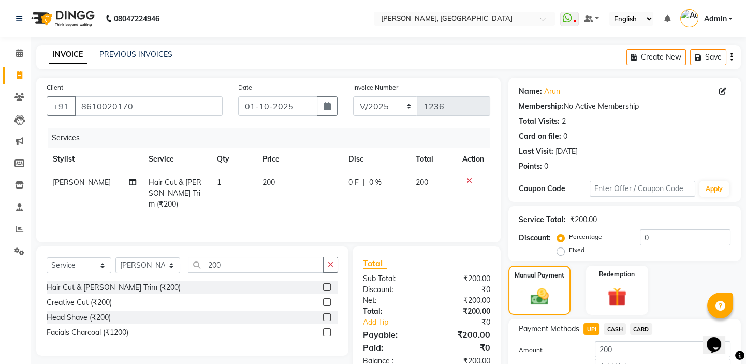
scroll to position [47, 0]
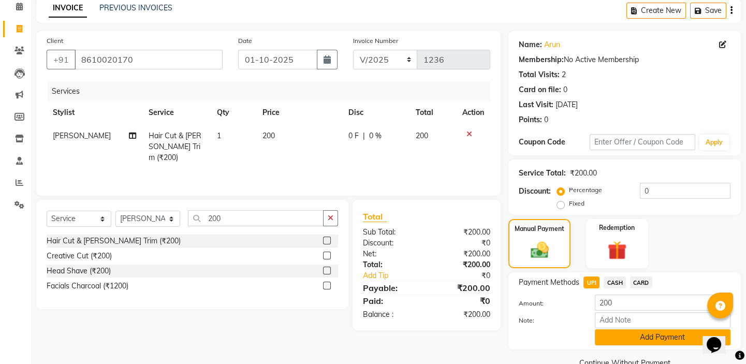
click at [624, 333] on button "Add Payment" at bounding box center [663, 337] width 136 height 16
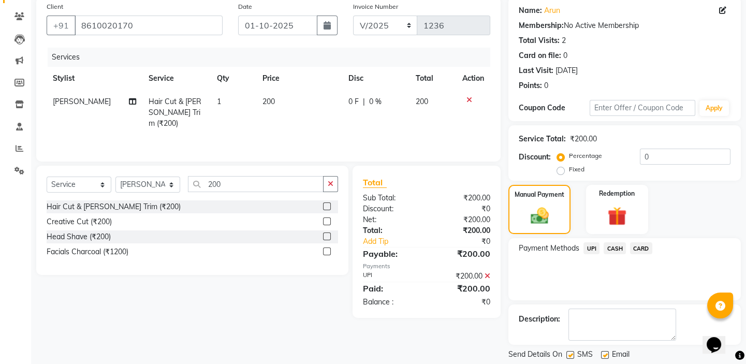
scroll to position [112, 0]
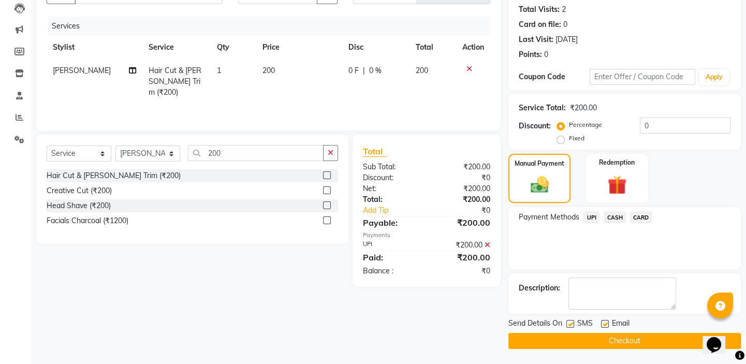
click at [611, 336] on button "Checkout" at bounding box center [624, 341] width 232 height 16
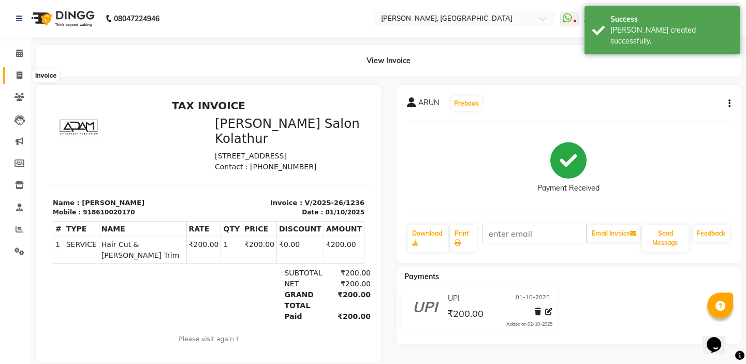
click at [17, 73] on icon at bounding box center [20, 75] width 6 height 8
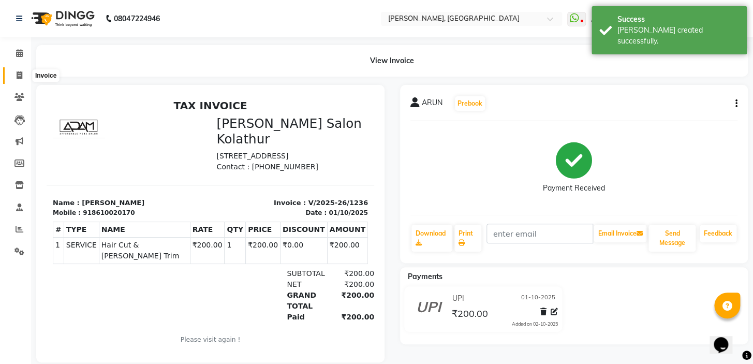
select select "8667"
select select "service"
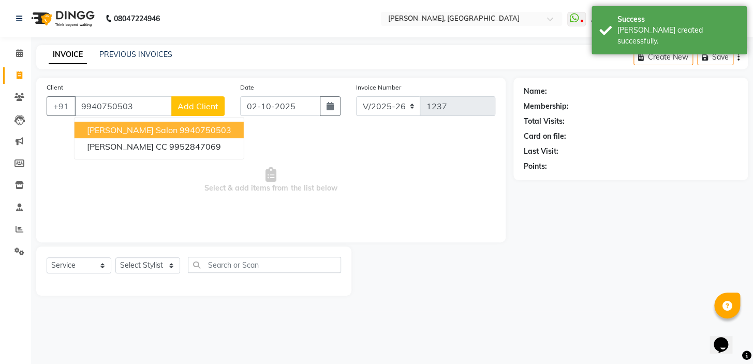
type input "9940750503"
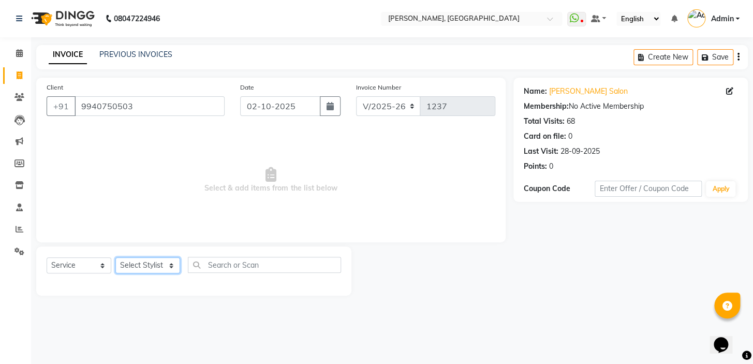
click at [145, 264] on select "Select Stylist Admin AMEER [PERSON_NAME] [PERSON_NAME] [PERSON_NAME]" at bounding box center [147, 265] width 65 height 16
select select "87513"
click at [115, 257] on select "Select Stylist Admin AMEER [PERSON_NAME] [PERSON_NAME] [PERSON_NAME]" at bounding box center [147, 265] width 65 height 16
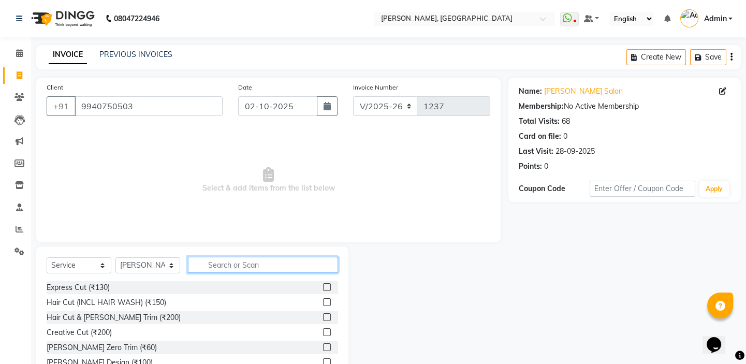
click at [229, 266] on input "text" at bounding box center [263, 265] width 150 height 16
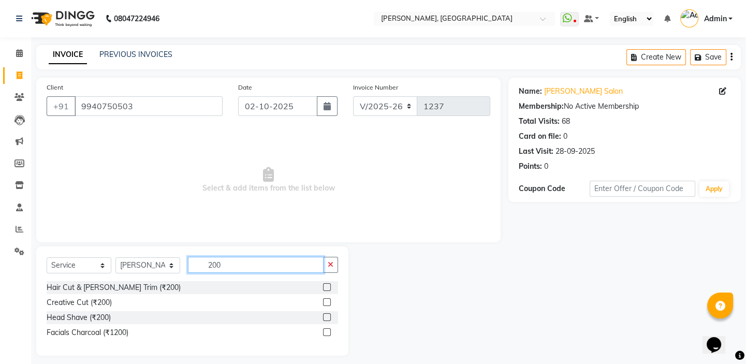
type input "200"
click at [328, 289] on label at bounding box center [327, 287] width 8 height 8
click at [328, 289] on input "checkbox" at bounding box center [326, 287] width 7 height 7
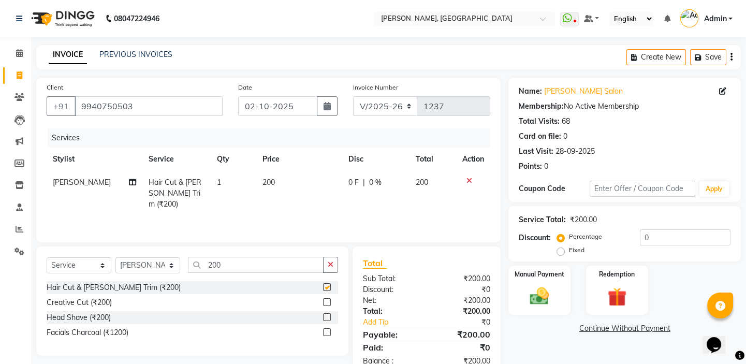
checkbox input "false"
click at [556, 286] on div "Manual Payment" at bounding box center [539, 289] width 64 height 51
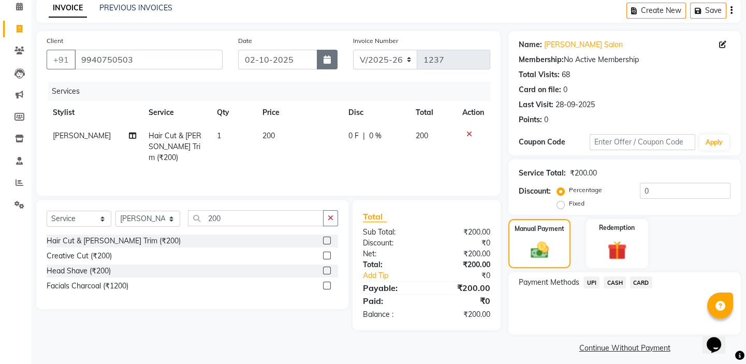
click at [325, 55] on icon "button" at bounding box center [326, 59] width 7 height 8
select select "10"
select select "2025"
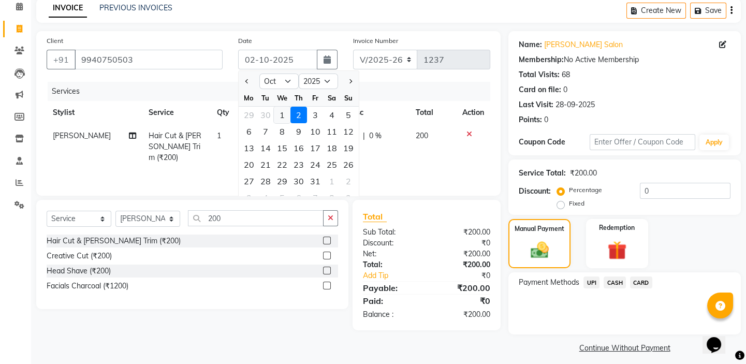
click at [280, 111] on div "1" at bounding box center [282, 115] width 17 height 17
type input "01-10-2025"
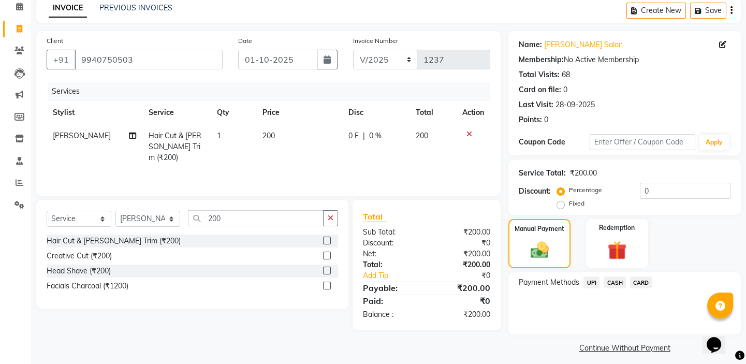
click at [595, 284] on span "UPI" at bounding box center [591, 282] width 16 height 12
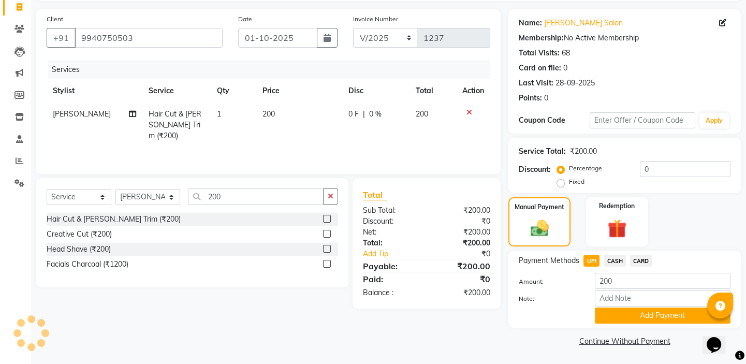
scroll to position [69, 0]
click at [606, 320] on button "Add Payment" at bounding box center [663, 315] width 136 height 16
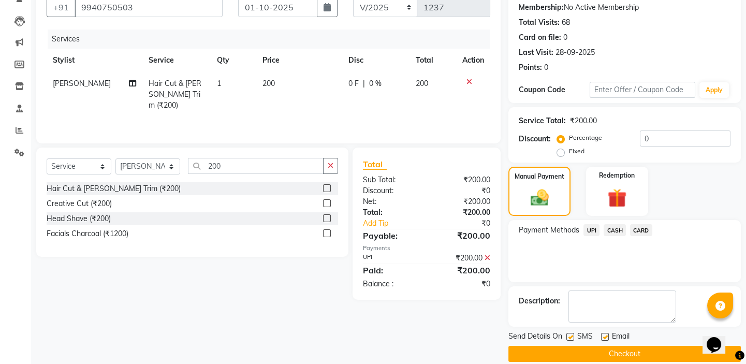
scroll to position [112, 0]
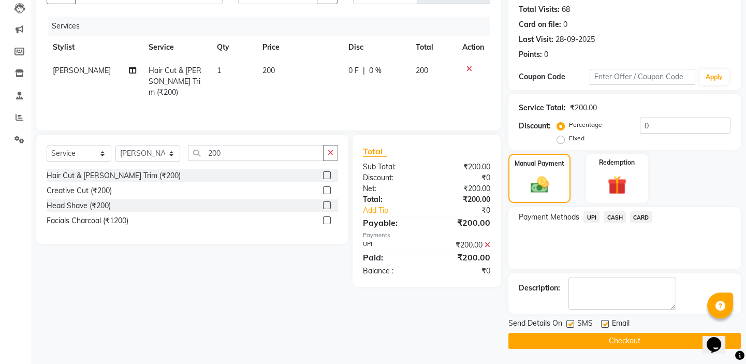
click at [576, 343] on button "Checkout" at bounding box center [624, 341] width 232 height 16
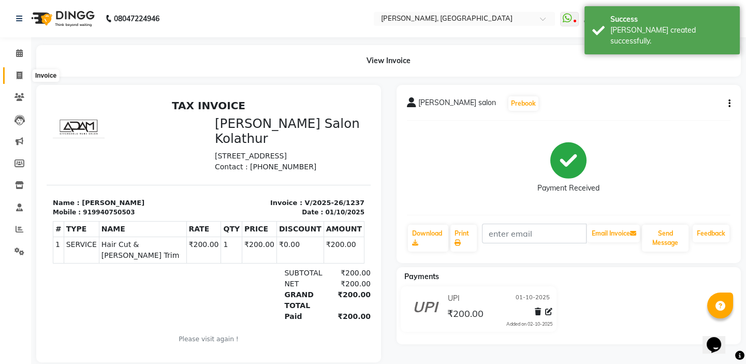
click at [17, 72] on icon at bounding box center [20, 75] width 6 height 8
select select "8667"
select select "service"
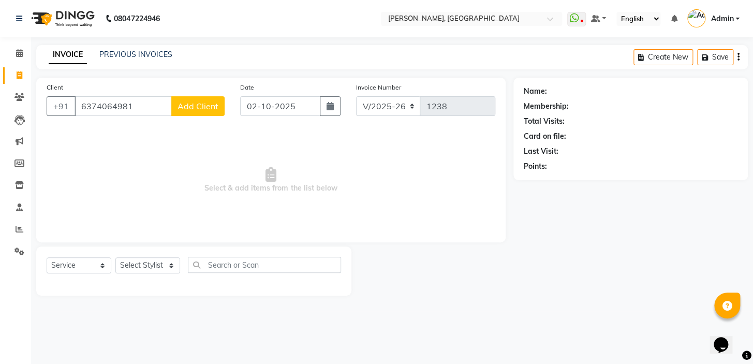
type input "6374064981"
click at [192, 107] on span "Add Client" at bounding box center [197, 106] width 41 height 10
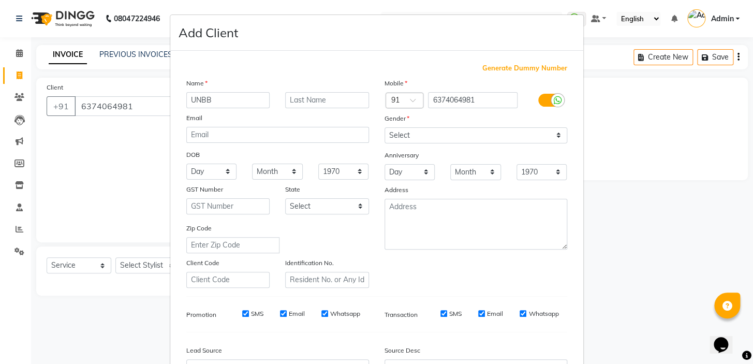
type input "UNBB"
click at [524, 141] on select "Select [DEMOGRAPHIC_DATA] [DEMOGRAPHIC_DATA] Other Prefer Not To Say" at bounding box center [475, 135] width 183 height 16
select select "[DEMOGRAPHIC_DATA]"
click at [384, 127] on select "Select [DEMOGRAPHIC_DATA] [DEMOGRAPHIC_DATA] Other Prefer Not To Say" at bounding box center [475, 135] width 183 height 16
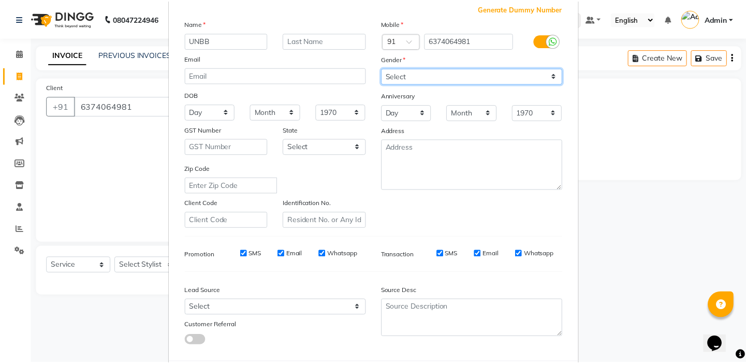
scroll to position [117, 0]
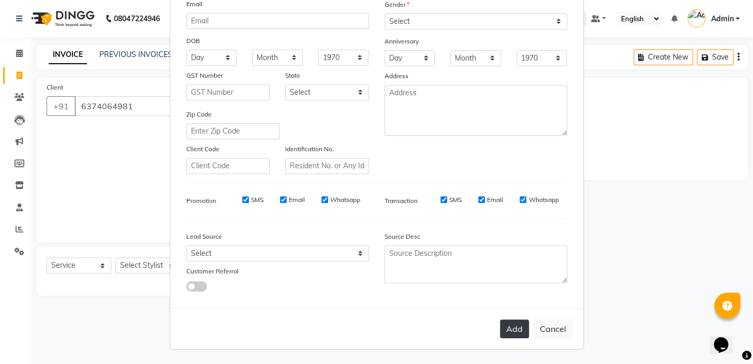
click at [515, 330] on button "Add" at bounding box center [514, 328] width 29 height 19
select select
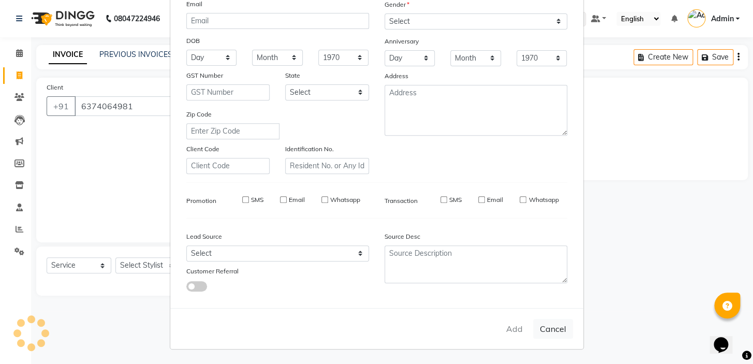
select select
checkbox input "false"
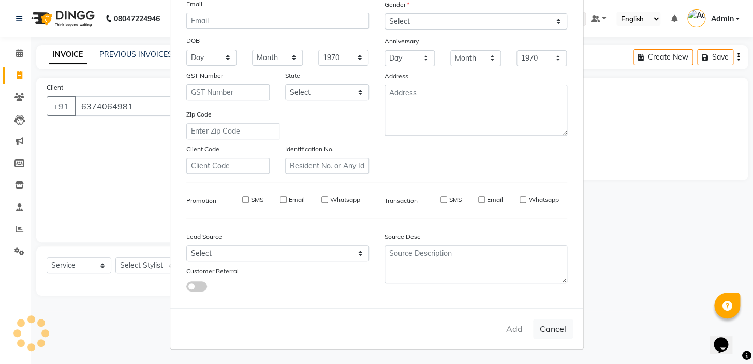
checkbox input "false"
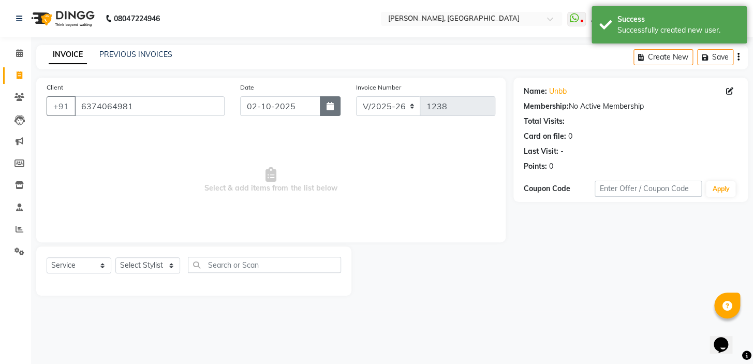
click at [336, 114] on button "button" at bounding box center [330, 106] width 21 height 20
select select "10"
select select "2025"
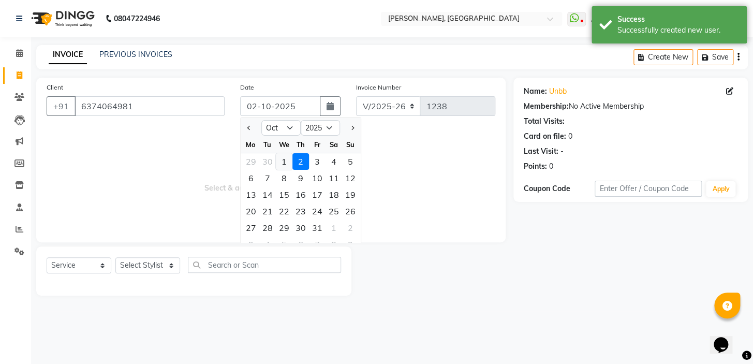
click at [288, 160] on div "1" at bounding box center [284, 161] width 17 height 17
type input "01-10-2025"
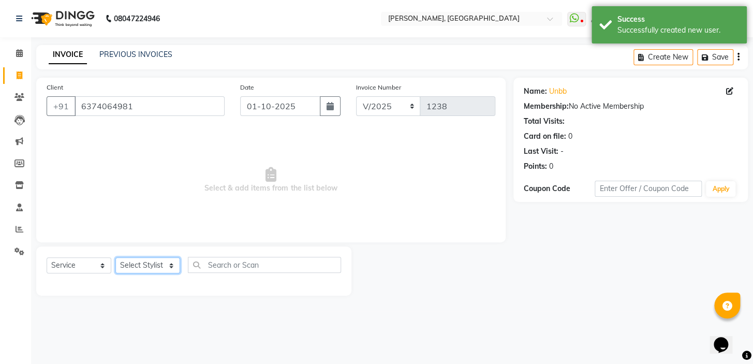
click at [156, 261] on select "Select Stylist Admin AMEER [PERSON_NAME] [PERSON_NAME] [PERSON_NAME]" at bounding box center [147, 265] width 65 height 16
select select "87511"
click at [115, 257] on select "Select Stylist Admin AMEER [PERSON_NAME] [PERSON_NAME] [PERSON_NAME]" at bounding box center [147, 265] width 65 height 16
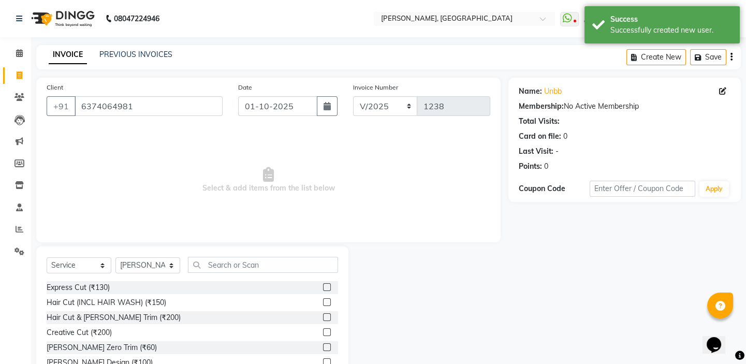
click at [323, 317] on label at bounding box center [327, 317] width 8 height 8
click at [323, 317] on input "checkbox" at bounding box center [326, 317] width 7 height 7
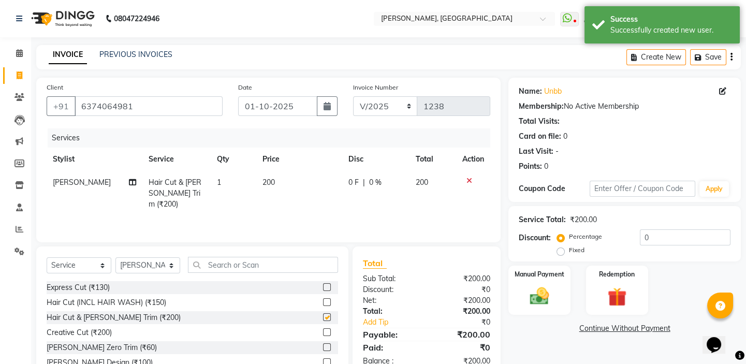
checkbox input "false"
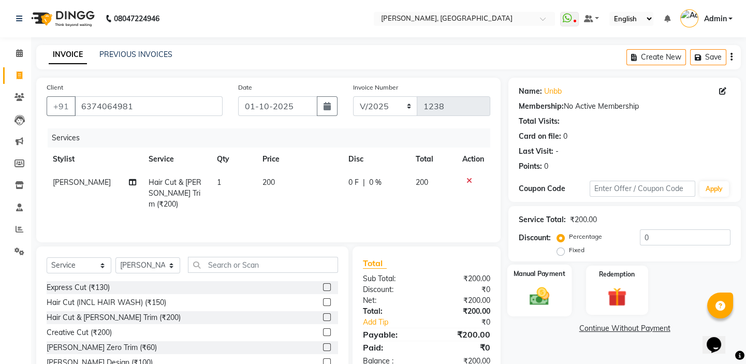
click at [517, 292] on div "Manual Payment" at bounding box center [539, 289] width 64 height 51
click at [592, 328] on span "UPI" at bounding box center [591, 329] width 16 height 12
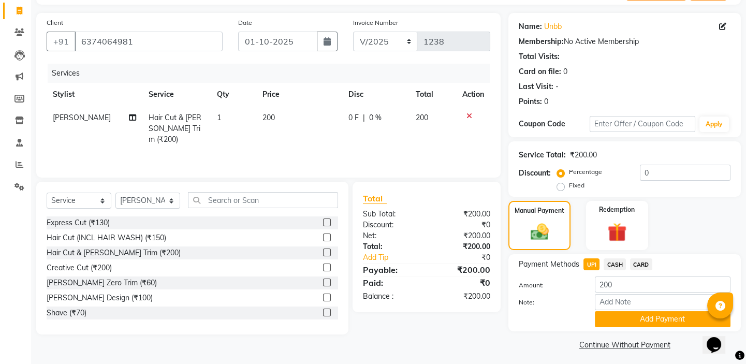
scroll to position [69, 0]
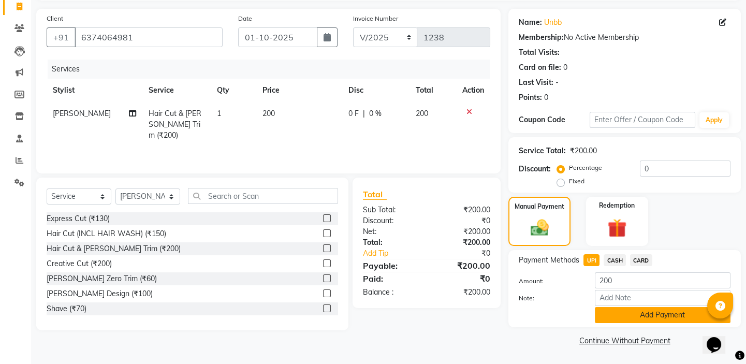
click at [604, 318] on button "Add Payment" at bounding box center [663, 315] width 136 height 16
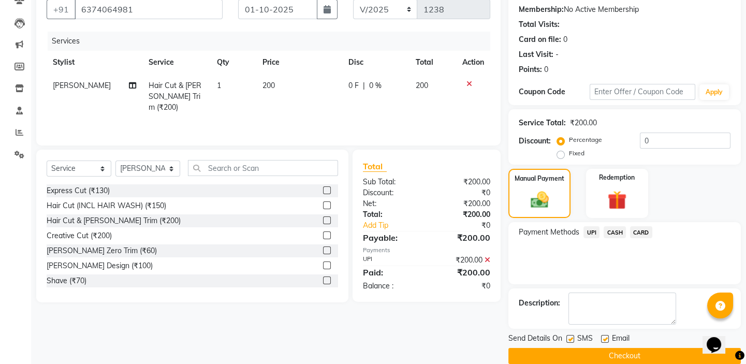
scroll to position [112, 0]
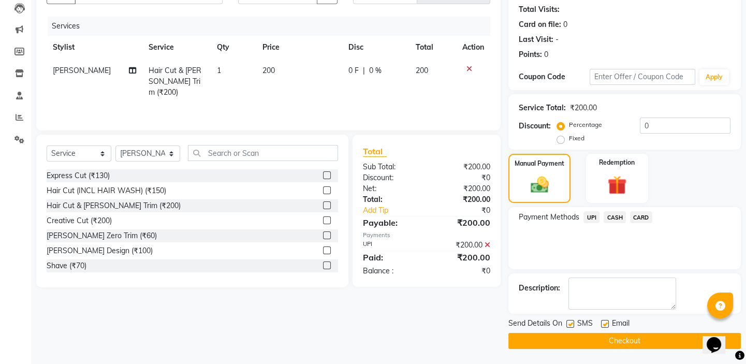
click at [580, 336] on button "Checkout" at bounding box center [624, 341] width 232 height 16
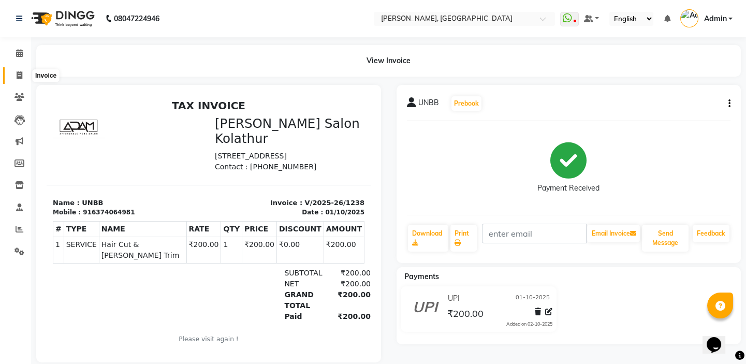
click at [17, 77] on icon at bounding box center [20, 75] width 6 height 8
select select "8667"
select select "service"
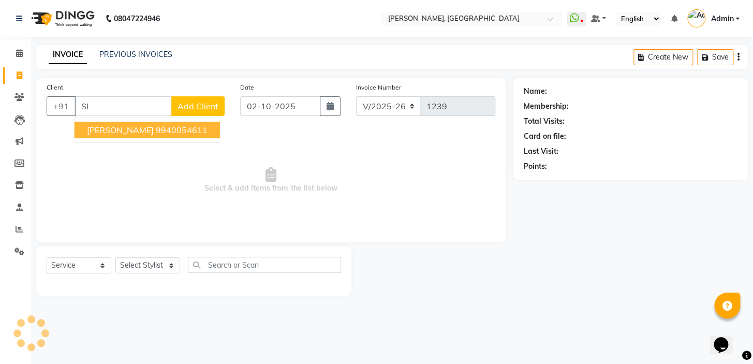
type input "S"
type input "9962984184"
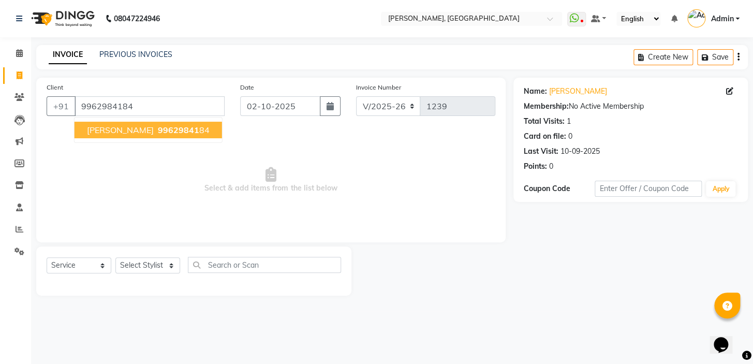
click at [118, 126] on span "shivabalan" at bounding box center [120, 130] width 67 height 10
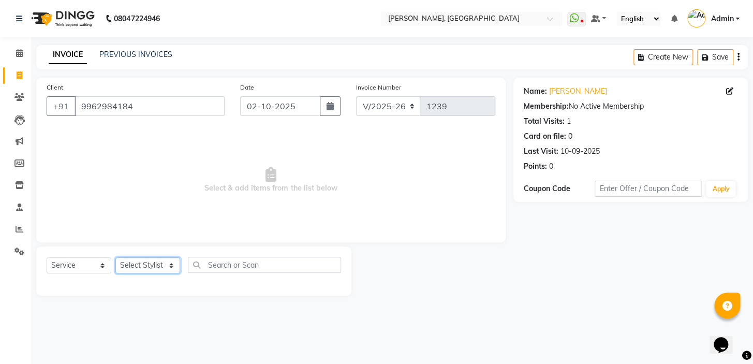
click at [148, 268] on select "Select Stylist Admin AMEER [PERSON_NAME] [PERSON_NAME] [PERSON_NAME]" at bounding box center [147, 265] width 65 height 16
select select "87509"
click at [115, 257] on select "Select Stylist Admin AMEER [PERSON_NAME] [PERSON_NAME] [PERSON_NAME]" at bounding box center [147, 265] width 65 height 16
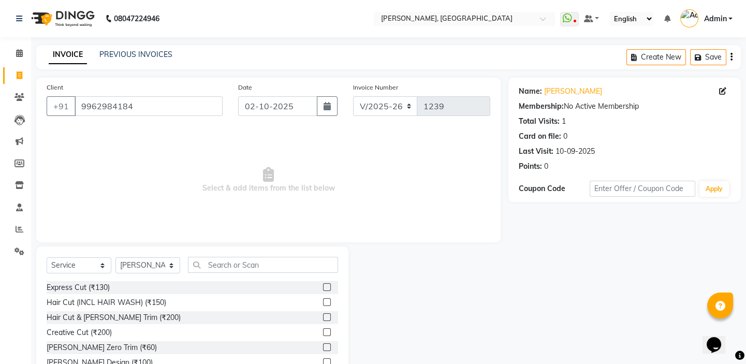
click at [323, 300] on label at bounding box center [327, 302] width 8 height 8
click at [323, 300] on input "checkbox" at bounding box center [326, 302] width 7 height 7
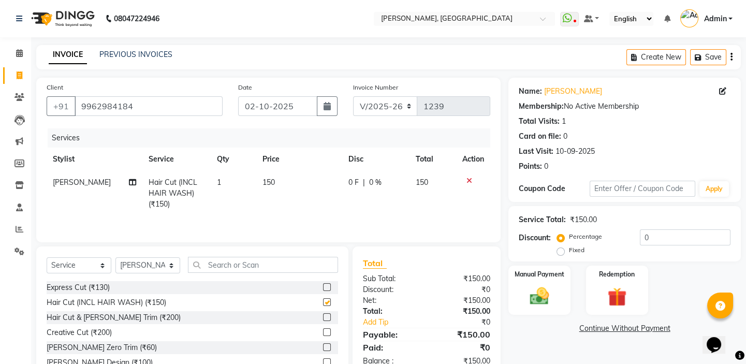
checkbox input "false"
click at [295, 268] on input "text" at bounding box center [263, 265] width 150 height 16
click at [323, 315] on label at bounding box center [327, 317] width 8 height 8
click at [323, 315] on input "checkbox" at bounding box center [326, 317] width 7 height 7
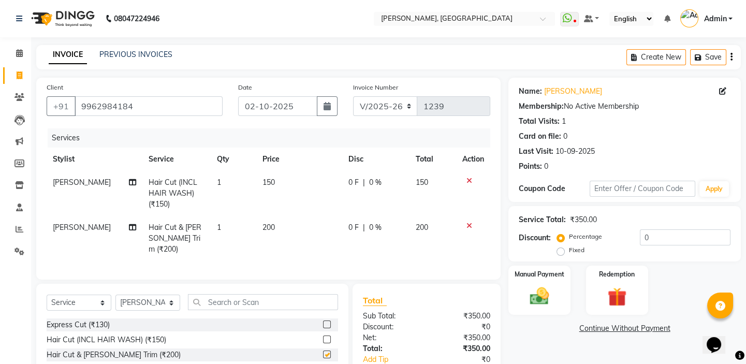
checkbox input "false"
click at [468, 182] on icon at bounding box center [469, 180] width 6 height 7
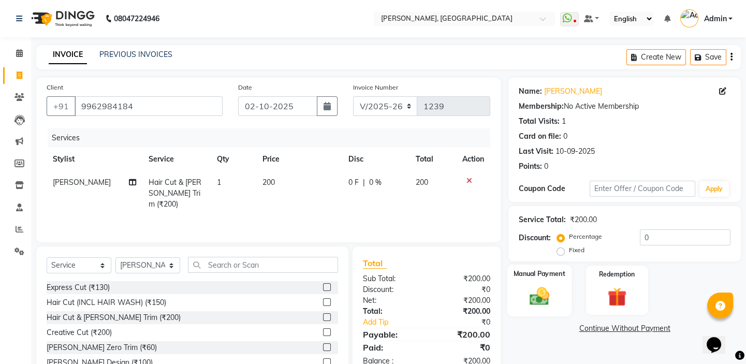
click at [521, 280] on div "Manual Payment" at bounding box center [539, 289] width 64 height 51
click at [619, 325] on span "CASH" at bounding box center [614, 329] width 22 height 12
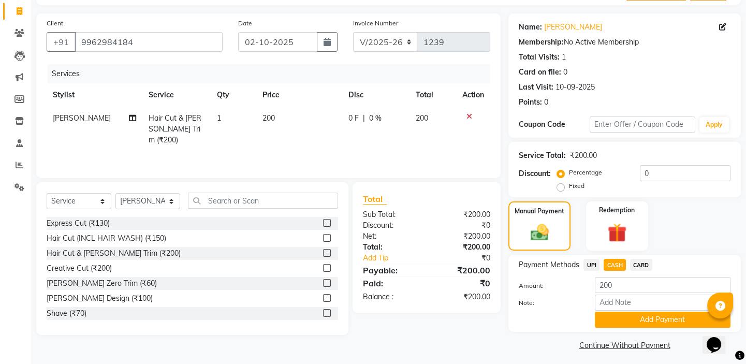
scroll to position [69, 0]
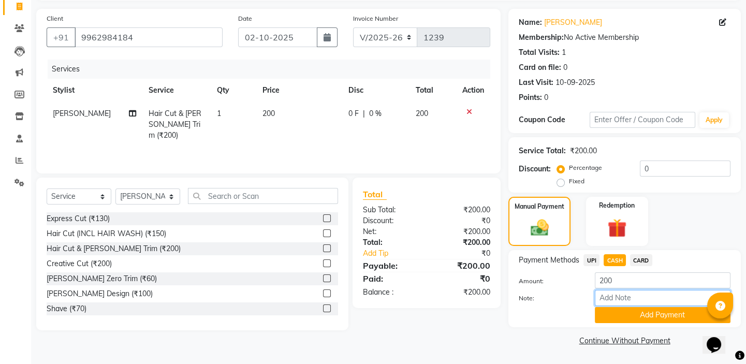
click at [626, 295] on input "Note:" at bounding box center [663, 298] width 136 height 16
type input "150 CASH 50 GPAY"
click at [329, 32] on button "button" at bounding box center [327, 37] width 21 height 20
select select "10"
select select "2025"
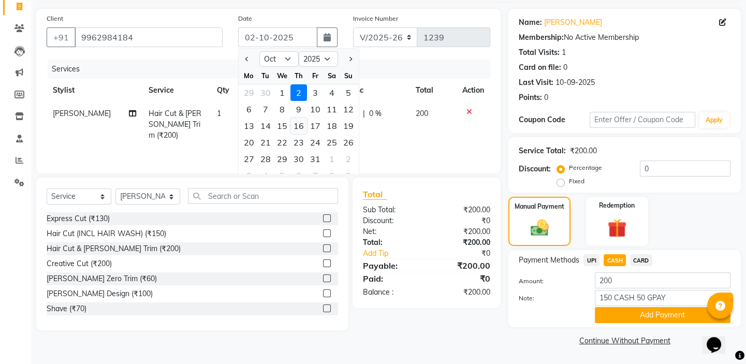
drag, startPoint x: 336, startPoint y: 124, endPoint x: 304, endPoint y: 117, distance: 32.8
click at [321, 124] on div "13 14 15 16 17 18 19" at bounding box center [299, 125] width 120 height 17
drag, startPoint x: 285, startPoint y: 91, endPoint x: 292, endPoint y: 91, distance: 7.8
click at [286, 91] on div "1" at bounding box center [282, 92] width 17 height 17
type input "01-10-2025"
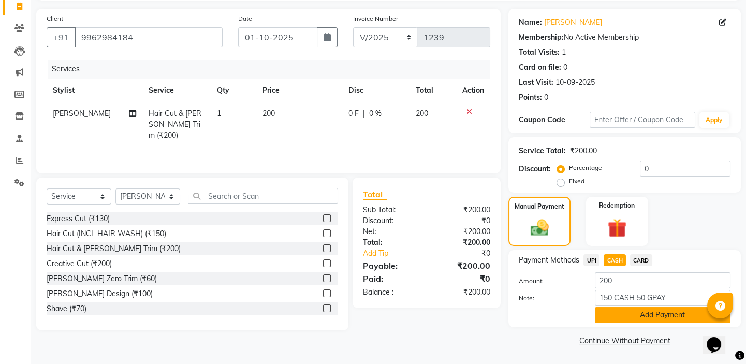
click at [667, 316] on button "Add Payment" at bounding box center [663, 315] width 136 height 16
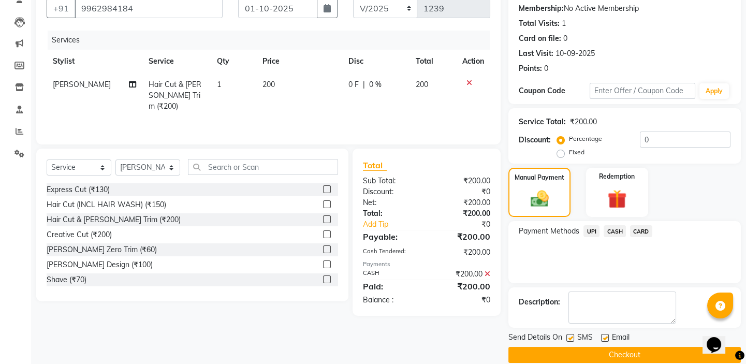
scroll to position [112, 0]
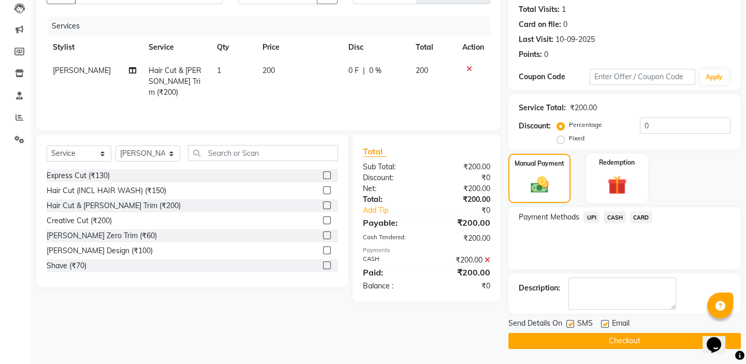
click at [574, 340] on button "Checkout" at bounding box center [624, 341] width 232 height 16
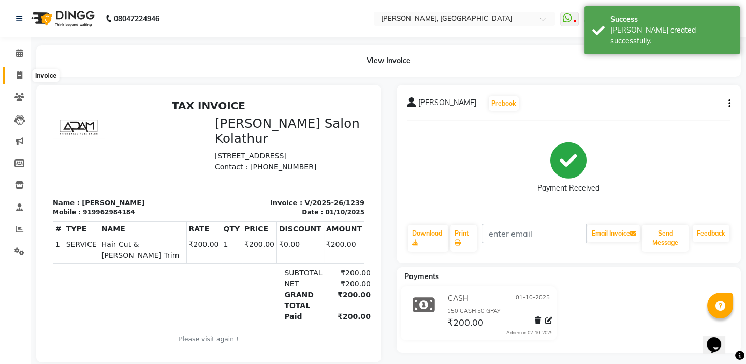
click at [21, 72] on icon at bounding box center [20, 75] width 6 height 8
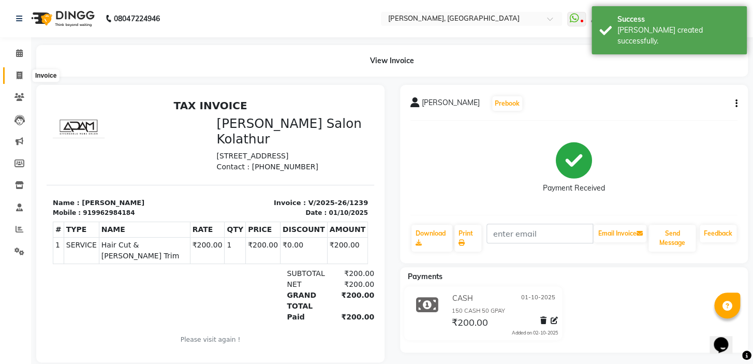
select select "8667"
select select "service"
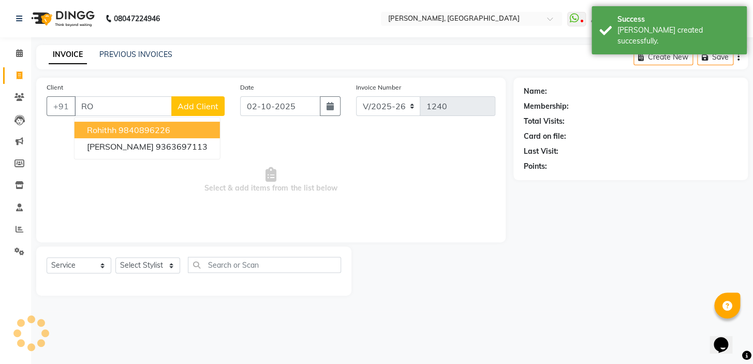
type input "R"
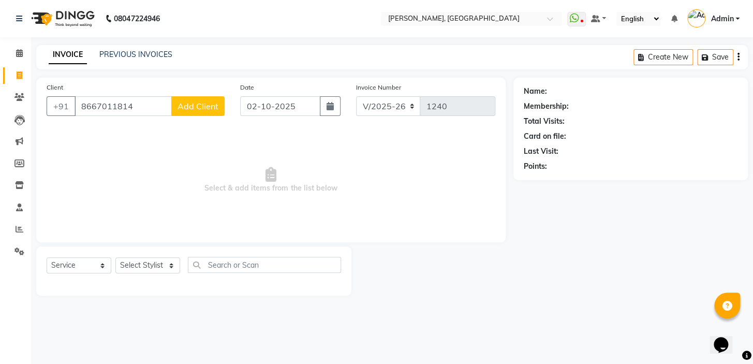
type input "8667011814"
click at [191, 106] on span "Add Client" at bounding box center [197, 106] width 41 height 10
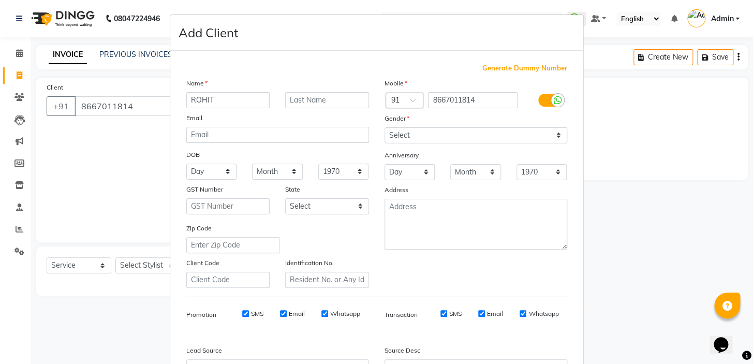
type input "ROHIT"
click at [551, 132] on select "Select [DEMOGRAPHIC_DATA] [DEMOGRAPHIC_DATA] Other Prefer Not To Say" at bounding box center [475, 135] width 183 height 16
select select "[DEMOGRAPHIC_DATA]"
click at [384, 127] on select "Select [DEMOGRAPHIC_DATA] [DEMOGRAPHIC_DATA] Other Prefer Not To Say" at bounding box center [475, 135] width 183 height 16
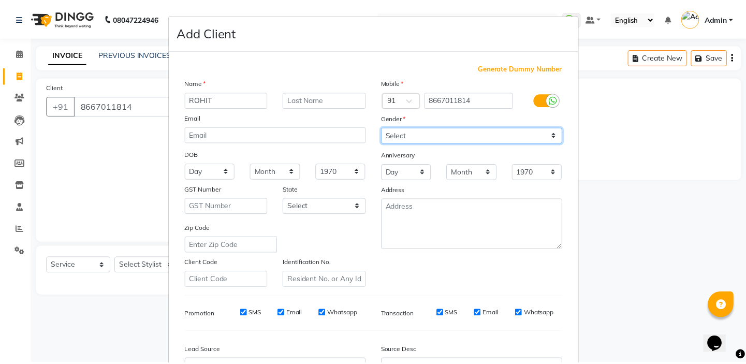
scroll to position [117, 0]
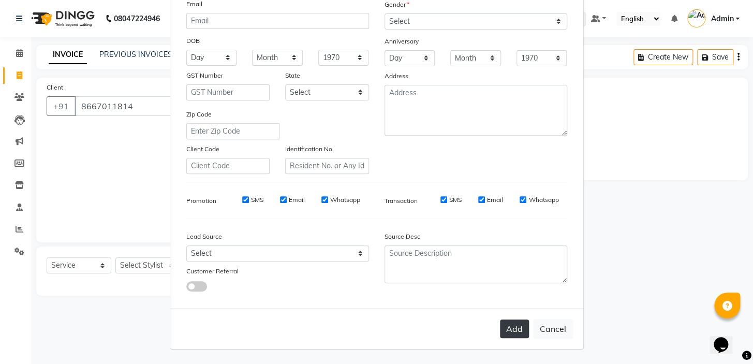
click at [510, 335] on button "Add" at bounding box center [514, 328] width 29 height 19
select select
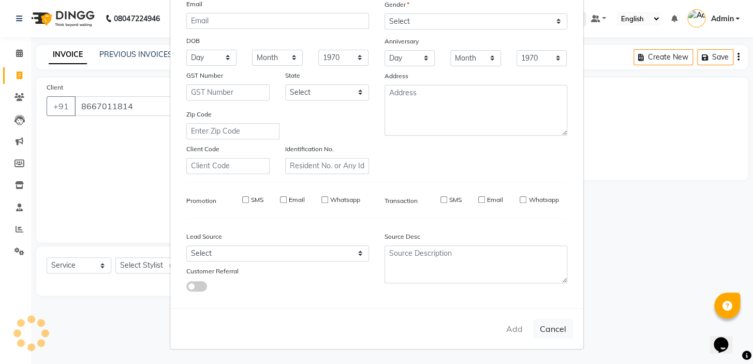
select select
checkbox input "false"
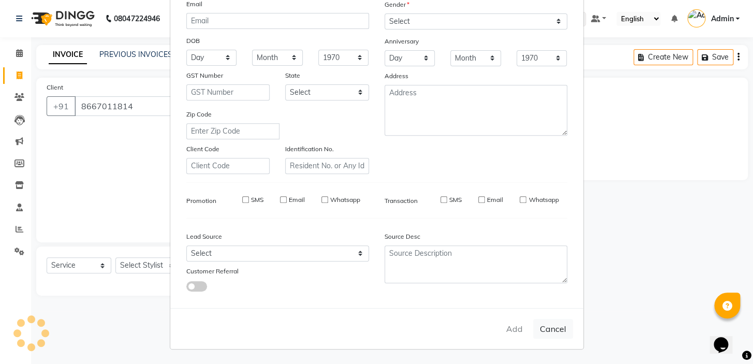
checkbox input "false"
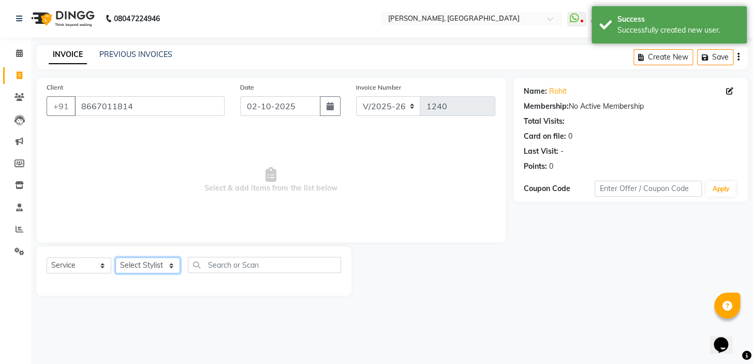
click at [173, 264] on select "Select Stylist Admin AMEER [PERSON_NAME] [PERSON_NAME] [PERSON_NAME]" at bounding box center [147, 265] width 65 height 16
select select "87513"
click at [115, 257] on select "Select Stylist Admin AMEER [PERSON_NAME] [PERSON_NAME] [PERSON_NAME]" at bounding box center [147, 265] width 65 height 16
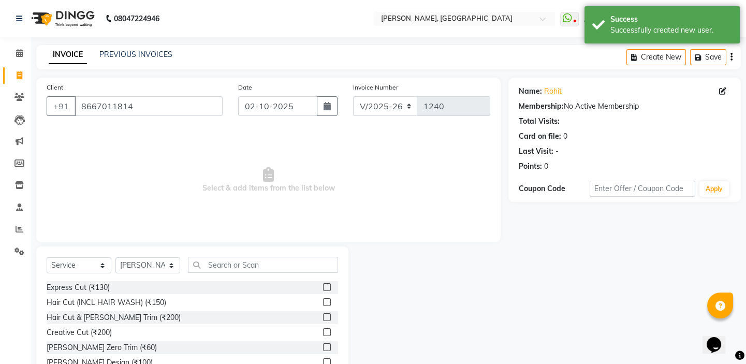
click at [323, 284] on label at bounding box center [327, 287] width 8 height 8
click at [323, 284] on input "checkbox" at bounding box center [326, 287] width 7 height 7
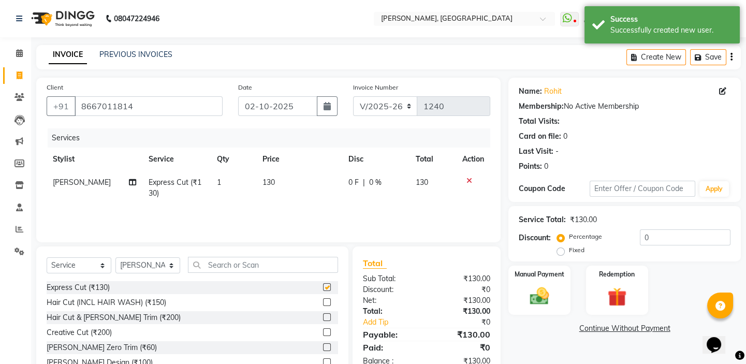
checkbox input "false"
click at [320, 111] on button "button" at bounding box center [327, 106] width 21 height 20
select select "10"
select select "2025"
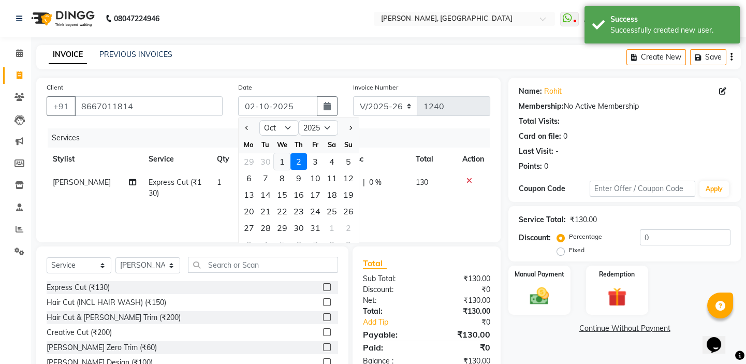
click at [288, 165] on div "1" at bounding box center [282, 161] width 17 height 17
type input "01-10-2025"
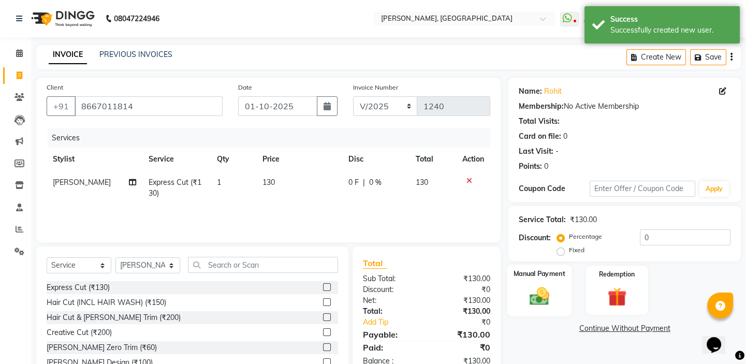
click at [523, 314] on div "Manual Payment" at bounding box center [539, 289] width 64 height 51
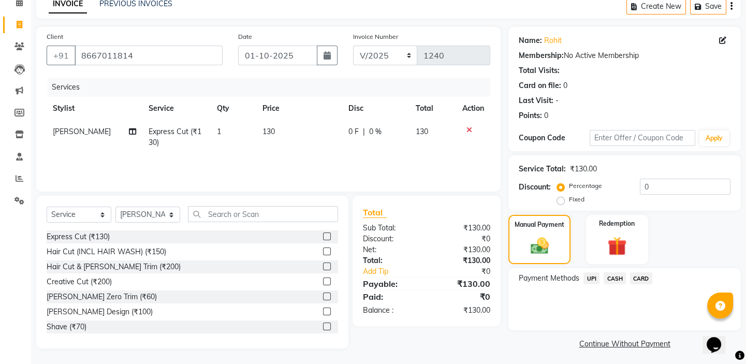
scroll to position [54, 0]
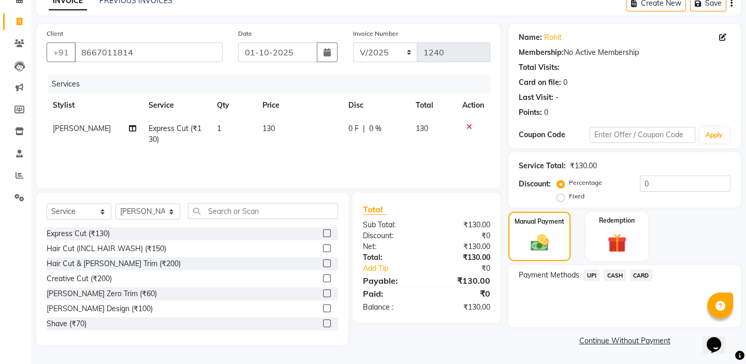
click at [593, 274] on span "UPI" at bounding box center [591, 275] width 16 height 12
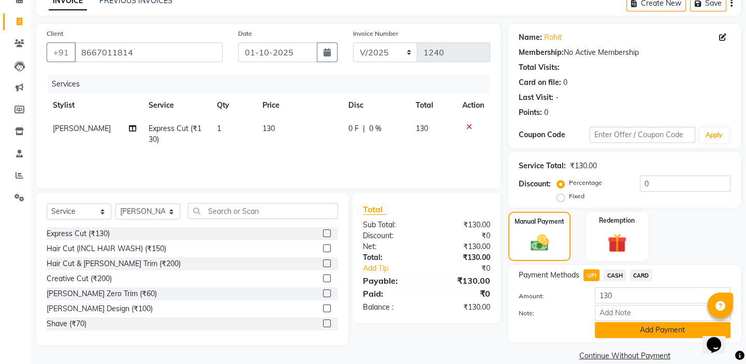
click at [644, 323] on button "Add Payment" at bounding box center [663, 330] width 136 height 16
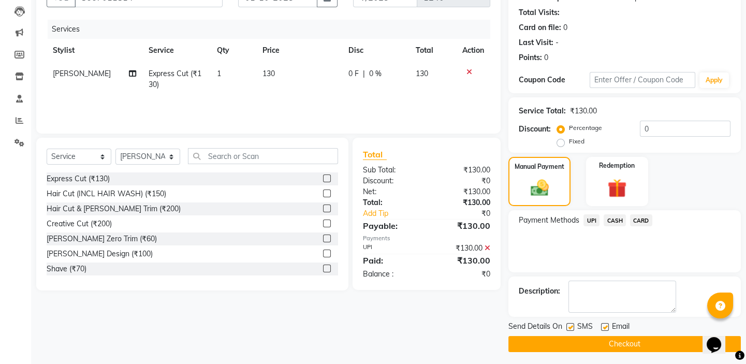
scroll to position [112, 0]
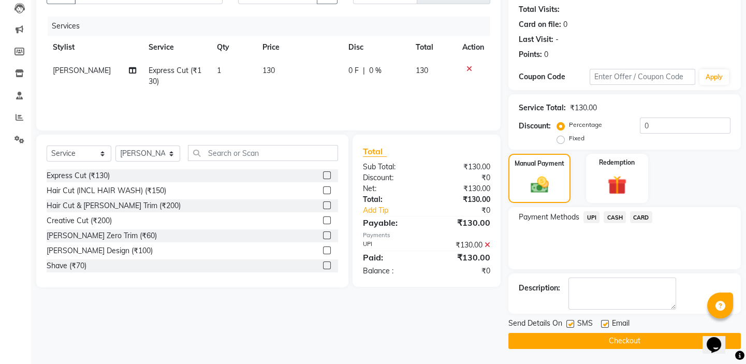
click at [615, 343] on button "Checkout" at bounding box center [624, 341] width 232 height 16
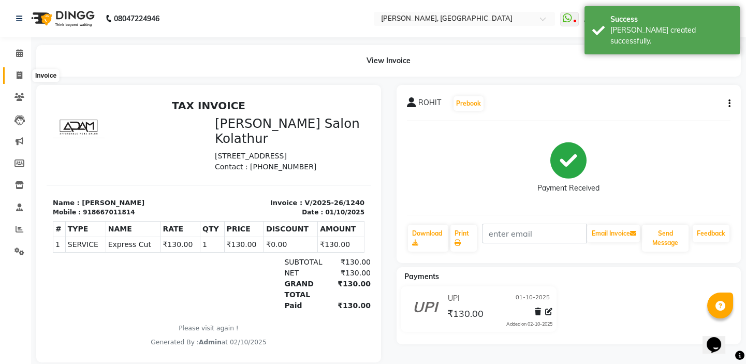
click at [25, 71] on span at bounding box center [19, 76] width 18 height 12
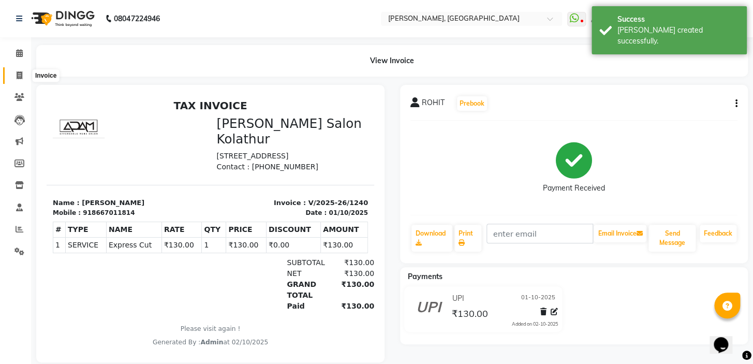
select select "8667"
select select "service"
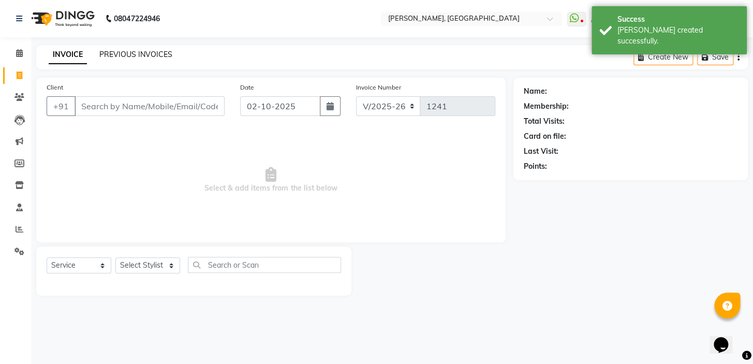
click at [101, 53] on link "PREVIOUS INVOICES" at bounding box center [135, 54] width 73 height 9
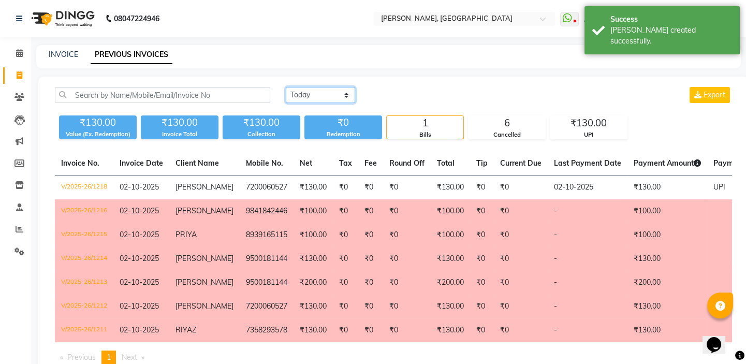
click at [326, 93] on select "[DATE] [DATE] Custom Range" at bounding box center [320, 95] width 69 height 16
select select "[DATE]"
click at [286, 87] on select "[DATE] [DATE] Custom Range" at bounding box center [320, 95] width 69 height 16
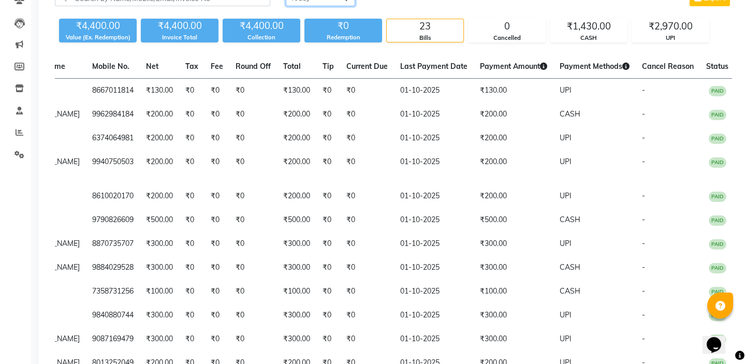
scroll to position [96, 0]
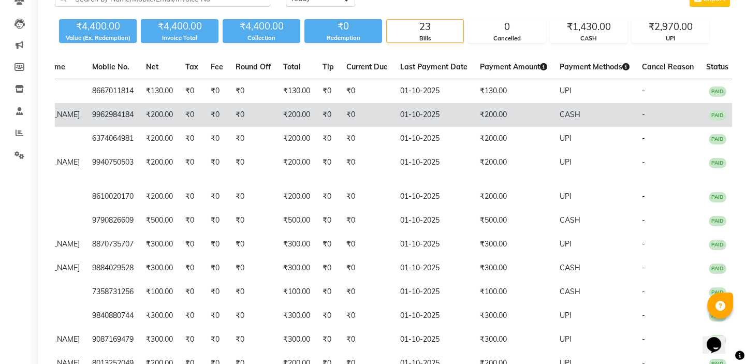
click at [398, 120] on td "01-10-2025" at bounding box center [434, 115] width 80 height 24
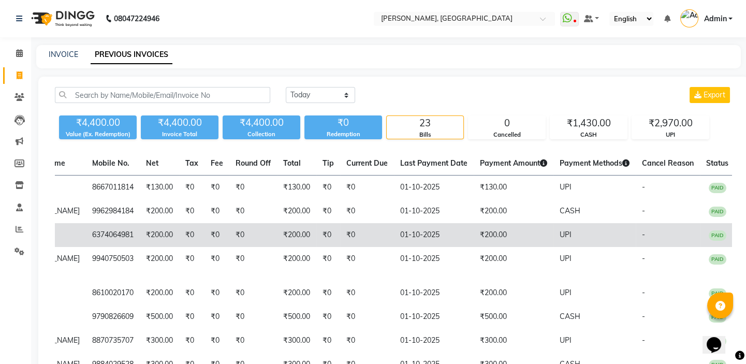
scroll to position [0, 0]
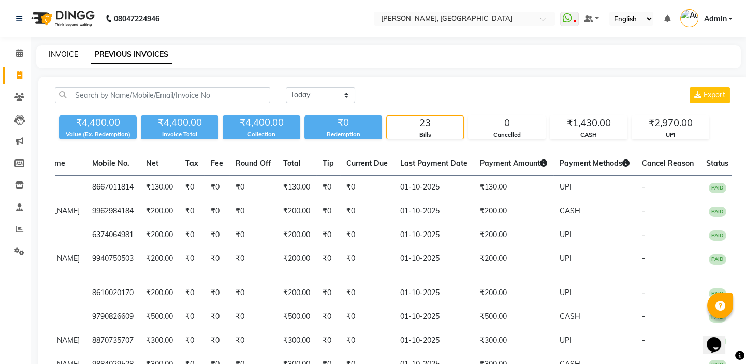
click at [73, 54] on link "INVOICE" at bounding box center [63, 54] width 29 height 9
select select "8667"
select select "service"
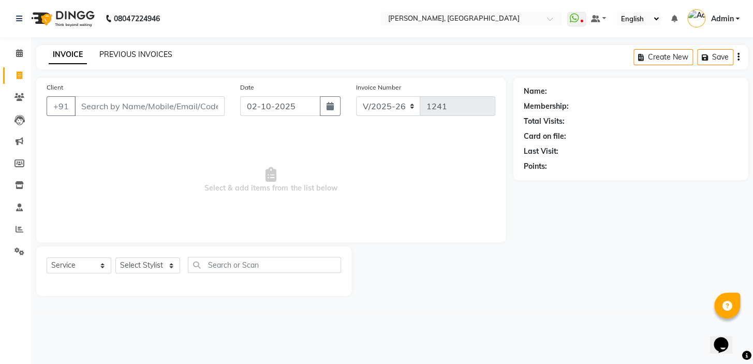
click at [133, 52] on link "PREVIOUS INVOICES" at bounding box center [135, 54] width 73 height 9
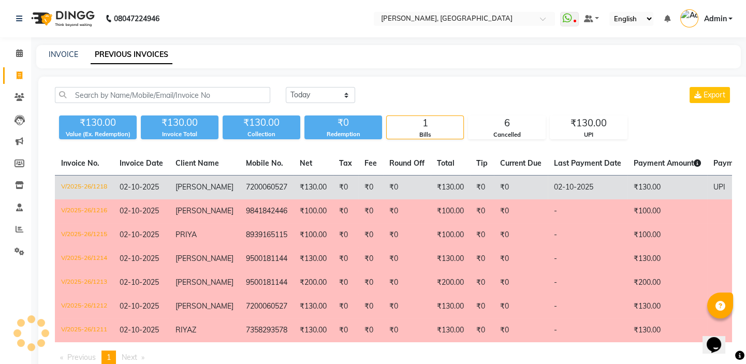
click at [322, 181] on td "₹130.00" at bounding box center [312, 187] width 39 height 24
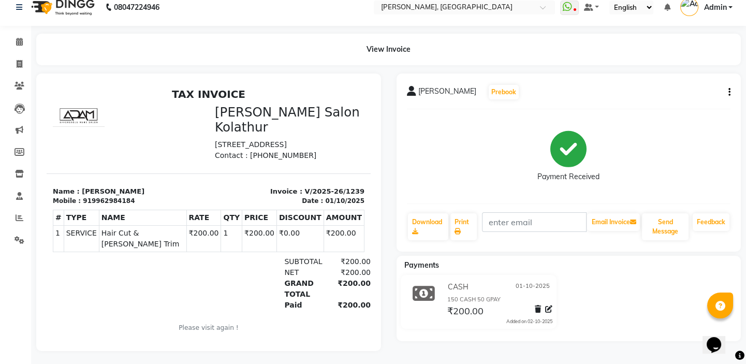
scroll to position [21, 0]
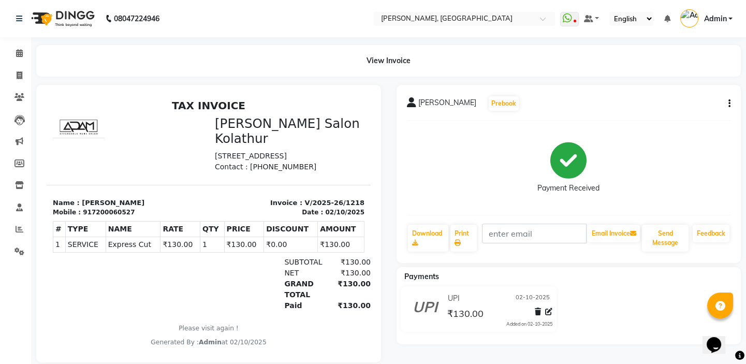
click at [731, 106] on div "[PERSON_NAME] Prebook Payment Received Download Print Email Invoice Send Messag…" at bounding box center [568, 174] width 345 height 178
click at [727, 105] on button "button" at bounding box center [727, 103] width 6 height 11
click at [667, 79] on div "Cancel Invoice" at bounding box center [677, 77] width 71 height 13
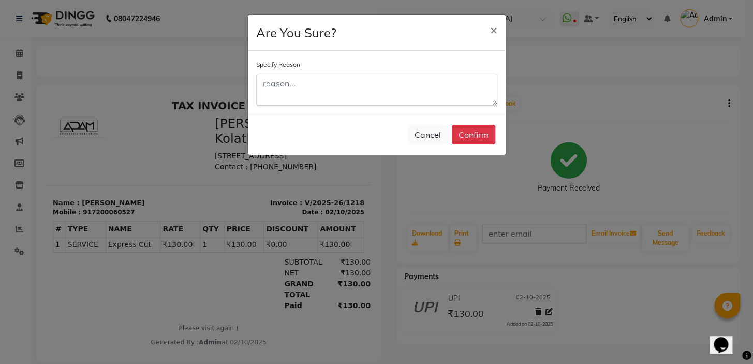
click at [489, 121] on div "Cancel Confirm" at bounding box center [377, 134] width 258 height 41
click at [486, 138] on button "Confirm" at bounding box center [473, 135] width 43 height 20
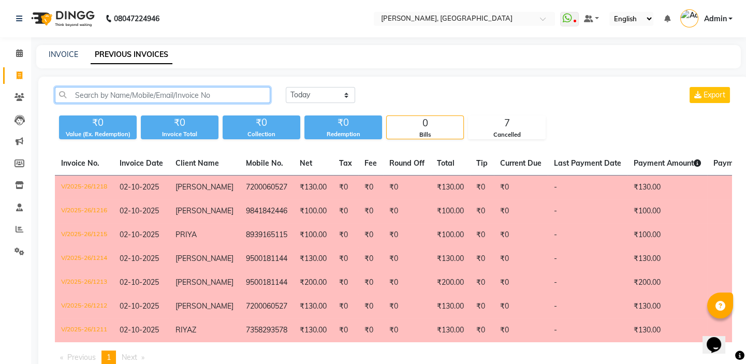
click at [120, 97] on input "text" at bounding box center [162, 95] width 215 height 16
click at [62, 56] on link "INVOICE" at bounding box center [63, 54] width 29 height 9
select select "service"
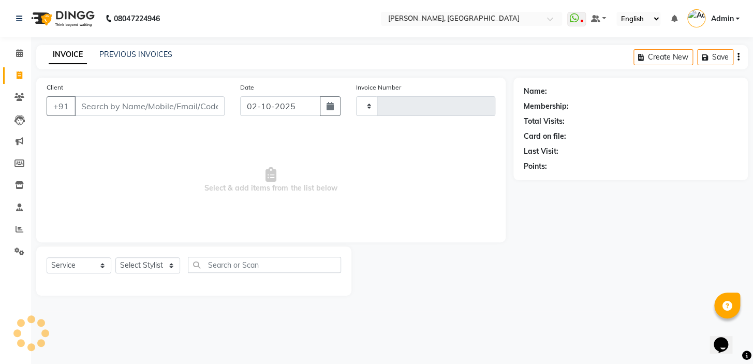
type input "1241"
select select "8667"
click at [156, 56] on link "PREVIOUS INVOICES" at bounding box center [135, 54] width 73 height 9
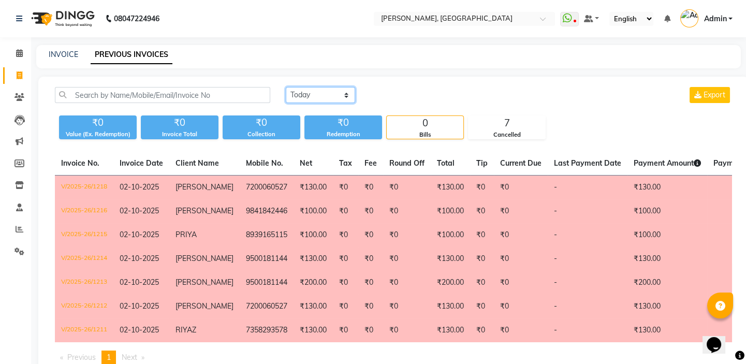
click at [314, 91] on select "[DATE] [DATE] Custom Range" at bounding box center [320, 95] width 69 height 16
click at [286, 87] on select "[DATE] [DATE] Custom Range" at bounding box center [320, 95] width 69 height 16
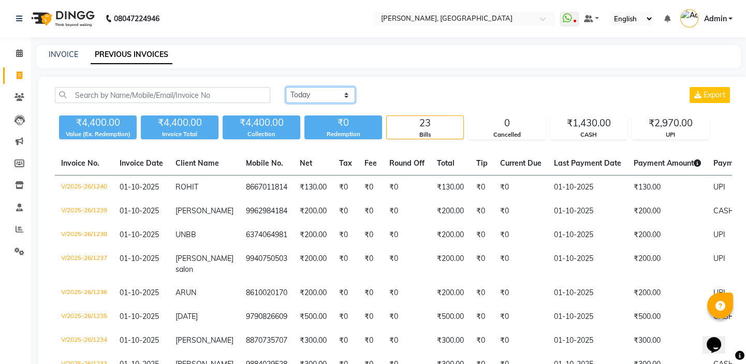
click at [336, 87] on select "[DATE] [DATE] Custom Range" at bounding box center [320, 95] width 69 height 16
select select "range"
click at [286, 87] on select "[DATE] [DATE] Custom Range" at bounding box center [320, 95] width 69 height 16
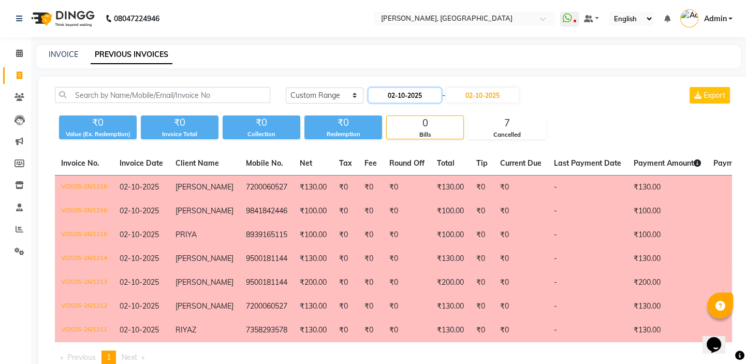
click at [393, 93] on input "02-10-2025" at bounding box center [404, 95] width 72 height 14
select select "10"
select select "2025"
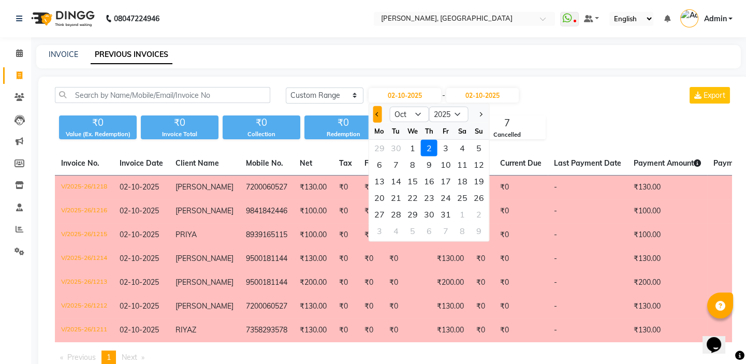
click at [375, 115] on button "Previous month" at bounding box center [377, 114] width 9 height 17
select select "9"
click at [376, 197] on div "22" at bounding box center [379, 197] width 17 height 17
type input "[DATE]"
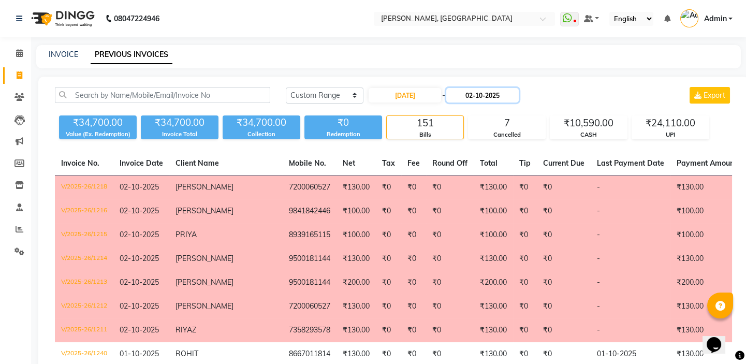
click at [471, 93] on input "02-10-2025" at bounding box center [482, 95] width 72 height 14
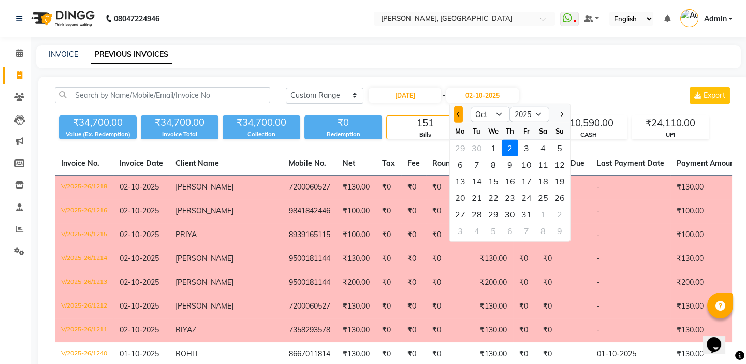
click at [457, 118] on button "Previous month" at bounding box center [458, 114] width 9 height 17
select select "9"
click at [454, 196] on div "22" at bounding box center [460, 197] width 17 height 17
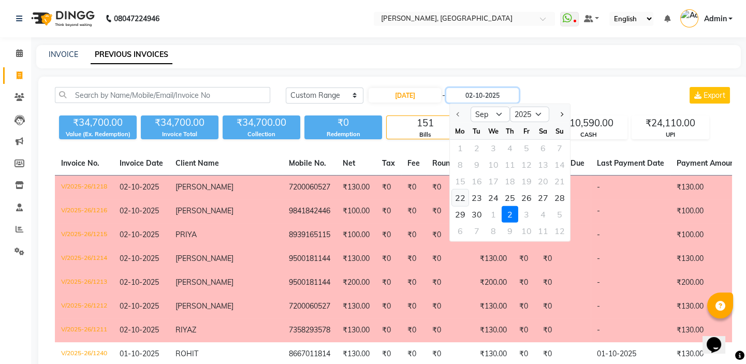
type input "[DATE]"
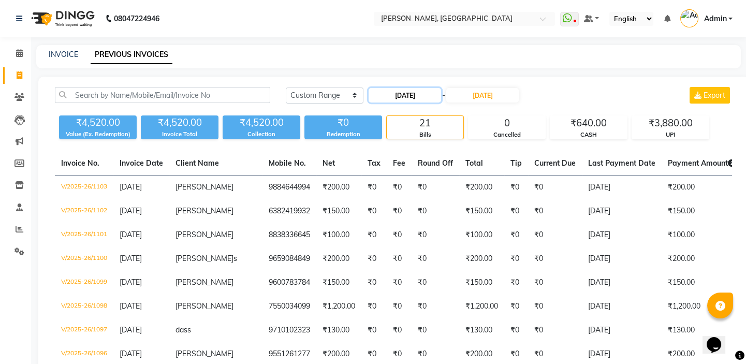
click at [391, 96] on input "[DATE]" at bounding box center [404, 95] width 72 height 14
select select "9"
select select "2025"
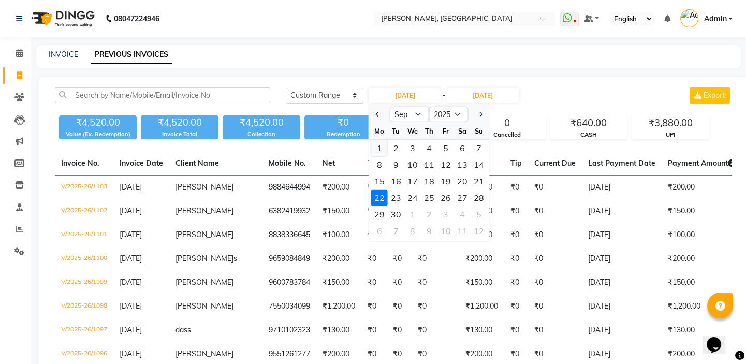
click at [377, 146] on div "1" at bounding box center [379, 148] width 17 height 17
type input "01-09-2025"
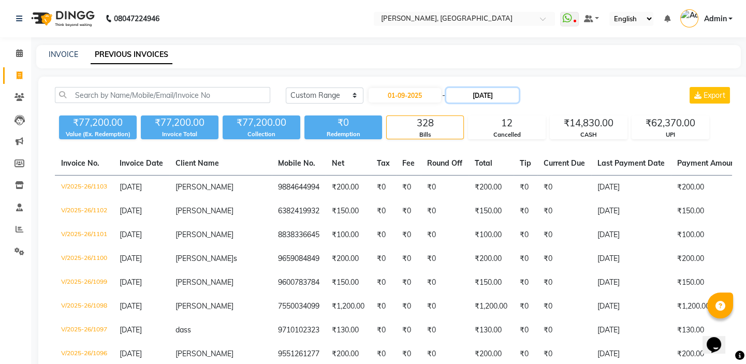
click at [469, 97] on input "[DATE]" at bounding box center [482, 95] width 72 height 14
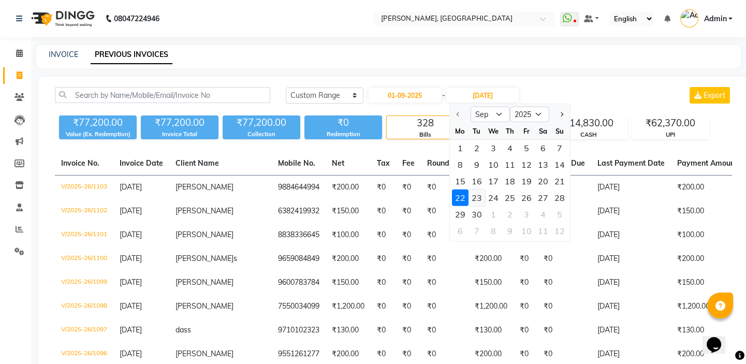
click at [479, 196] on div "23" at bounding box center [476, 197] width 17 height 17
type input "[DATE]"
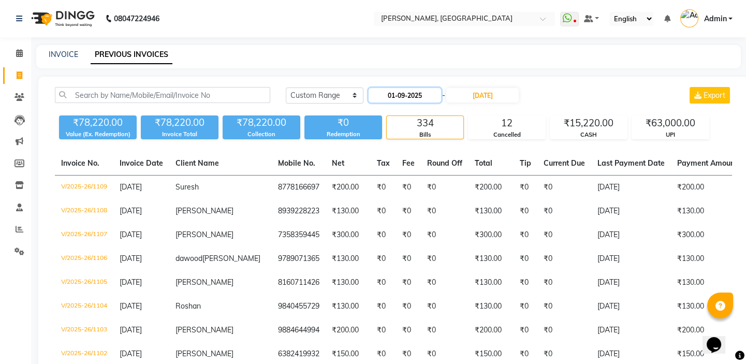
click at [390, 99] on input "01-09-2025" at bounding box center [404, 95] width 72 height 14
select select "9"
select select "2025"
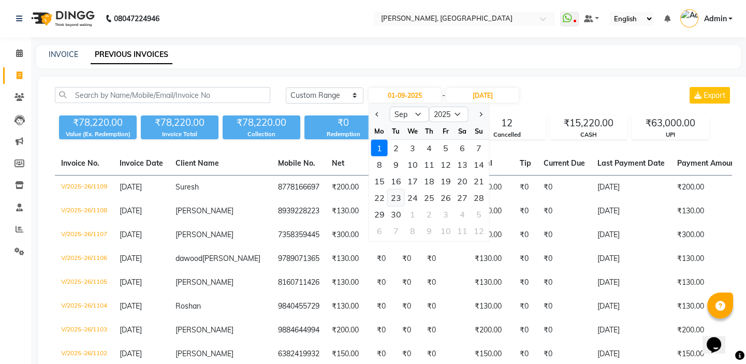
click at [401, 197] on div "23" at bounding box center [396, 197] width 17 height 17
type input "[DATE]"
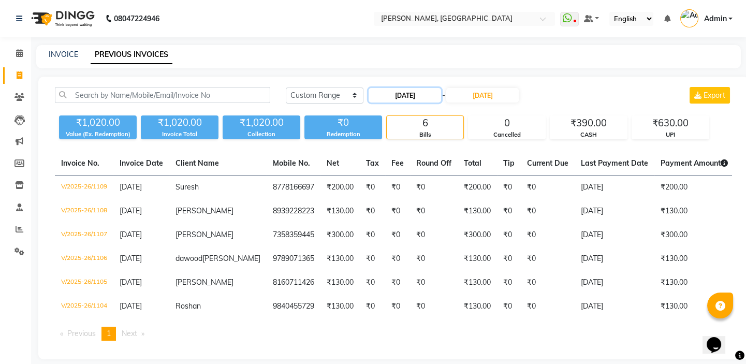
click at [390, 93] on input "[DATE]" at bounding box center [404, 95] width 72 height 14
select select "9"
select select "2025"
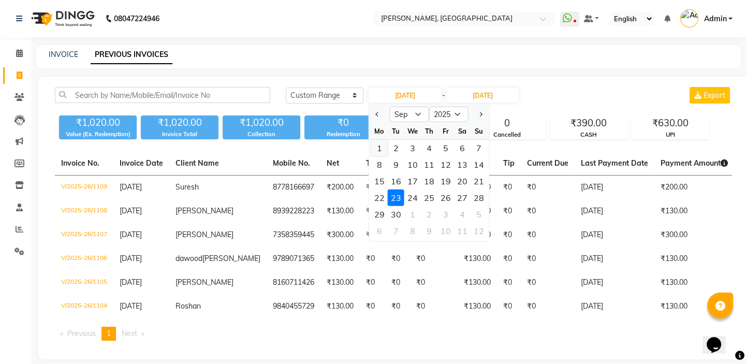
click at [383, 143] on div "1" at bounding box center [379, 148] width 17 height 17
type input "01-09-2025"
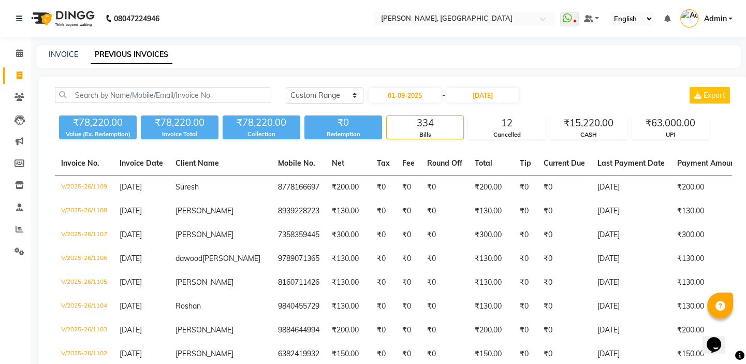
click at [470, 103] on div "[DATE] - [DATE]" at bounding box center [443, 95] width 152 height 17
click at [472, 100] on input "[DATE]" at bounding box center [482, 95] width 72 height 14
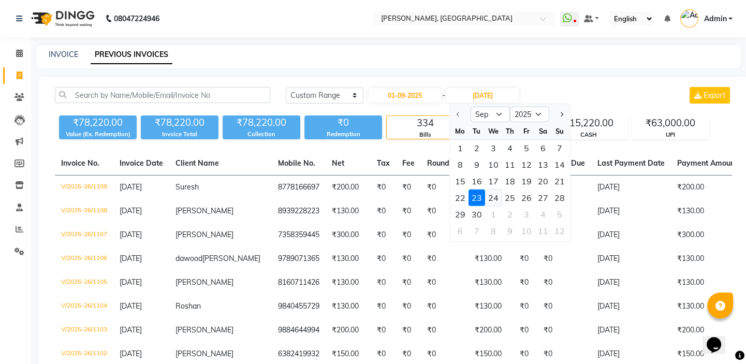
click at [492, 198] on div "24" at bounding box center [493, 197] width 17 height 17
type input "[DATE]"
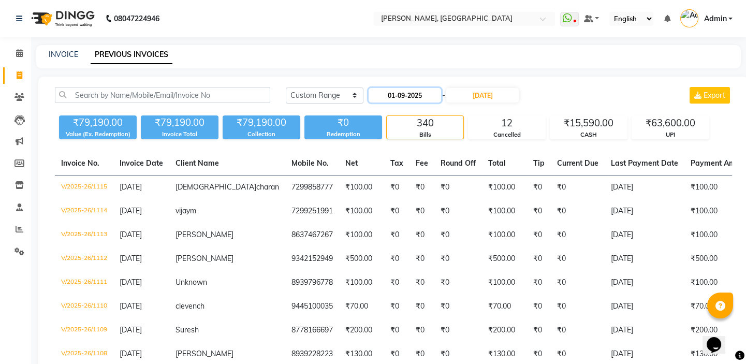
click at [391, 97] on input "01-09-2025" at bounding box center [404, 95] width 72 height 14
select select "9"
select select "2025"
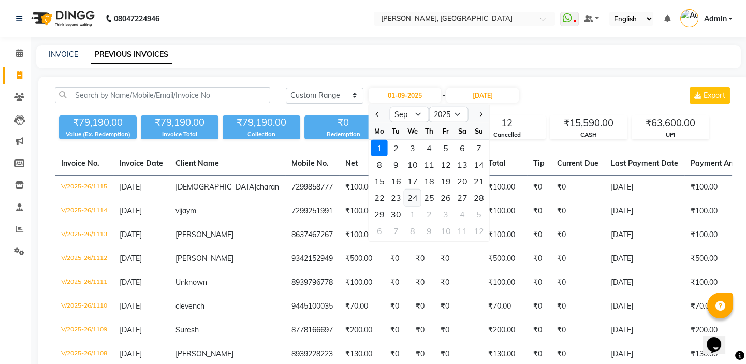
click at [411, 197] on div "24" at bounding box center [412, 197] width 17 height 17
type input "[DATE]"
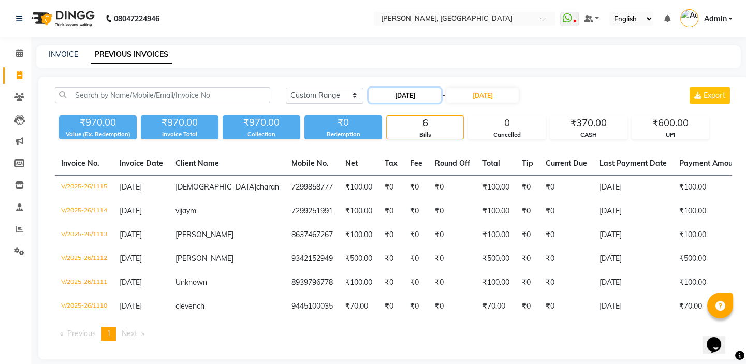
click at [395, 93] on input "[DATE]" at bounding box center [404, 95] width 72 height 14
select select "9"
select select "2025"
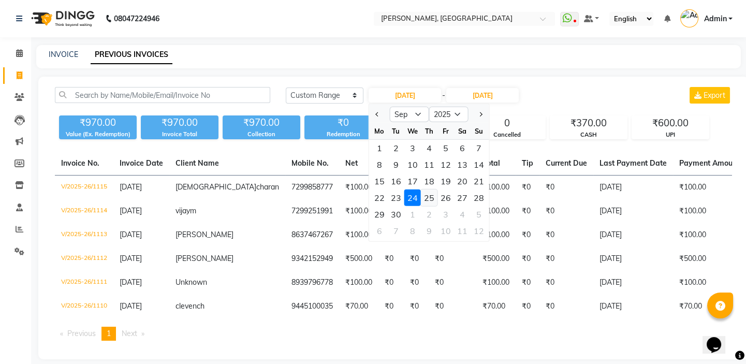
click at [427, 200] on div "25" at bounding box center [429, 197] width 17 height 17
type input "[DATE]"
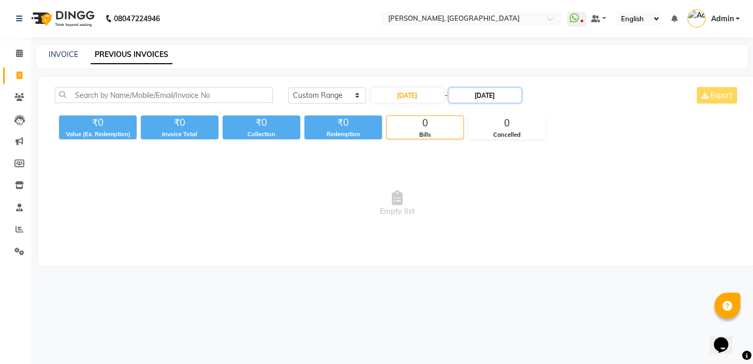
click at [476, 89] on input "[DATE]" at bounding box center [485, 95] width 72 height 14
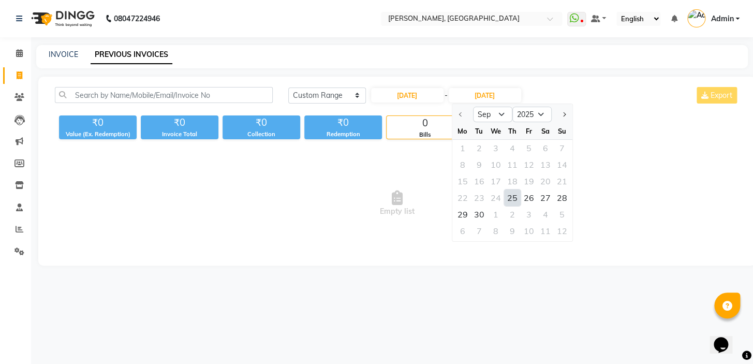
click at [515, 199] on div "25" at bounding box center [512, 197] width 17 height 17
type input "[DATE]"
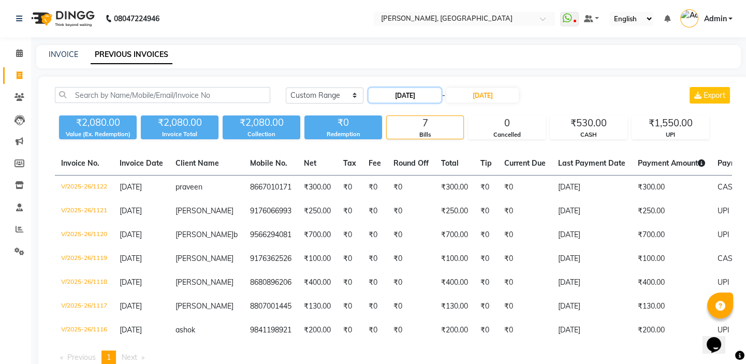
click at [393, 98] on input "[DATE]" at bounding box center [404, 95] width 72 height 14
select select "9"
select select "2025"
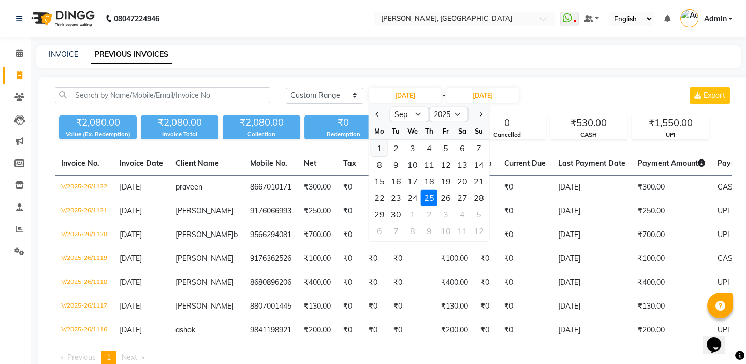
click at [378, 150] on div "1" at bounding box center [379, 148] width 17 height 17
type input "01-09-2025"
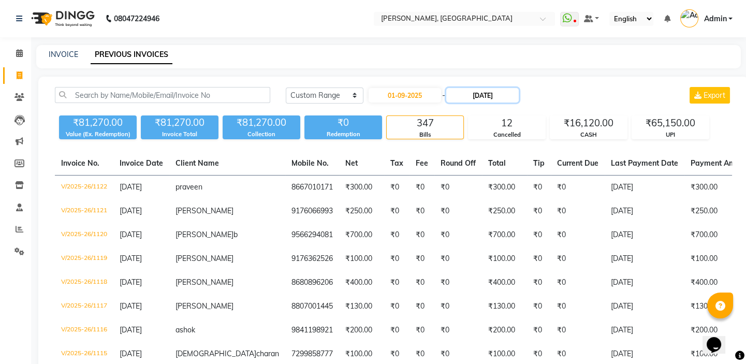
click at [470, 96] on input "[DATE]" at bounding box center [482, 95] width 72 height 14
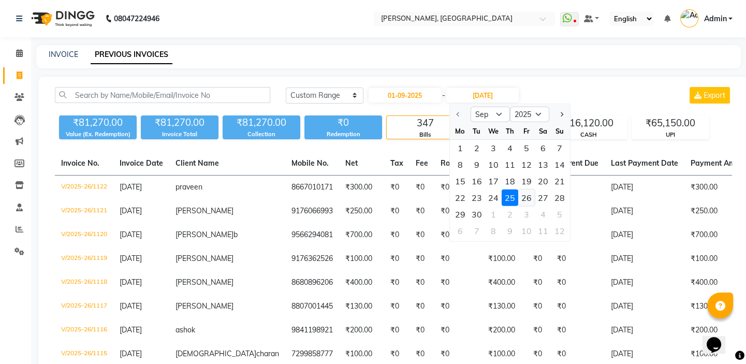
click at [525, 197] on div "26" at bounding box center [526, 197] width 17 height 17
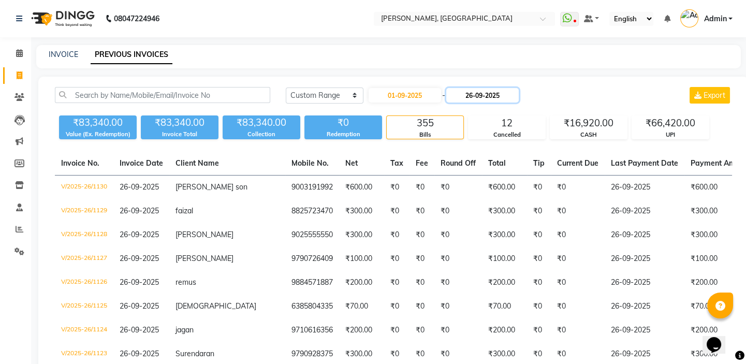
click at [474, 97] on input "26-09-2025" at bounding box center [482, 95] width 72 height 14
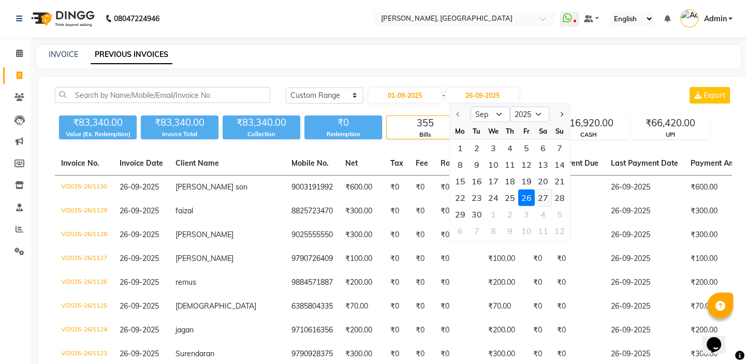
click at [546, 203] on div "27" at bounding box center [543, 197] width 17 height 17
type input "27-09-2025"
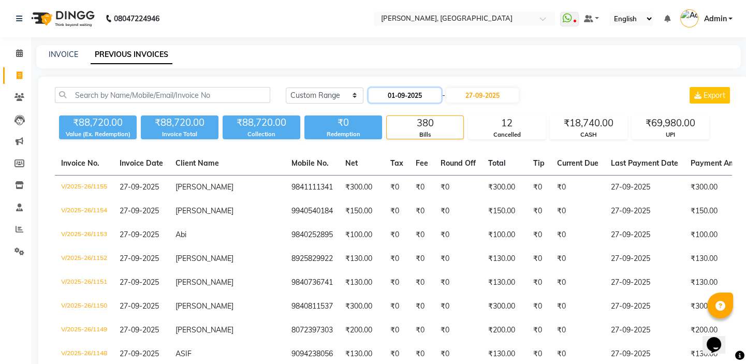
click at [389, 97] on input "01-09-2025" at bounding box center [404, 95] width 72 height 14
select select "9"
select select "2025"
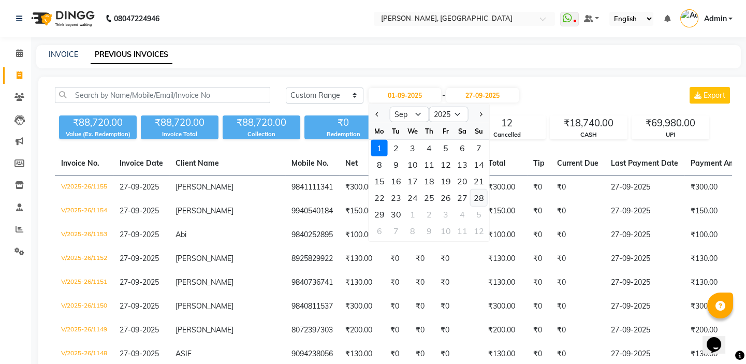
click at [472, 199] on div "28" at bounding box center [478, 197] width 17 height 17
type input "28-09-2025"
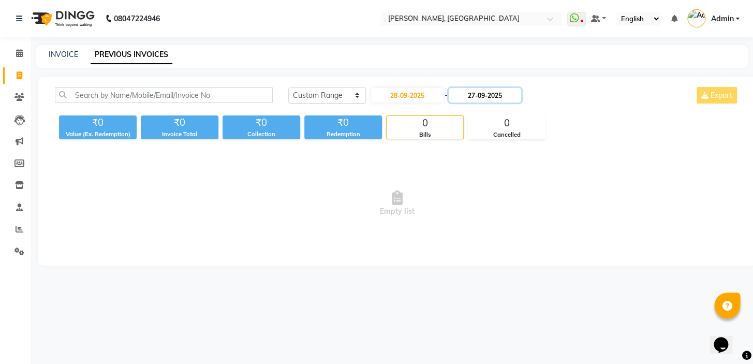
click at [476, 98] on input "27-09-2025" at bounding box center [485, 95] width 72 height 14
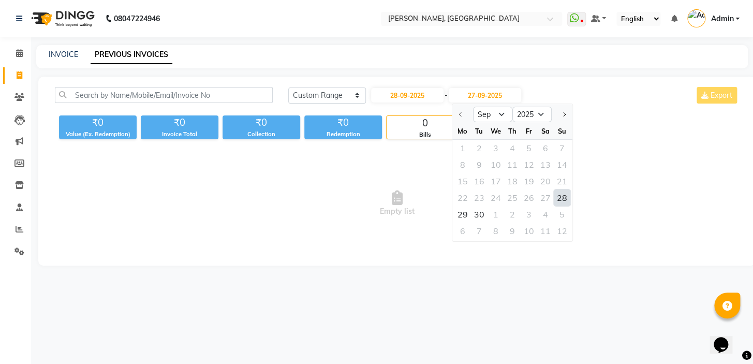
click at [563, 194] on div "28" at bounding box center [562, 197] width 17 height 17
type input "28-09-2025"
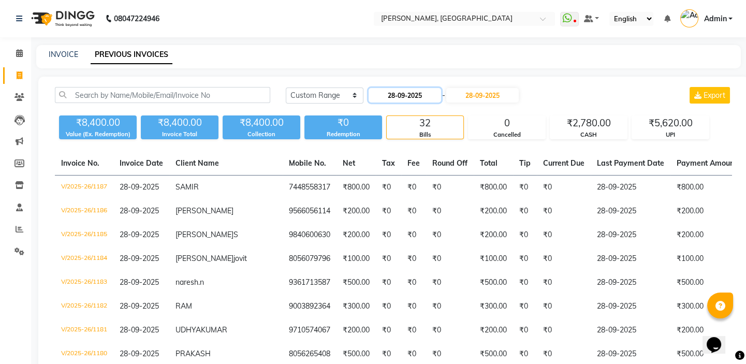
click at [392, 93] on input "28-09-2025" at bounding box center [404, 95] width 72 height 14
select select "9"
select select "2025"
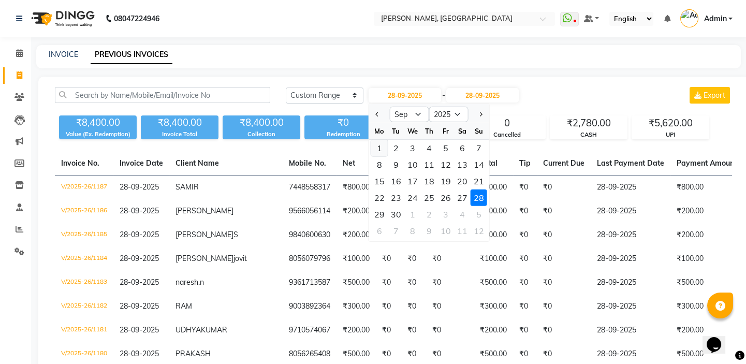
click at [381, 145] on div "1" at bounding box center [379, 148] width 17 height 17
type input "01-09-2025"
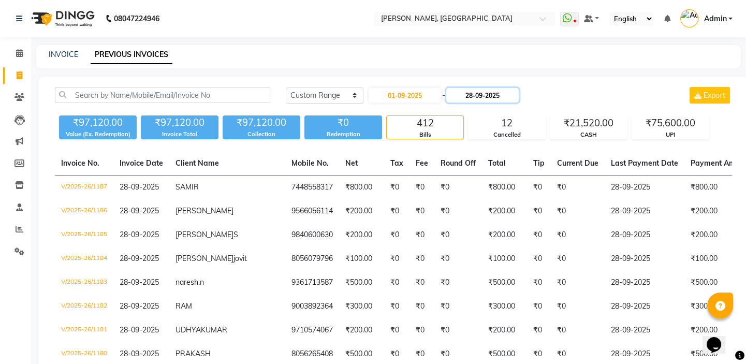
click at [472, 96] on input "28-09-2025" at bounding box center [482, 95] width 72 height 14
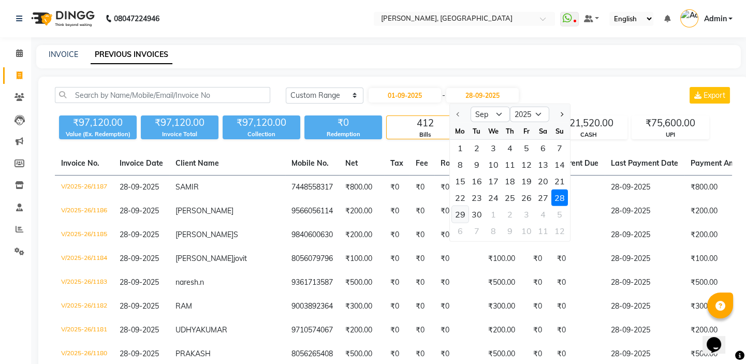
click at [459, 214] on div "29" at bounding box center [460, 214] width 17 height 17
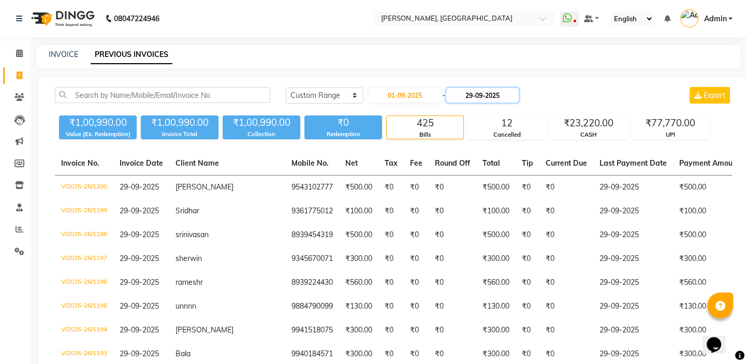
click at [474, 92] on input "29-09-2025" at bounding box center [482, 95] width 72 height 14
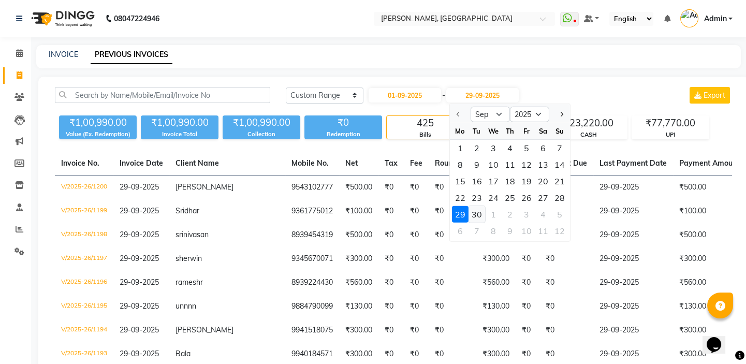
click at [476, 209] on div "30" at bounding box center [476, 214] width 17 height 17
type input "30-09-2025"
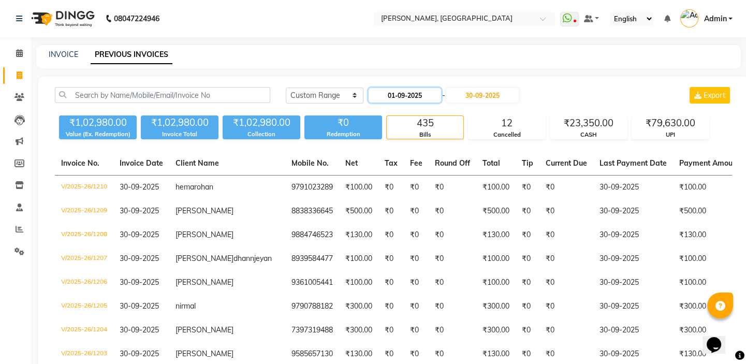
click at [388, 97] on input "01-09-2025" at bounding box center [404, 95] width 72 height 14
select select "9"
select select "2025"
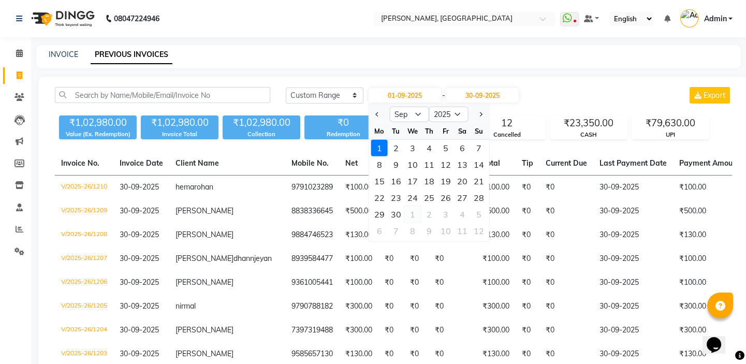
drag, startPoint x: 399, startPoint y: 207, endPoint x: 404, endPoint y: 218, distance: 11.1
click at [404, 218] on div "29 30 1 2 3 4 5" at bounding box center [429, 214] width 120 height 17
click at [402, 216] on div "30" at bounding box center [396, 214] width 17 height 17
type input "30-09-2025"
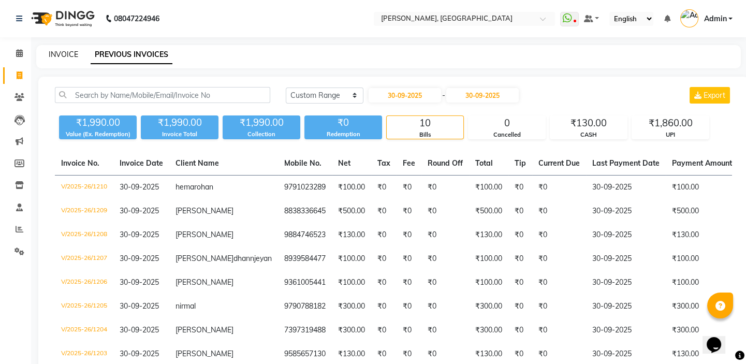
click at [64, 57] on link "INVOICE" at bounding box center [63, 54] width 29 height 9
select select "8667"
select select "service"
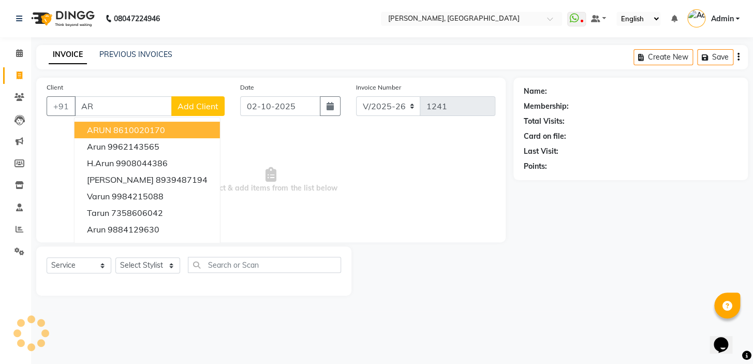
type input "A"
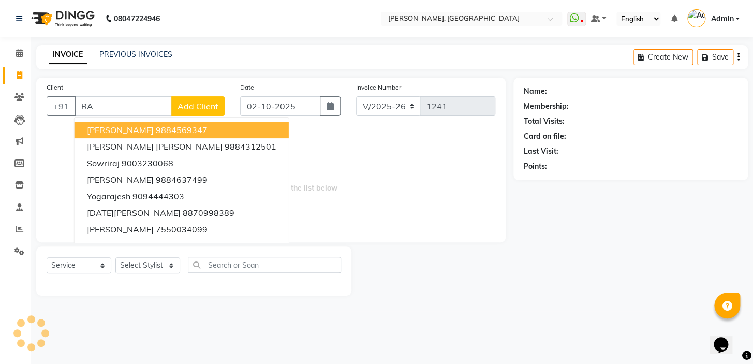
type input "R"
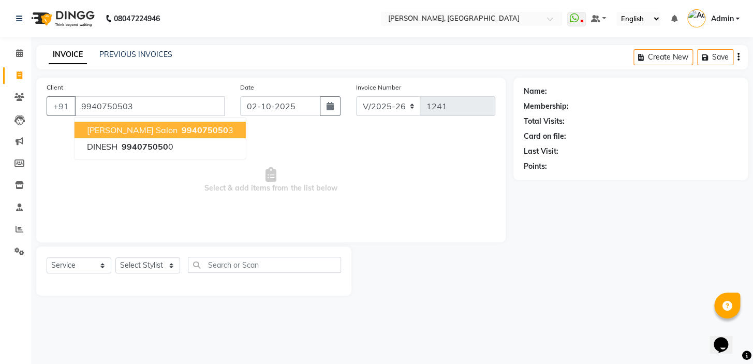
type input "9940750503"
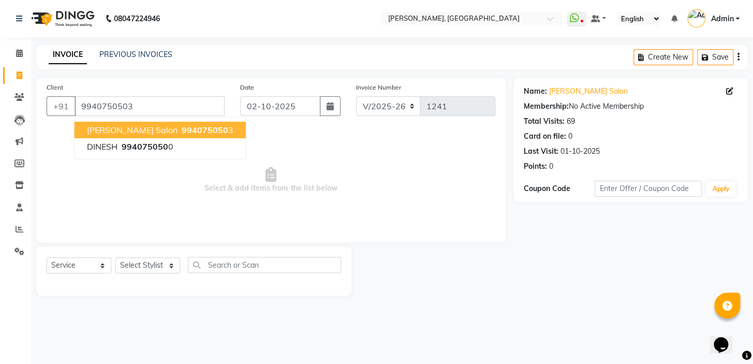
drag, startPoint x: 173, startPoint y: 135, endPoint x: 279, endPoint y: 112, distance: 108.5
click at [182, 135] on span "994075050" at bounding box center [205, 130] width 47 height 10
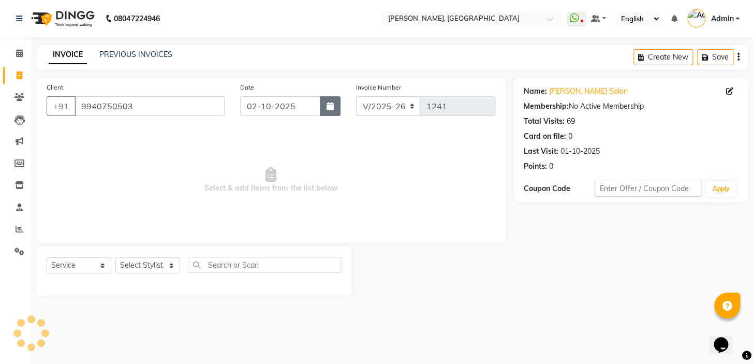
click at [335, 107] on button "button" at bounding box center [330, 106] width 21 height 20
select select "10"
select select "2025"
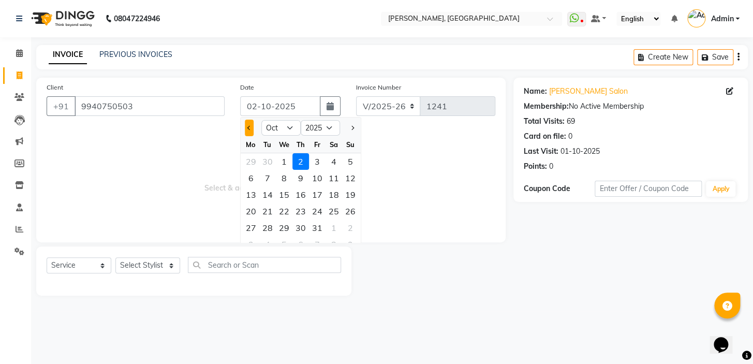
click at [251, 132] on button "Previous month" at bounding box center [249, 128] width 9 height 17
select select "9"
click at [274, 225] on div "30" at bounding box center [267, 227] width 17 height 17
type input "30-09-2025"
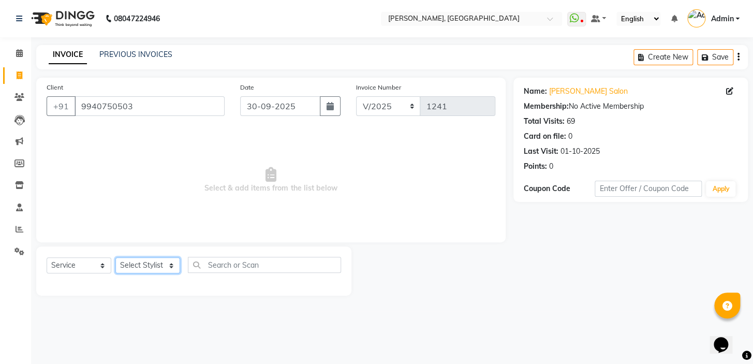
click at [161, 270] on select "Select Stylist Admin AMEER AHMAD MOHAMMED NAVAJISH MOHAMMED SANIR SHIVAM" at bounding box center [147, 265] width 65 height 16
select select "87510"
click at [115, 257] on select "Select Stylist Admin AMEER AHMAD MOHAMMED NAVAJISH MOHAMMED SANIR SHIVAM" at bounding box center [147, 265] width 65 height 16
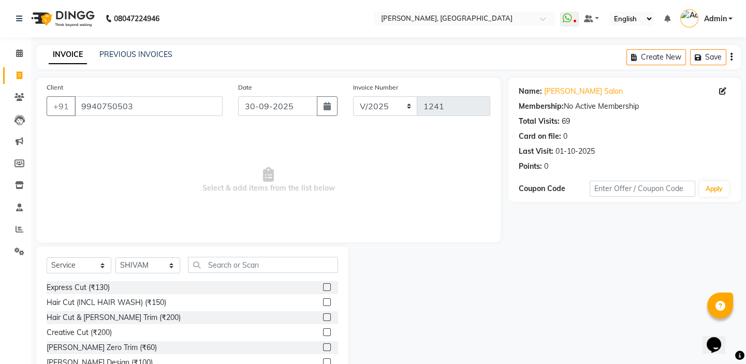
click at [323, 316] on label at bounding box center [327, 317] width 8 height 8
click at [323, 316] on input "checkbox" at bounding box center [326, 317] width 7 height 7
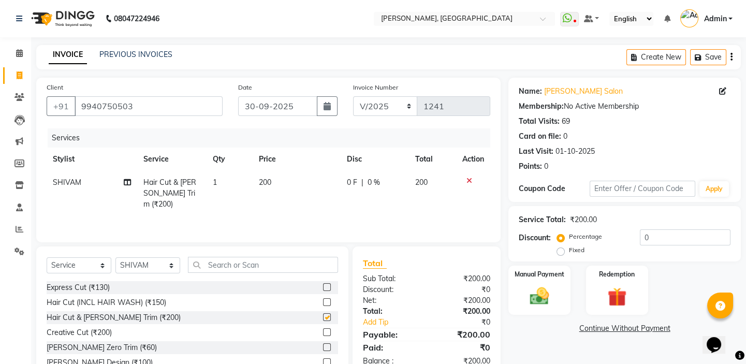
checkbox input "false"
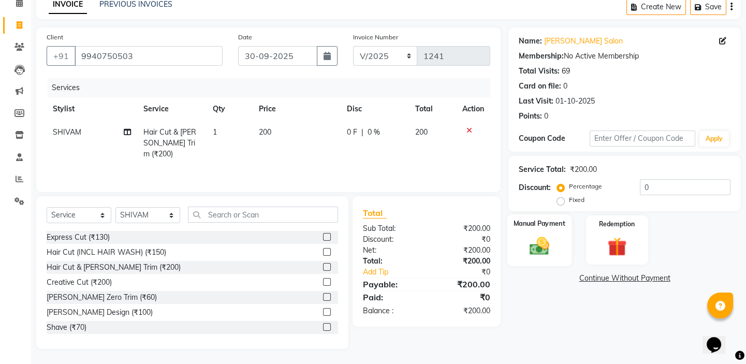
scroll to position [51, 0]
click at [539, 235] on img at bounding box center [539, 245] width 32 height 23
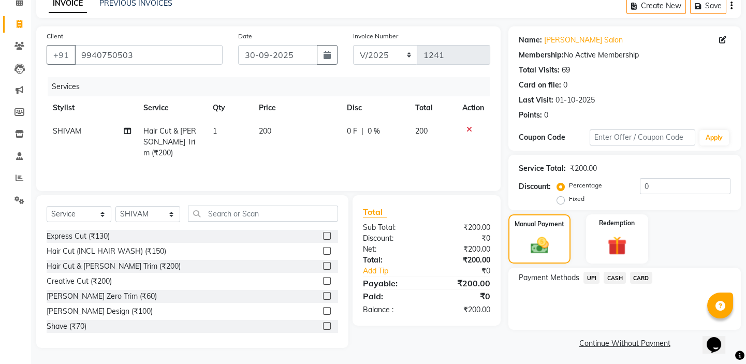
click at [595, 276] on span "UPI" at bounding box center [591, 278] width 16 height 12
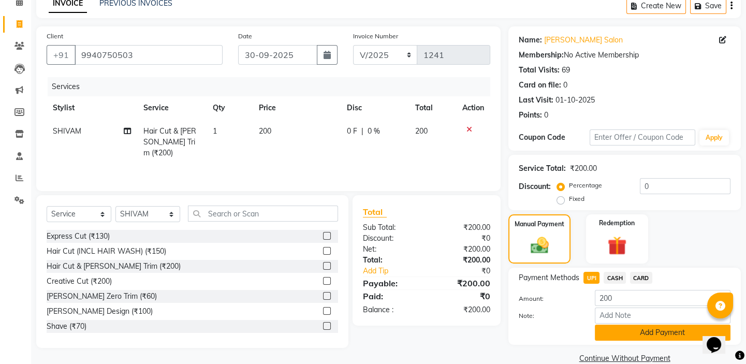
click at [616, 327] on button "Add Payment" at bounding box center [663, 332] width 136 height 16
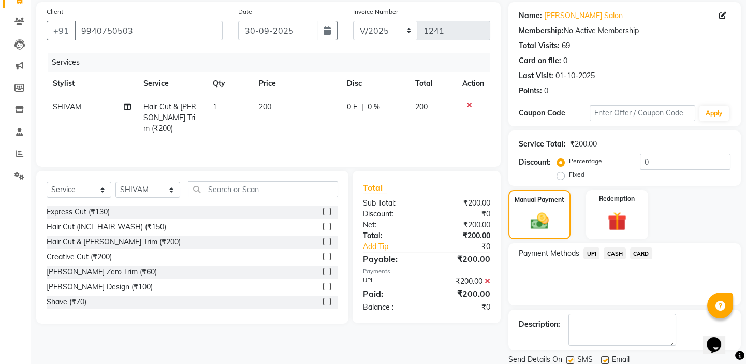
scroll to position [112, 0]
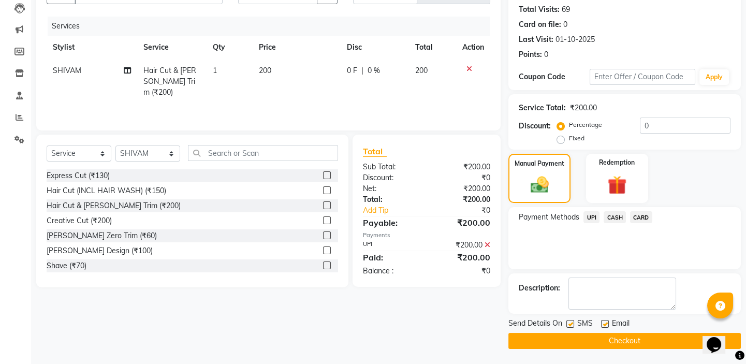
click at [587, 335] on button "Checkout" at bounding box center [624, 341] width 232 height 16
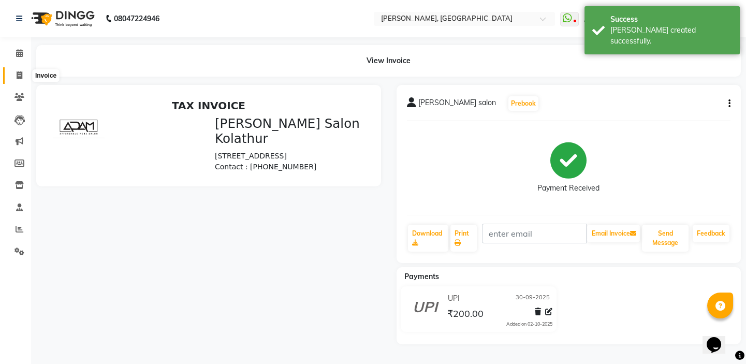
click at [22, 76] on icon at bounding box center [20, 75] width 6 height 8
select select "service"
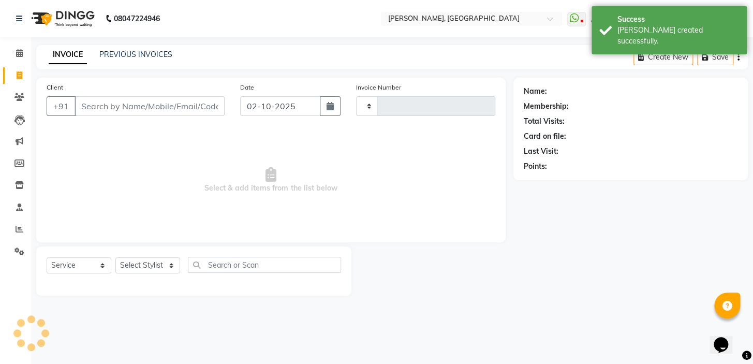
type input "1242"
select select "8667"
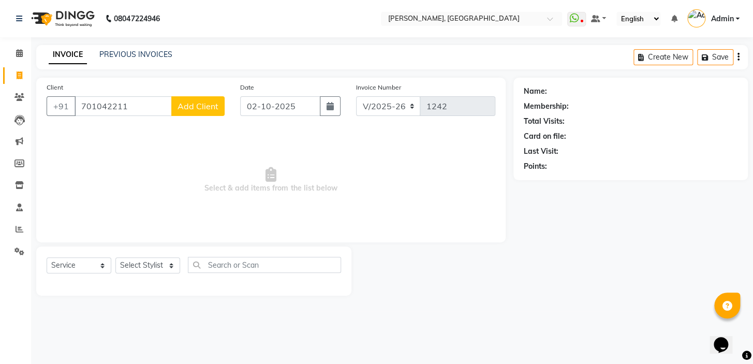
click at [97, 107] on input "701042211" at bounding box center [123, 106] width 97 height 20
click at [103, 105] on input "701042211" at bounding box center [123, 106] width 97 height 20
click at [100, 104] on input "701042211" at bounding box center [123, 106] width 97 height 20
type input "7010142211"
click at [184, 109] on span "Add Client" at bounding box center [197, 106] width 41 height 10
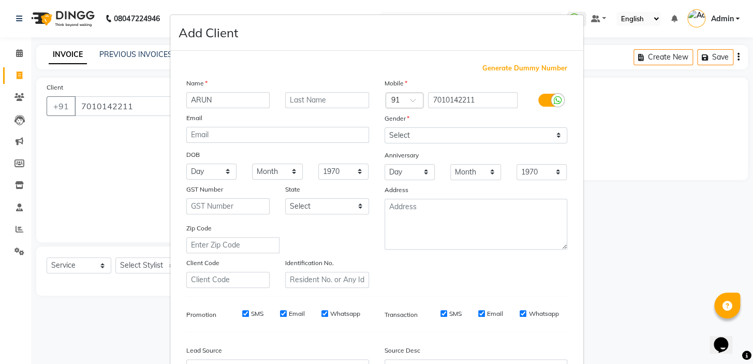
type input "ARUN"
click at [421, 136] on select "Select Male Female Other Prefer Not To Say" at bounding box center [475, 135] width 183 height 16
select select "male"
click at [384, 127] on select "Select Male Female Other Prefer Not To Say" at bounding box center [475, 135] width 183 height 16
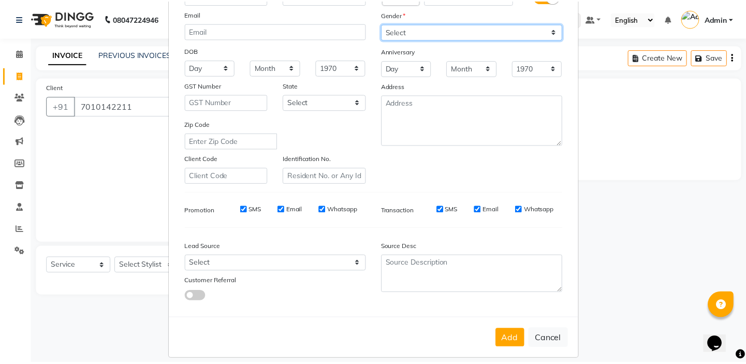
scroll to position [117, 0]
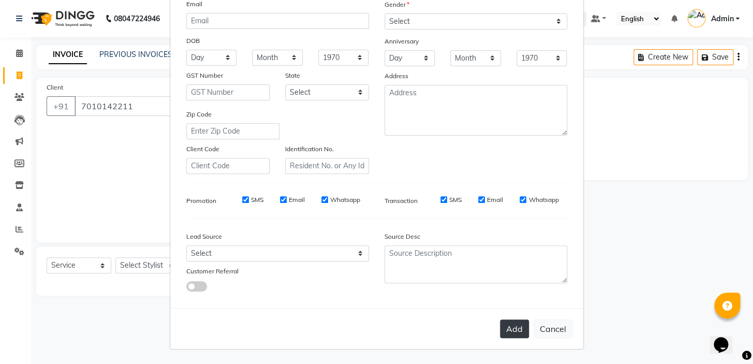
click at [510, 329] on button "Add" at bounding box center [514, 328] width 29 height 19
select select
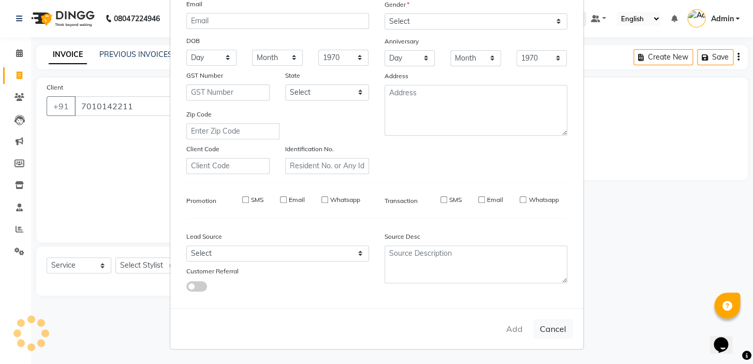
select select
checkbox input "false"
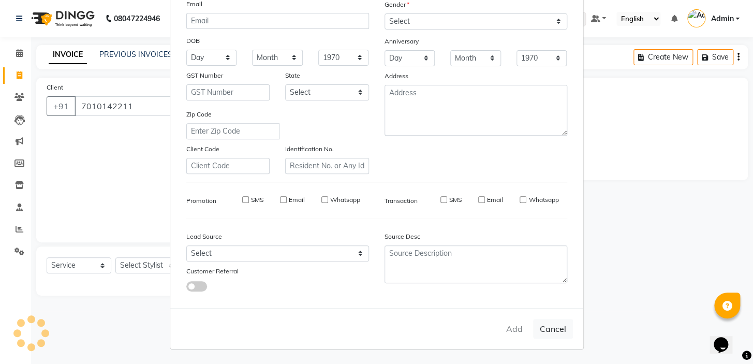
checkbox input "false"
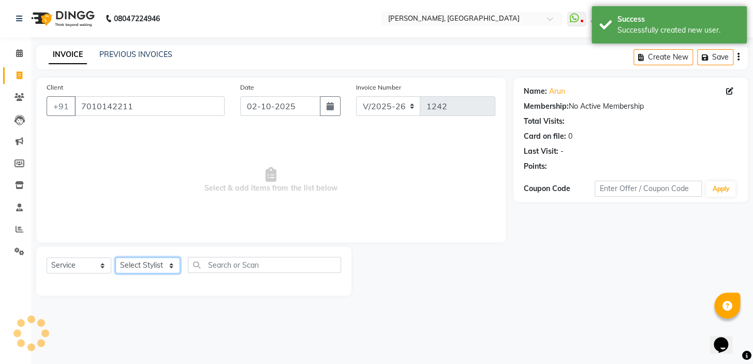
click at [154, 260] on select "Select Stylist Admin AMEER AHMAD MOHAMMED NAVAJISH MOHAMMED SANIR SHIVAM" at bounding box center [147, 265] width 65 height 16
select select "87509"
click at [115, 257] on select "Select Stylist Admin AMEER AHMAD MOHAMMED NAVAJISH MOHAMMED SANIR SHIVAM" at bounding box center [147, 265] width 65 height 16
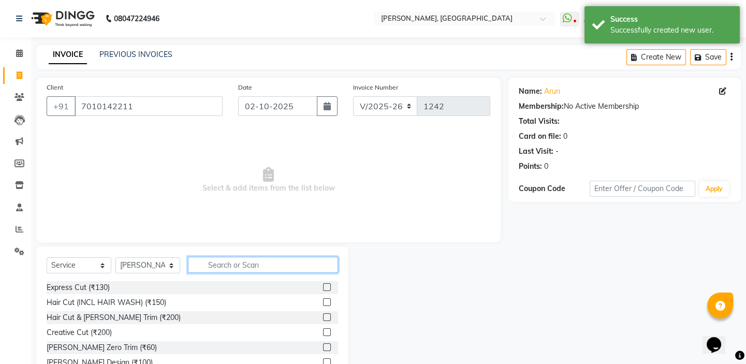
click at [275, 261] on input "text" at bounding box center [263, 265] width 150 height 16
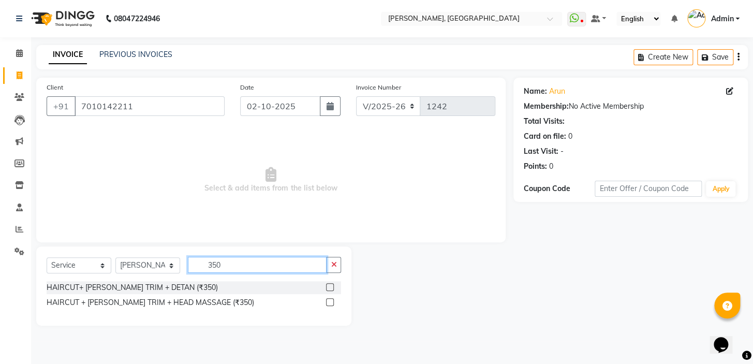
type input "350"
click at [331, 287] on label at bounding box center [330, 287] width 8 height 8
click at [331, 287] on input "checkbox" at bounding box center [329, 287] width 7 height 7
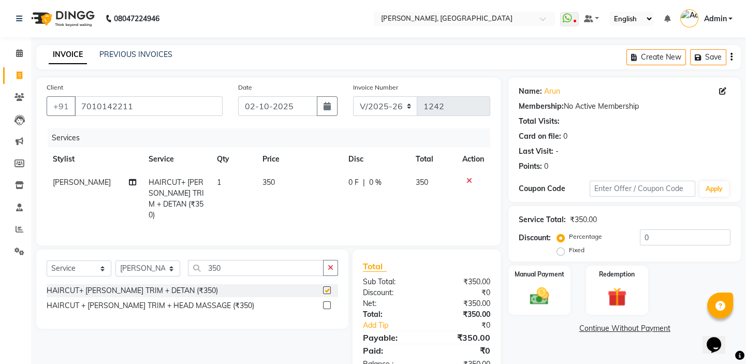
checkbox input "false"
drag, startPoint x: 272, startPoint y: 175, endPoint x: 267, endPoint y: 179, distance: 5.9
click at [271, 176] on td "350" at bounding box center [299, 199] width 86 height 56
select select "87509"
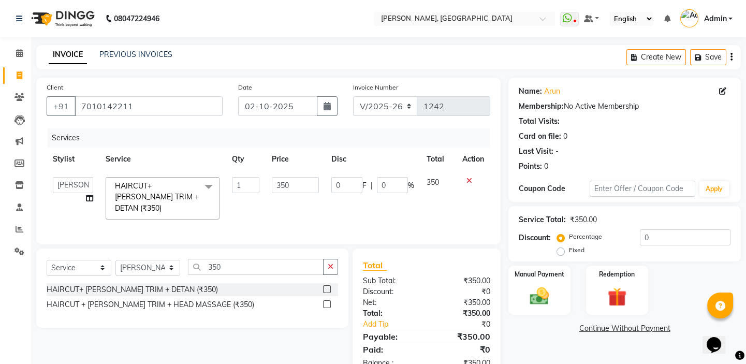
click at [267, 179] on td "350" at bounding box center [295, 198] width 60 height 55
click at [295, 190] on input "350" at bounding box center [295, 185] width 47 height 16
type input "300"
click at [540, 295] on img at bounding box center [539, 296] width 32 height 23
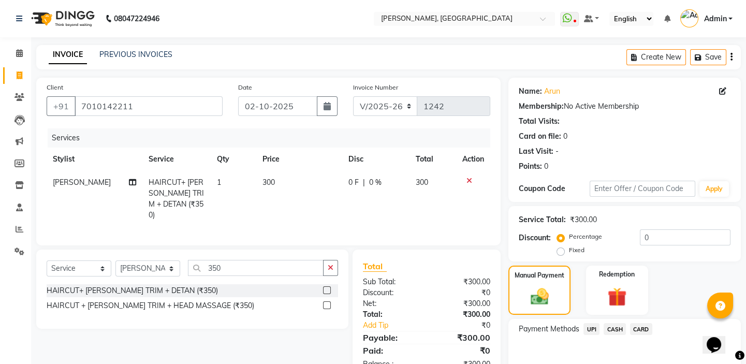
click at [594, 330] on span "UPI" at bounding box center [591, 329] width 16 height 12
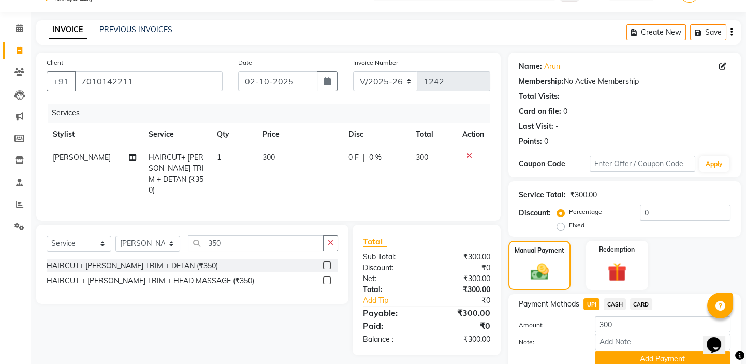
scroll to position [47, 0]
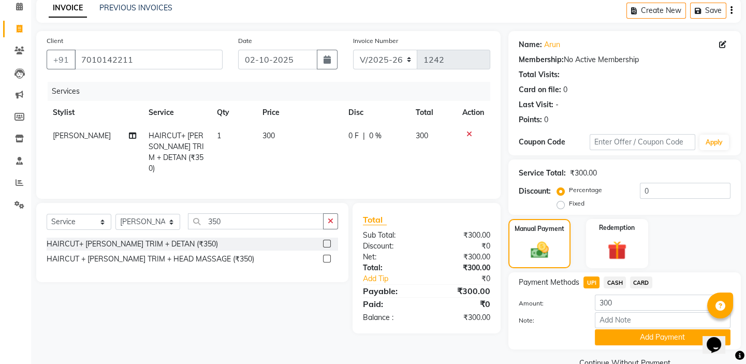
click at [616, 328] on div "Note:" at bounding box center [624, 321] width 227 height 18
click at [334, 53] on button "button" at bounding box center [327, 60] width 21 height 20
select select "10"
select select "2025"
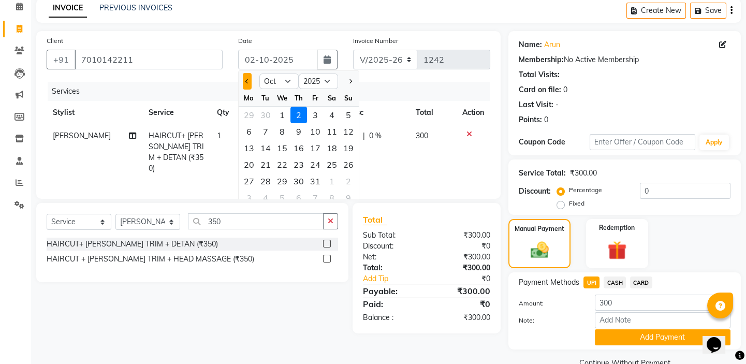
click at [245, 80] on span "Previous month" at bounding box center [247, 81] width 4 height 4
select select "9"
click at [269, 175] on div "30" at bounding box center [265, 181] width 17 height 17
type input "30-09-2025"
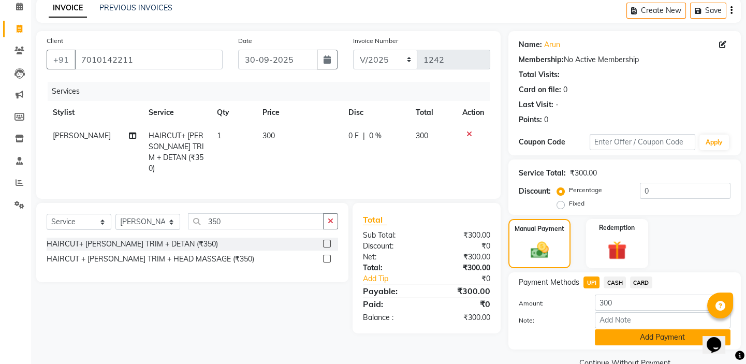
click at [614, 337] on button "Add Payment" at bounding box center [663, 337] width 136 height 16
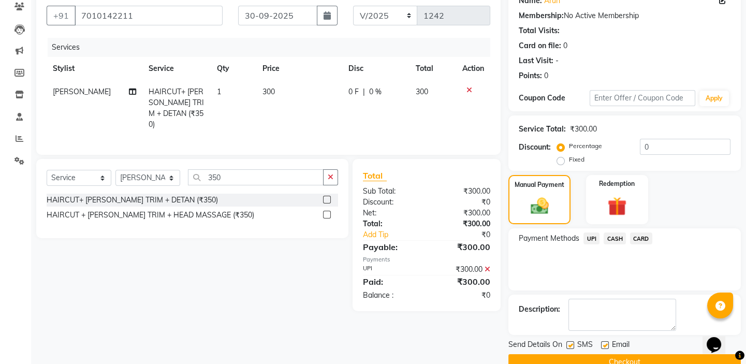
scroll to position [112, 0]
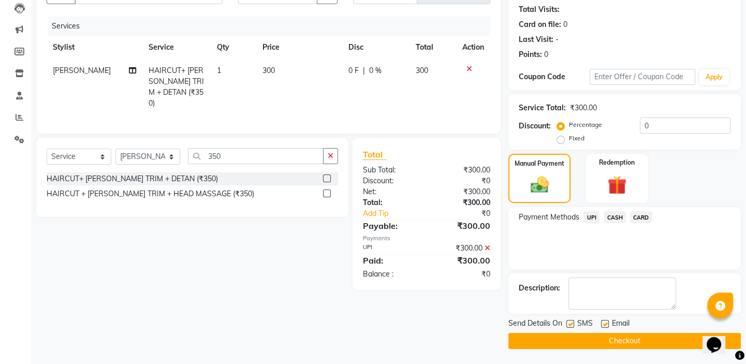
click at [607, 342] on button "Checkout" at bounding box center [624, 341] width 232 height 16
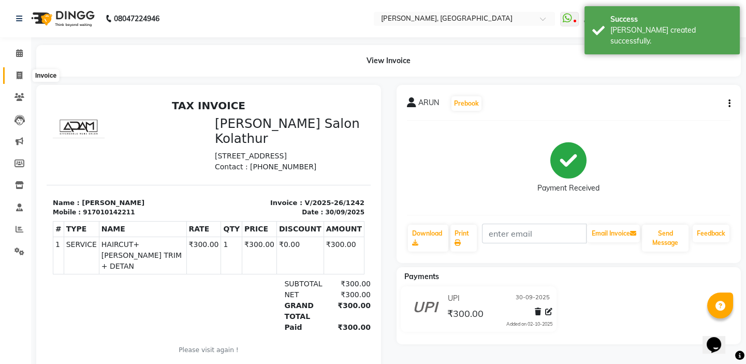
click at [24, 76] on span at bounding box center [19, 76] width 18 height 12
select select "service"
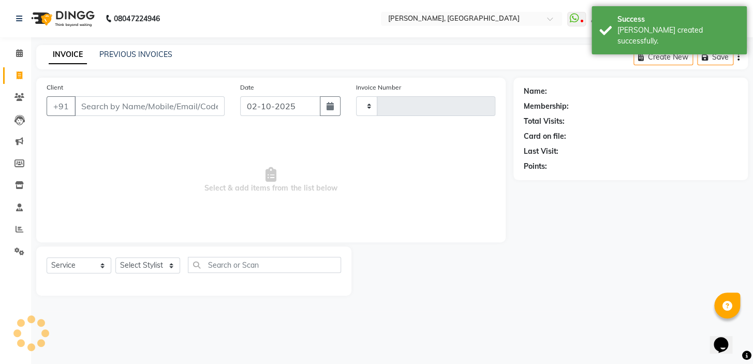
type input "1243"
select select "8667"
click at [155, 56] on link "PREVIOUS INVOICES" at bounding box center [135, 54] width 73 height 9
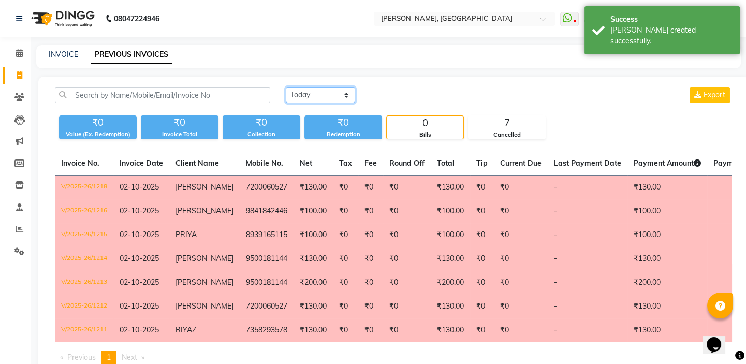
click at [354, 96] on select "[DATE] [DATE] Custom Range" at bounding box center [320, 95] width 69 height 16
select select "range"
click at [286, 87] on select "[DATE] [DATE] Custom Range" at bounding box center [320, 95] width 69 height 16
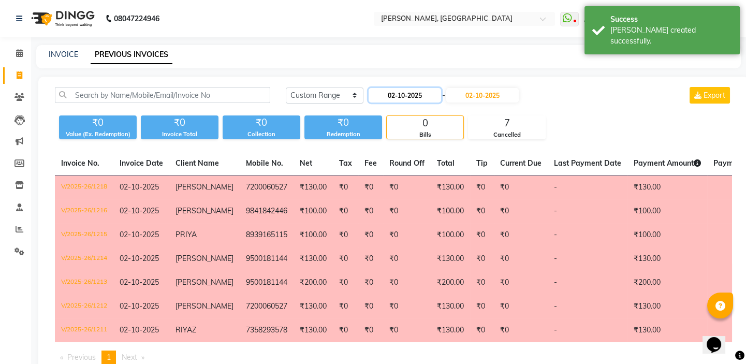
click at [386, 96] on input "02-10-2025" at bounding box center [404, 95] width 72 height 14
select select "10"
select select "2025"
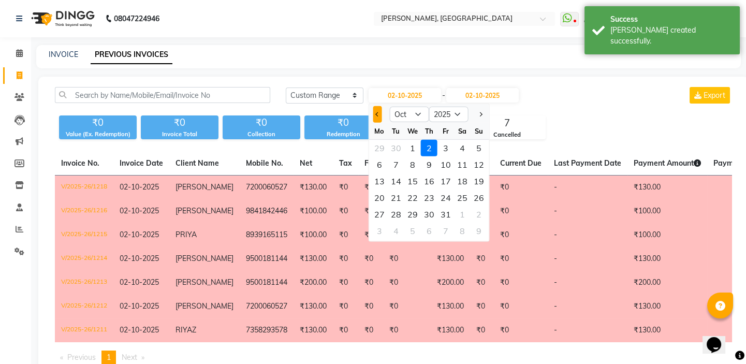
click at [378, 118] on button "Previous month" at bounding box center [377, 114] width 9 height 17
select select "9"
click at [389, 213] on div "30" at bounding box center [396, 214] width 17 height 17
type input "30-09-2025"
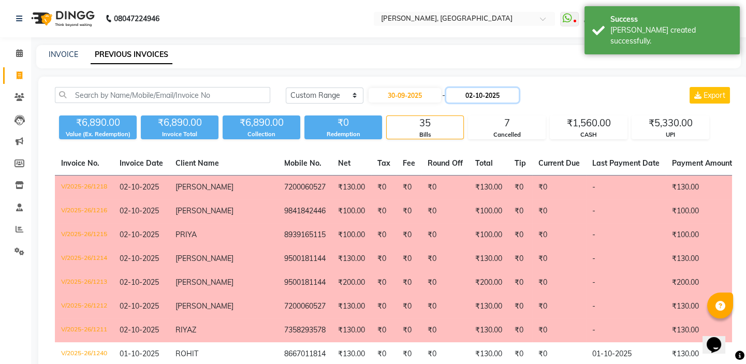
click at [472, 89] on input "02-10-2025" at bounding box center [482, 95] width 72 height 14
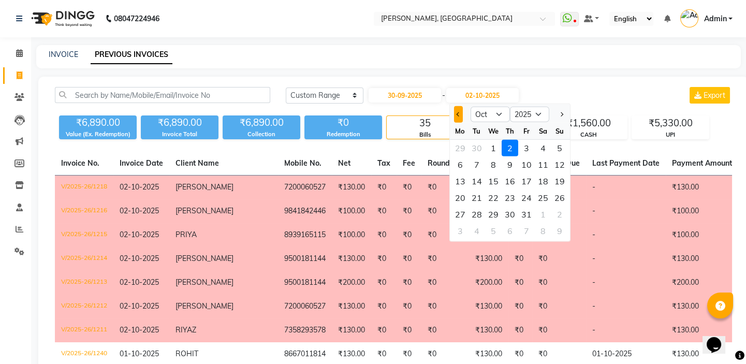
click at [460, 111] on button "Previous month" at bounding box center [458, 114] width 9 height 17
select select "9"
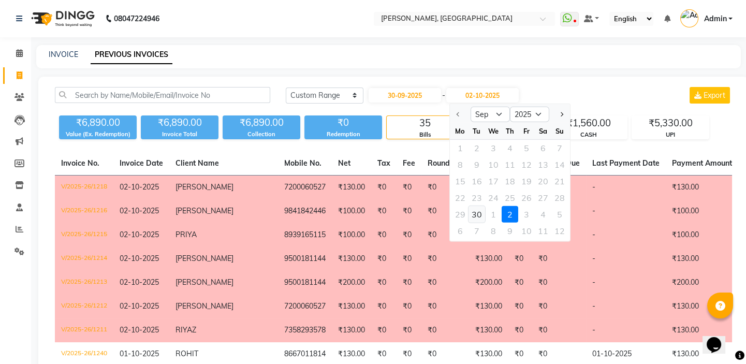
click at [482, 212] on div "30" at bounding box center [476, 214] width 17 height 17
type input "30-09-2025"
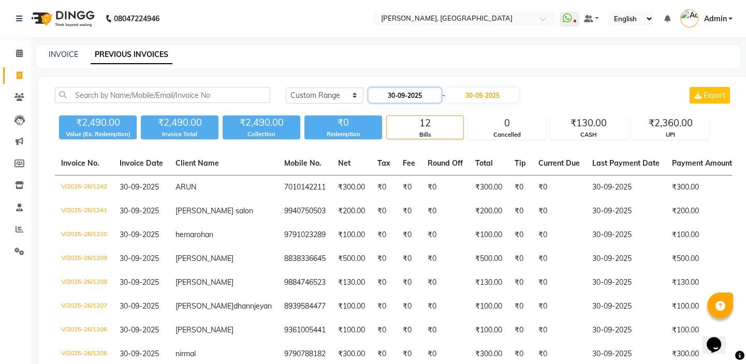
click at [390, 93] on input "30-09-2025" at bounding box center [404, 95] width 72 height 14
select select "9"
select select "2025"
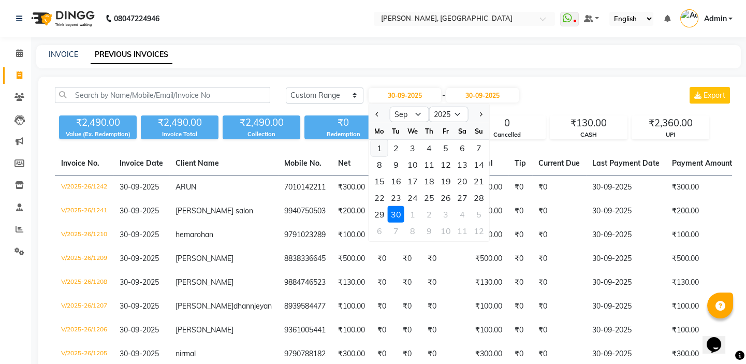
click at [373, 147] on div "1" at bounding box center [379, 148] width 17 height 17
type input "01-09-2025"
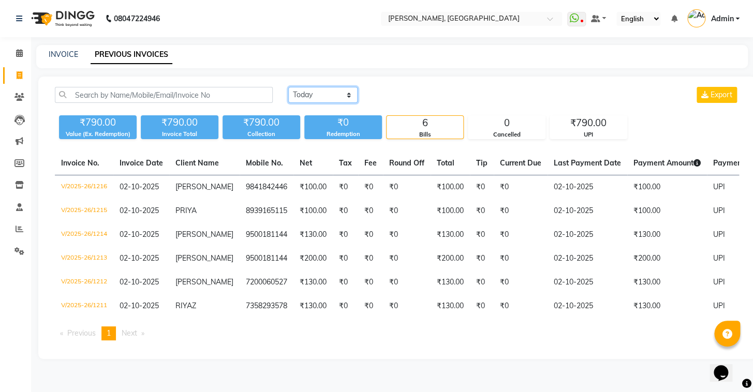
click at [353, 92] on select "[DATE] [DATE] Custom Range" at bounding box center [322, 95] width 69 height 16
select select "range"
click at [288, 87] on select "[DATE] [DATE] Custom Range" at bounding box center [322, 95] width 69 height 16
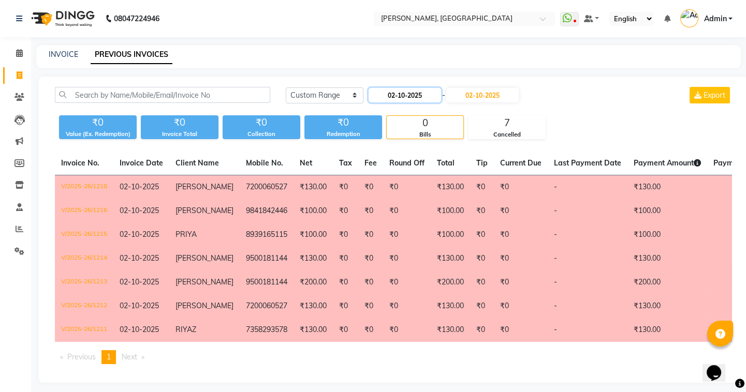
click at [393, 94] on input "02-10-2025" at bounding box center [404, 95] width 72 height 14
select select "10"
select select "2025"
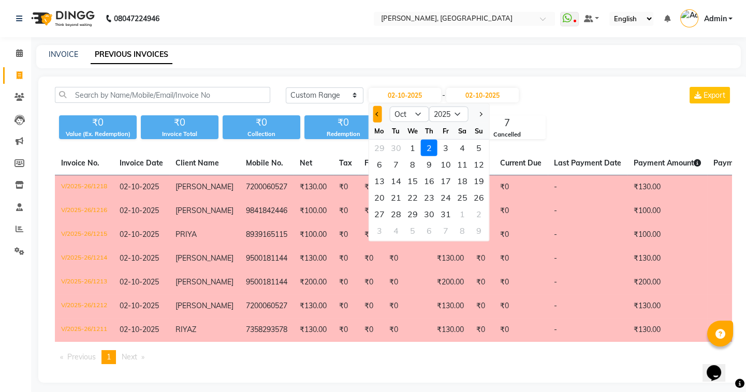
click at [378, 120] on button "Previous month" at bounding box center [377, 114] width 9 height 17
select select "9"
click at [377, 145] on div "1" at bounding box center [379, 148] width 17 height 17
type input "01-09-2025"
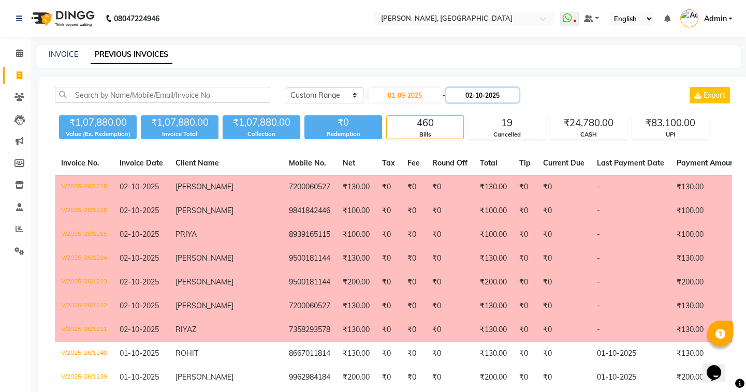
click at [476, 95] on input "02-10-2025" at bounding box center [482, 95] width 72 height 14
select select "10"
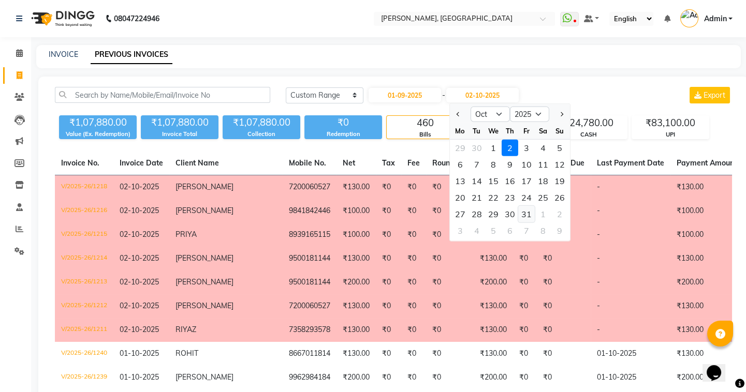
click at [528, 211] on div "31" at bounding box center [526, 214] width 17 height 17
type input "[DATE]"
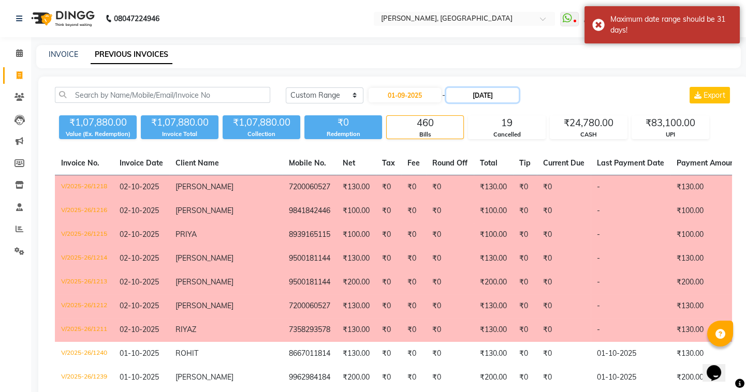
click at [471, 99] on input "[DATE]" at bounding box center [482, 95] width 72 height 14
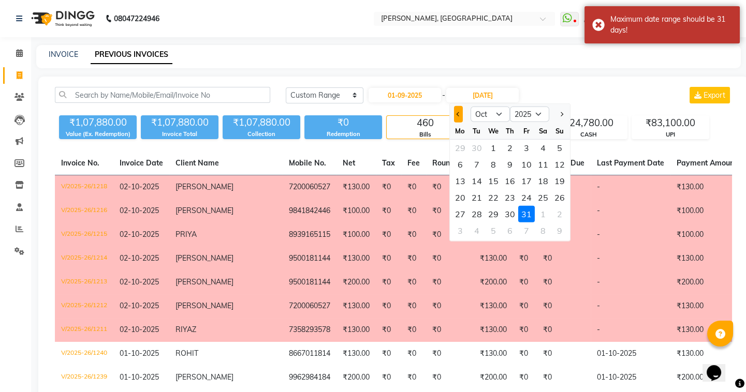
click at [459, 115] on span "Previous month" at bounding box center [458, 114] width 4 height 4
select select "9"
click at [481, 207] on div "30" at bounding box center [476, 214] width 17 height 17
type input "30-09-2025"
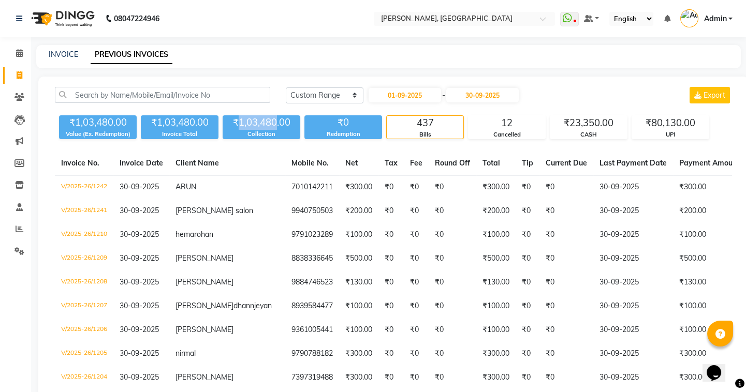
drag, startPoint x: 275, startPoint y: 120, endPoint x: 242, endPoint y: 120, distance: 33.6
click at [240, 120] on div "₹1,03,480.00" at bounding box center [261, 122] width 78 height 14
copy div "1,03,480"
click at [186, 152] on th "Client Name" at bounding box center [227, 164] width 116 height 24
drag, startPoint x: 192, startPoint y: 118, endPoint x: 158, endPoint y: 121, distance: 33.8
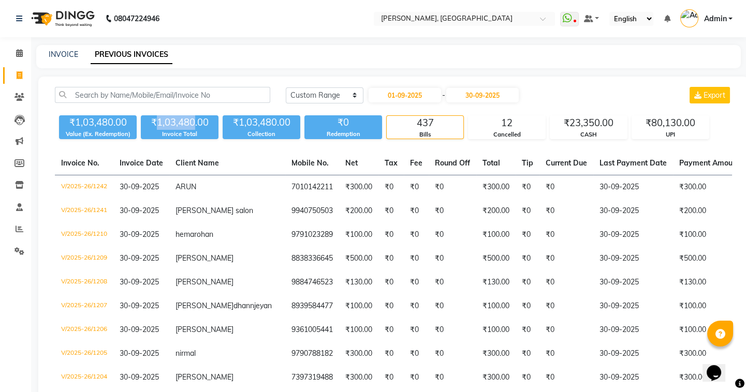
click at [158, 121] on div "₹1,03,480.00" at bounding box center [180, 122] width 78 height 14
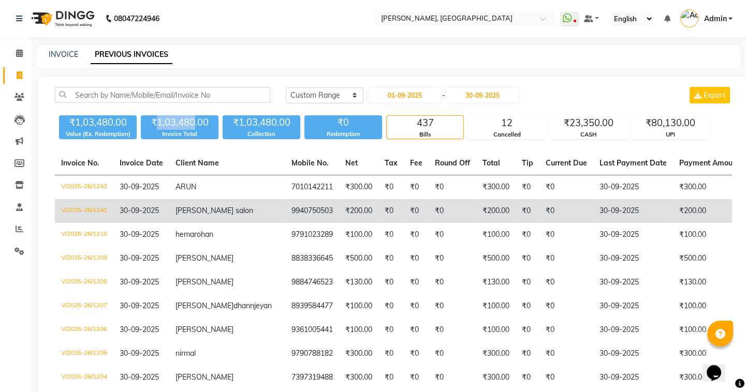
copy div "1,03,480"
